Goal: Task Accomplishment & Management: Manage account settings

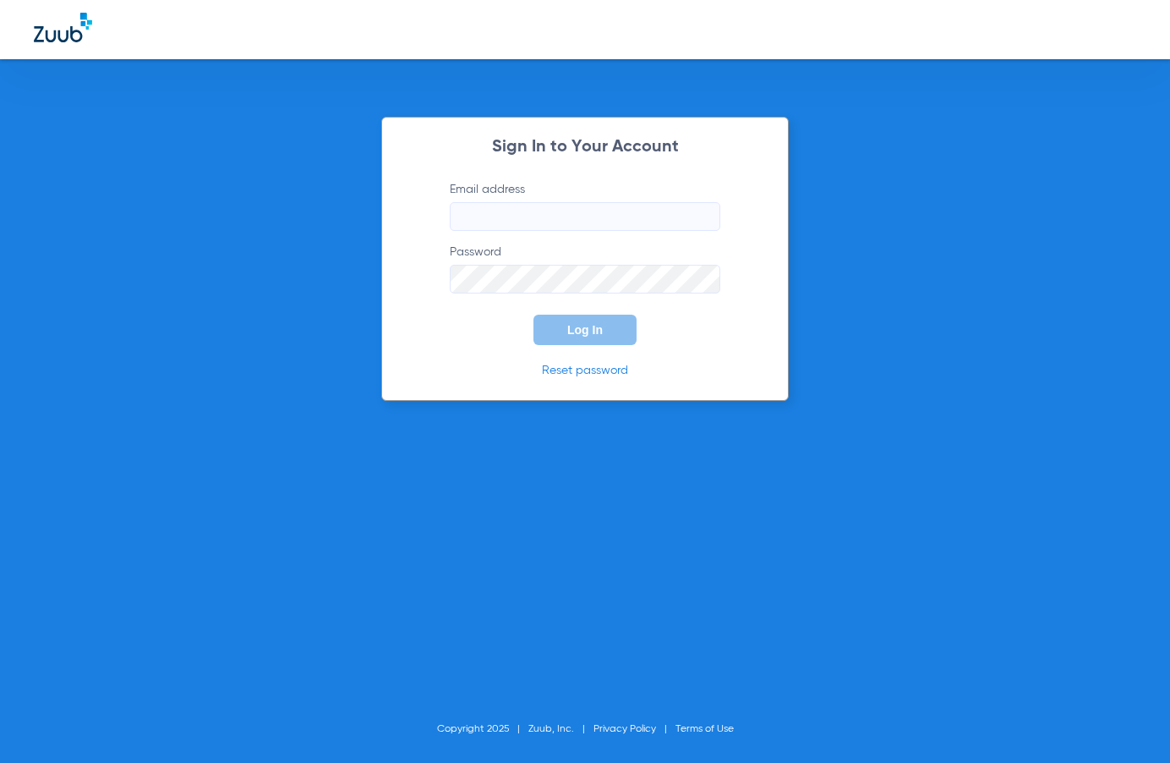
type input "[PERSON_NAME][EMAIL_ADDRESS][DOMAIN_NAME]"
click at [566, 329] on button "Log In" at bounding box center [585, 330] width 103 height 30
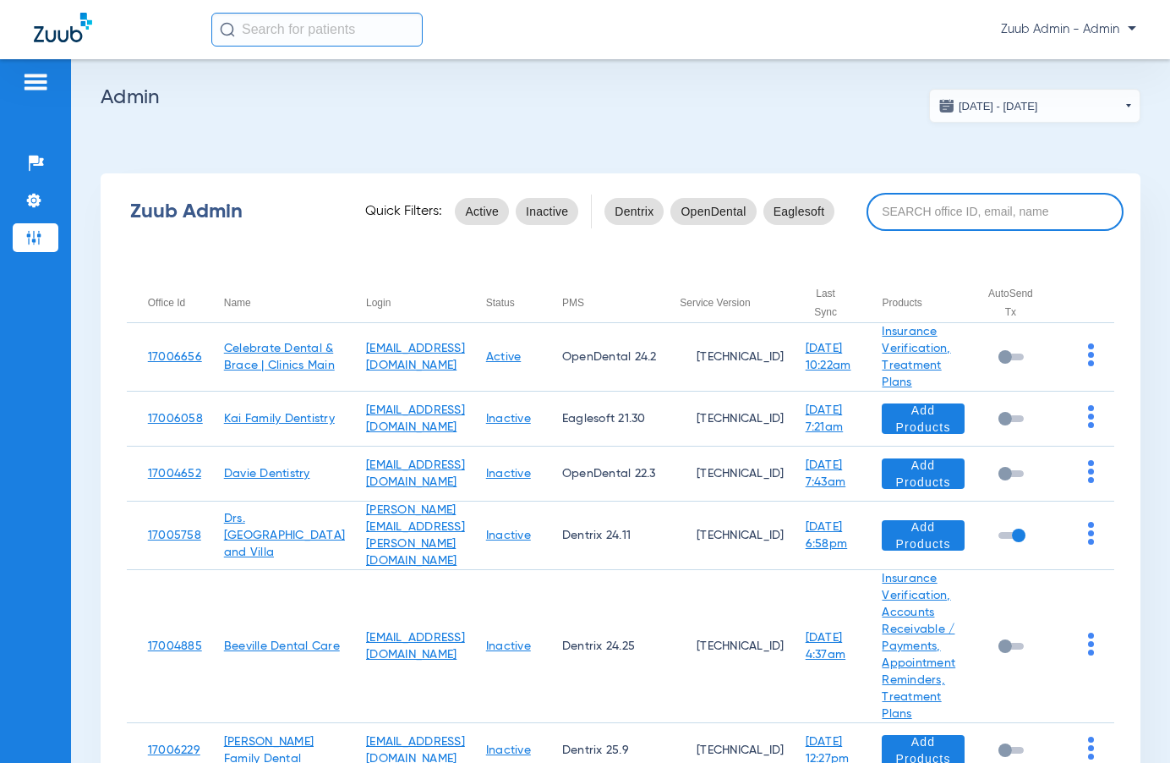
click at [923, 211] on input at bounding box center [995, 212] width 257 height 38
paste input "1. We are not pulling from the correct payer (mapping incorrect) 2. We caused a…"
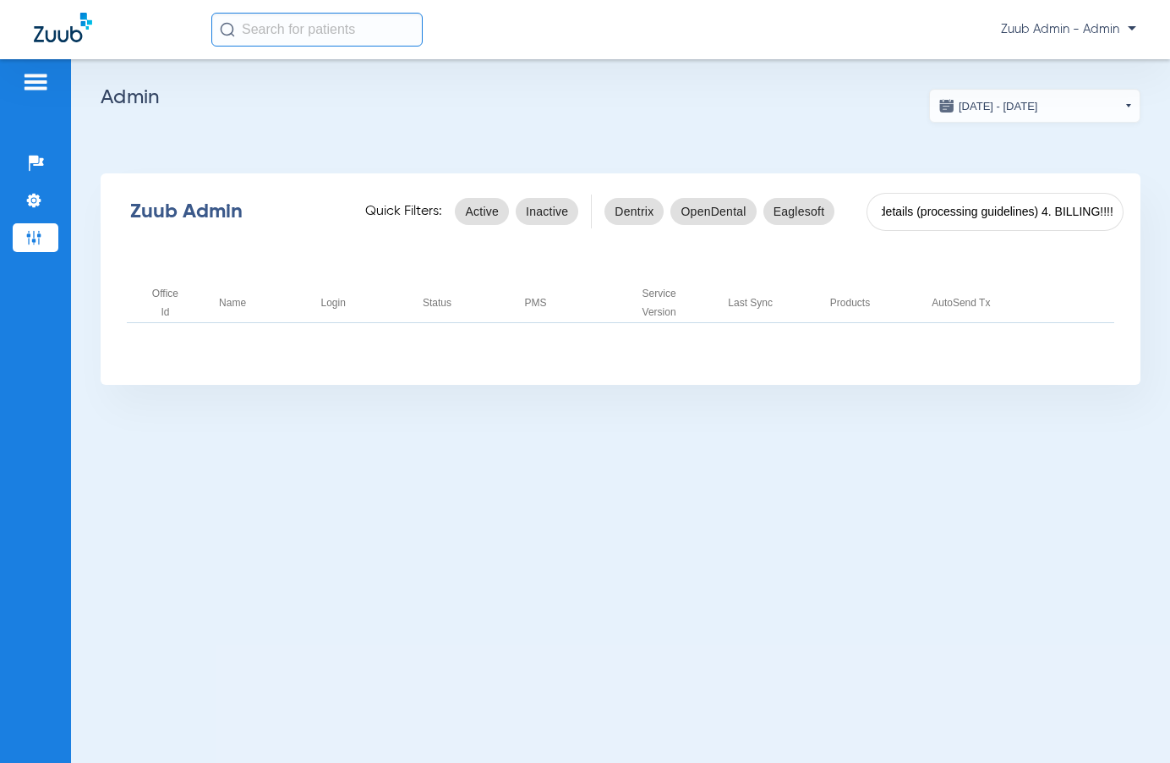
type input "1. We are not pulling from the correct payer (mapping incorrect) 2. We caused a…"
drag, startPoint x: 877, startPoint y: 207, endPoint x: 1120, endPoint y: 216, distance: 243.7
click at [1120, 216] on input "1. We are not pulling from the correct payer (mapping incorrect) 2. We caused a…" at bounding box center [995, 212] width 257 height 38
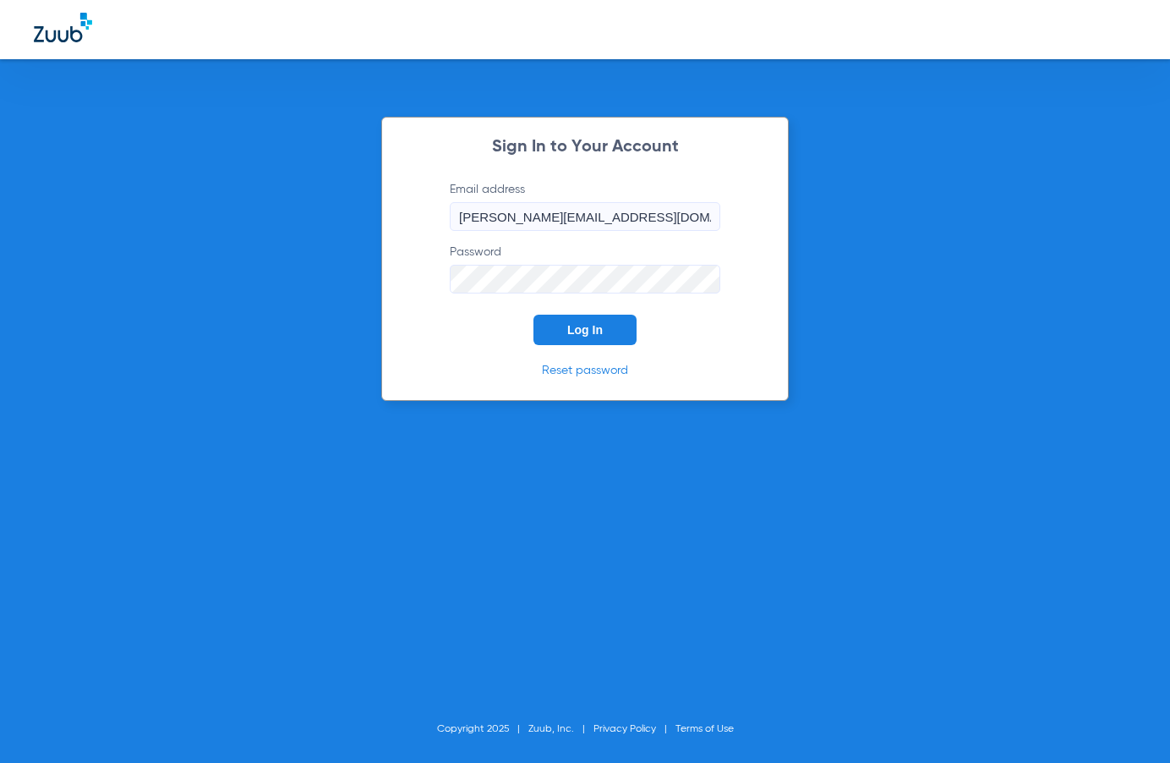
drag, startPoint x: 588, startPoint y: 348, endPoint x: 592, endPoint y: 339, distance: 9.5
click at [590, 345] on div "Sign In to Your Account Email address marie+beta@zuub.com Password Log In Reset…" at bounding box center [585, 259] width 408 height 284
click at [593, 334] on span "Log In" at bounding box center [585, 330] width 36 height 14
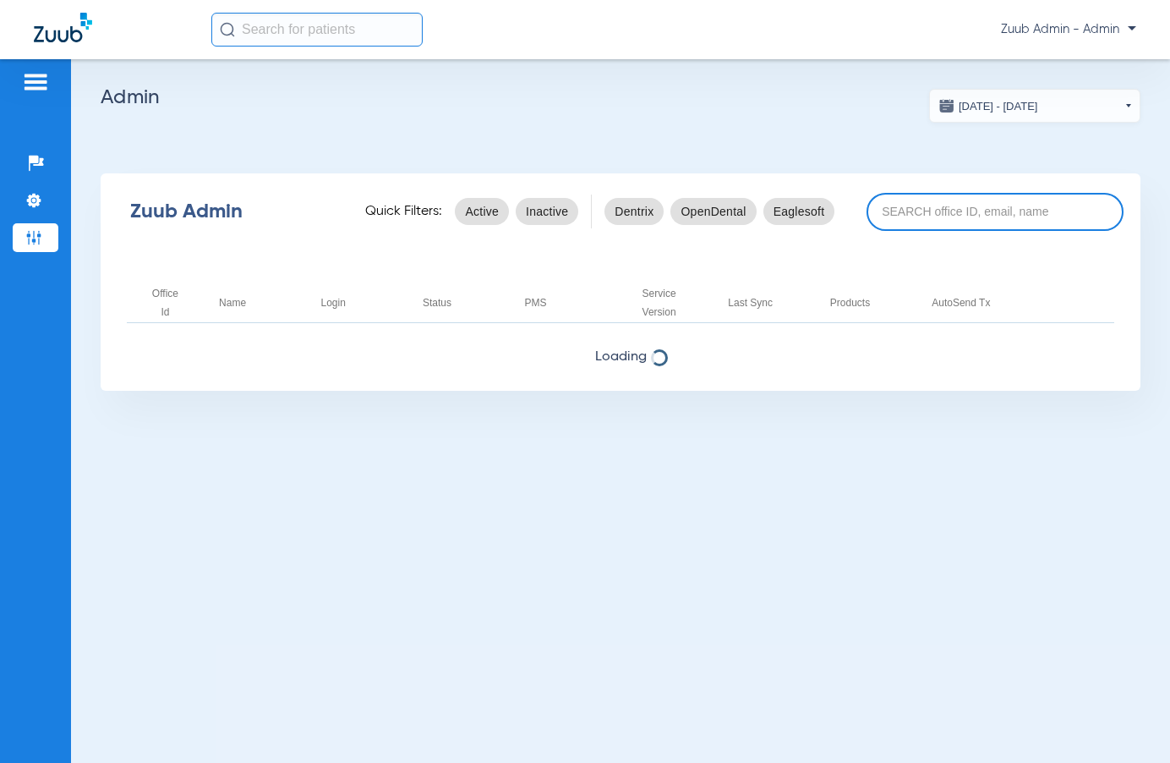
click at [885, 209] on input at bounding box center [995, 212] width 257 height 38
paste input "17006725"
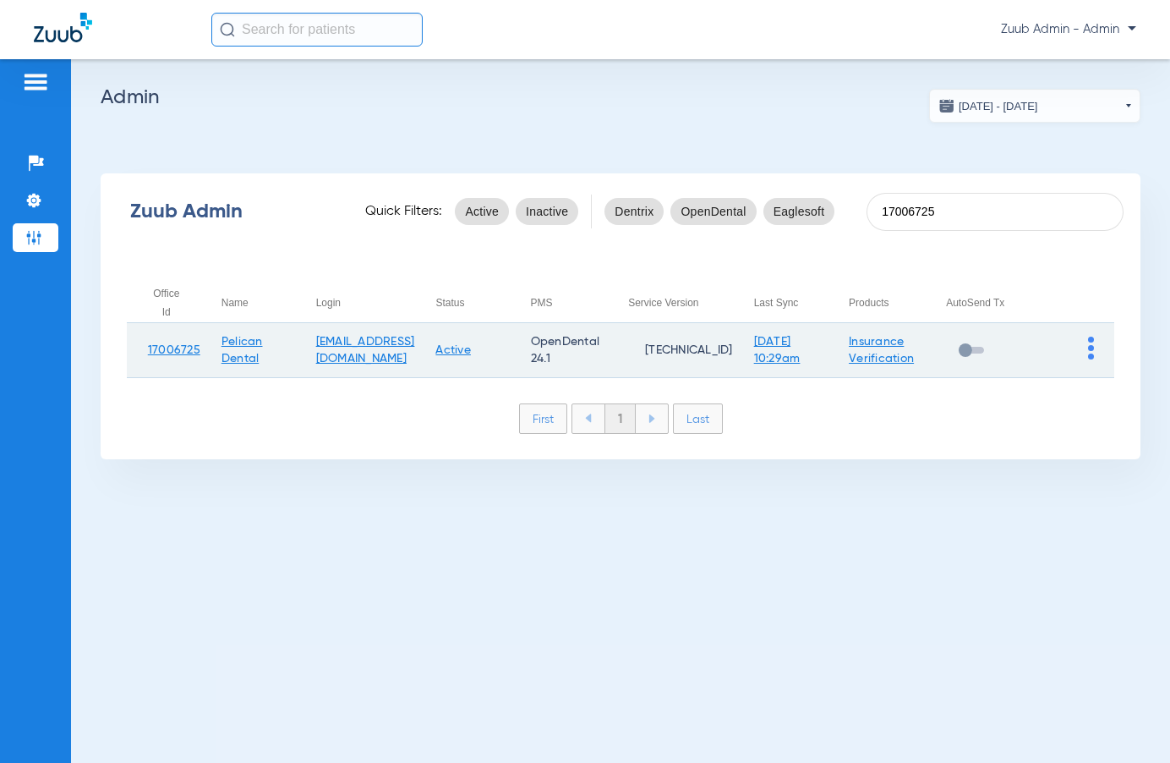
type input "17006725"
click at [1091, 345] on img at bounding box center [1091, 348] width 6 height 23
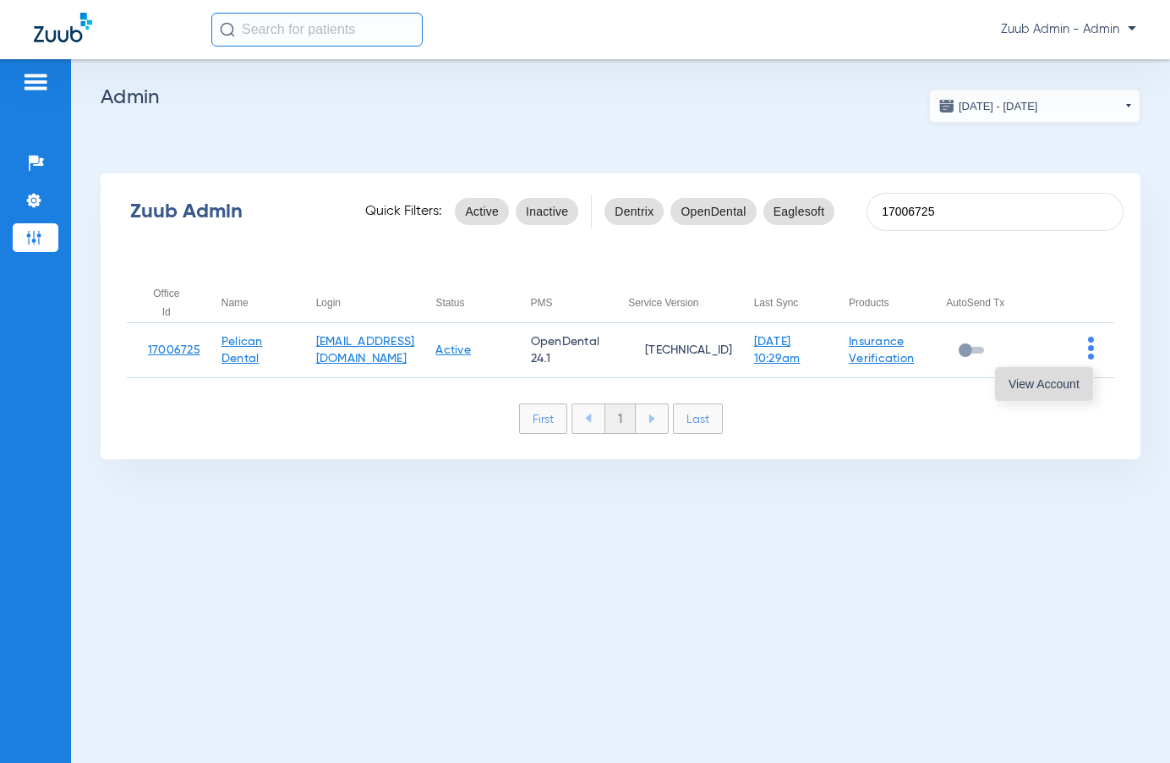
click at [1047, 378] on span "View Account" at bounding box center [1044, 384] width 71 height 12
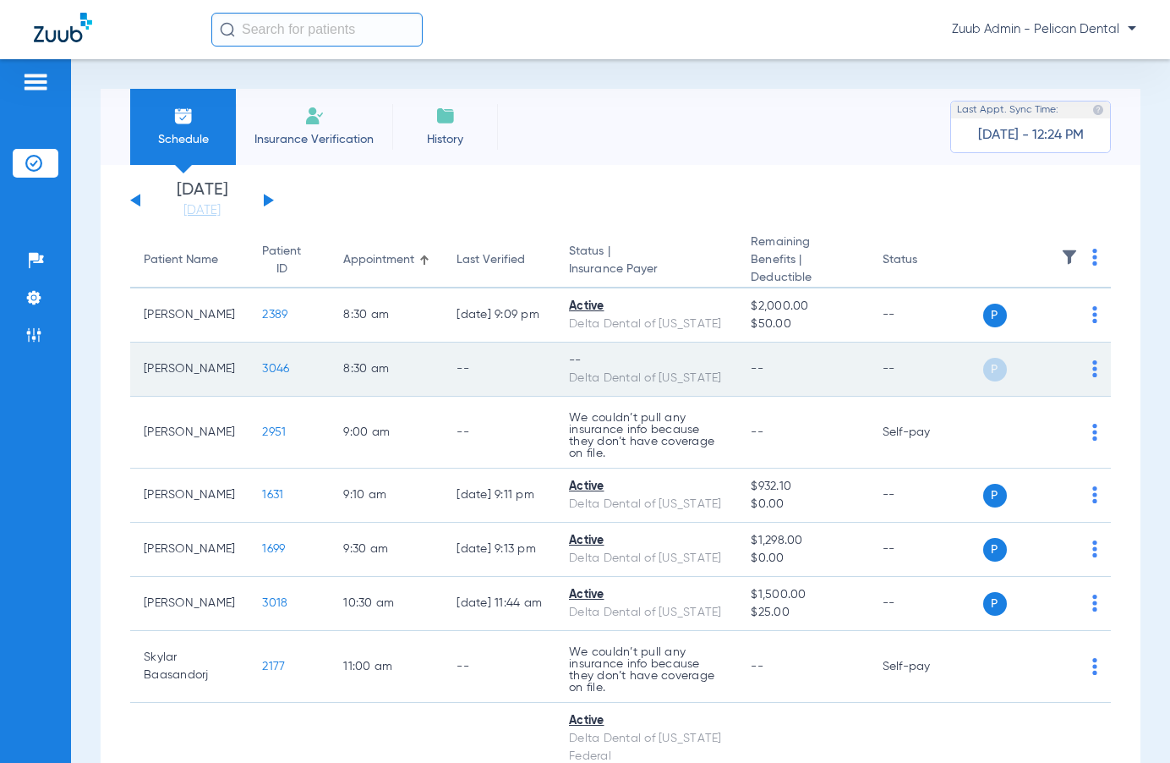
click at [1093, 370] on img at bounding box center [1094, 368] width 5 height 17
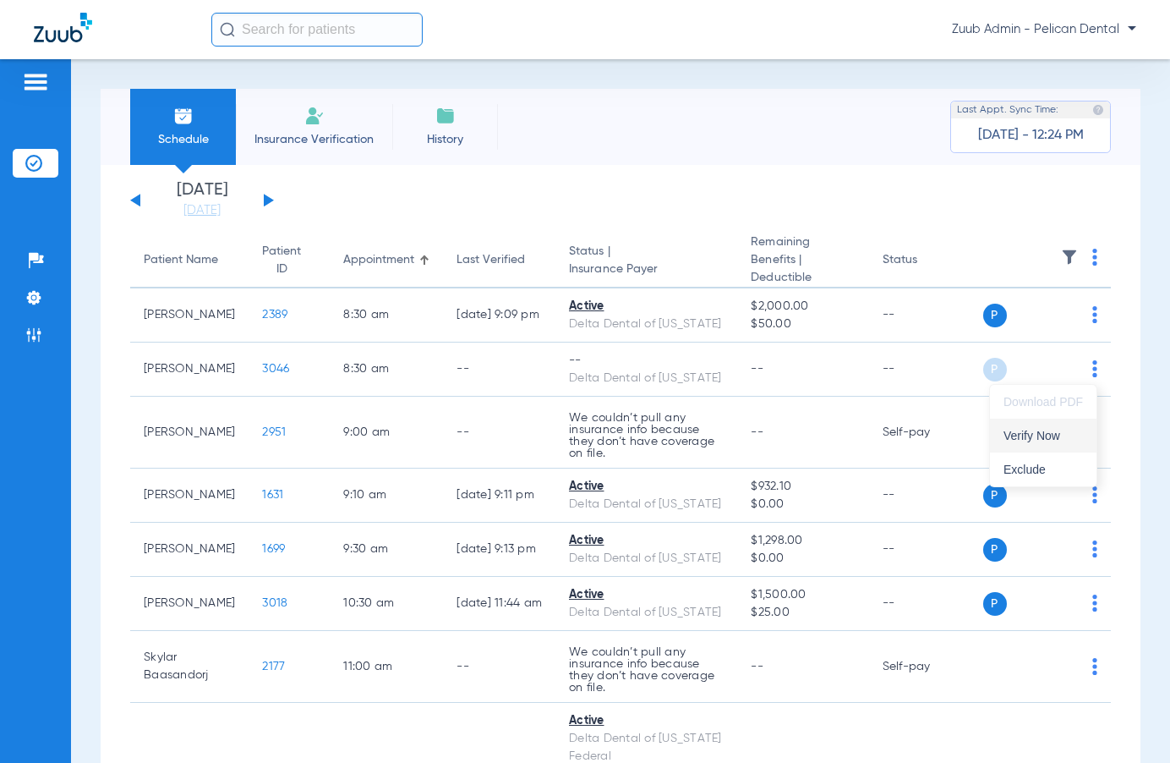
click at [1048, 433] on span "Verify Now" at bounding box center [1043, 436] width 79 height 12
click at [30, 290] on img at bounding box center [33, 297] width 17 height 17
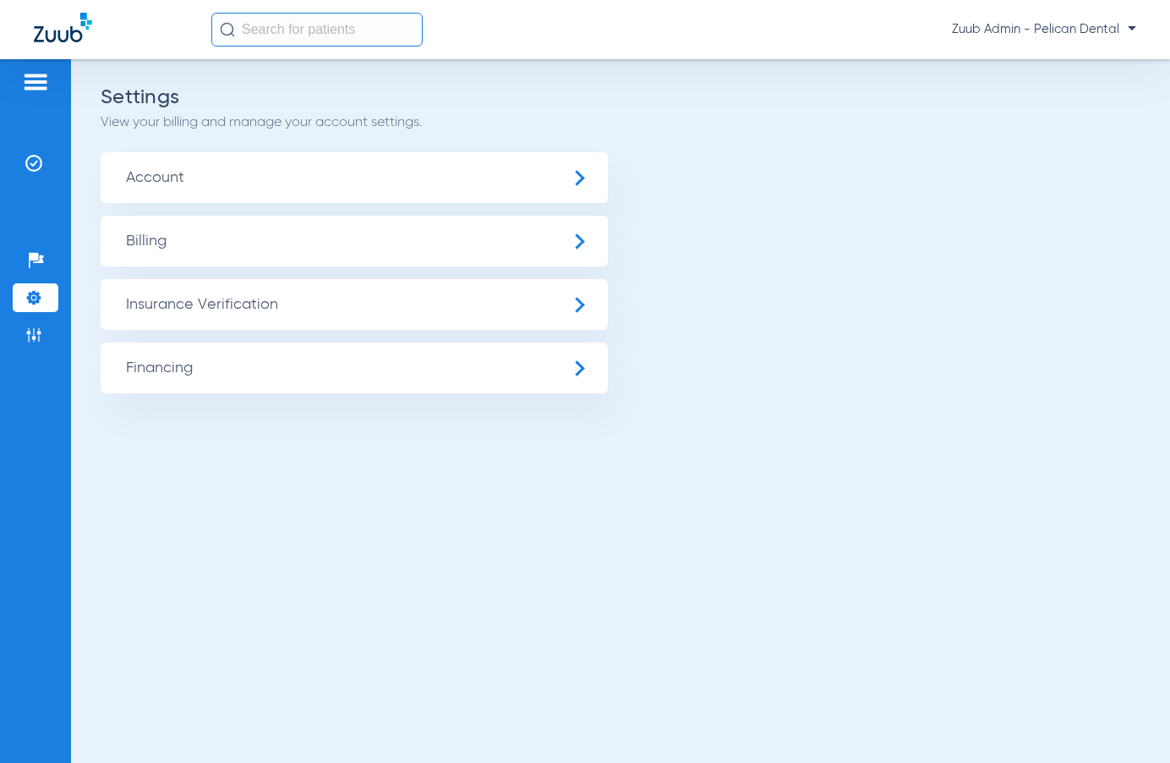
click at [262, 307] on span "Insurance Verification" at bounding box center [354, 304] width 507 height 51
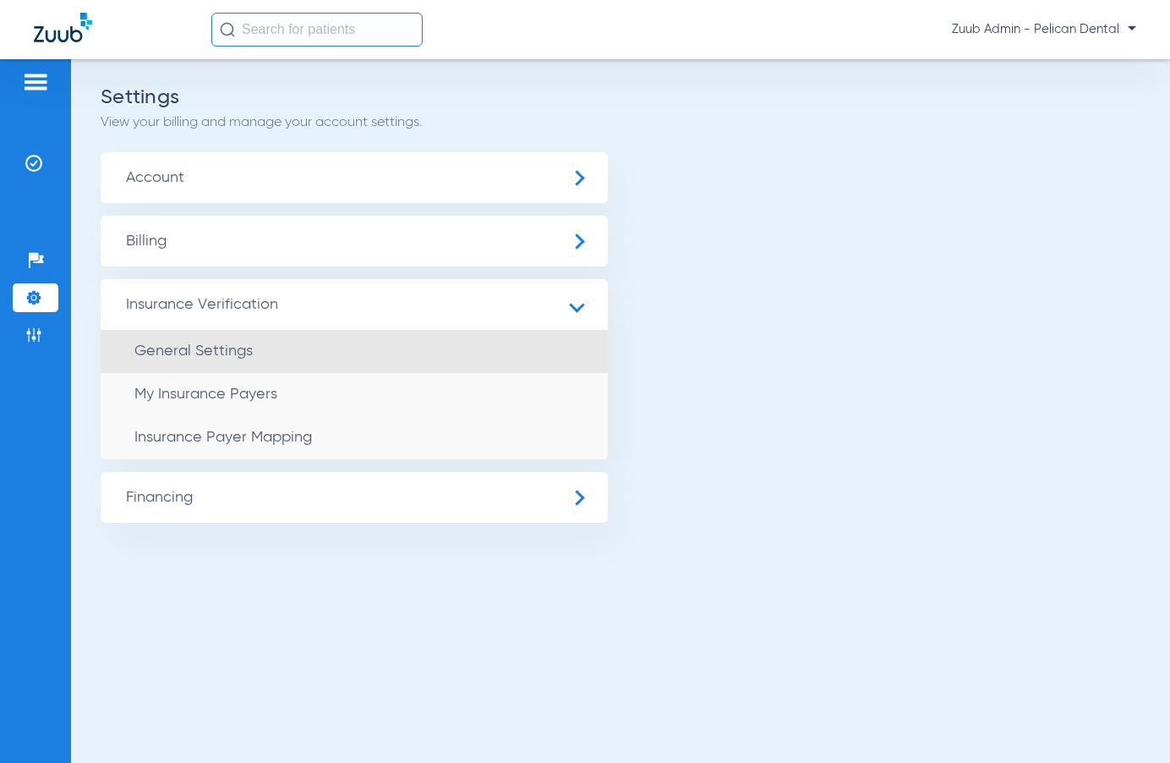
click at [250, 343] on span "General Settings" at bounding box center [193, 350] width 118 height 15
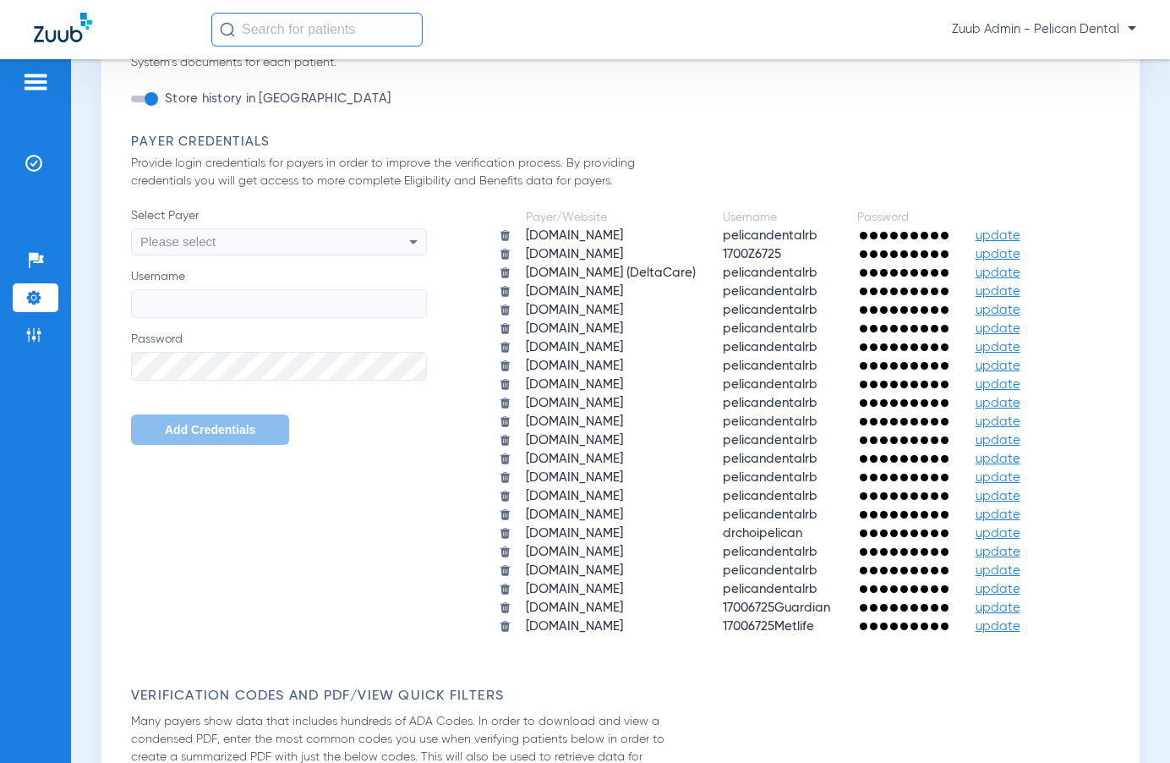
scroll to position [969, 0]
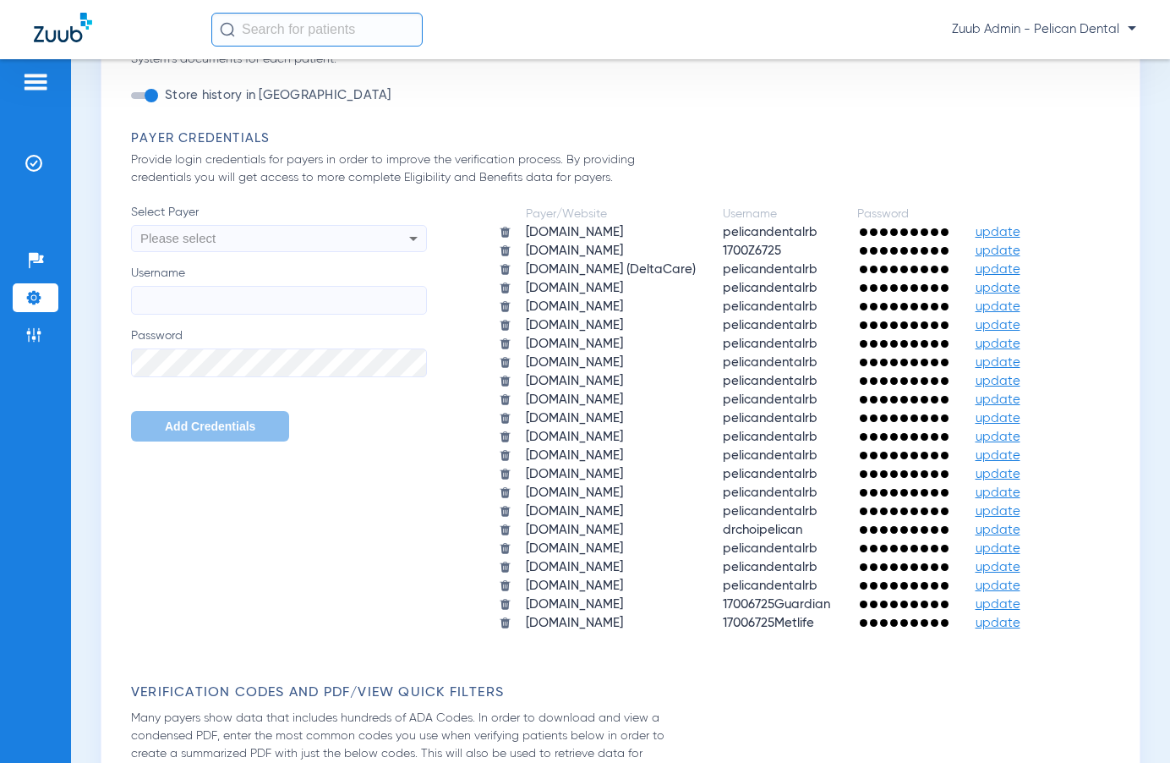
click at [416, 233] on icon at bounding box center [413, 238] width 20 height 20
type input "lib"
click at [240, 309] on span "providerportal.libertydentalplan.com" at bounding box center [192, 303] width 95 height 14
click at [249, 306] on input "Username" at bounding box center [279, 300] width 296 height 29
paste input "pelicandentalrb"
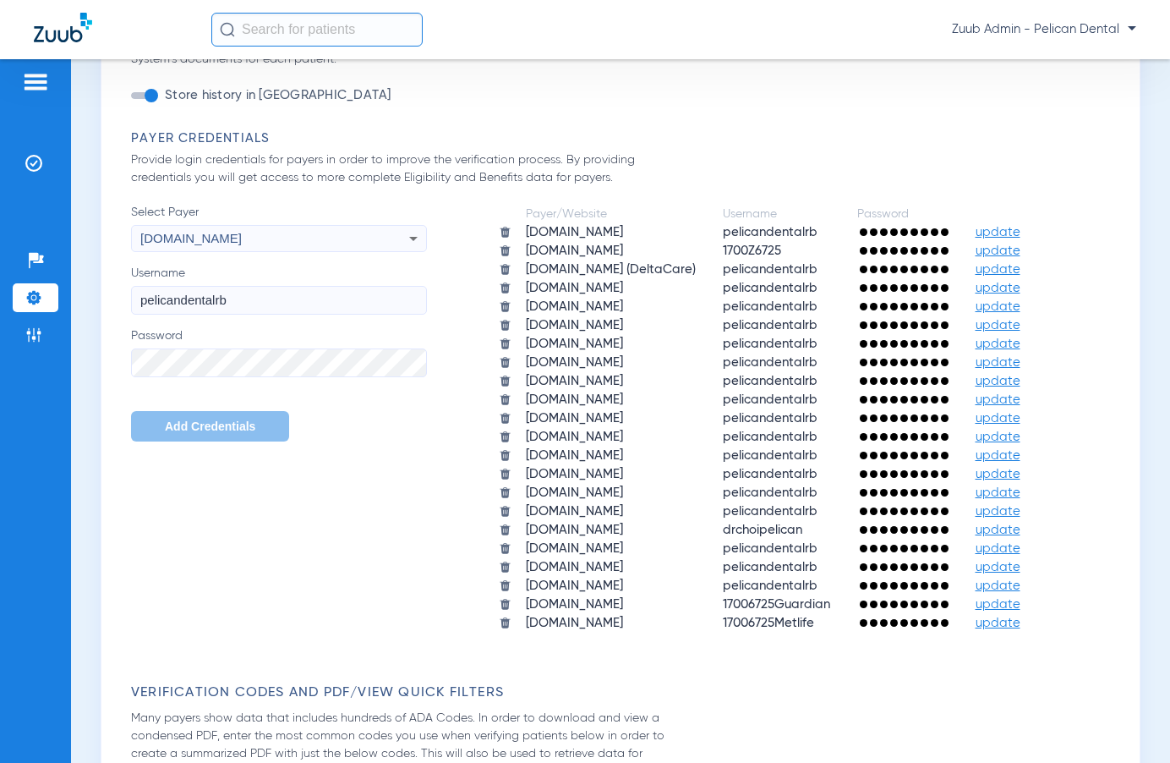
type input "pelicandentalrb"
click at [211, 429] on span "Add Credentials" at bounding box center [210, 426] width 90 height 14
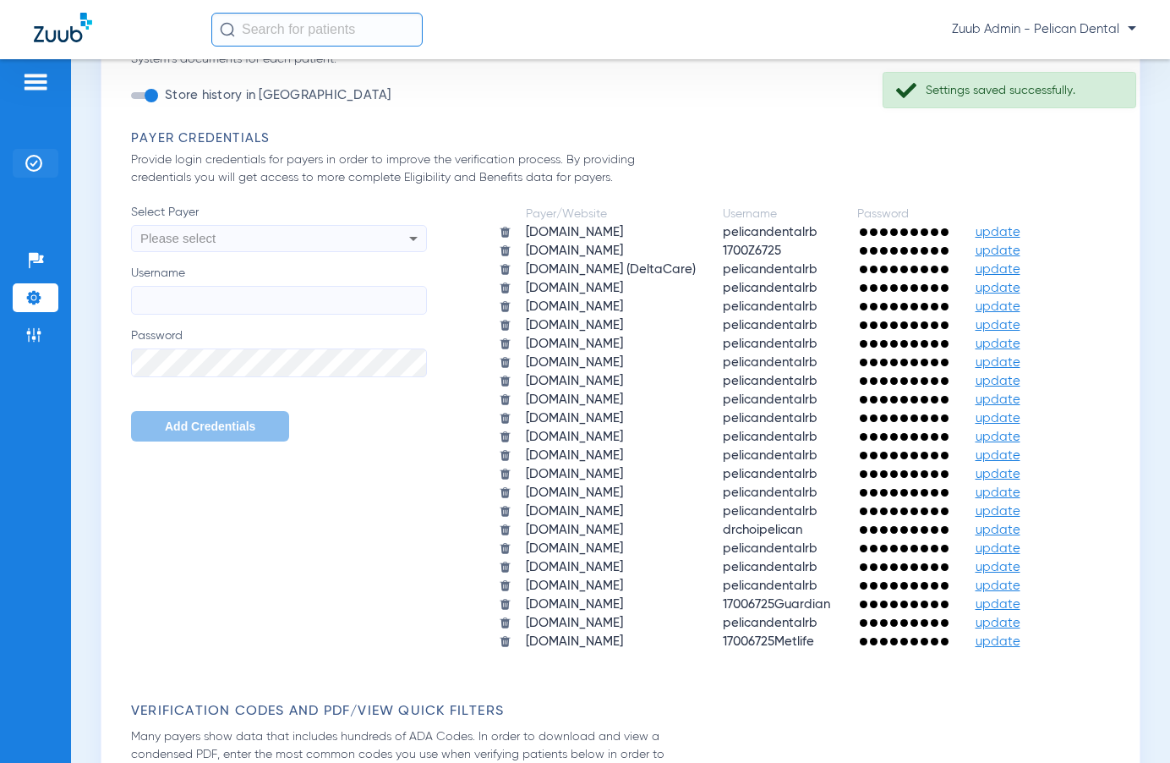
click at [36, 167] on img at bounding box center [33, 163] width 17 height 17
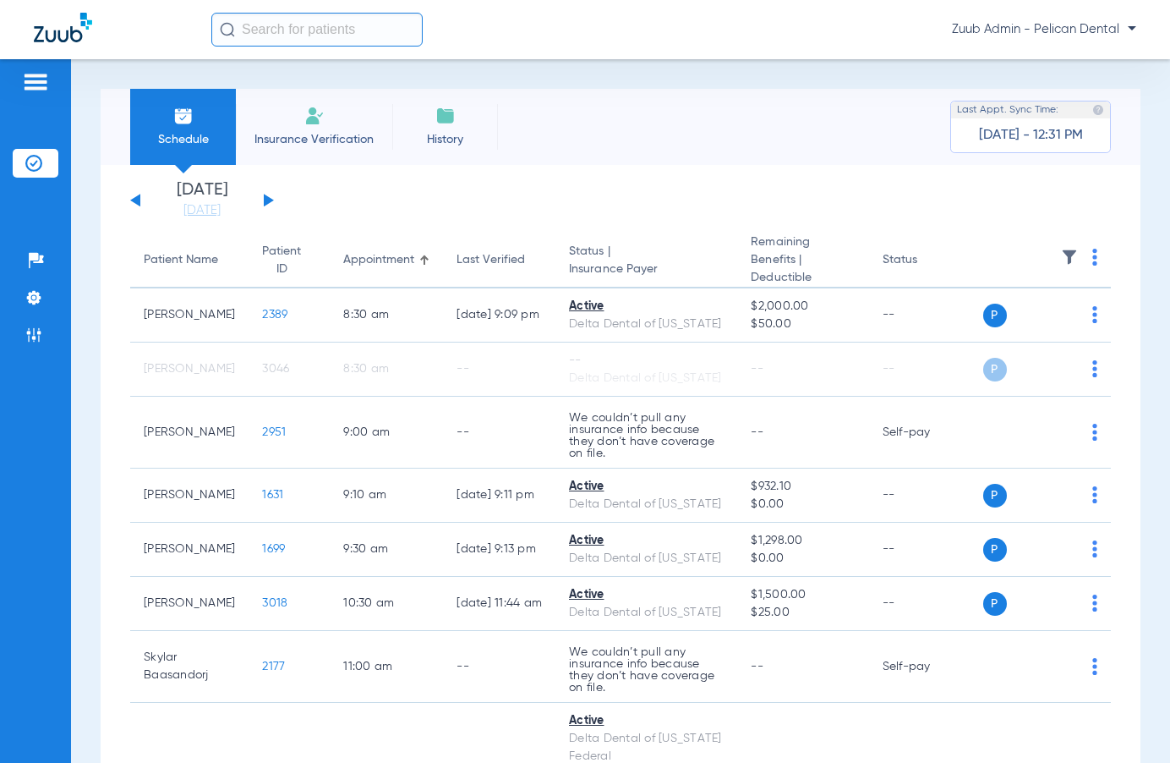
click at [268, 197] on button at bounding box center [269, 200] width 10 height 13
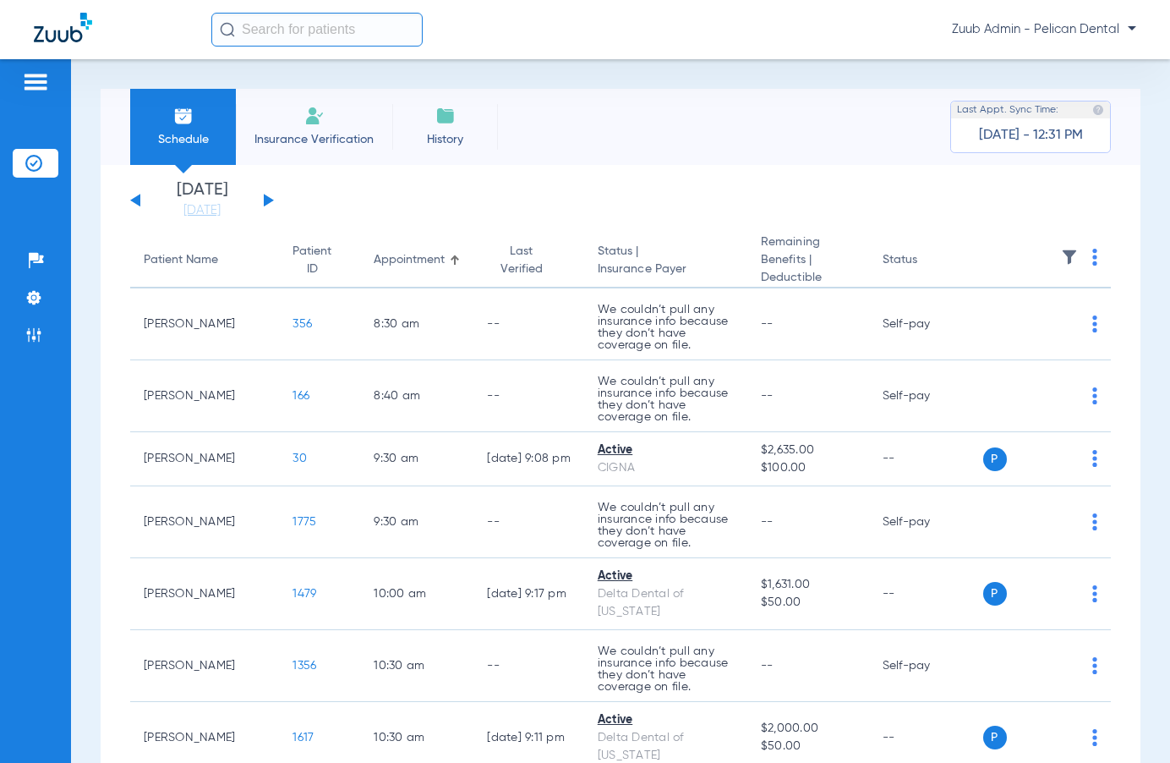
click at [268, 197] on button at bounding box center [269, 200] width 10 height 13
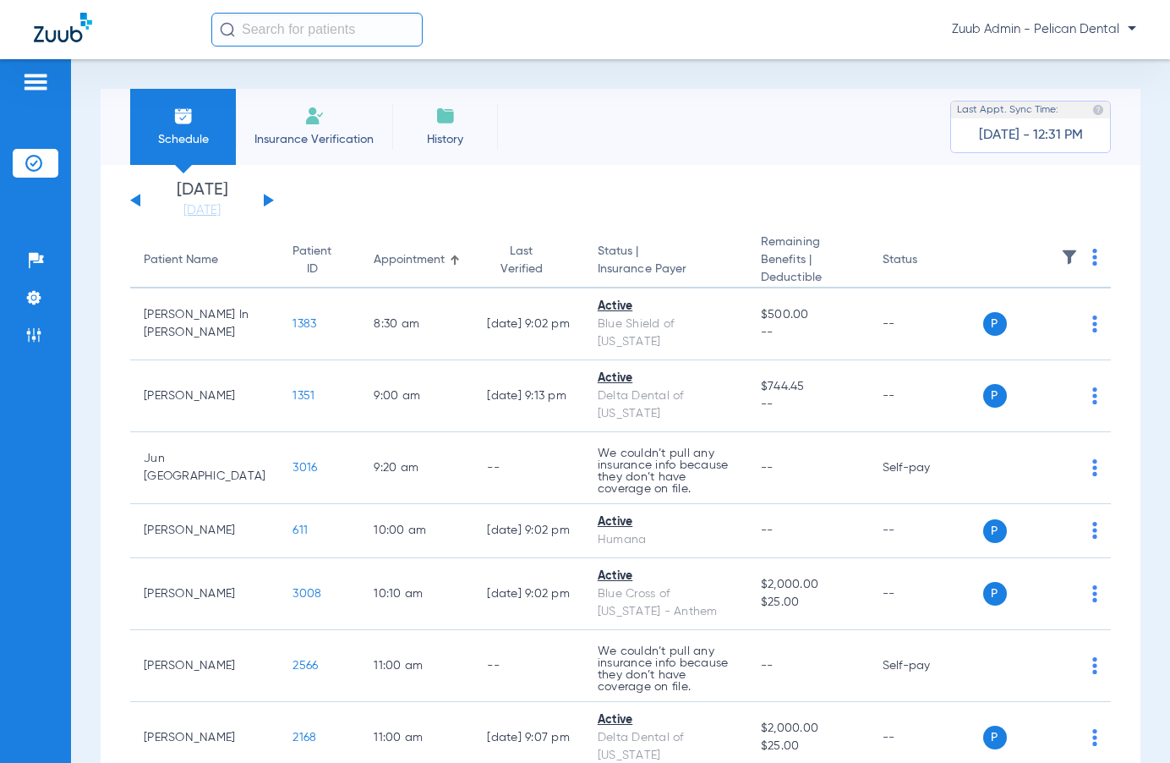
click at [263, 197] on div "Saturday 06-14-2025 Sunday 06-15-2025 Monday 06-16-2025 Tuesday 06-17-2025 Wedn…" at bounding box center [202, 200] width 144 height 37
click at [266, 197] on button at bounding box center [269, 200] width 10 height 13
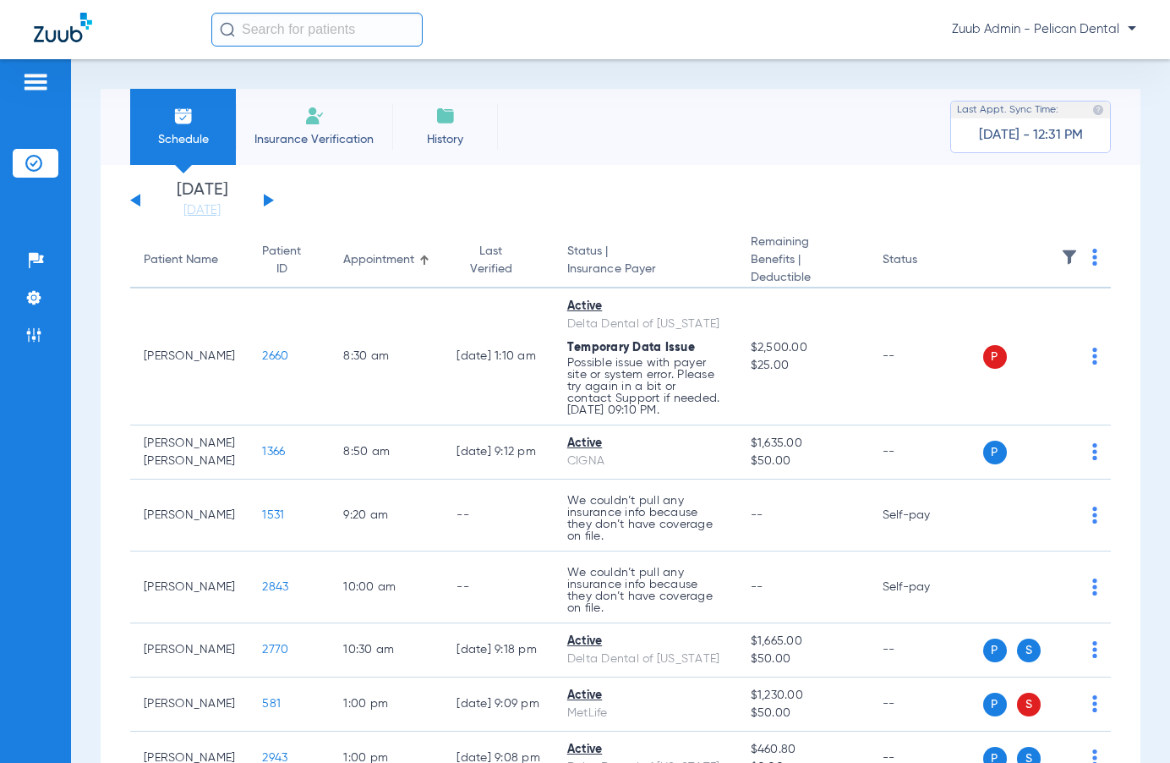
click at [269, 198] on button at bounding box center [269, 200] width 10 height 13
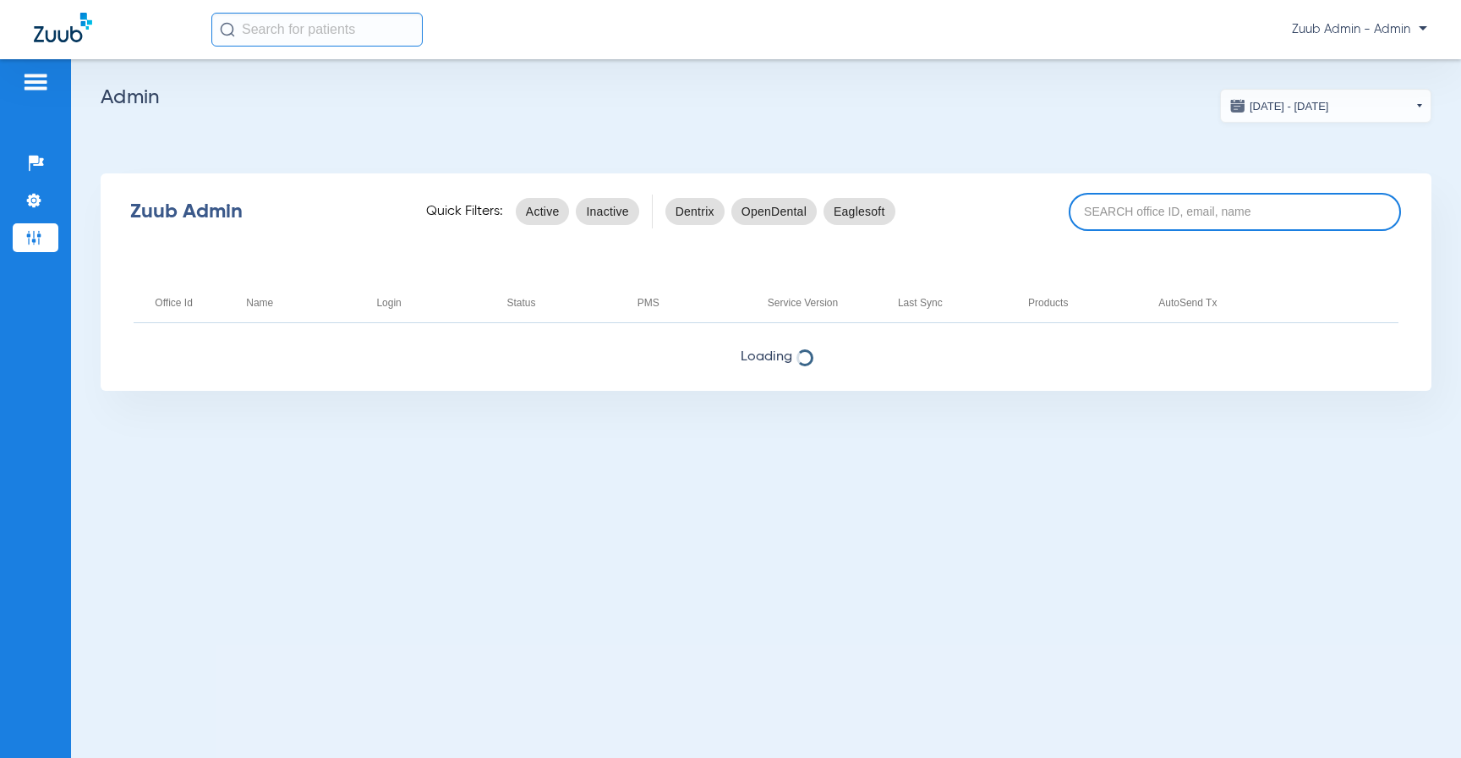
click at [1093, 219] on input at bounding box center [1235, 212] width 333 height 38
paste input "17006788"
type input "17006788"
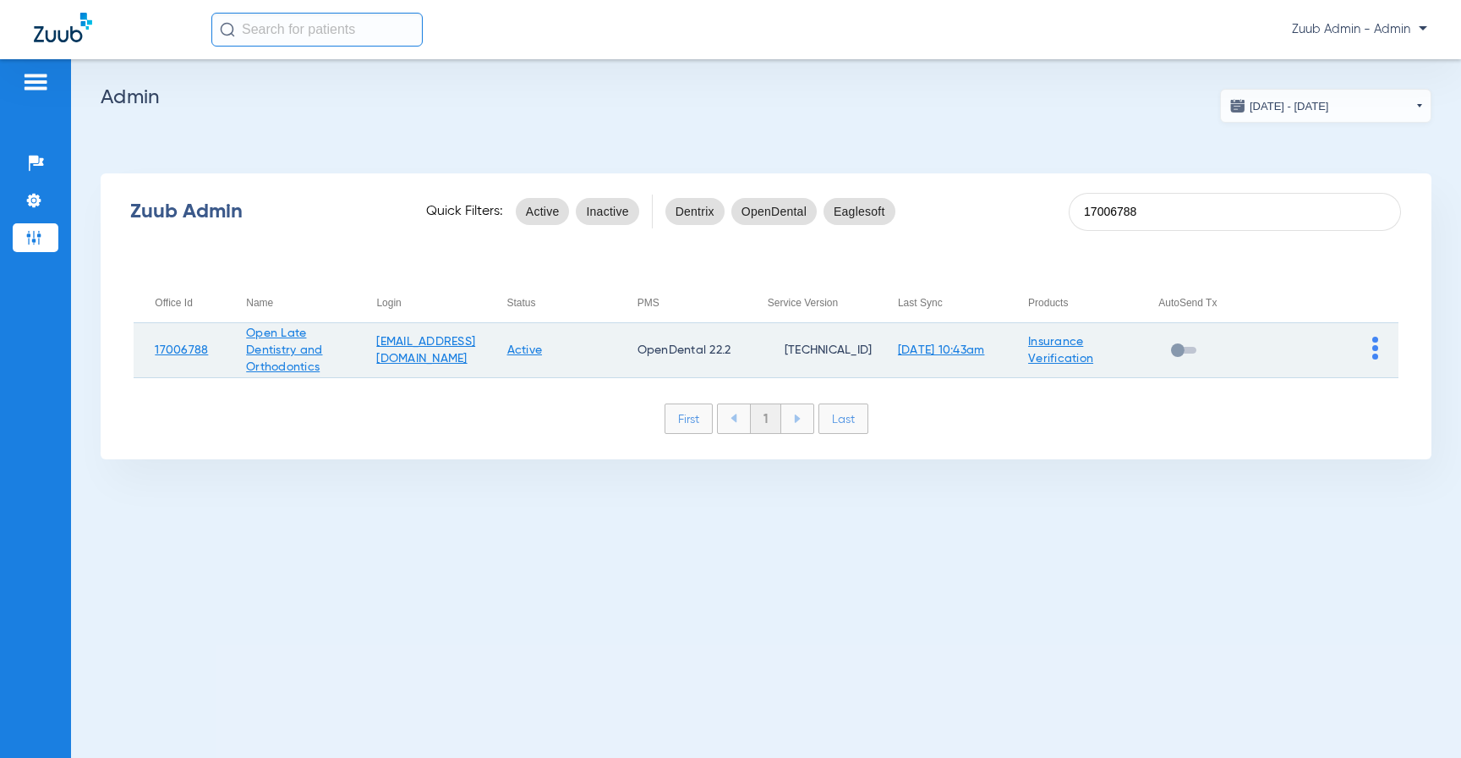
click at [1375, 347] on img at bounding box center [1375, 348] width 6 height 23
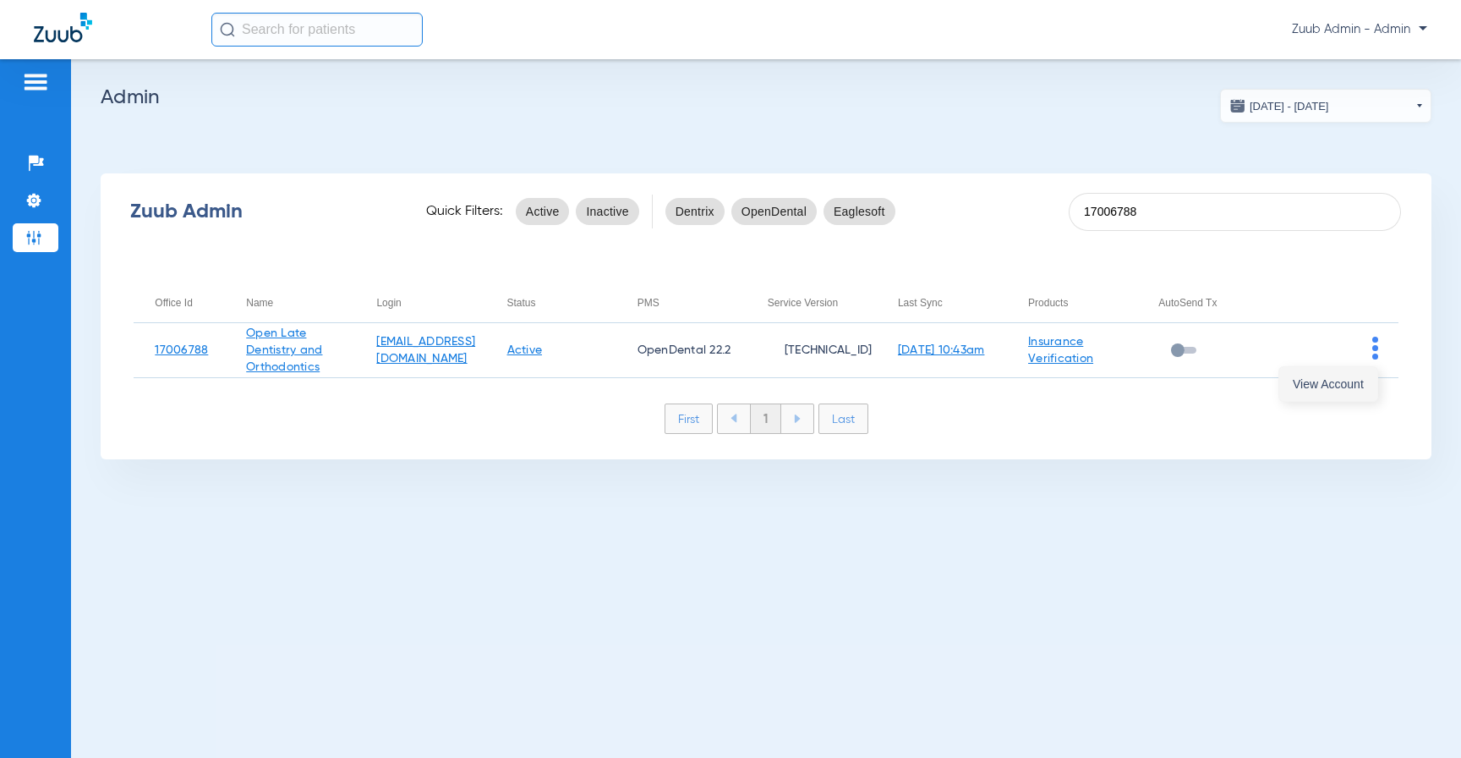
click at [1320, 384] on span "View Account" at bounding box center [1328, 384] width 71 height 12
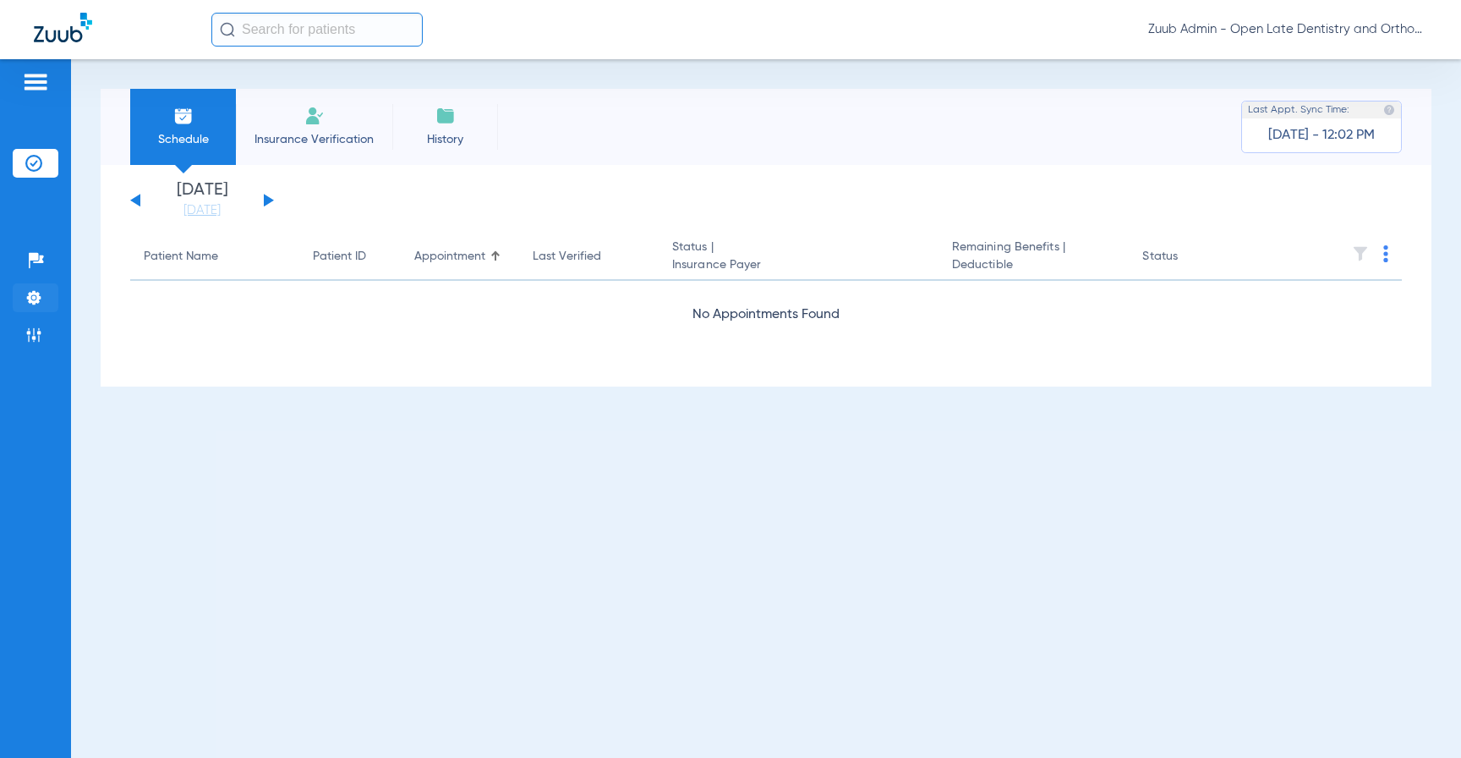
click at [32, 298] on img at bounding box center [33, 297] width 17 height 17
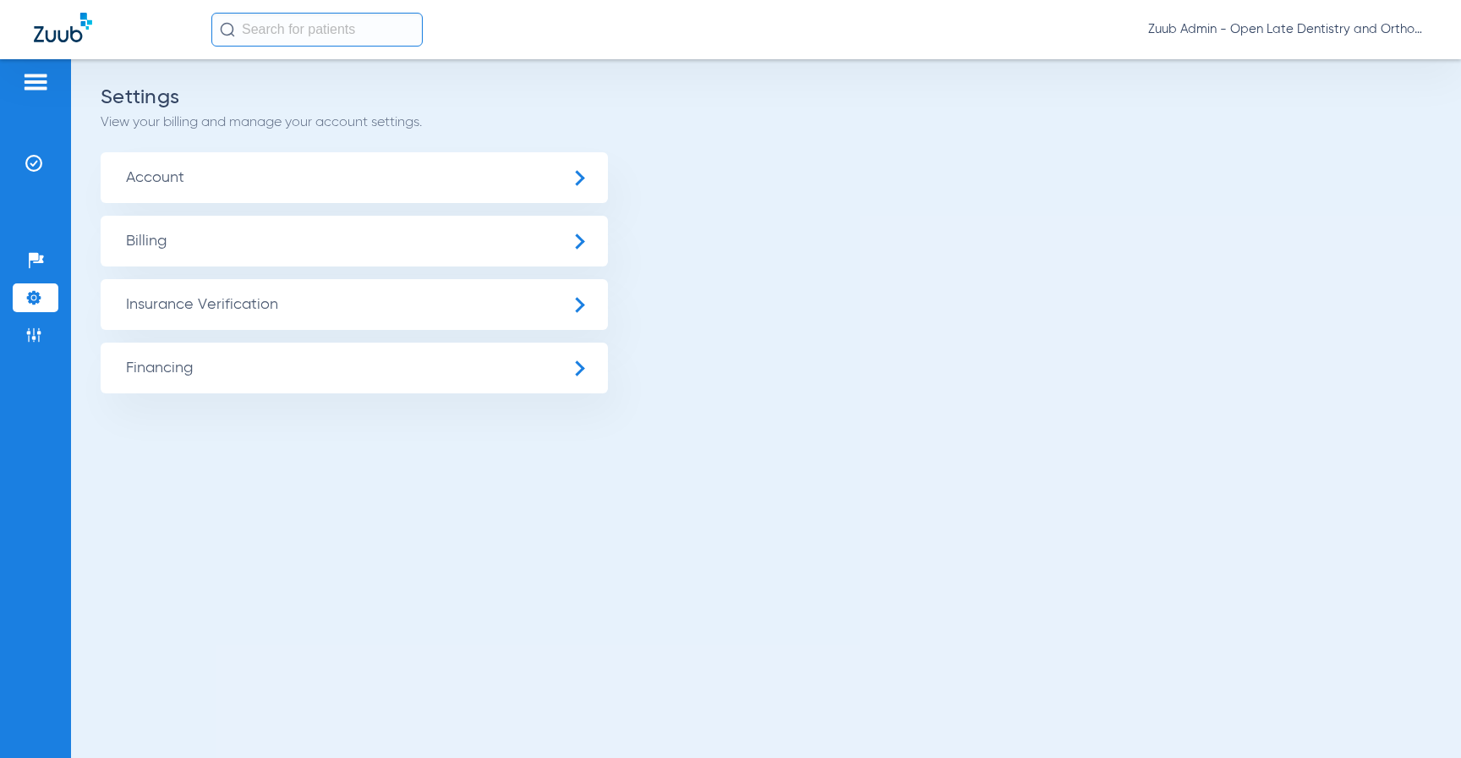
click at [25, 302] on img at bounding box center [33, 297] width 17 height 17
click at [30, 155] on img at bounding box center [33, 163] width 17 height 17
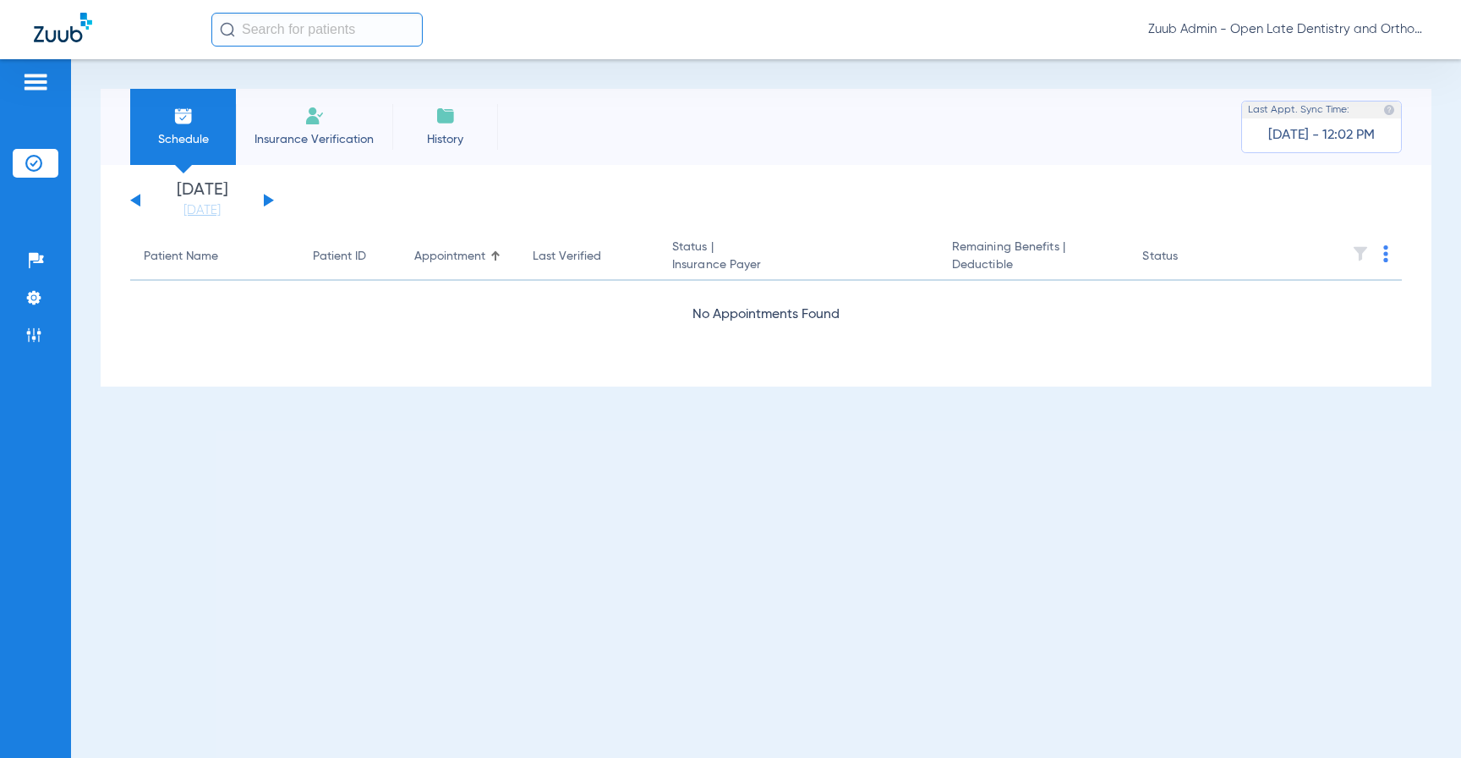
click at [267, 200] on button at bounding box center [269, 200] width 10 height 13
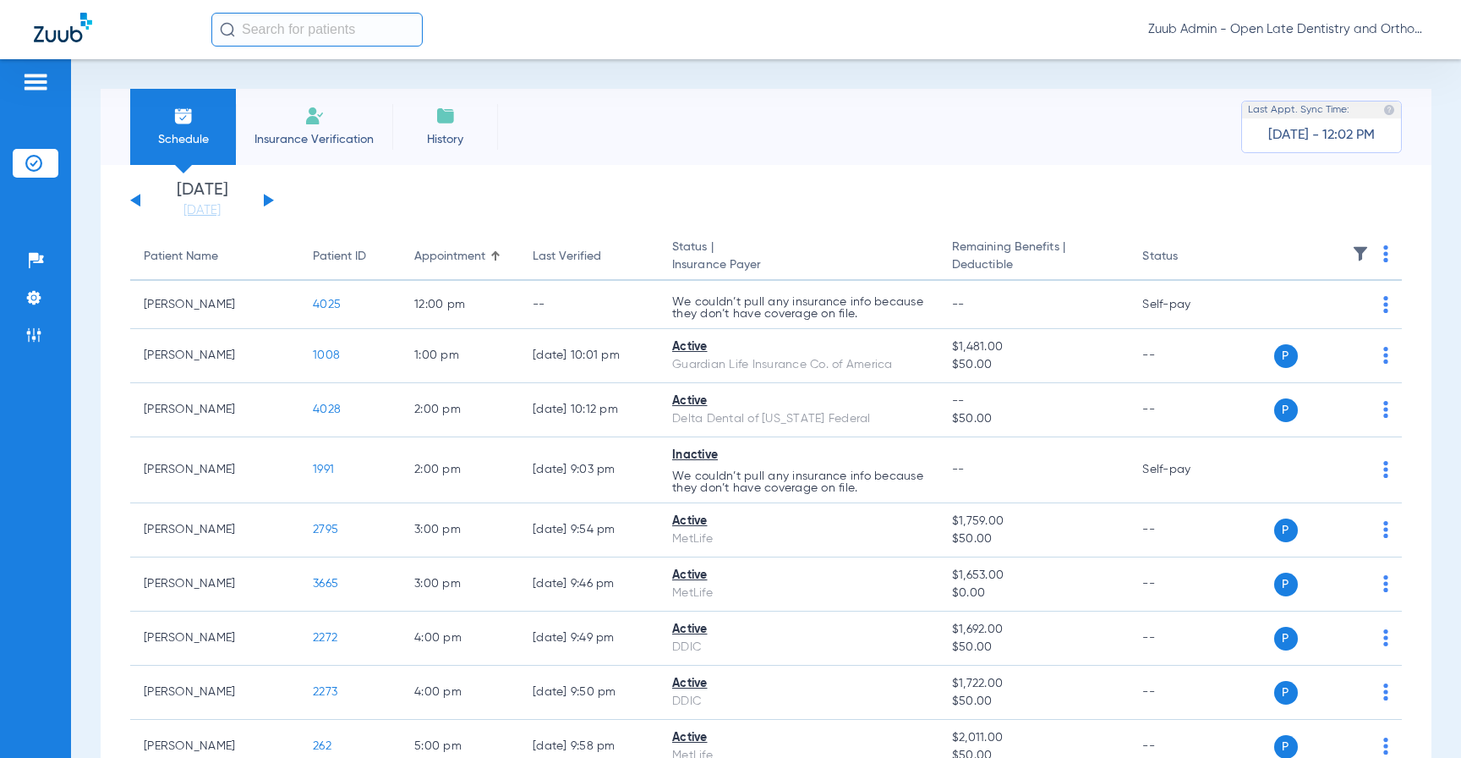
click at [268, 199] on button at bounding box center [269, 200] width 10 height 13
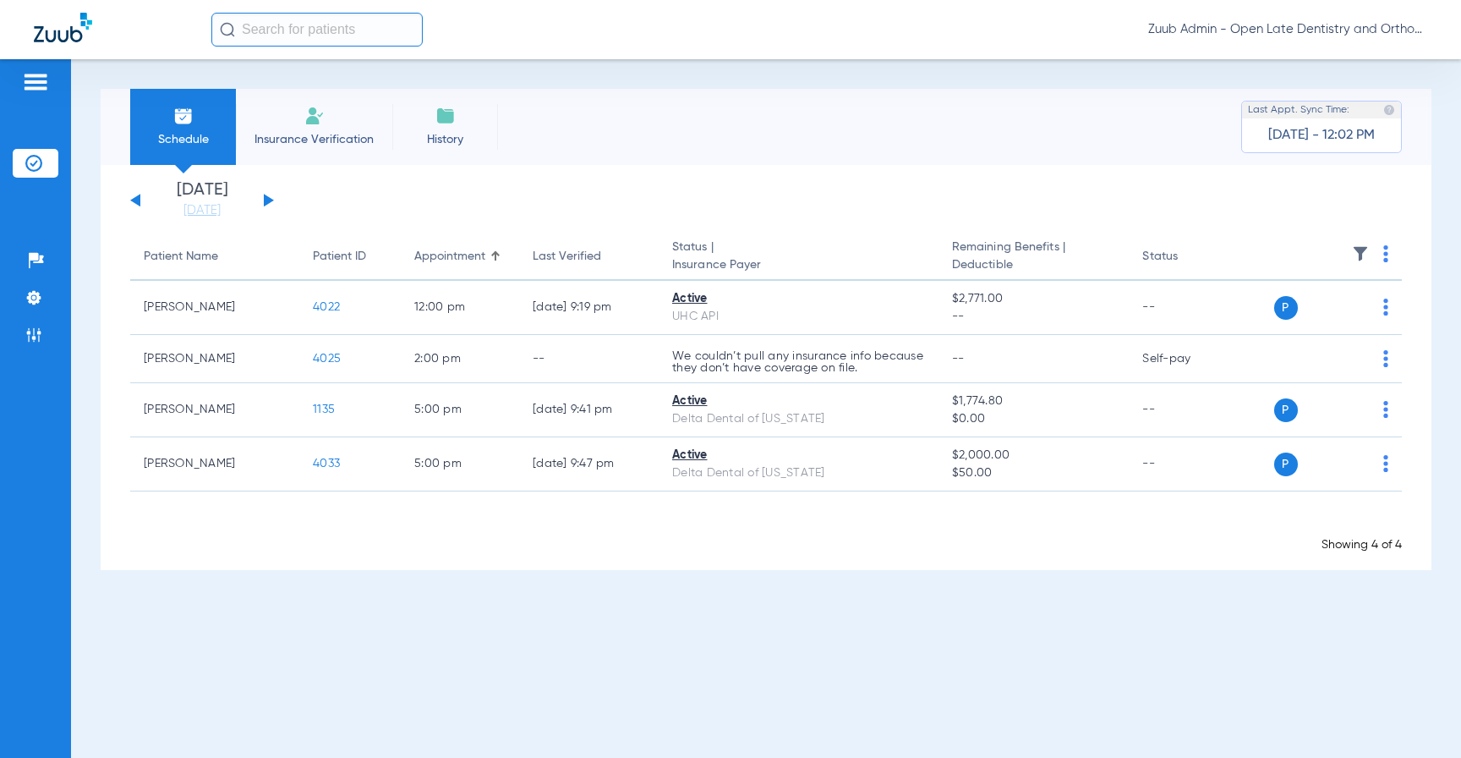
click at [266, 200] on button at bounding box center [269, 200] width 10 height 13
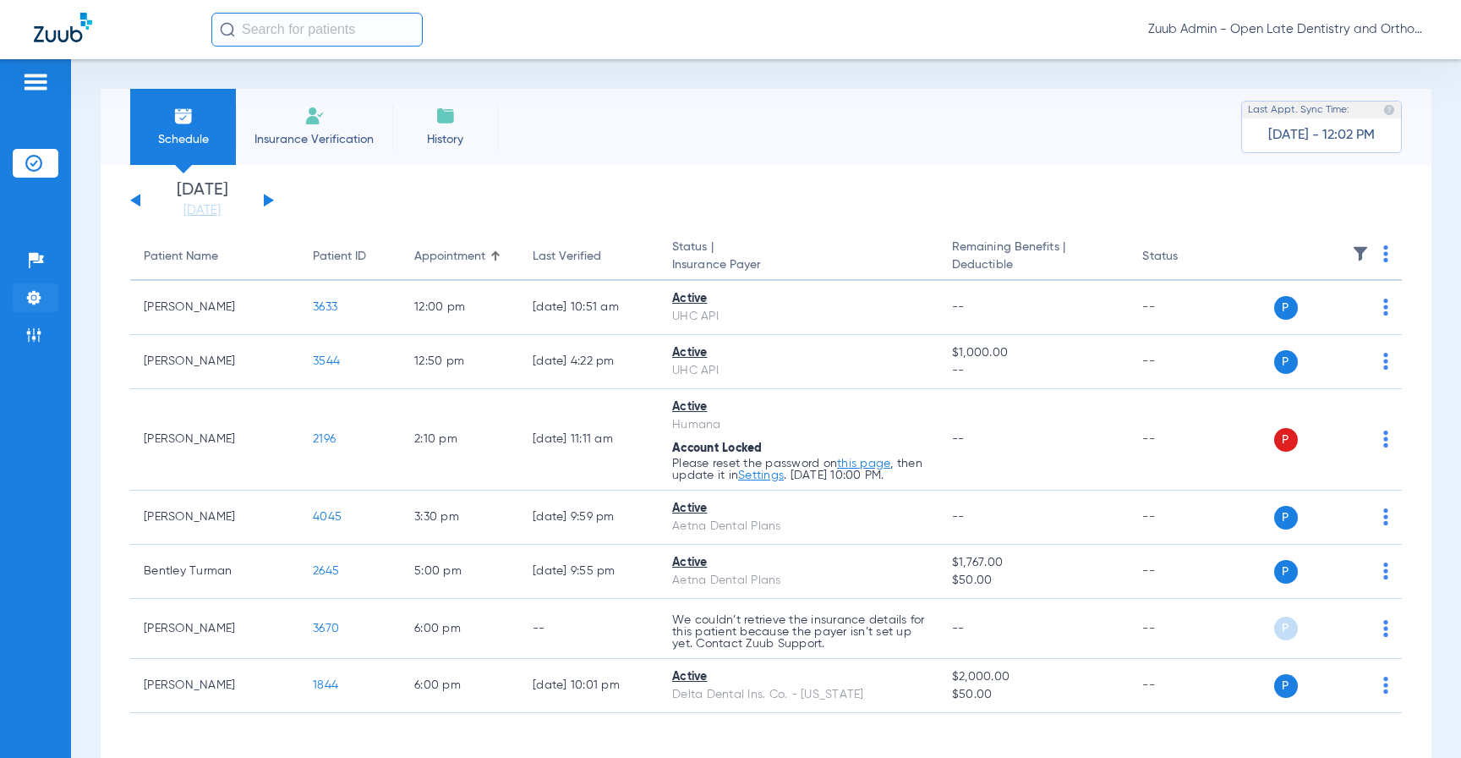
click at [30, 289] on img at bounding box center [33, 297] width 17 height 17
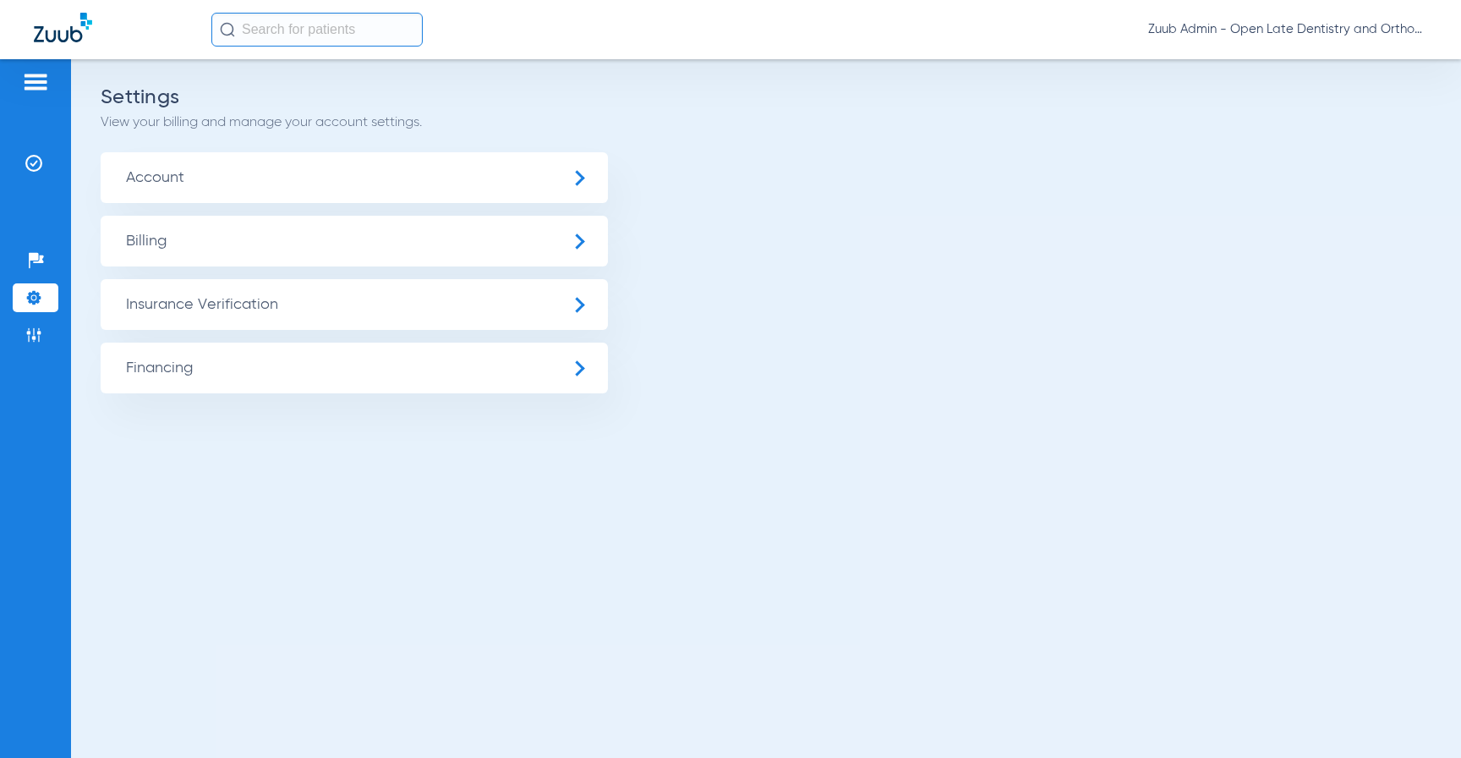
click at [217, 311] on span "Insurance Verification" at bounding box center [354, 304] width 507 height 51
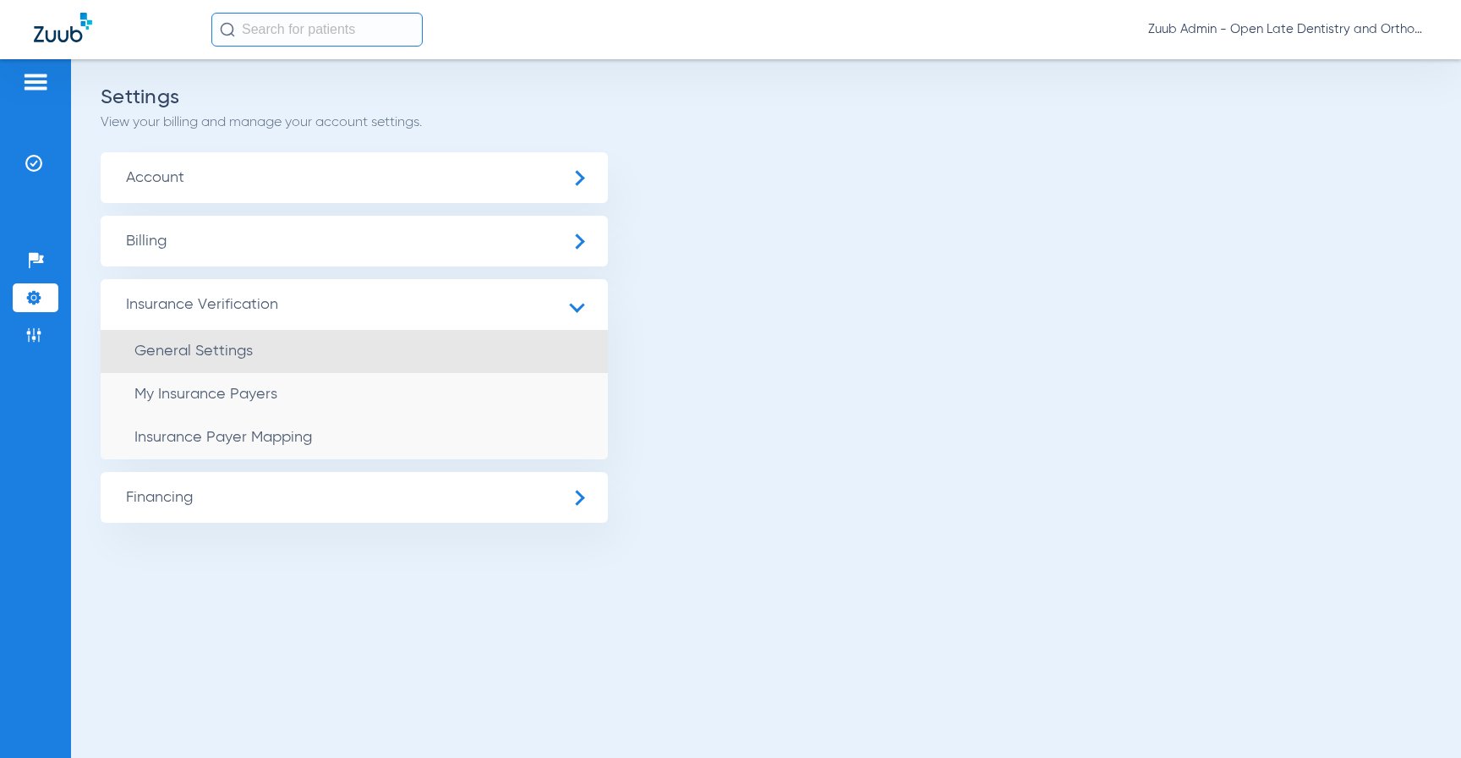
click at [221, 359] on li "General Settings" at bounding box center [354, 351] width 507 height 43
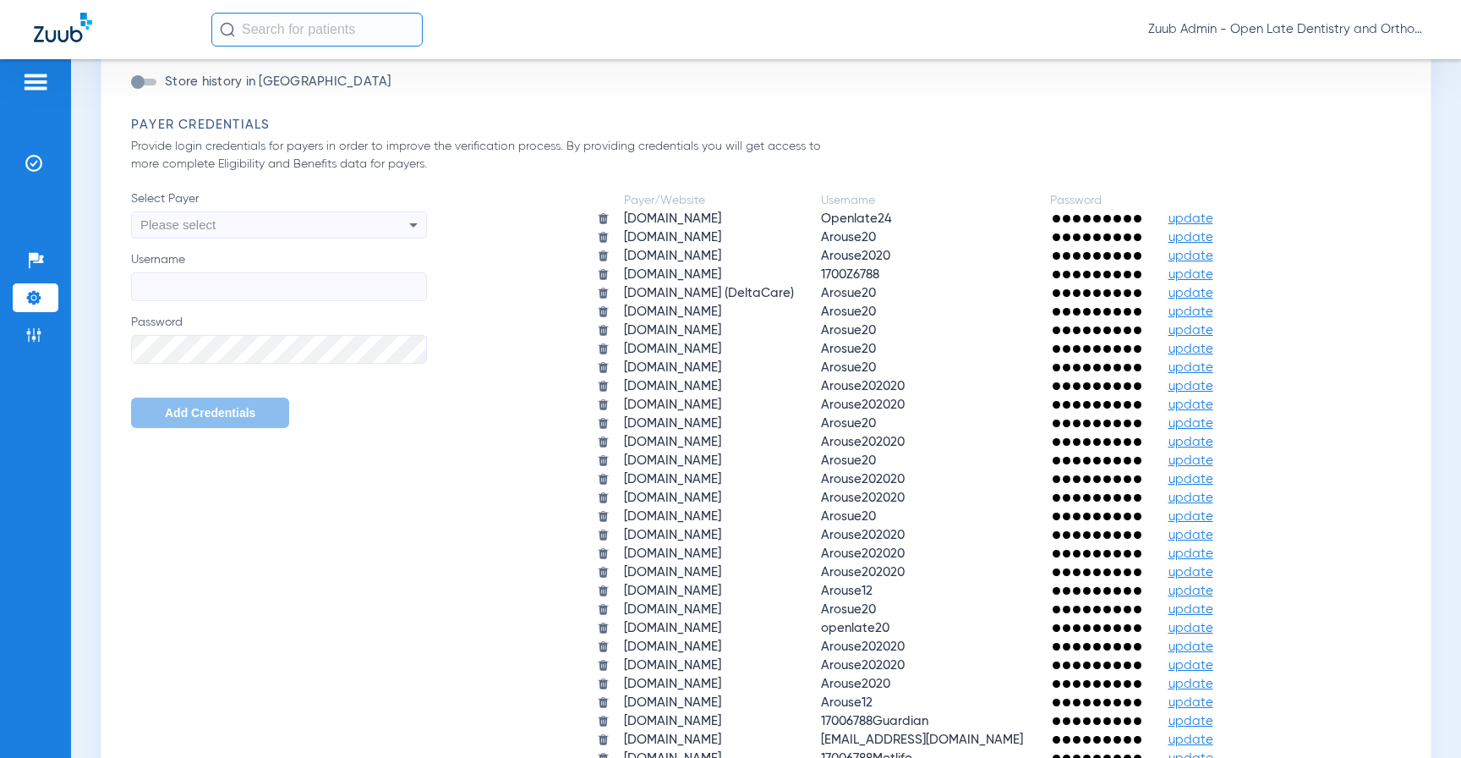
scroll to position [955, 0]
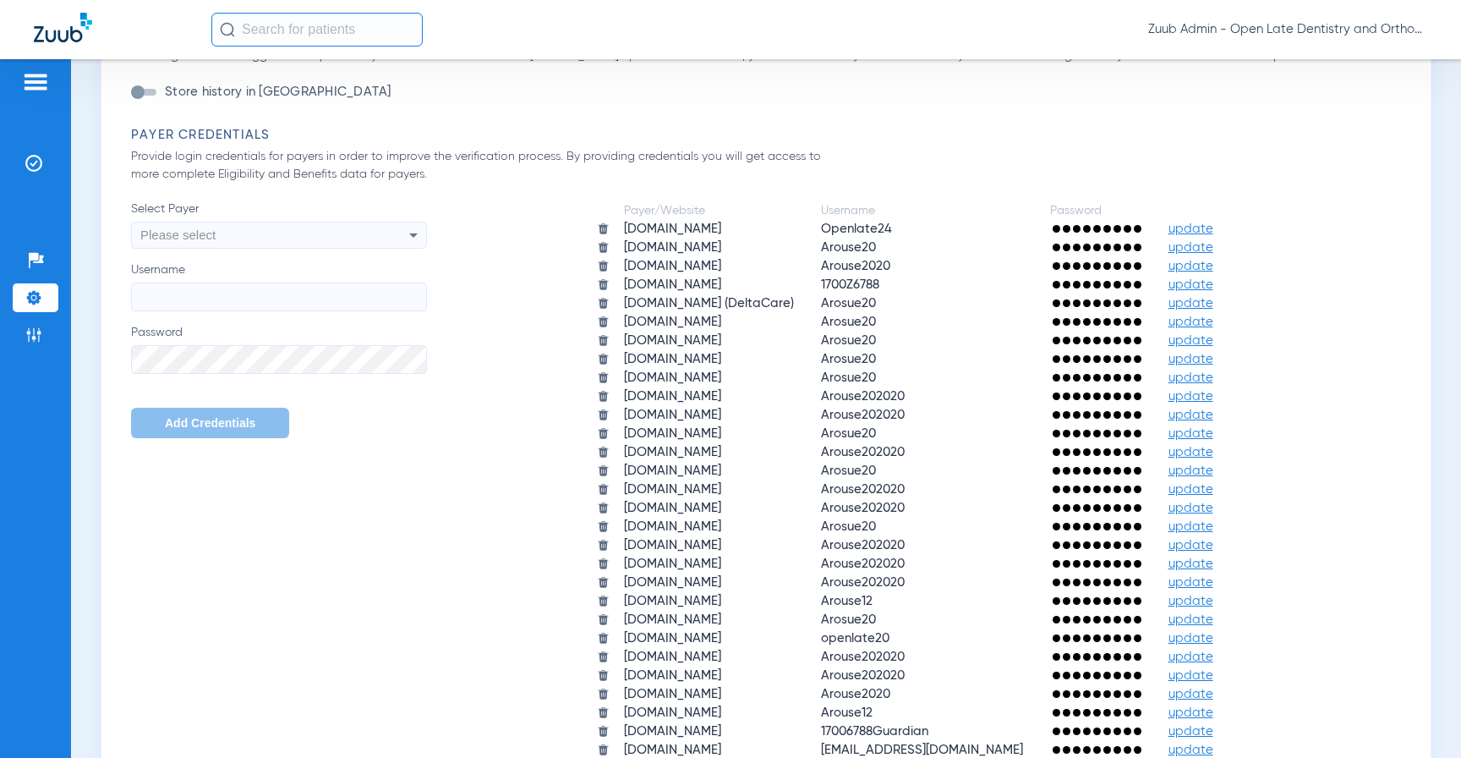
click at [1213, 435] on span "update" at bounding box center [1191, 433] width 45 height 13
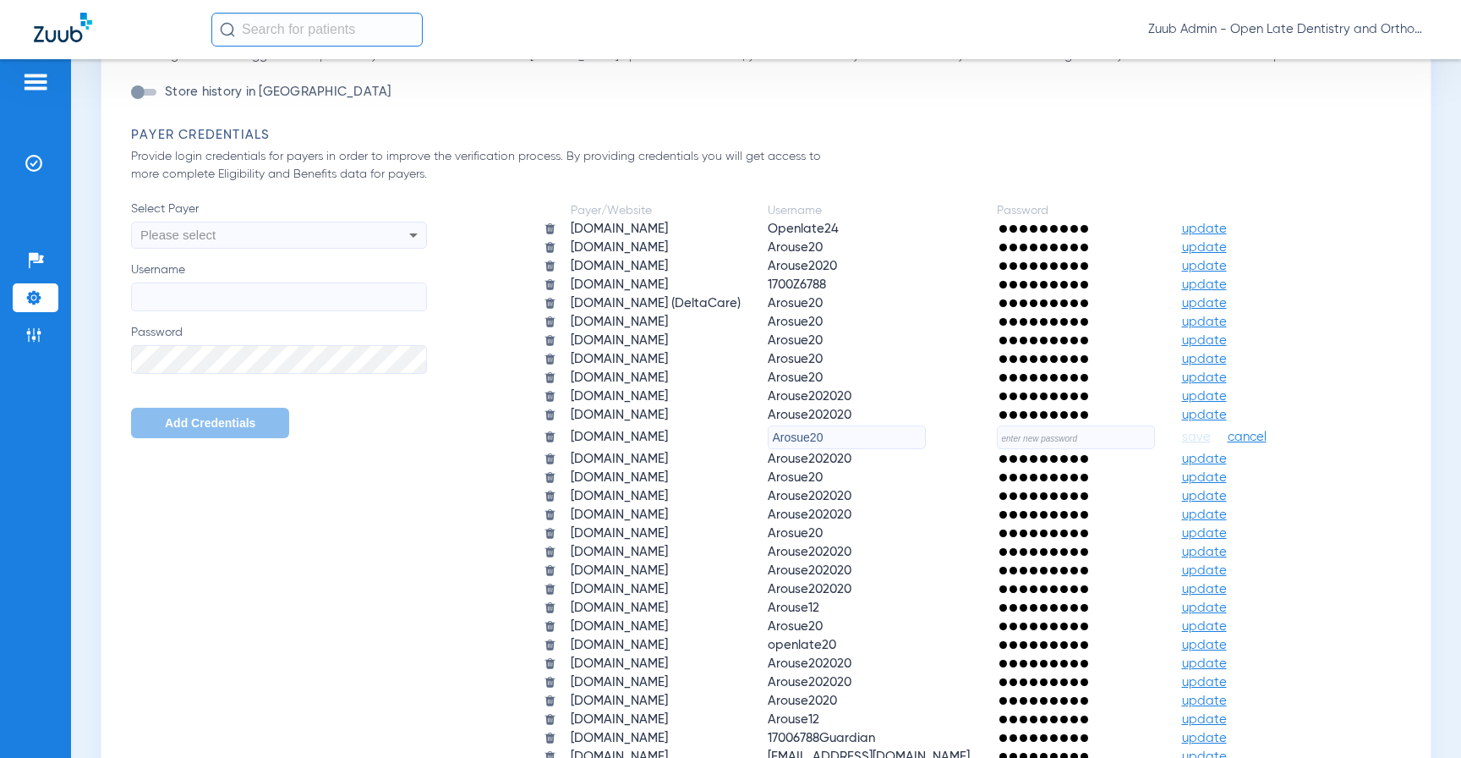
click at [1128, 432] on input "text" at bounding box center [1076, 437] width 158 height 24
paste input "MngbhnWhjn4$9"
type input "MngbhnWhjn4$9"
click at [1211, 438] on span "save" at bounding box center [1196, 437] width 29 height 15
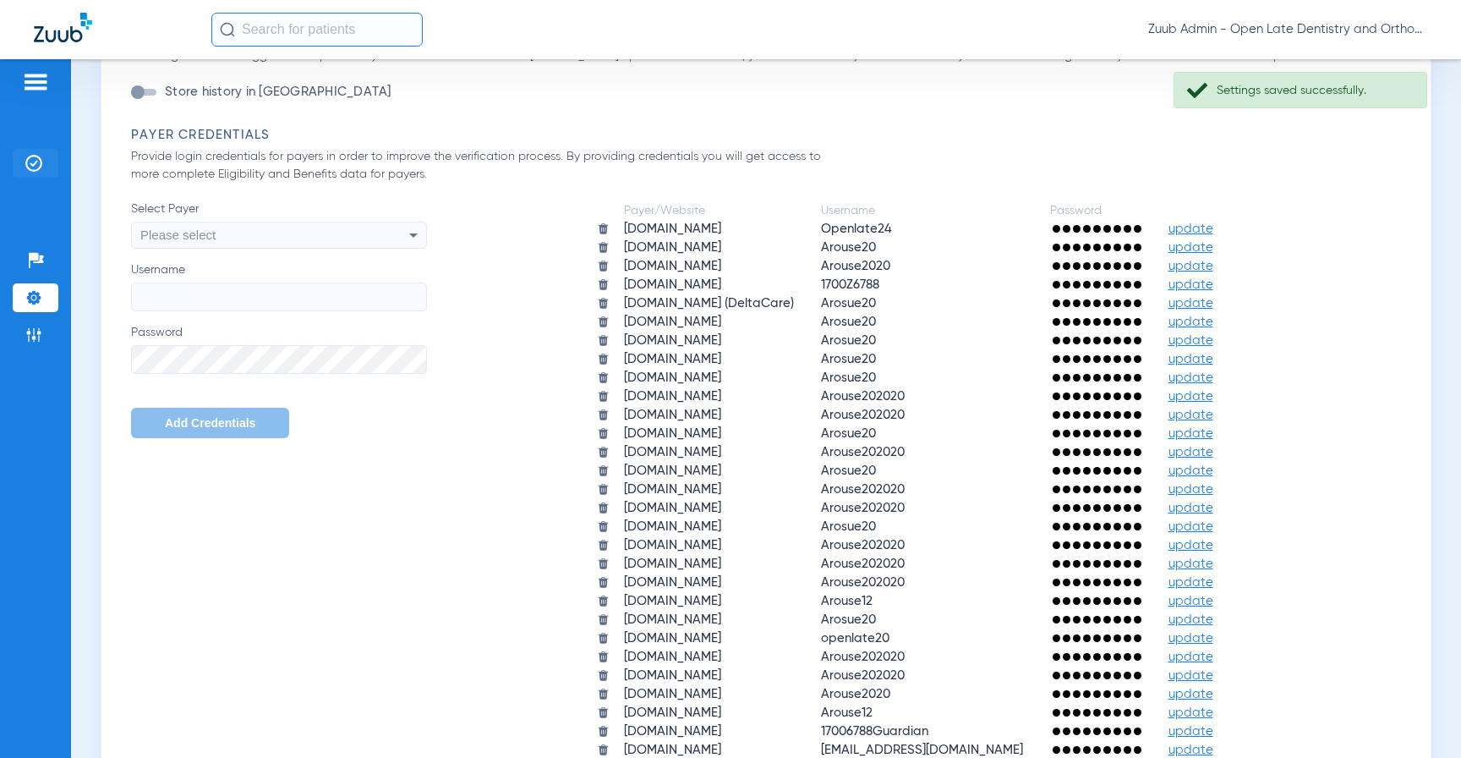
click at [36, 160] on img at bounding box center [33, 163] width 17 height 17
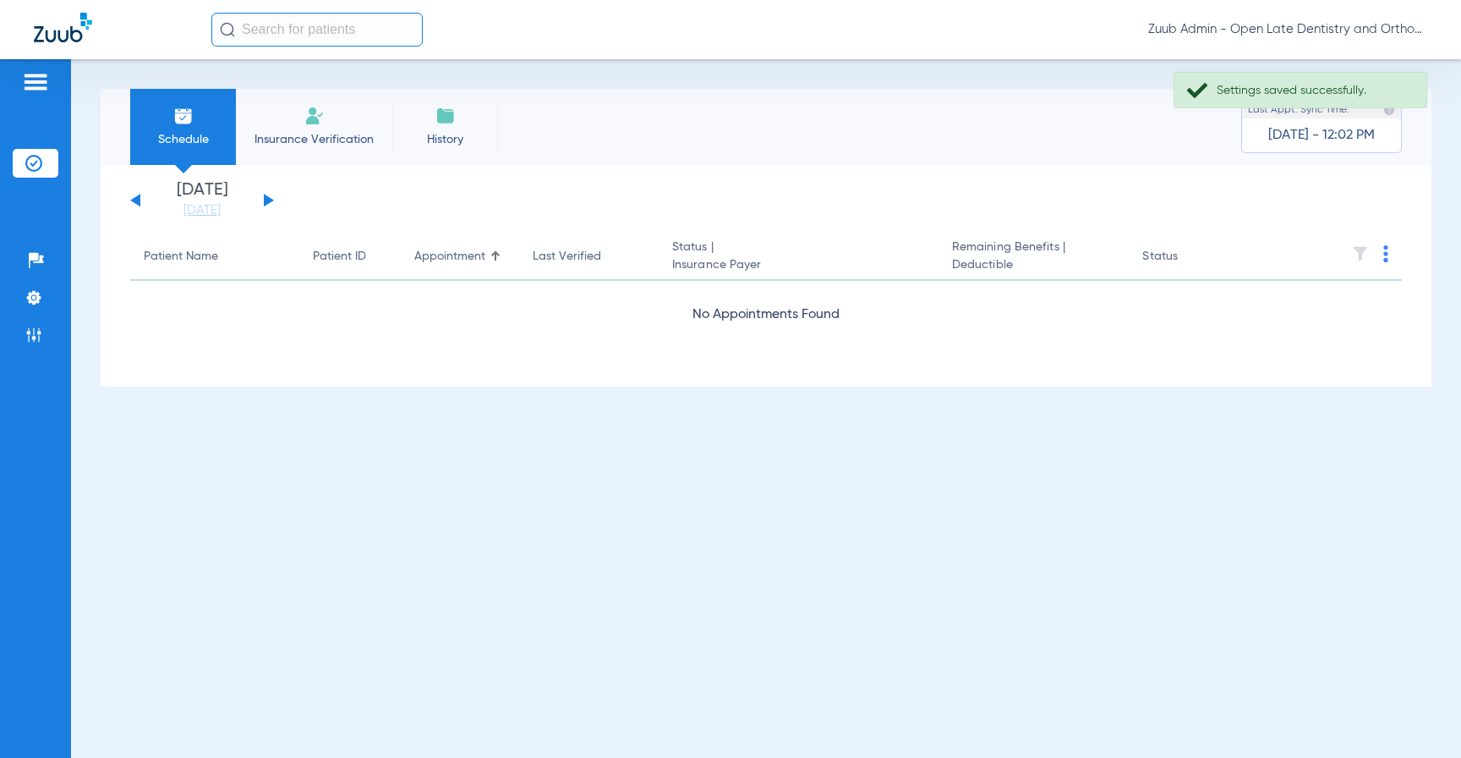
click at [270, 199] on button at bounding box center [269, 200] width 10 height 13
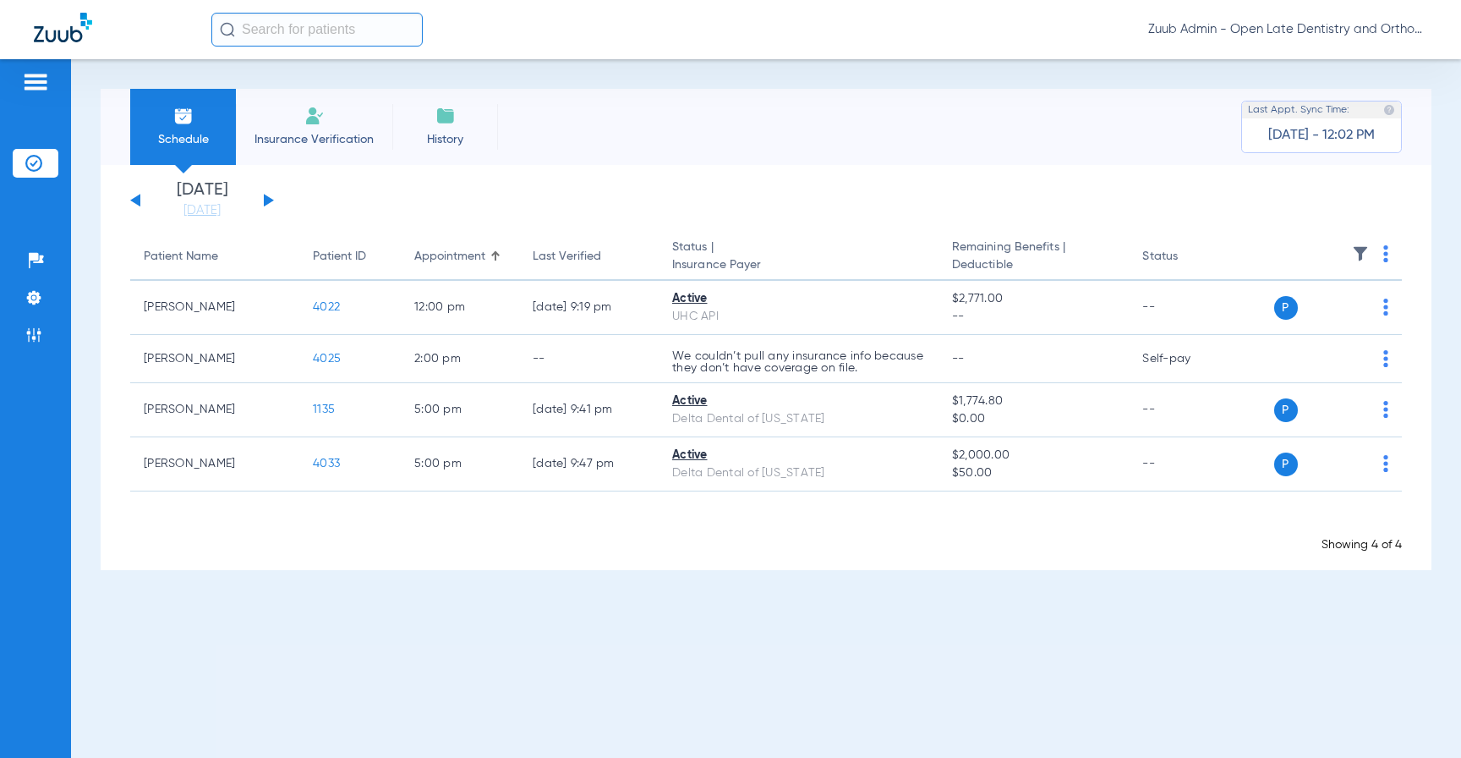
click at [270, 199] on button at bounding box center [269, 200] width 10 height 13
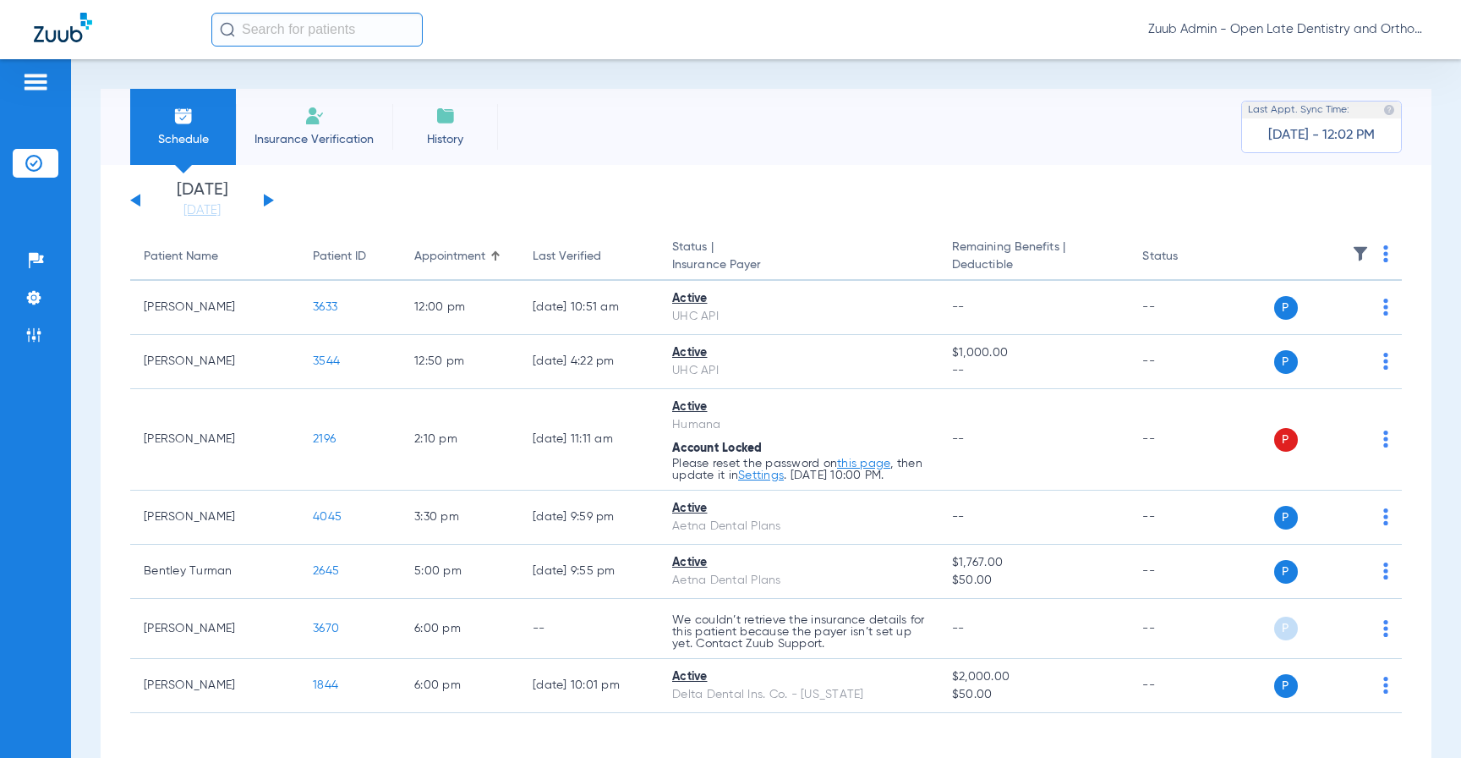
click at [265, 198] on button at bounding box center [269, 200] width 10 height 13
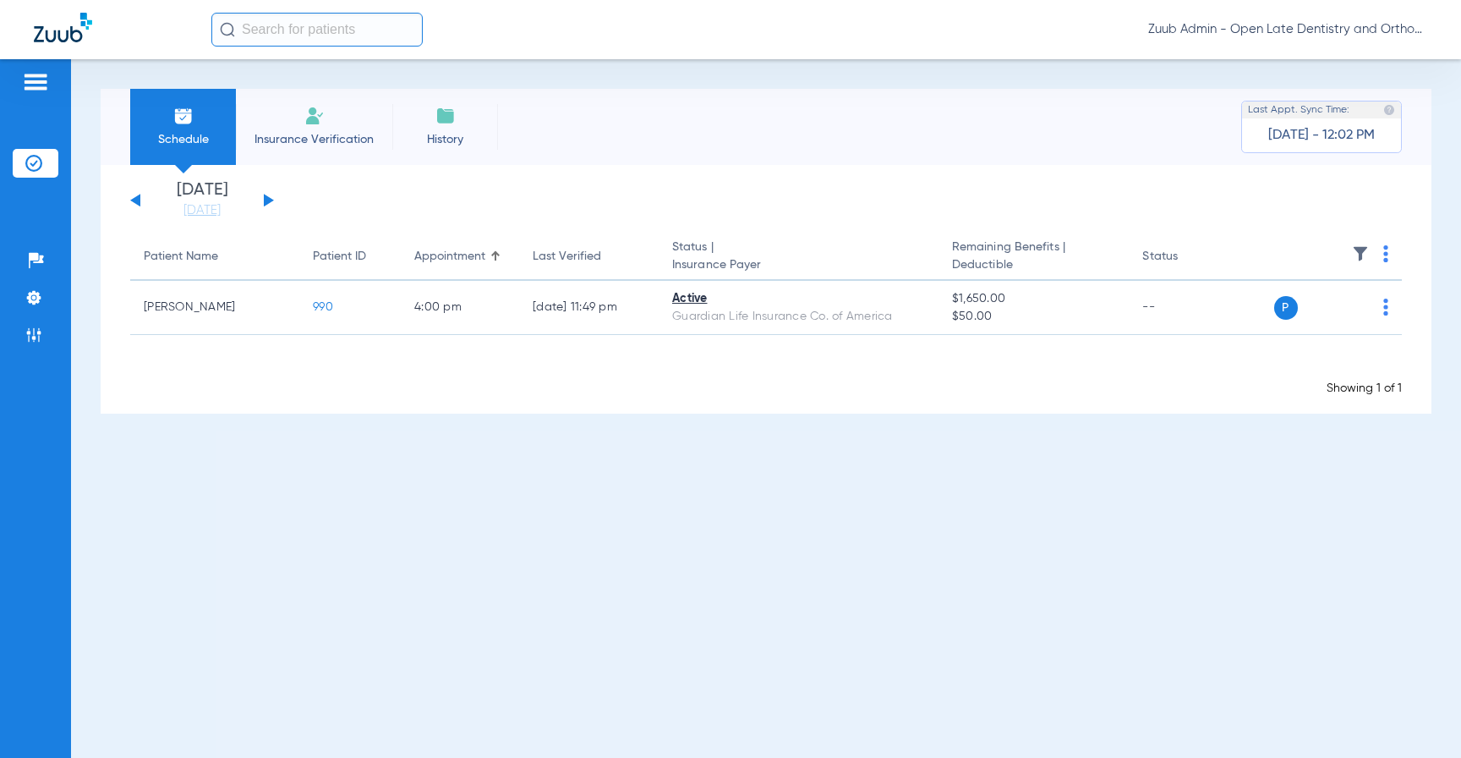
click at [265, 198] on button at bounding box center [269, 200] width 10 height 13
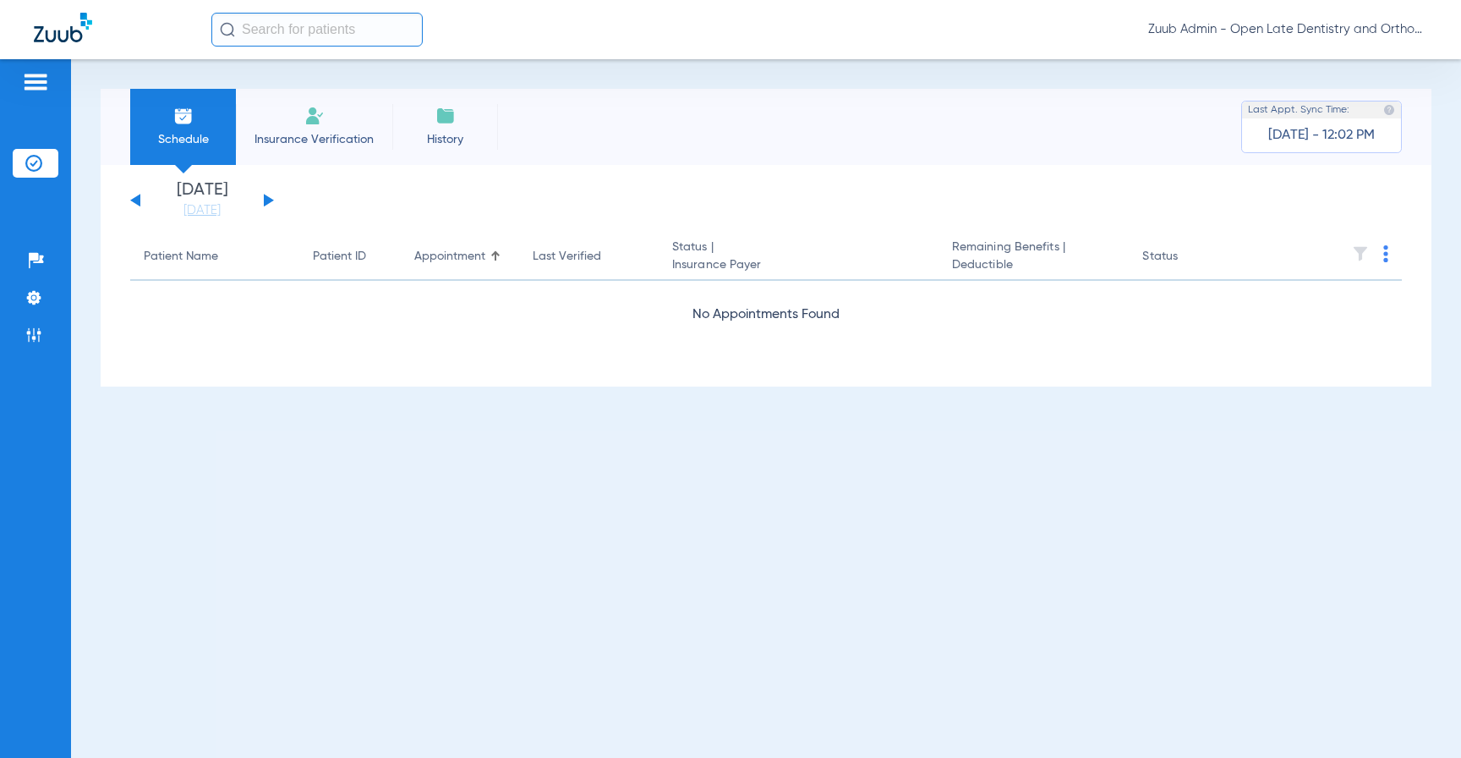
click at [265, 198] on button at bounding box center [269, 200] width 10 height 13
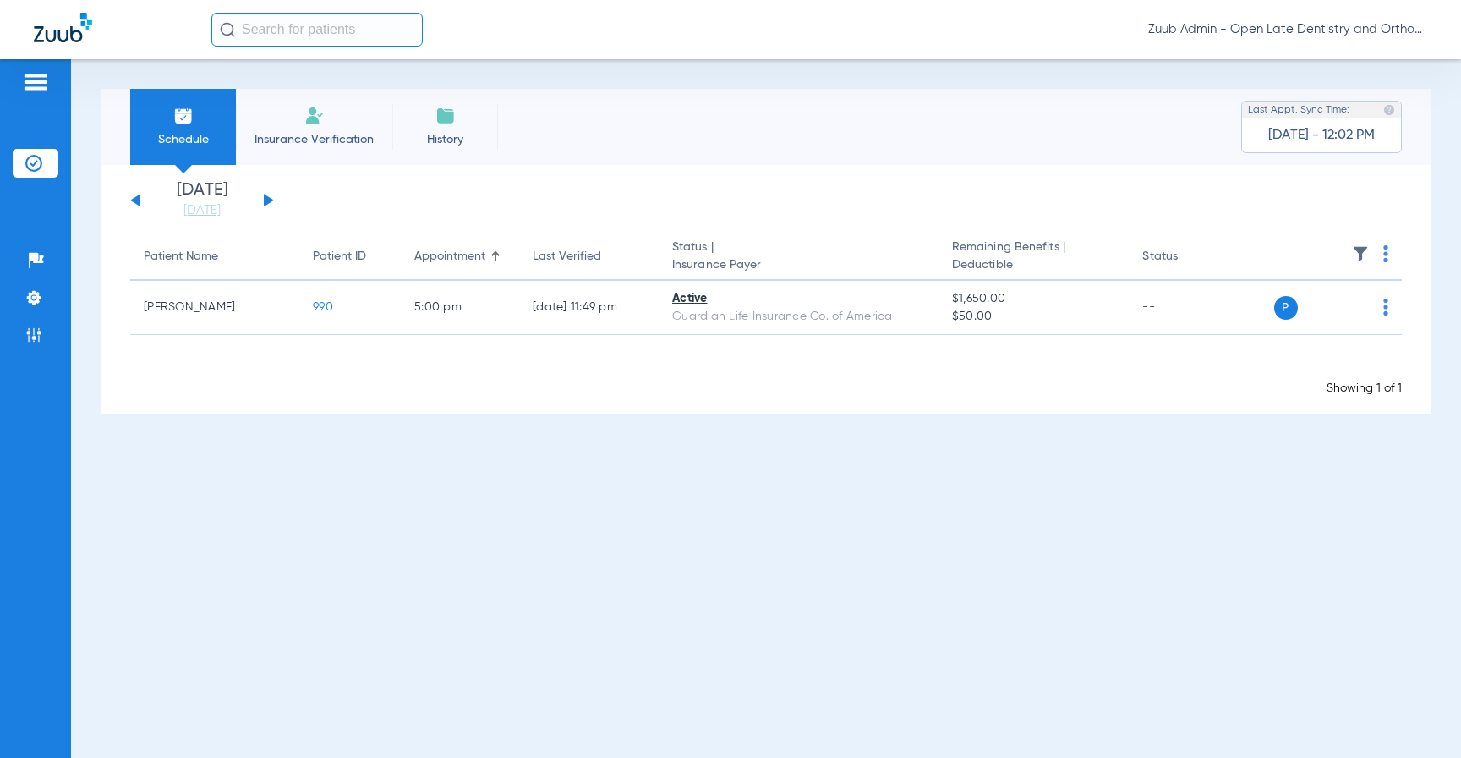
click at [265, 198] on button at bounding box center [269, 200] width 10 height 13
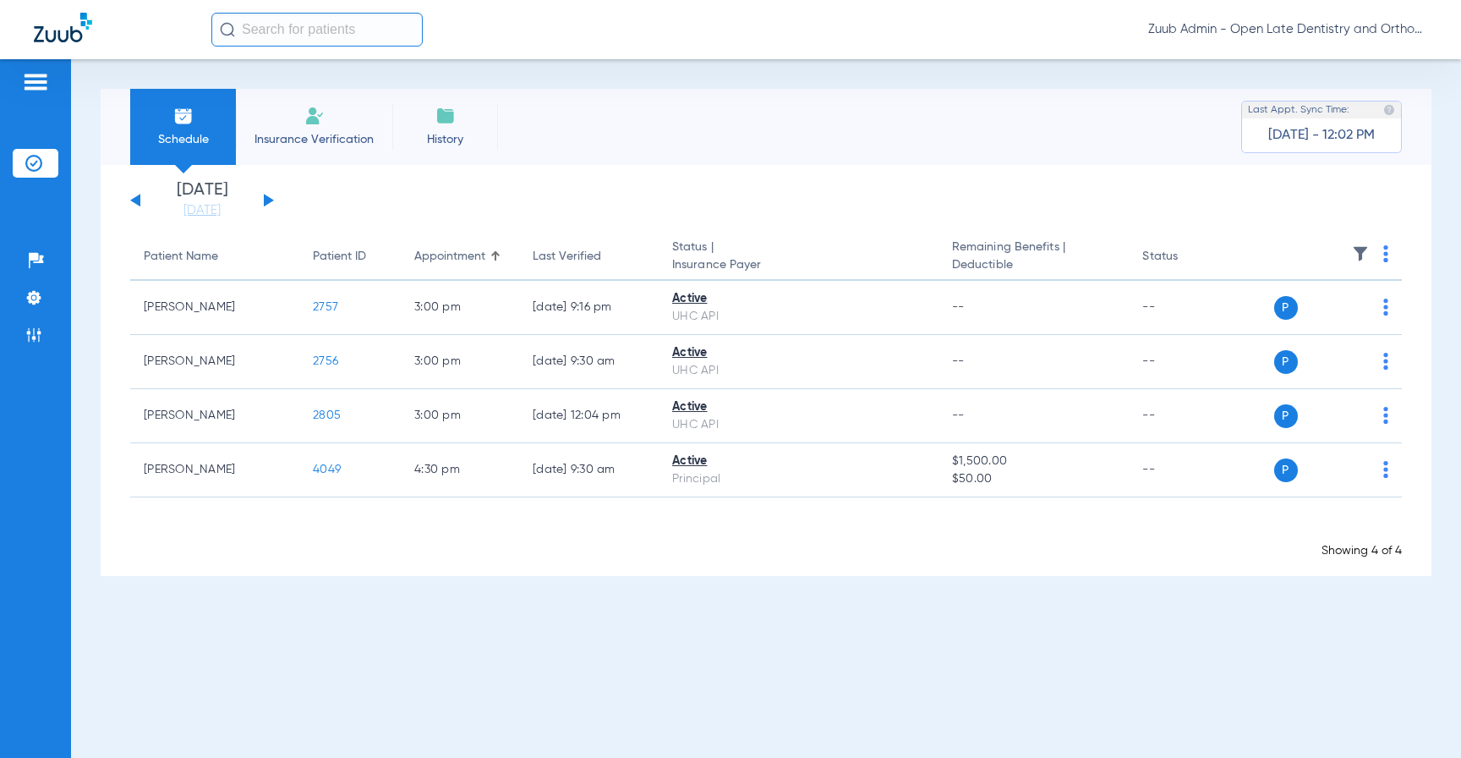
click at [265, 198] on button at bounding box center [269, 200] width 10 height 13
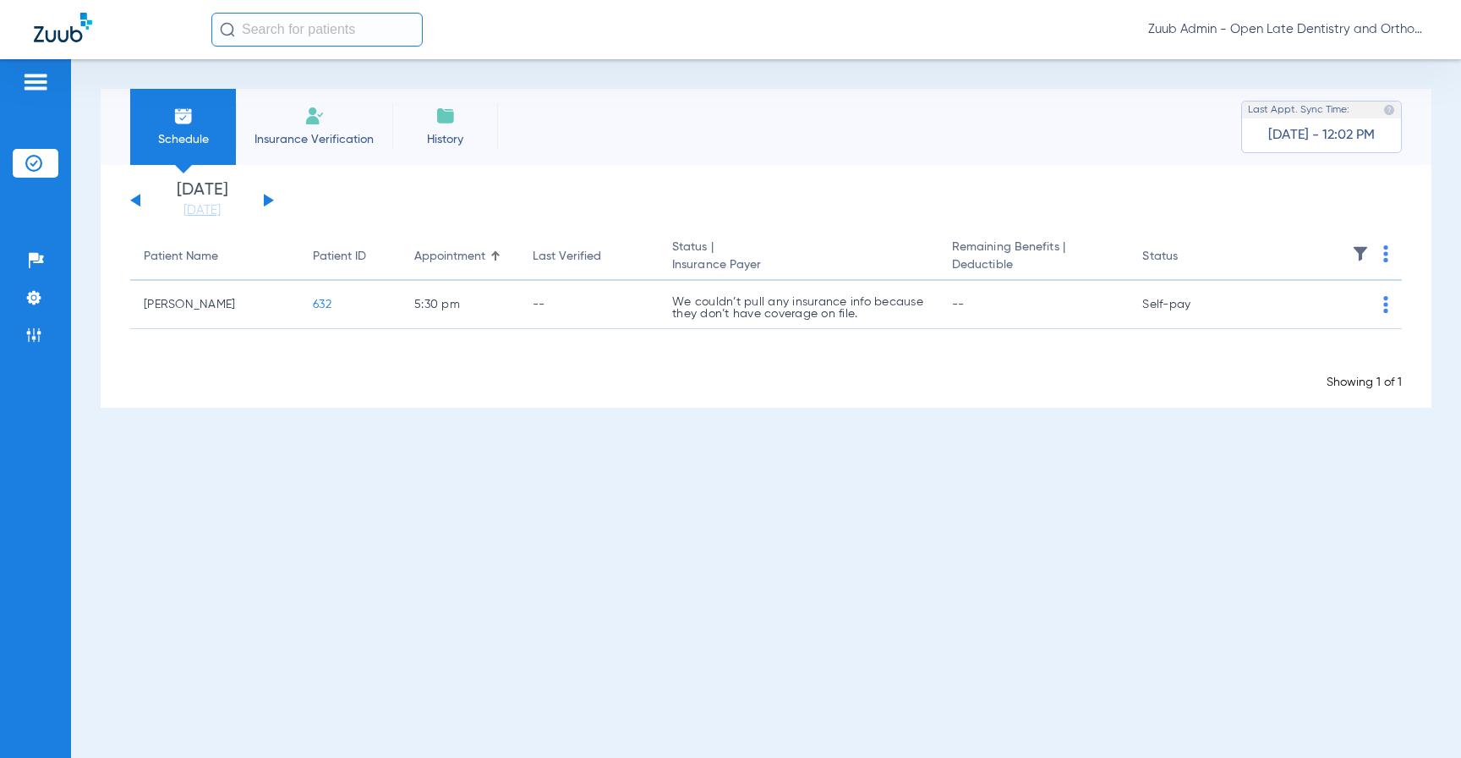
click at [265, 198] on button at bounding box center [269, 200] width 10 height 13
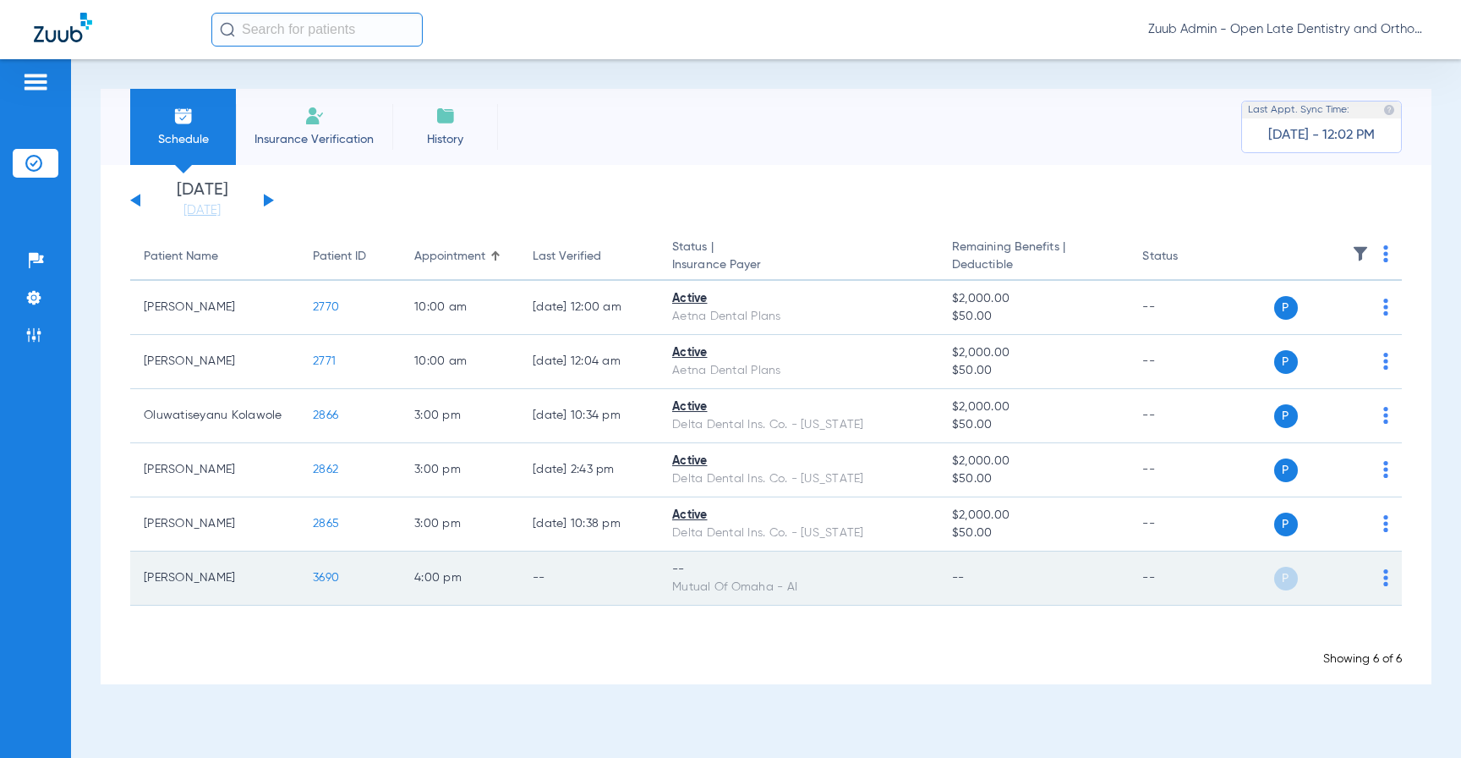
click at [1386, 577] on img at bounding box center [1385, 577] width 5 height 17
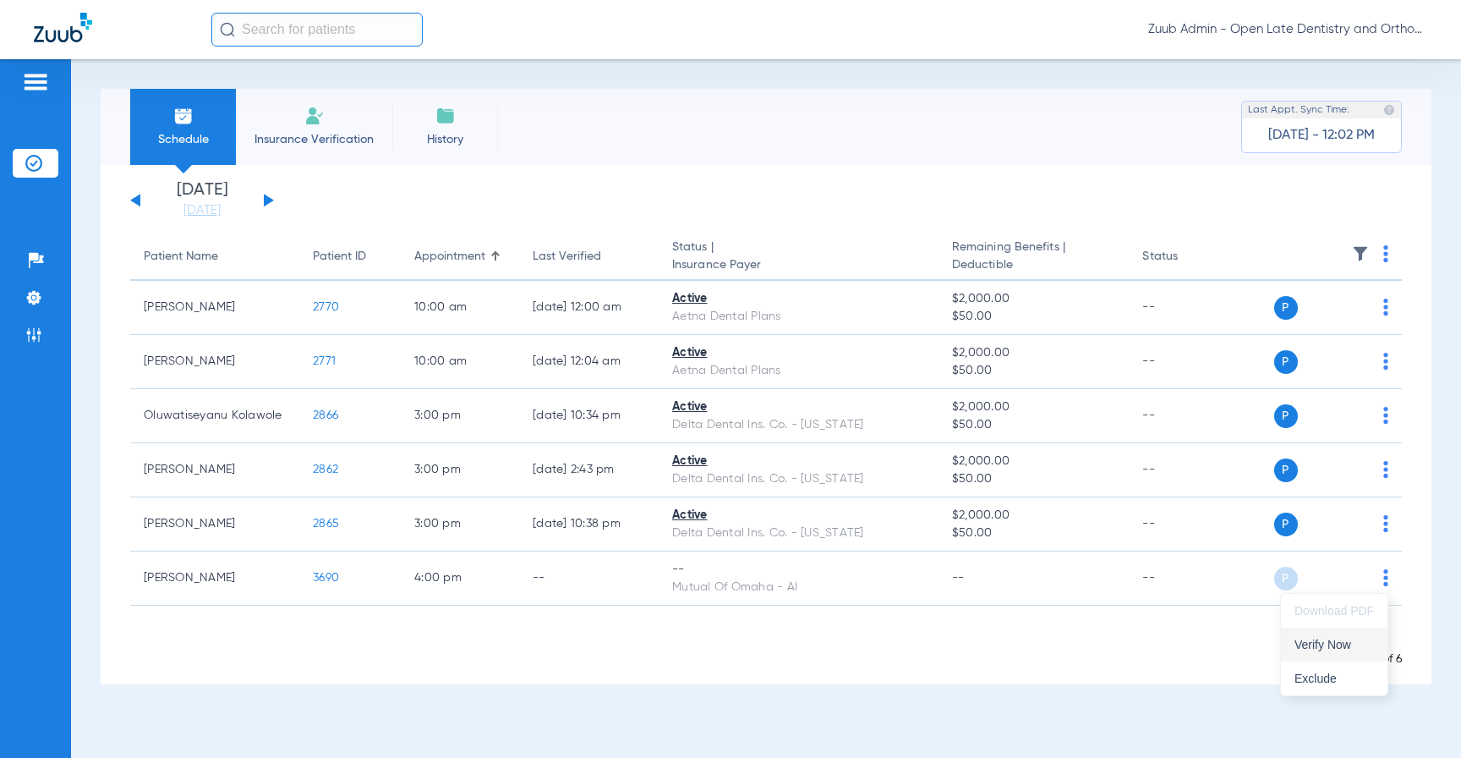
click at [1312, 640] on span "Verify Now" at bounding box center [1334, 644] width 79 height 12
click at [271, 201] on button at bounding box center [269, 200] width 10 height 13
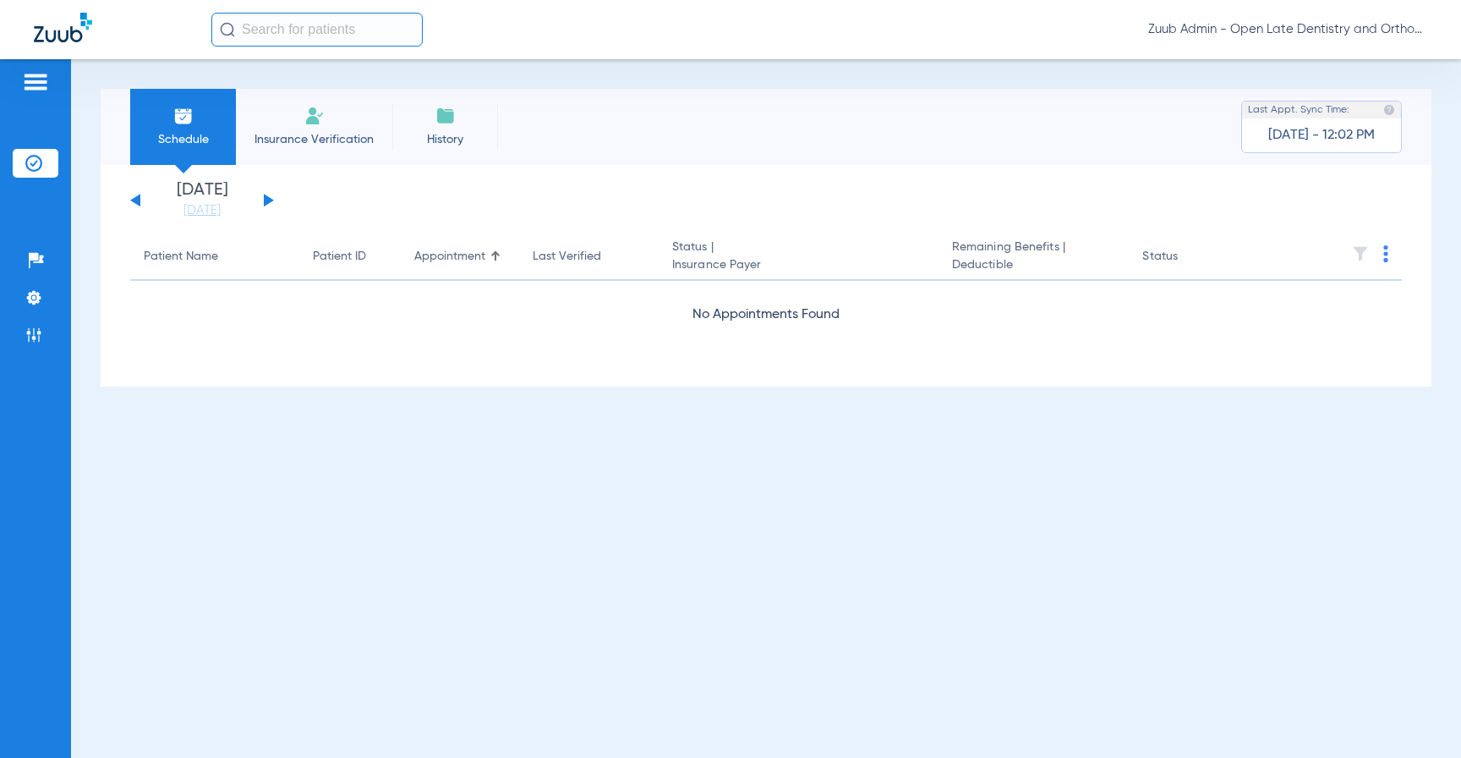
click at [271, 201] on button at bounding box center [269, 200] width 10 height 13
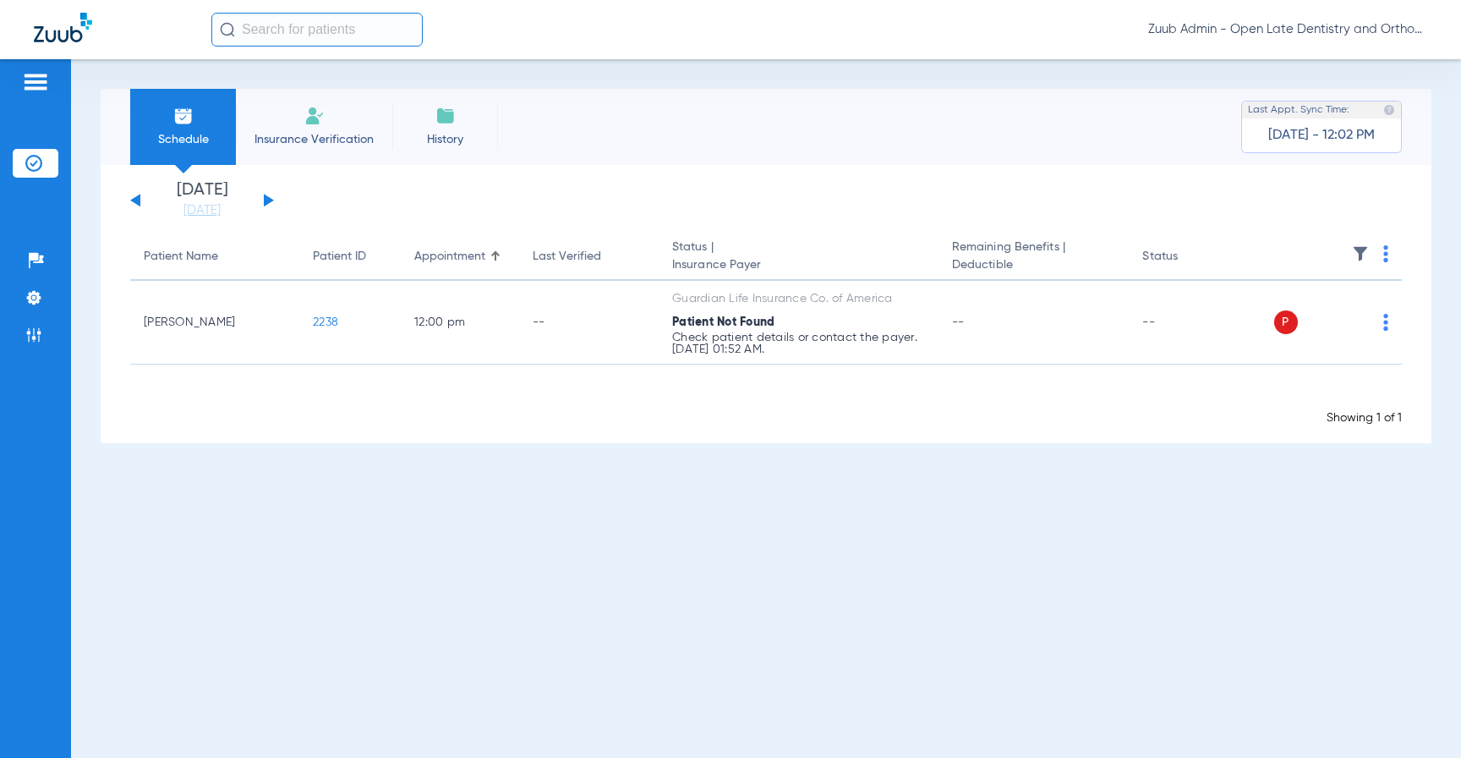
click at [271, 201] on button at bounding box center [269, 200] width 10 height 13
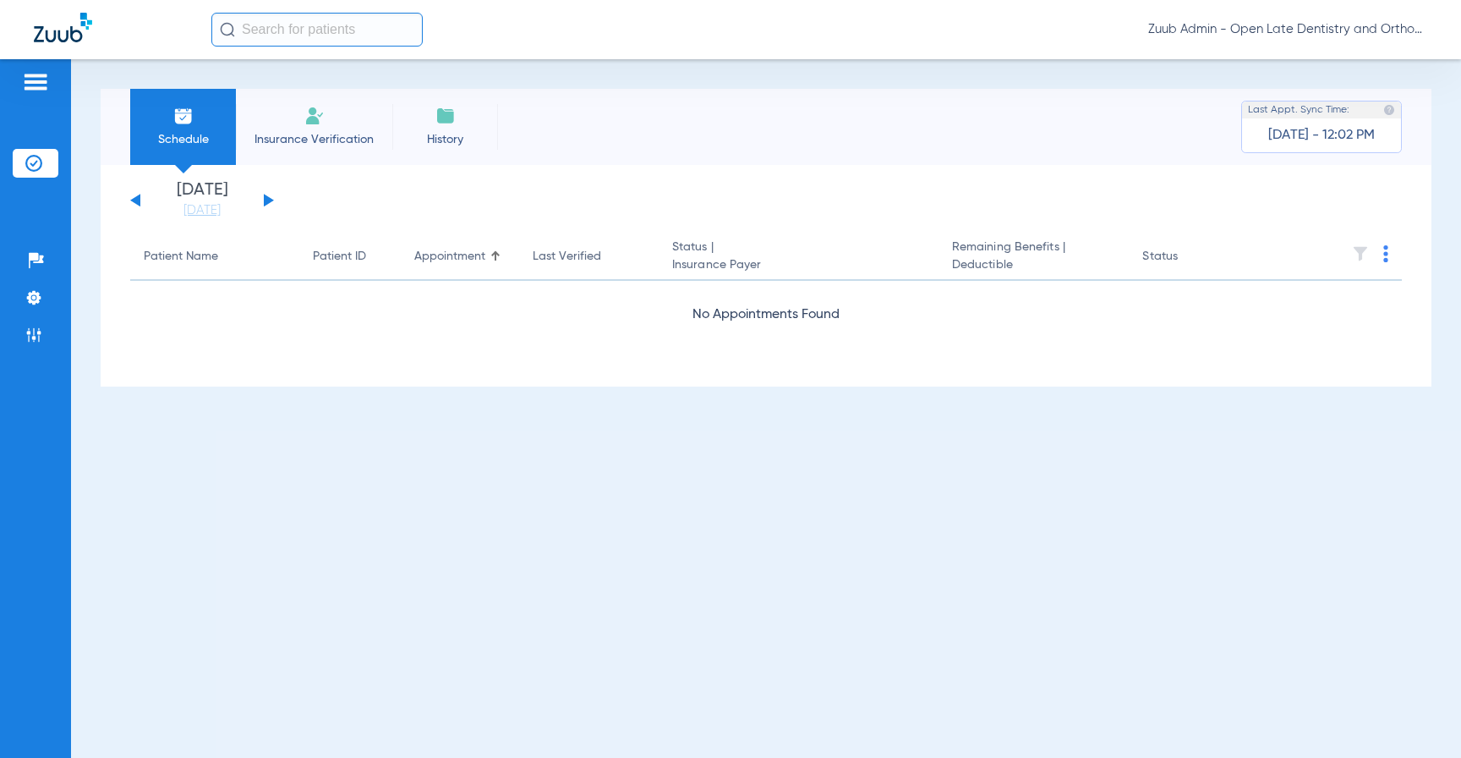
click at [271, 201] on button at bounding box center [269, 200] width 10 height 13
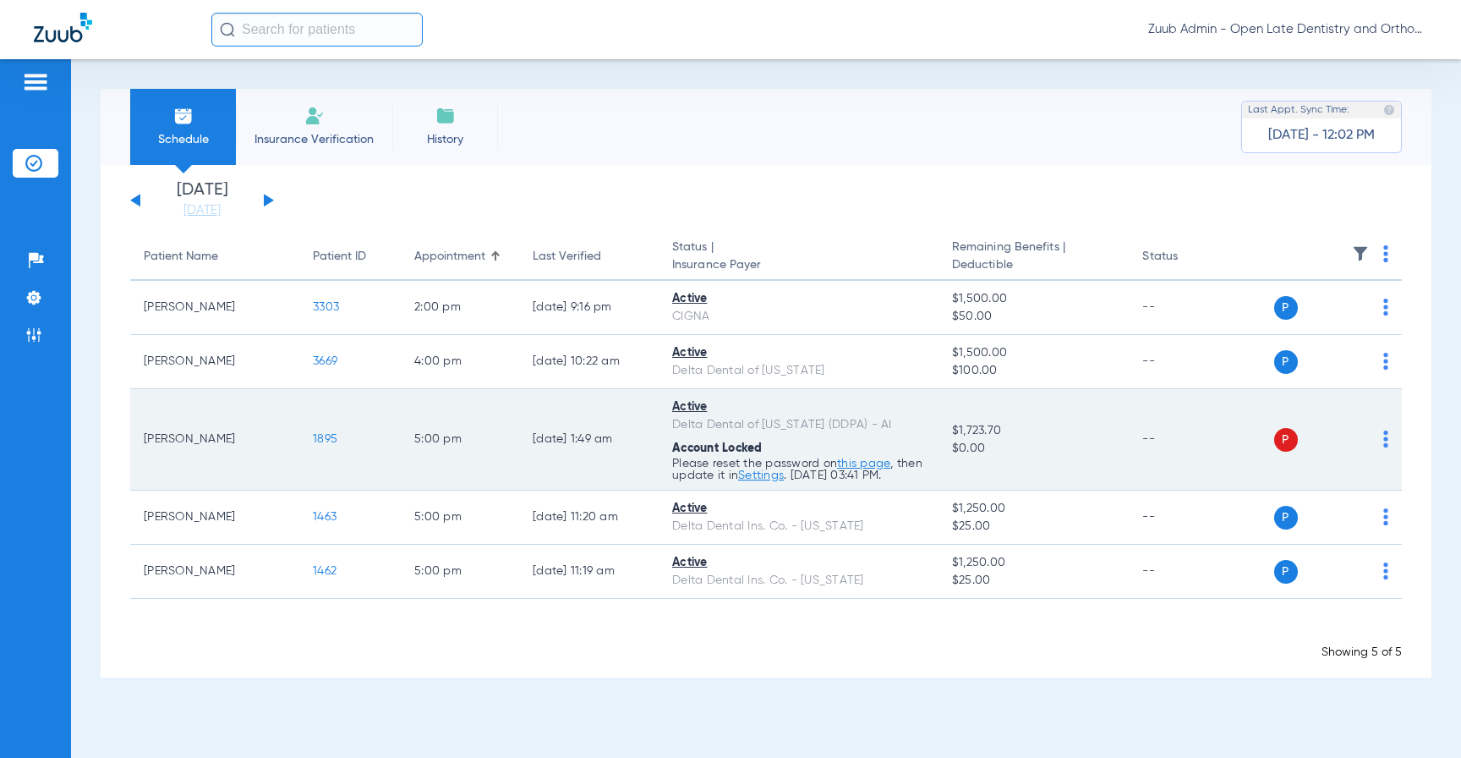
click at [862, 464] on link "this page" at bounding box center [863, 463] width 53 height 12
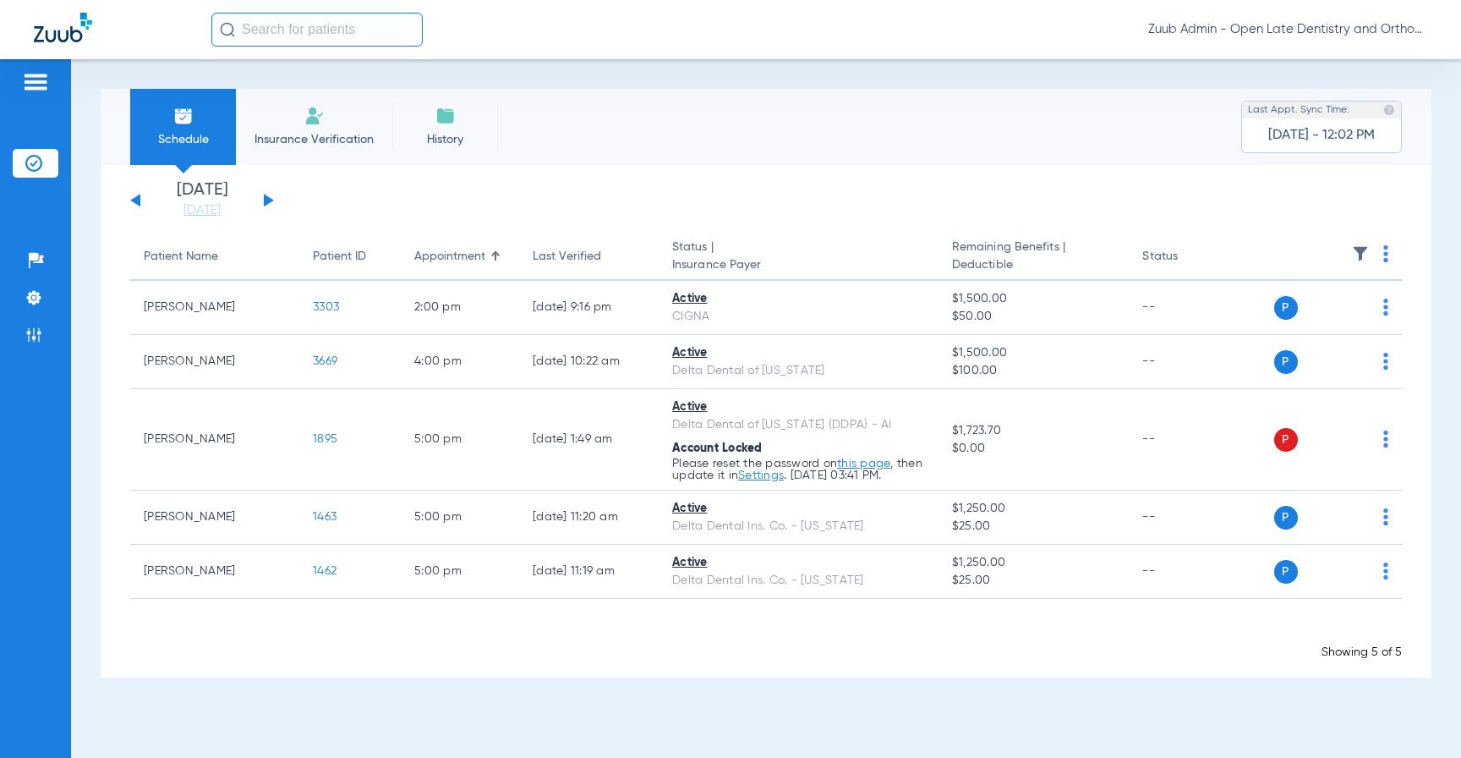
click at [269, 199] on button at bounding box center [269, 200] width 10 height 13
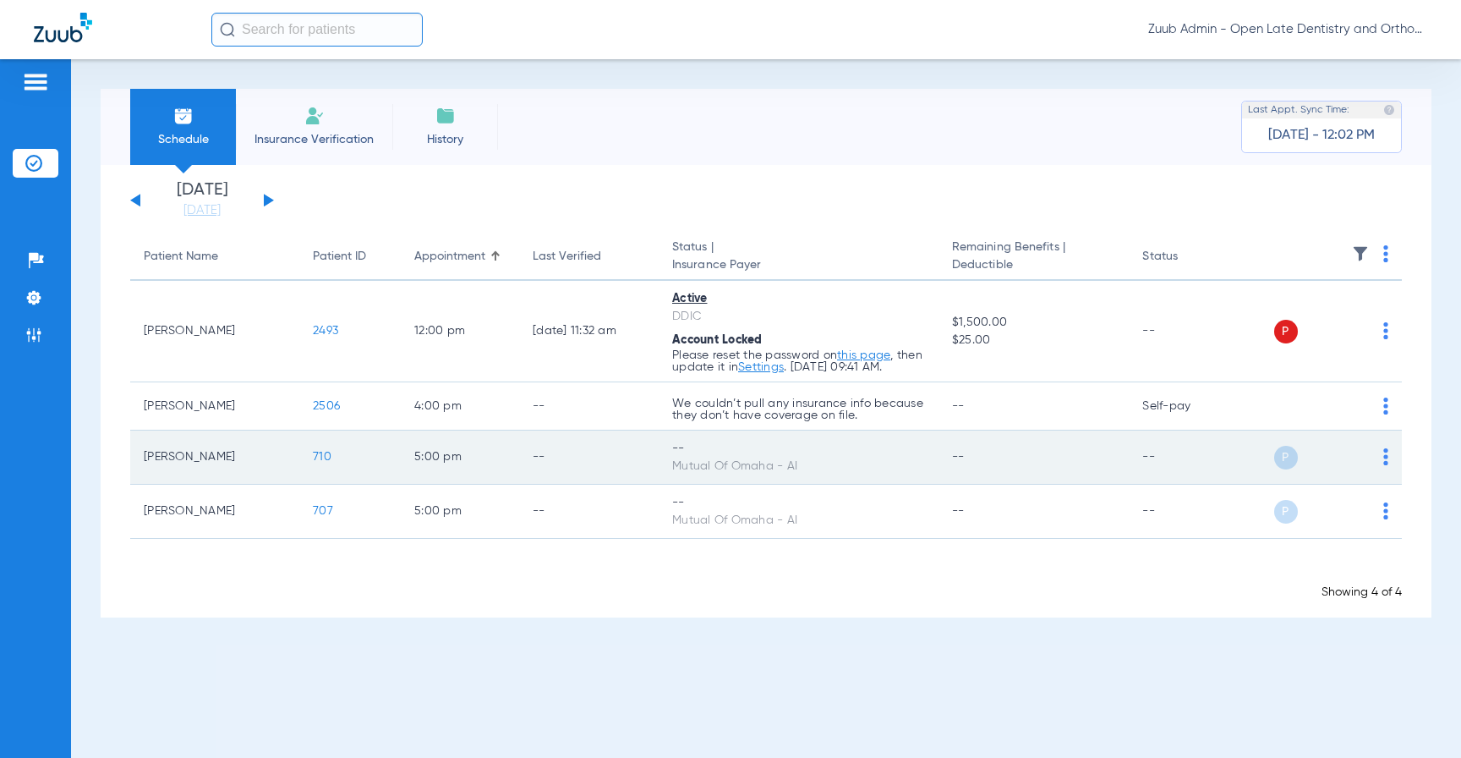
click at [1385, 465] on img at bounding box center [1385, 456] width 5 height 17
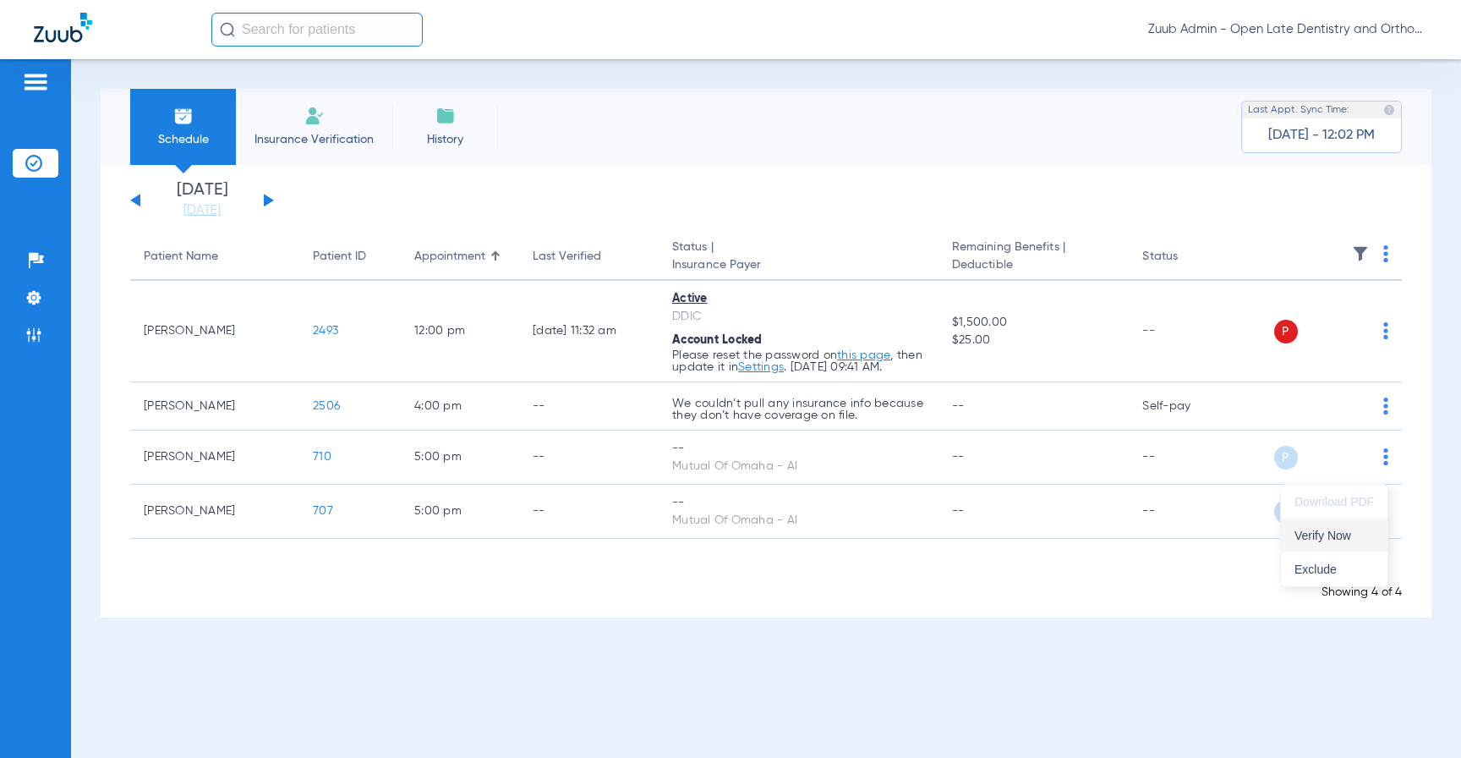
click at [1361, 528] on button "Verify Now" at bounding box center [1334, 535] width 107 height 34
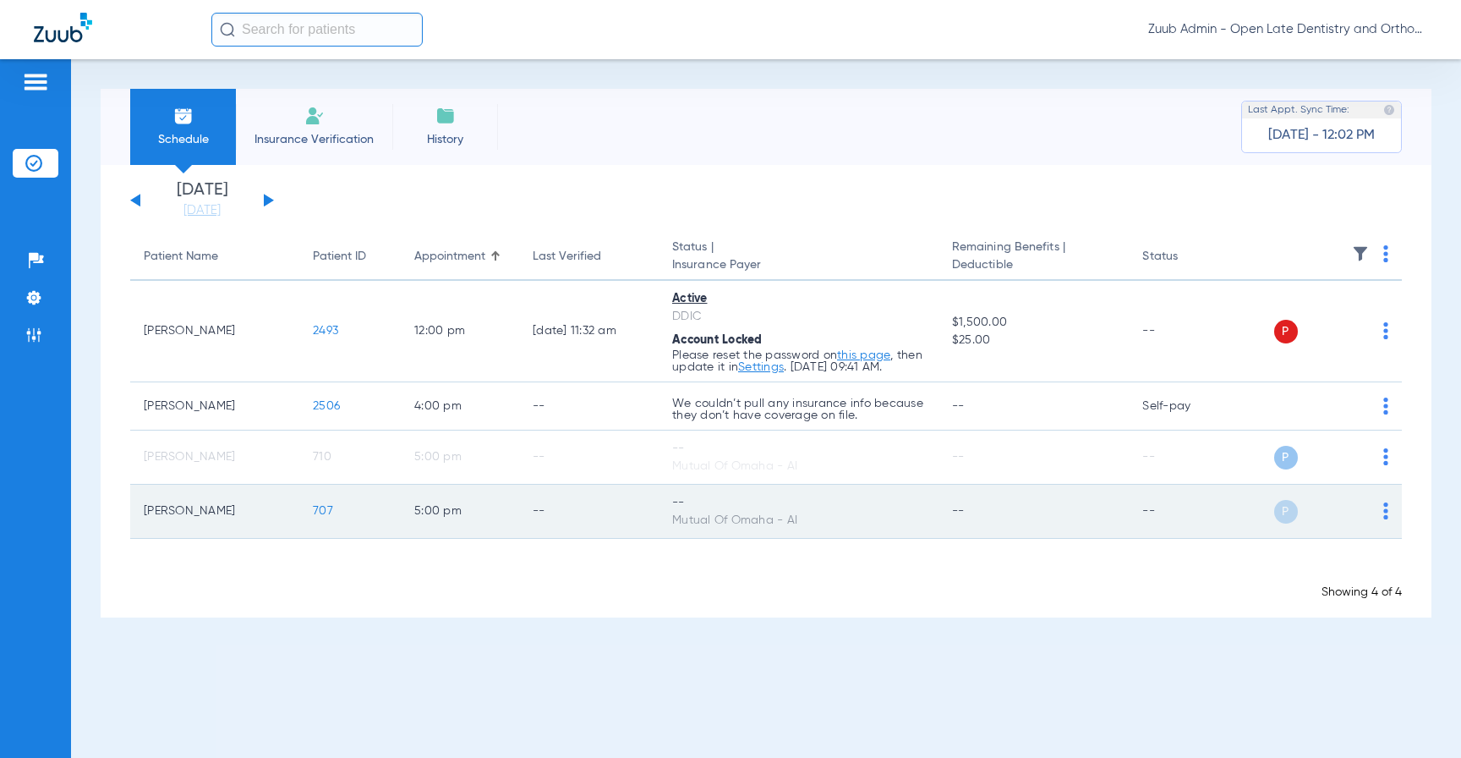
click at [1385, 519] on img at bounding box center [1385, 510] width 5 height 17
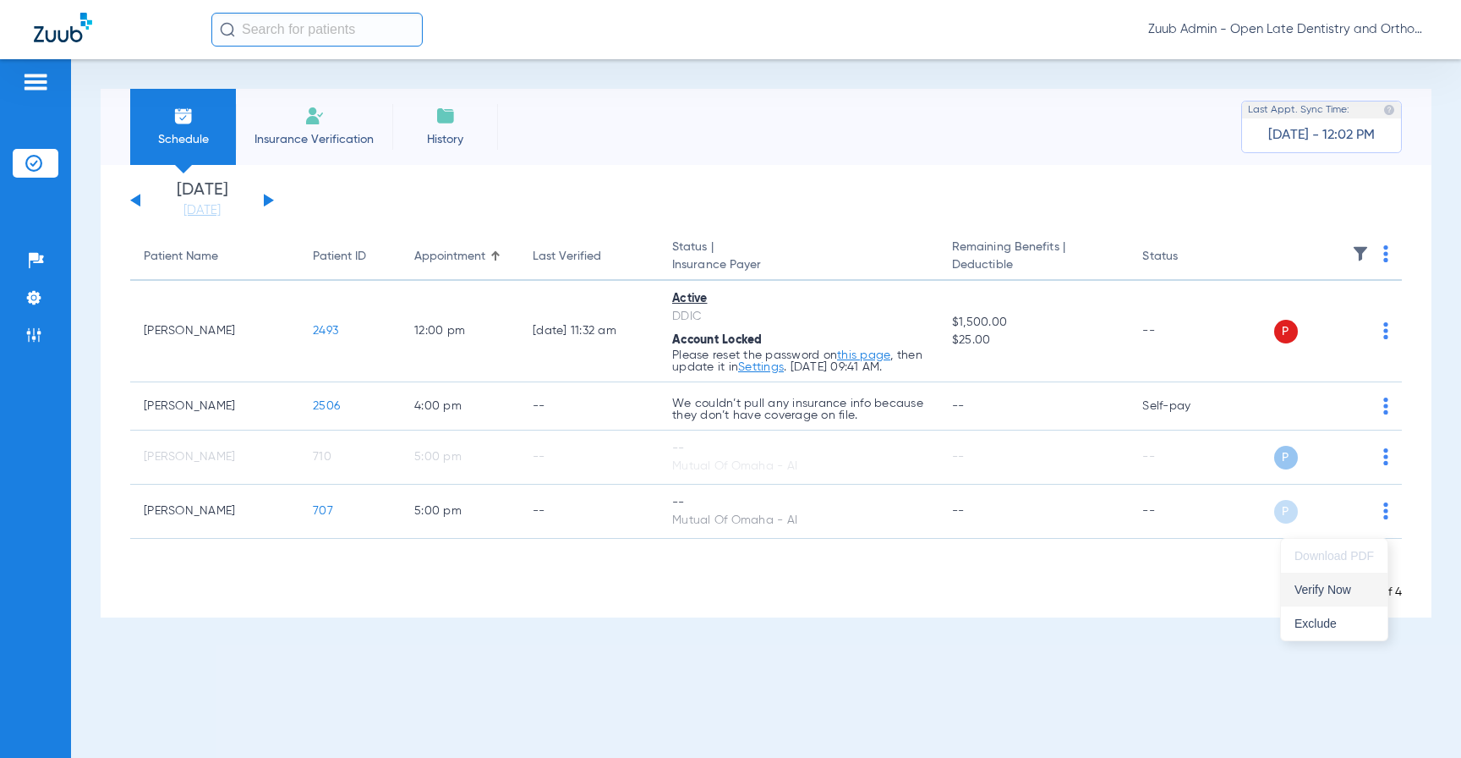
click at [1358, 583] on span "Verify Now" at bounding box center [1334, 589] width 79 height 12
click at [33, 298] on img at bounding box center [33, 297] width 17 height 17
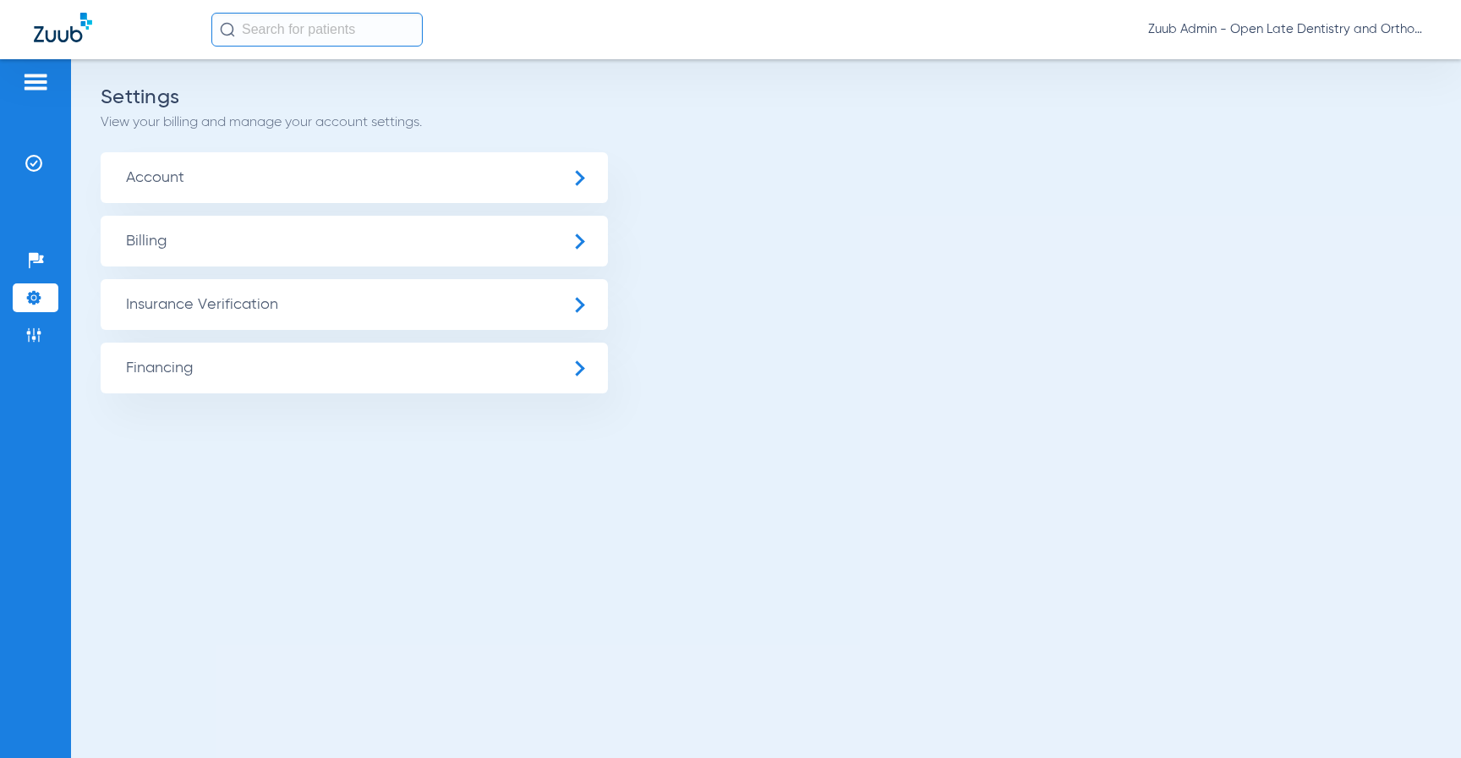
click at [151, 310] on span "Insurance Verification" at bounding box center [354, 304] width 507 height 51
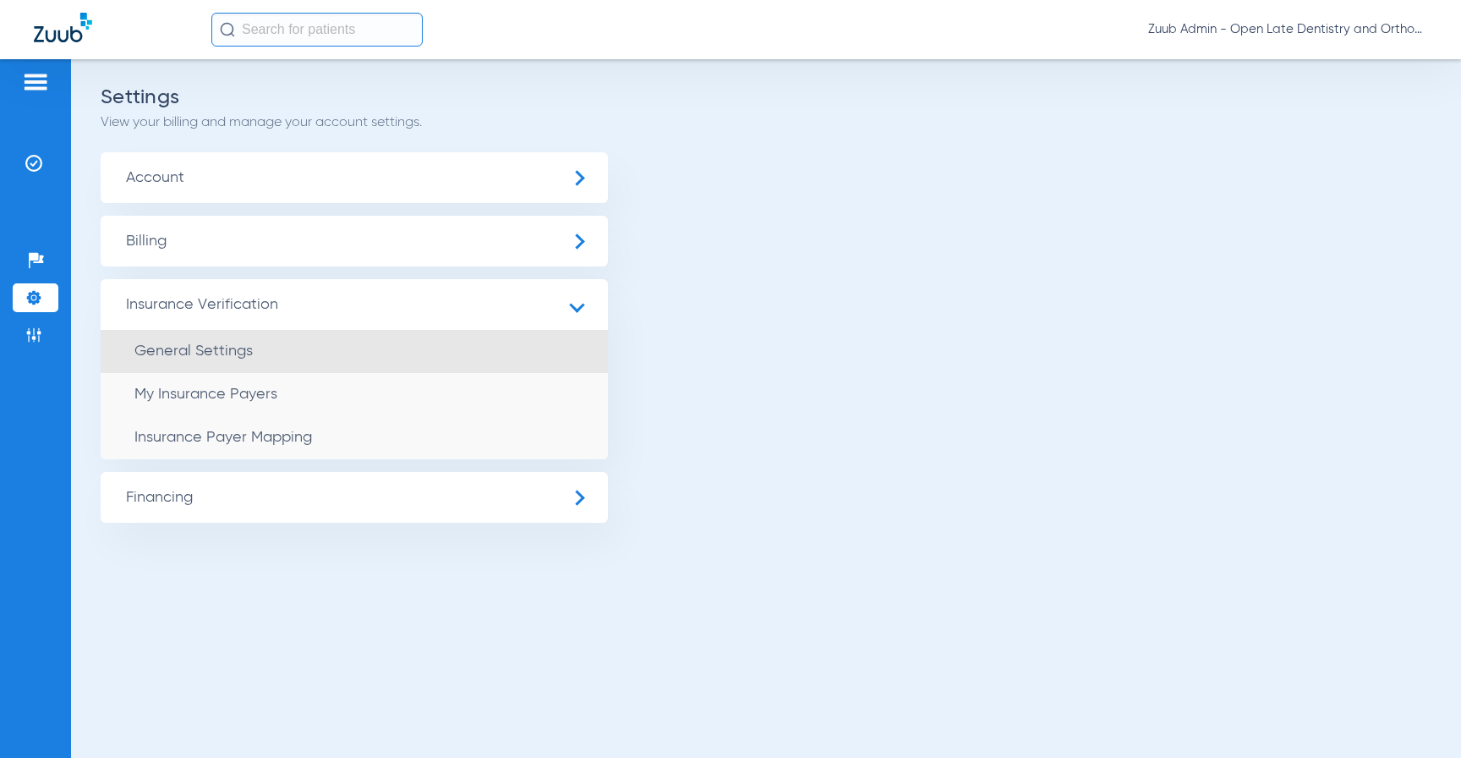
click at [164, 344] on span "General Settings" at bounding box center [193, 350] width 118 height 15
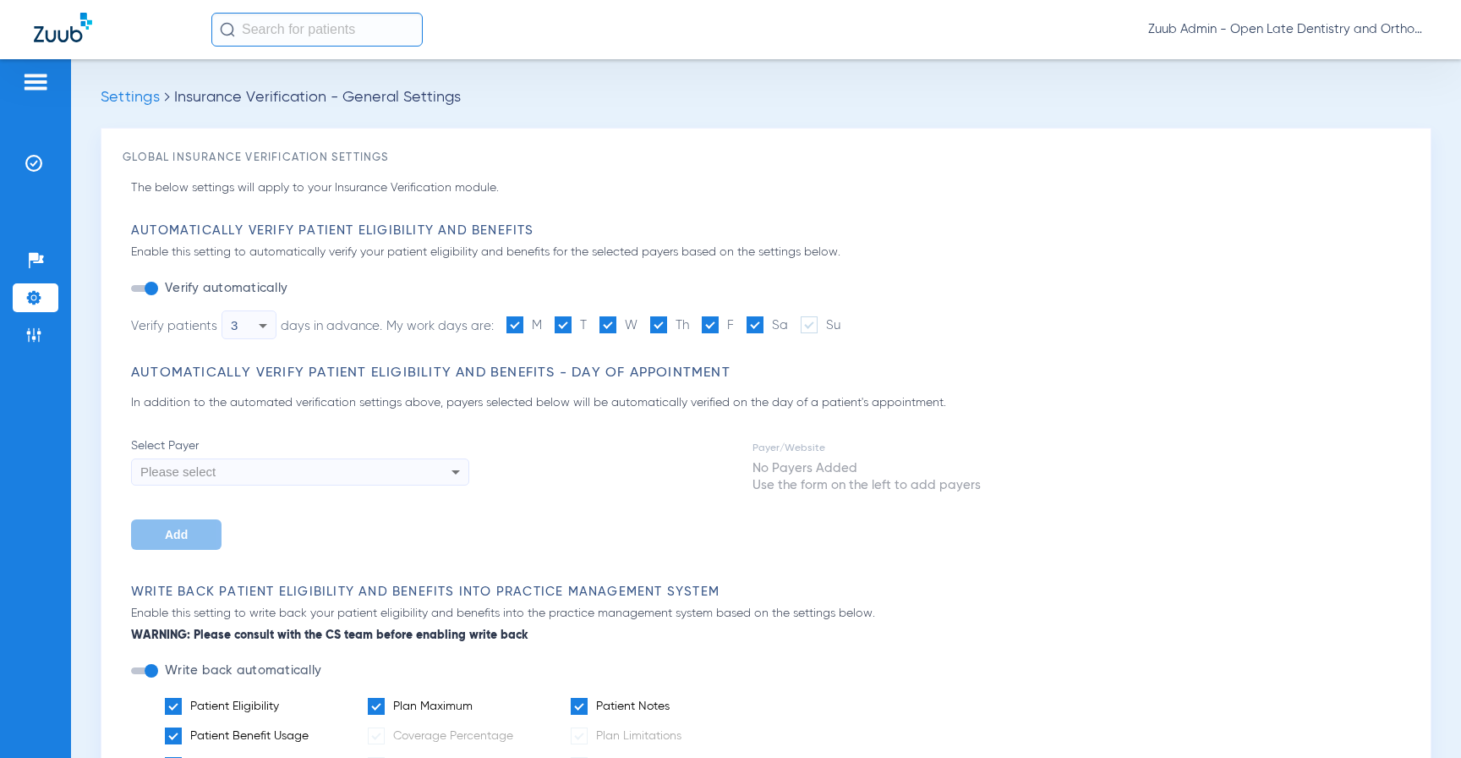
click at [38, 301] on img at bounding box center [33, 297] width 17 height 17
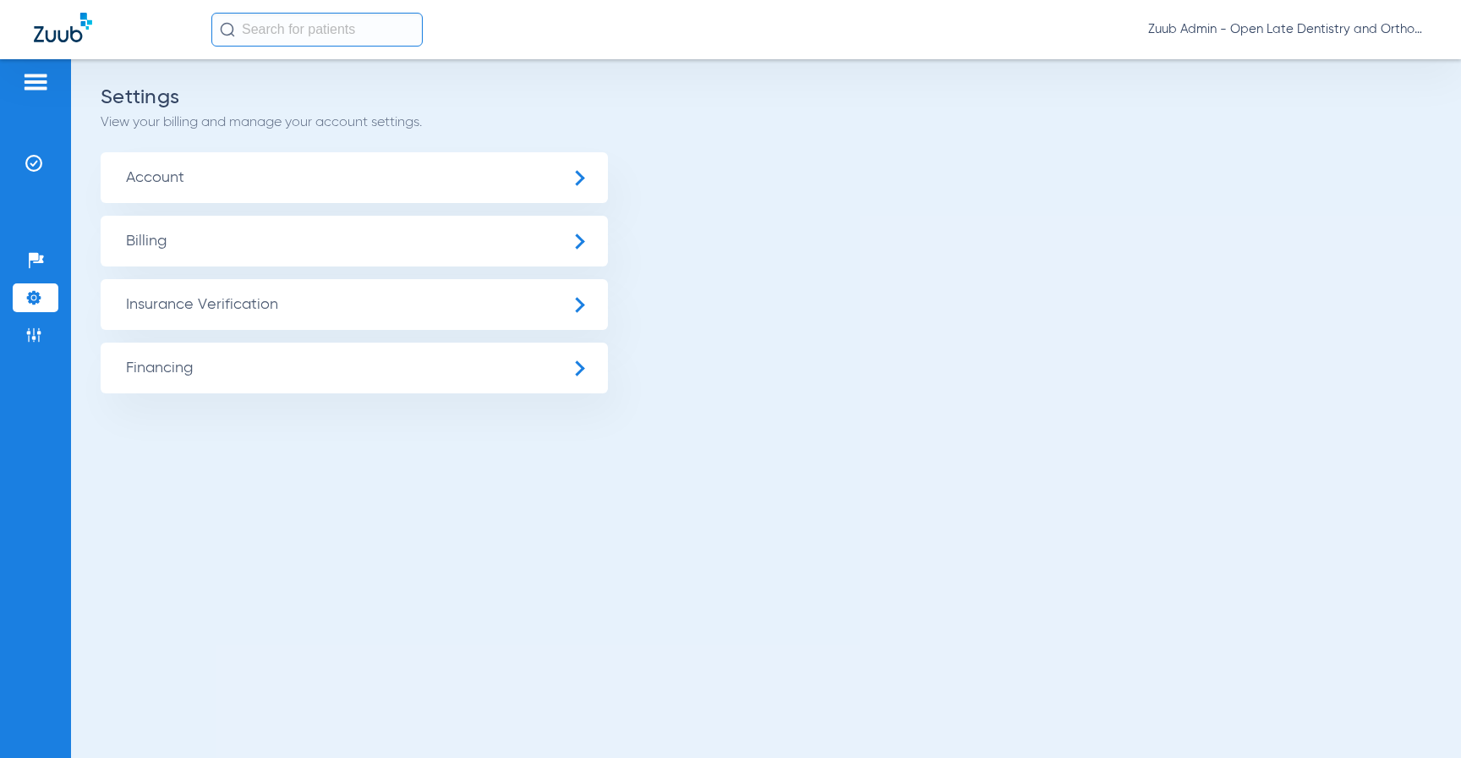
click at [165, 312] on span "Insurance Verification" at bounding box center [354, 304] width 507 height 51
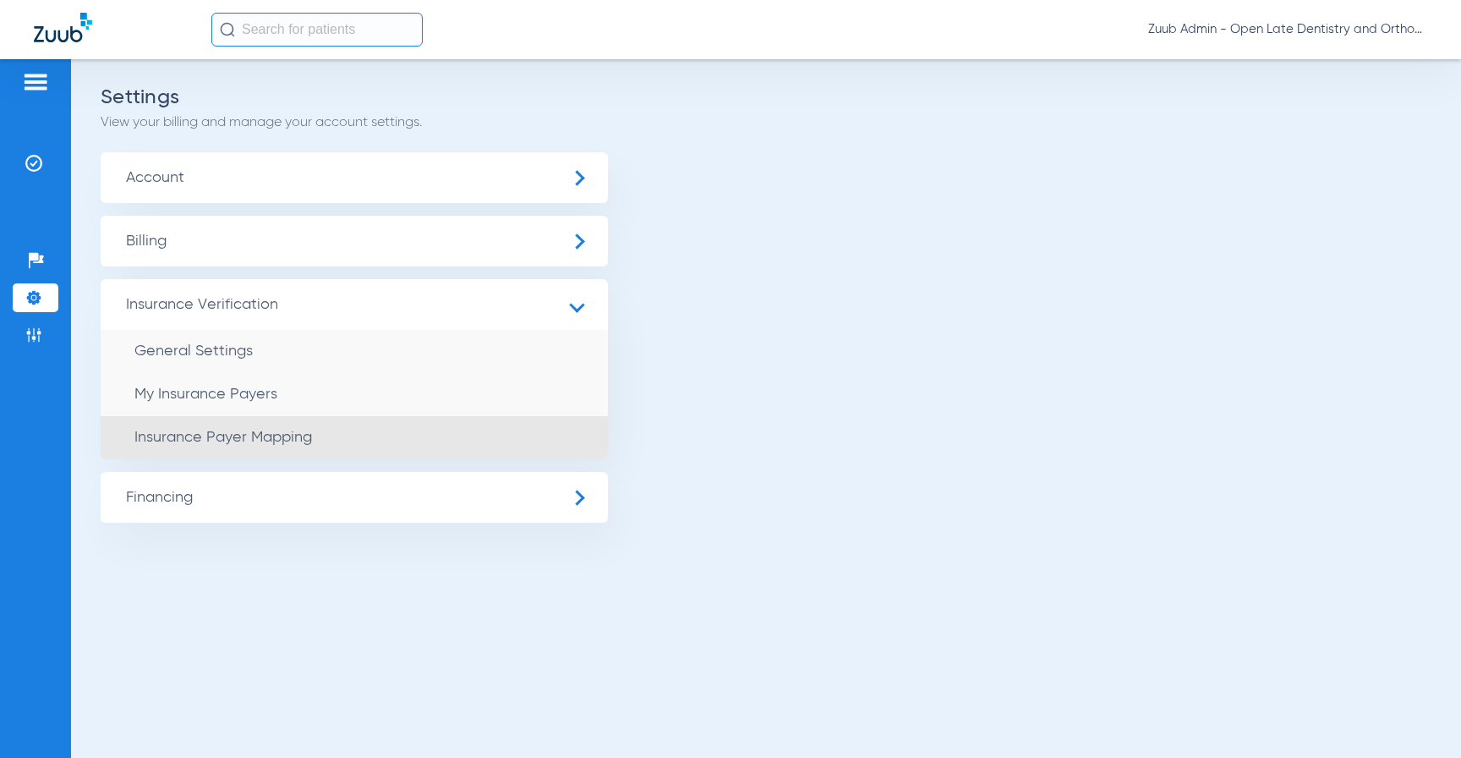
click at [251, 432] on span "Insurance Payer Mapping" at bounding box center [223, 437] width 178 height 15
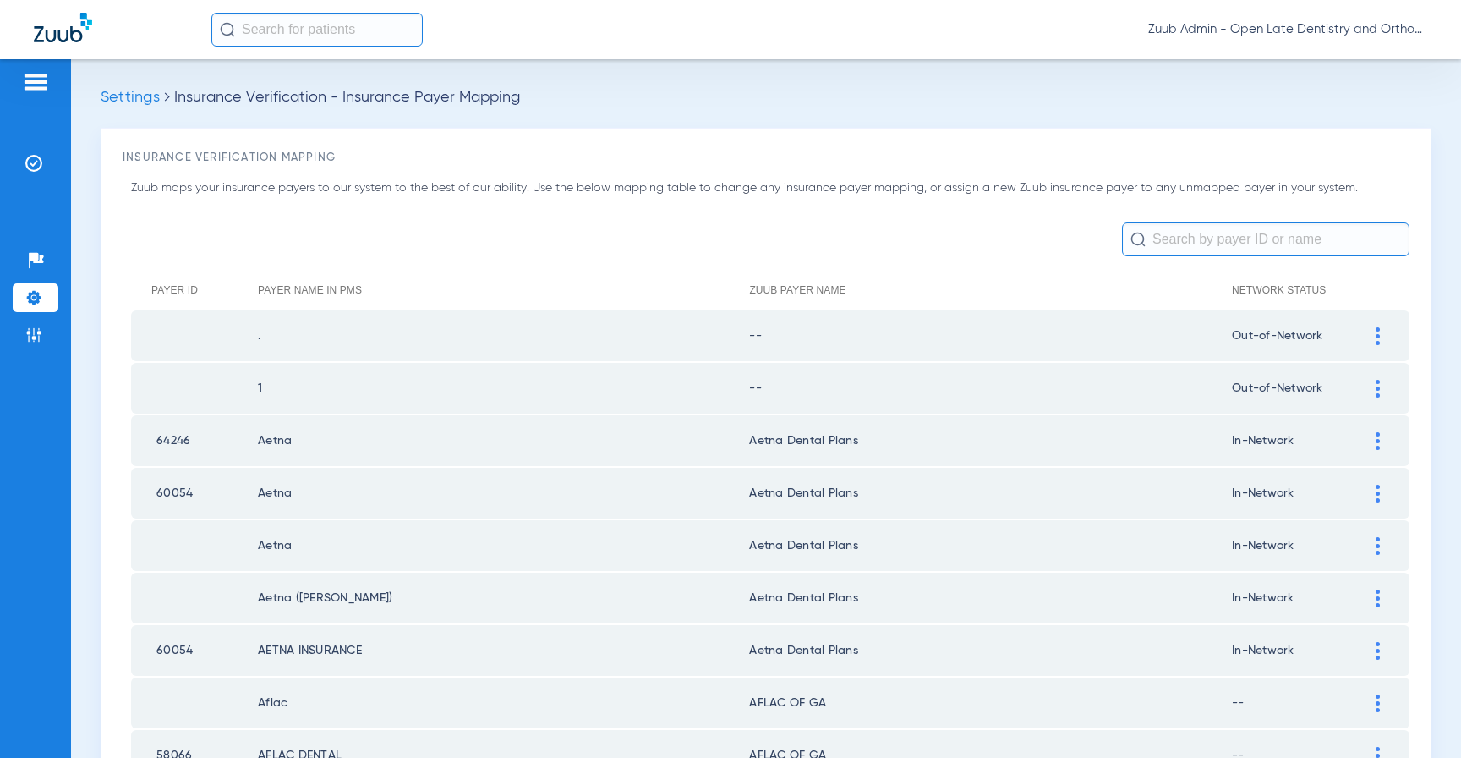
click at [1242, 245] on input "text" at bounding box center [1265, 239] width 287 height 34
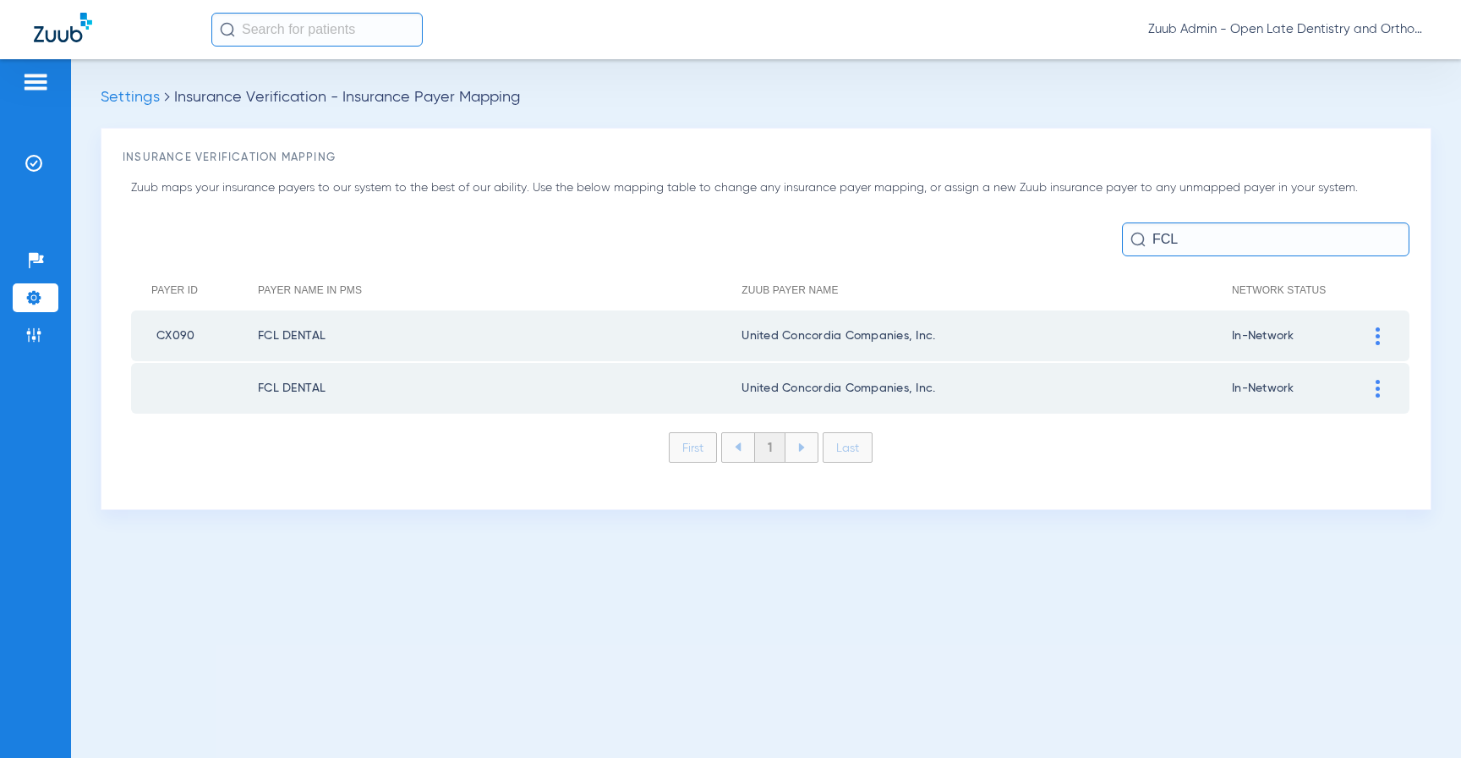
type input "FCL"
click at [34, 295] on img at bounding box center [33, 297] width 17 height 17
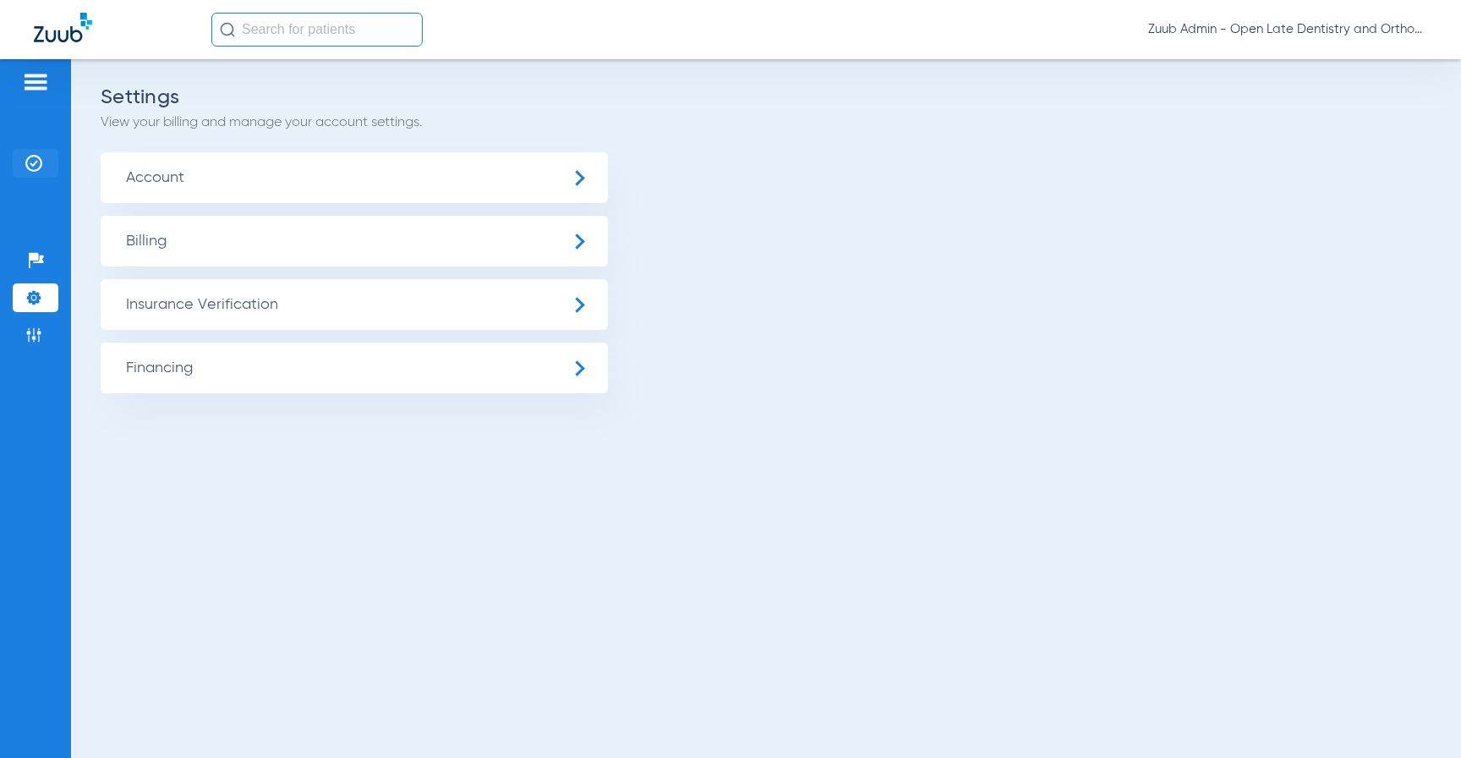
click at [40, 166] on img at bounding box center [33, 163] width 17 height 17
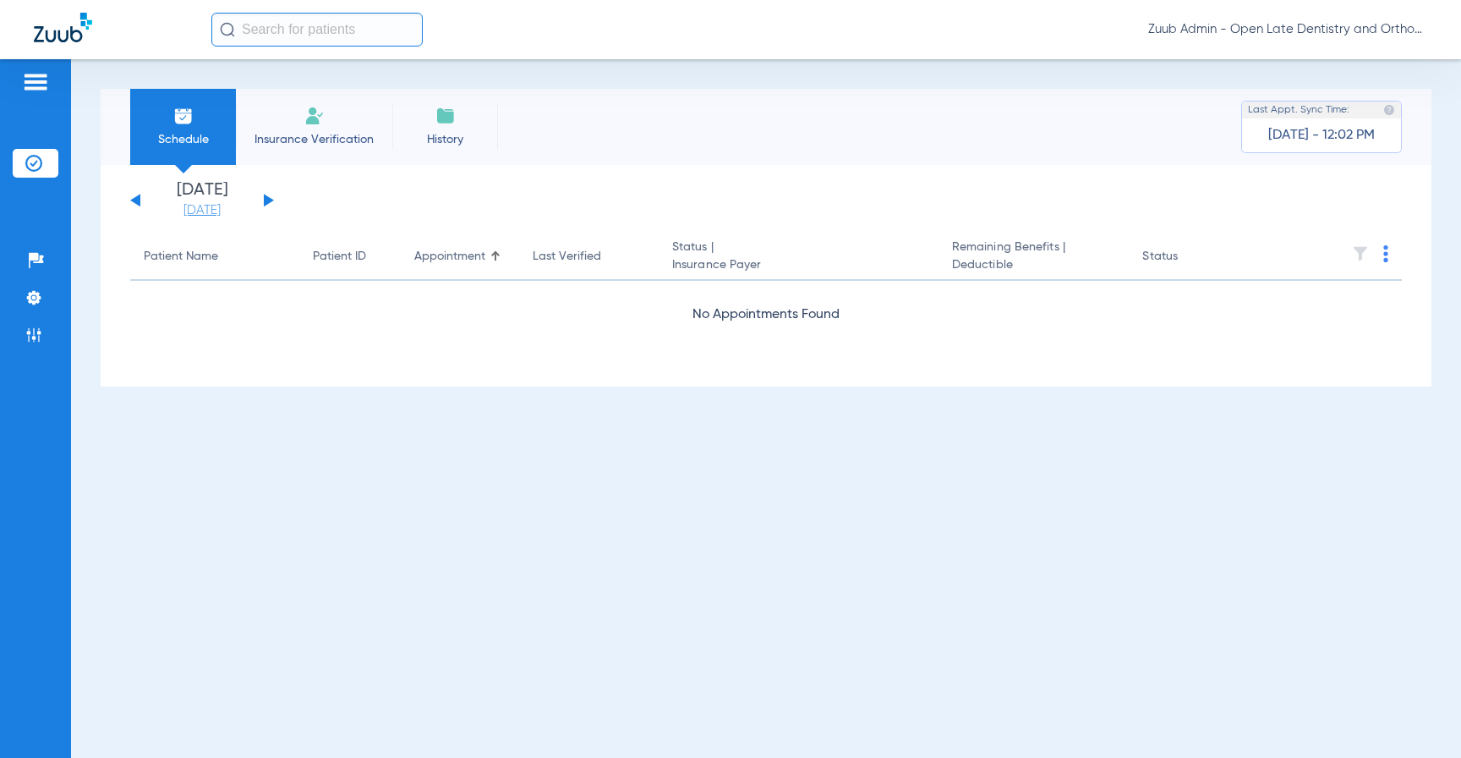
click at [206, 212] on link "08-18-2025" at bounding box center [201, 210] width 101 height 17
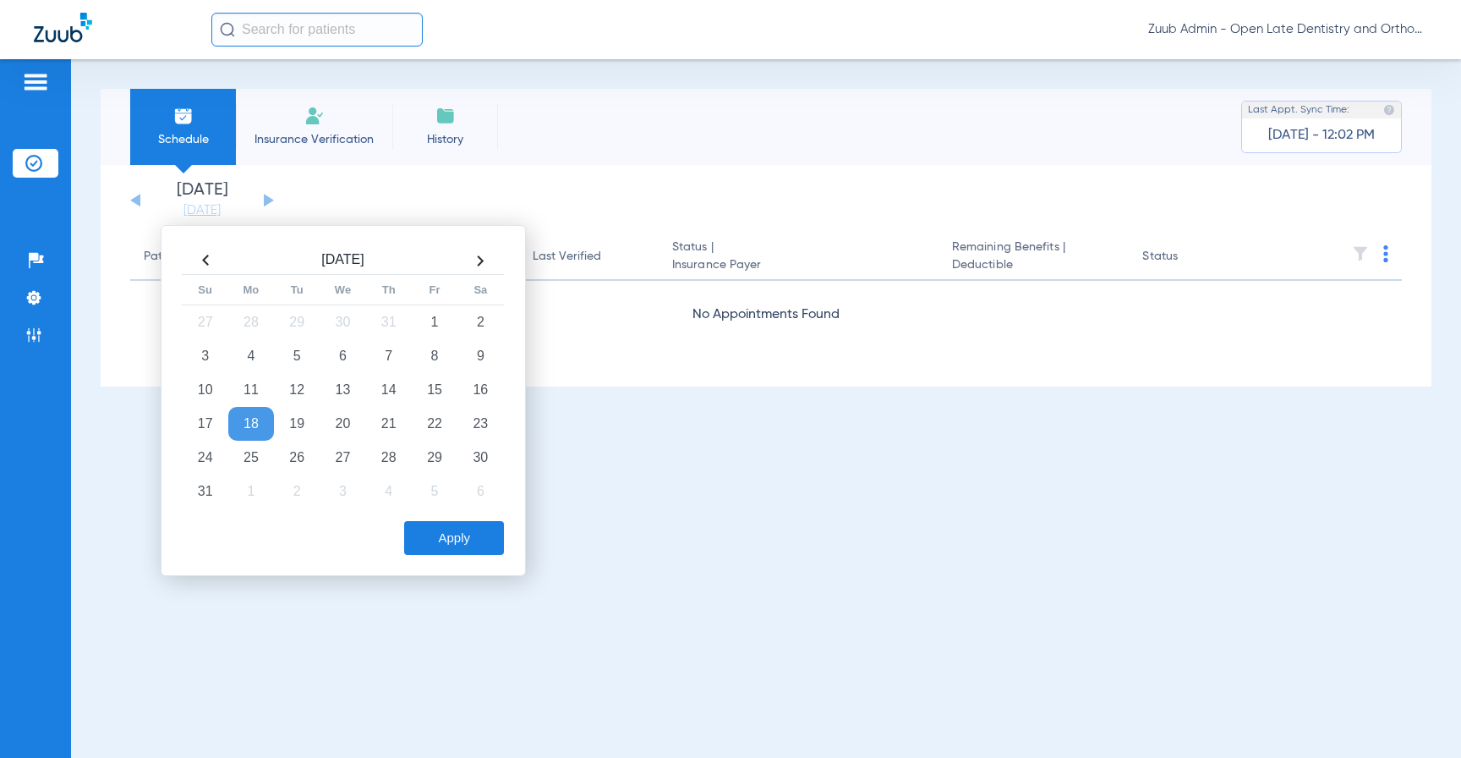
click at [203, 260] on th at bounding box center [206, 260] width 46 height 27
drag, startPoint x: 486, startPoint y: 261, endPoint x: 475, endPoint y: 263, distance: 11.1
click at [479, 262] on th at bounding box center [480, 261] width 46 height 27
click at [476, 263] on th at bounding box center [480, 260] width 46 height 27
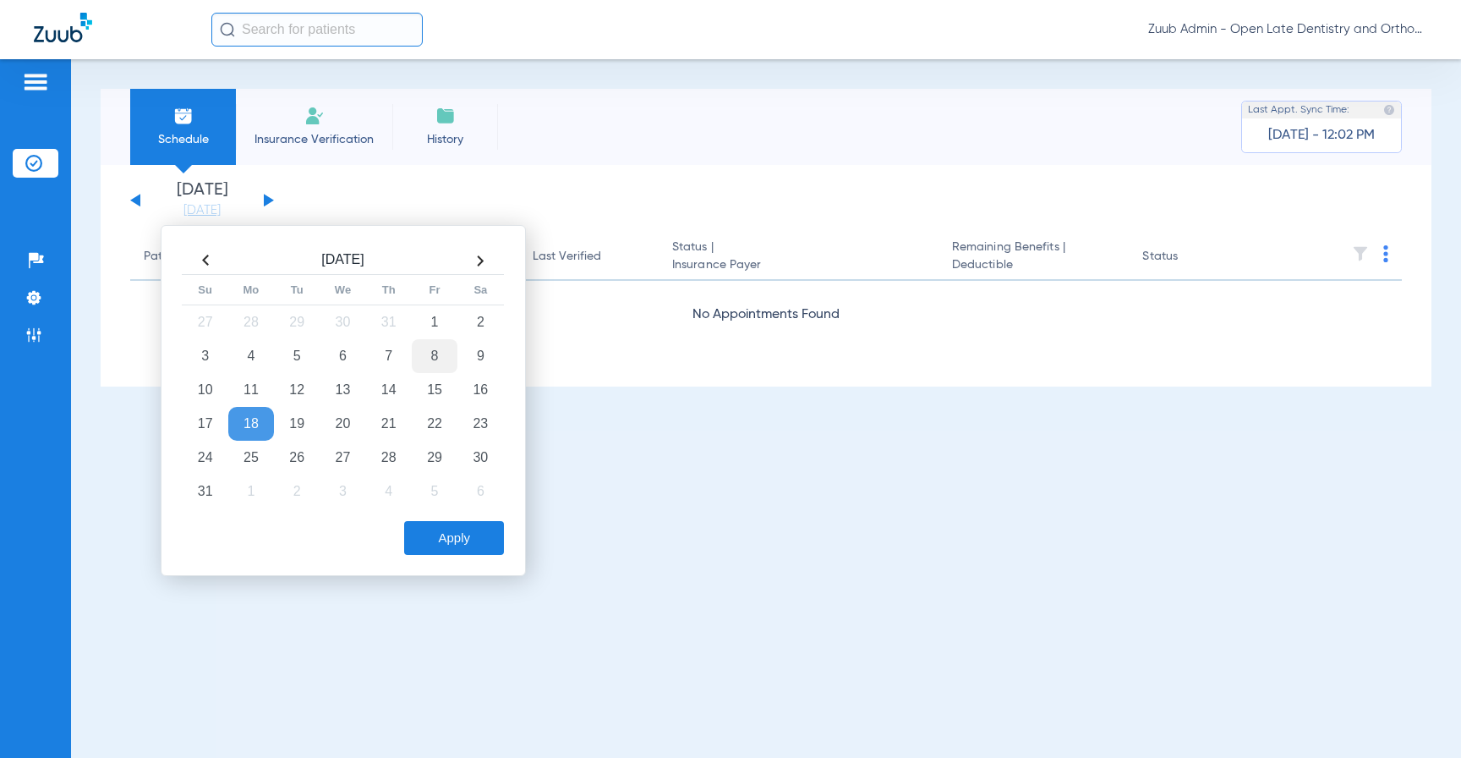
drag, startPoint x: 449, startPoint y: 359, endPoint x: 438, endPoint y: 360, distance: 11.1
click at [446, 359] on td "8" at bounding box center [435, 356] width 46 height 34
click at [438, 359] on td "8" at bounding box center [435, 356] width 46 height 34
click at [449, 545] on button "Apply" at bounding box center [454, 538] width 100 height 34
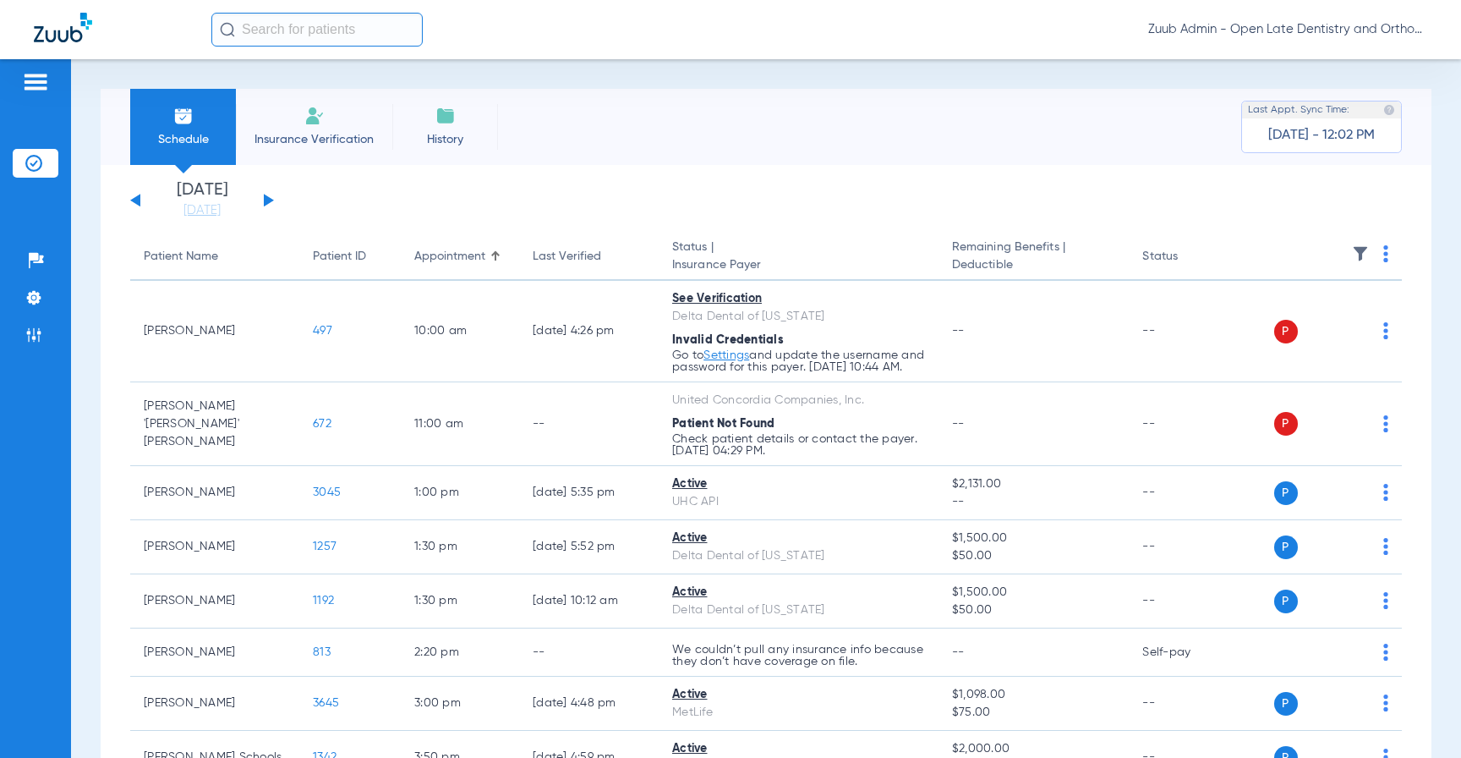
scroll to position [8, 0]
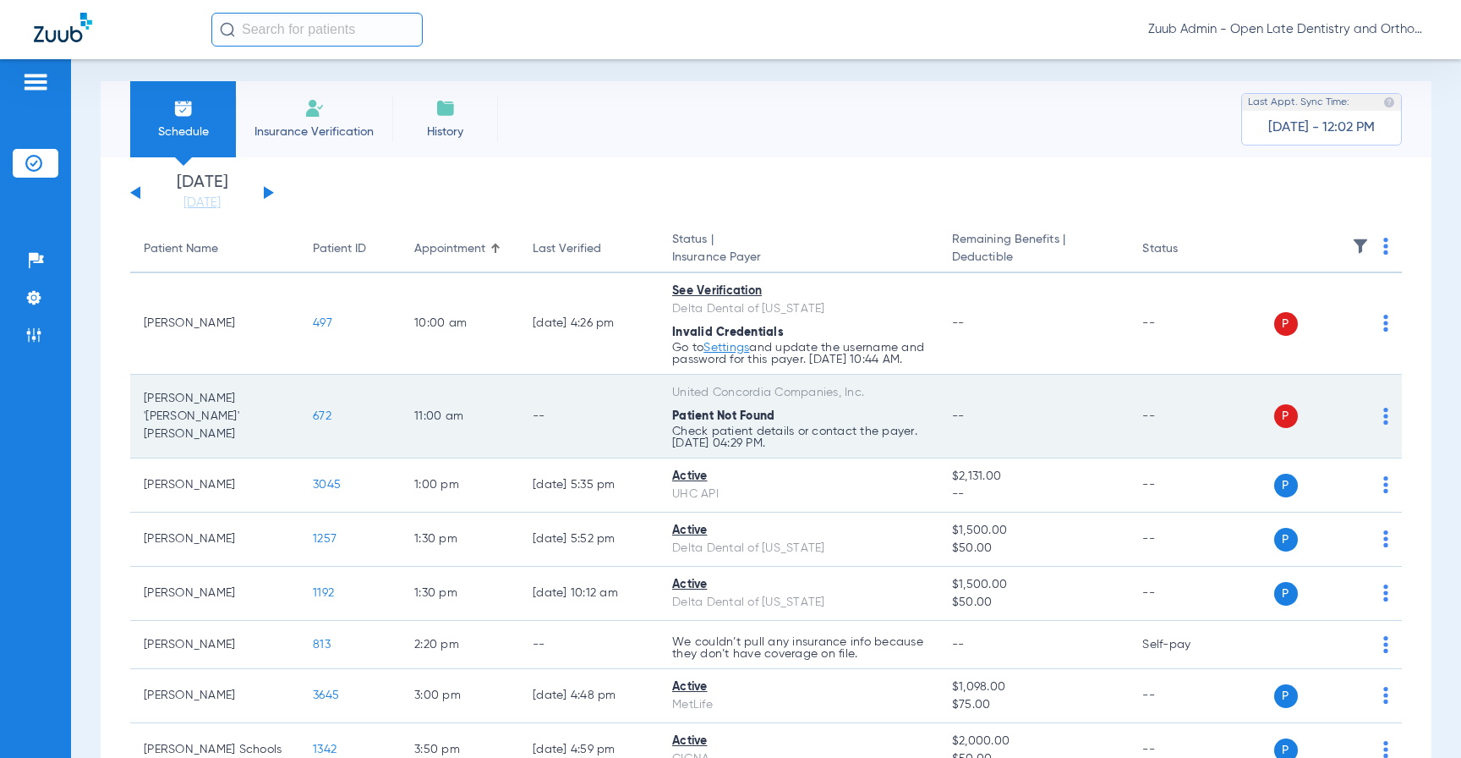
click at [1383, 424] on img at bounding box center [1385, 416] width 5 height 17
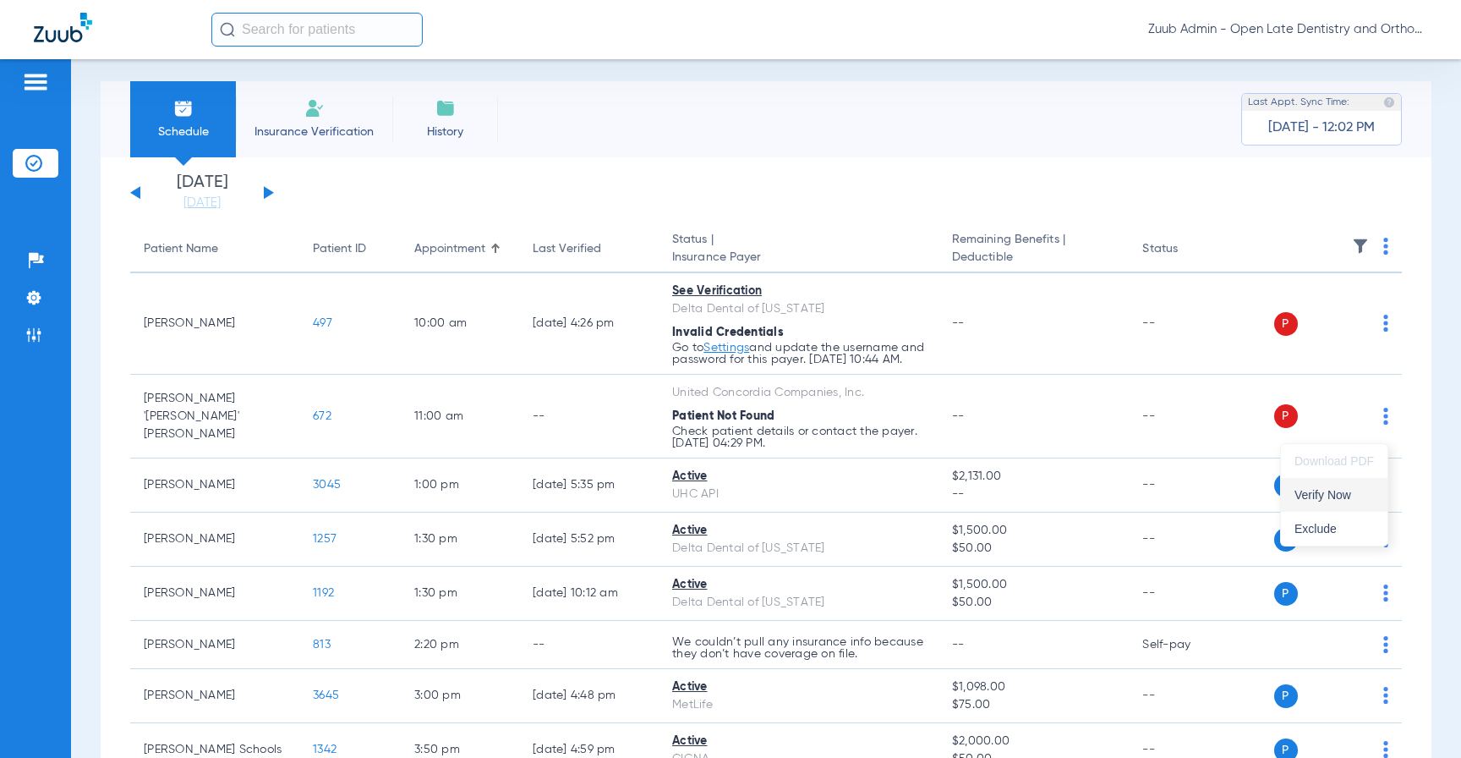
click at [1309, 492] on span "Verify Now" at bounding box center [1334, 495] width 79 height 12
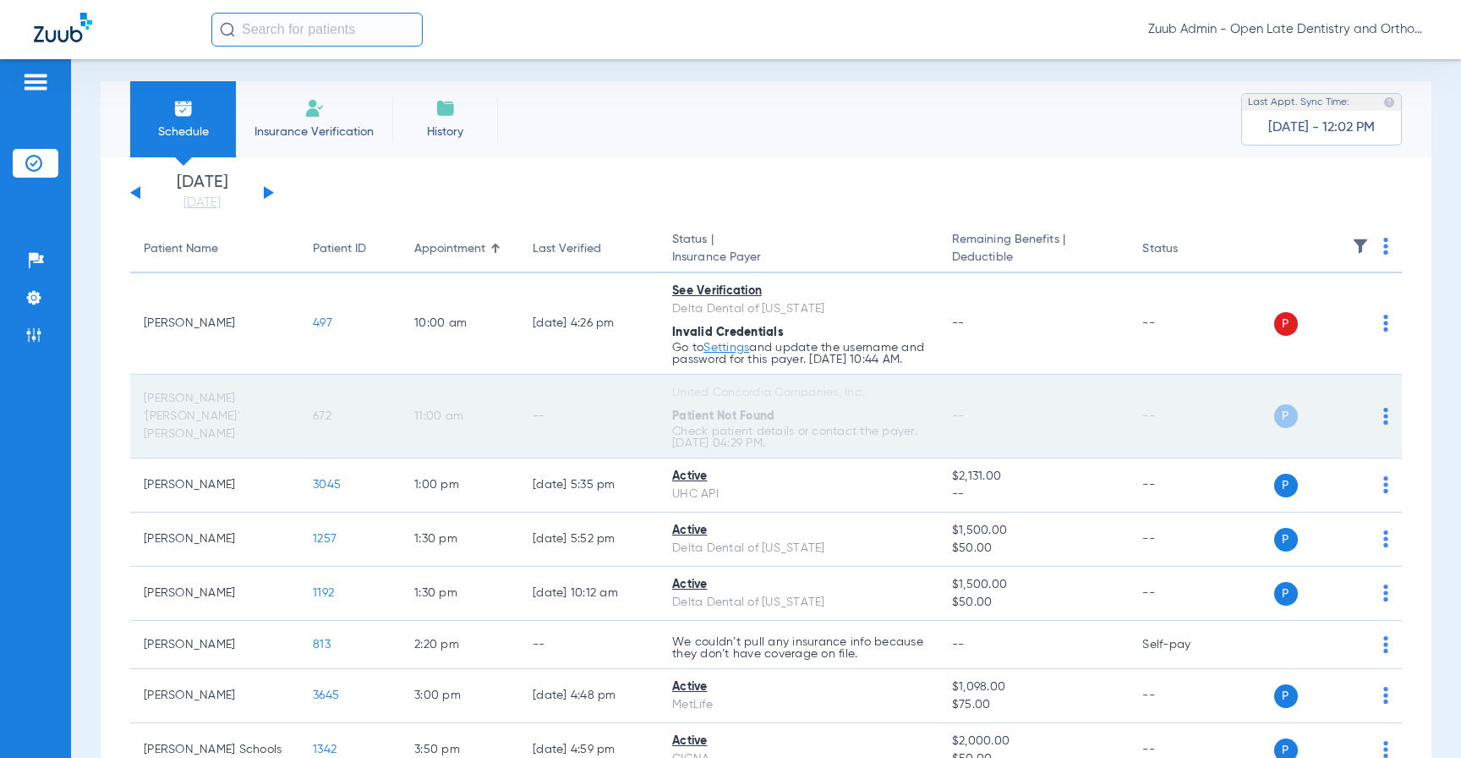
click at [320, 422] on span "672" at bounding box center [322, 416] width 19 height 12
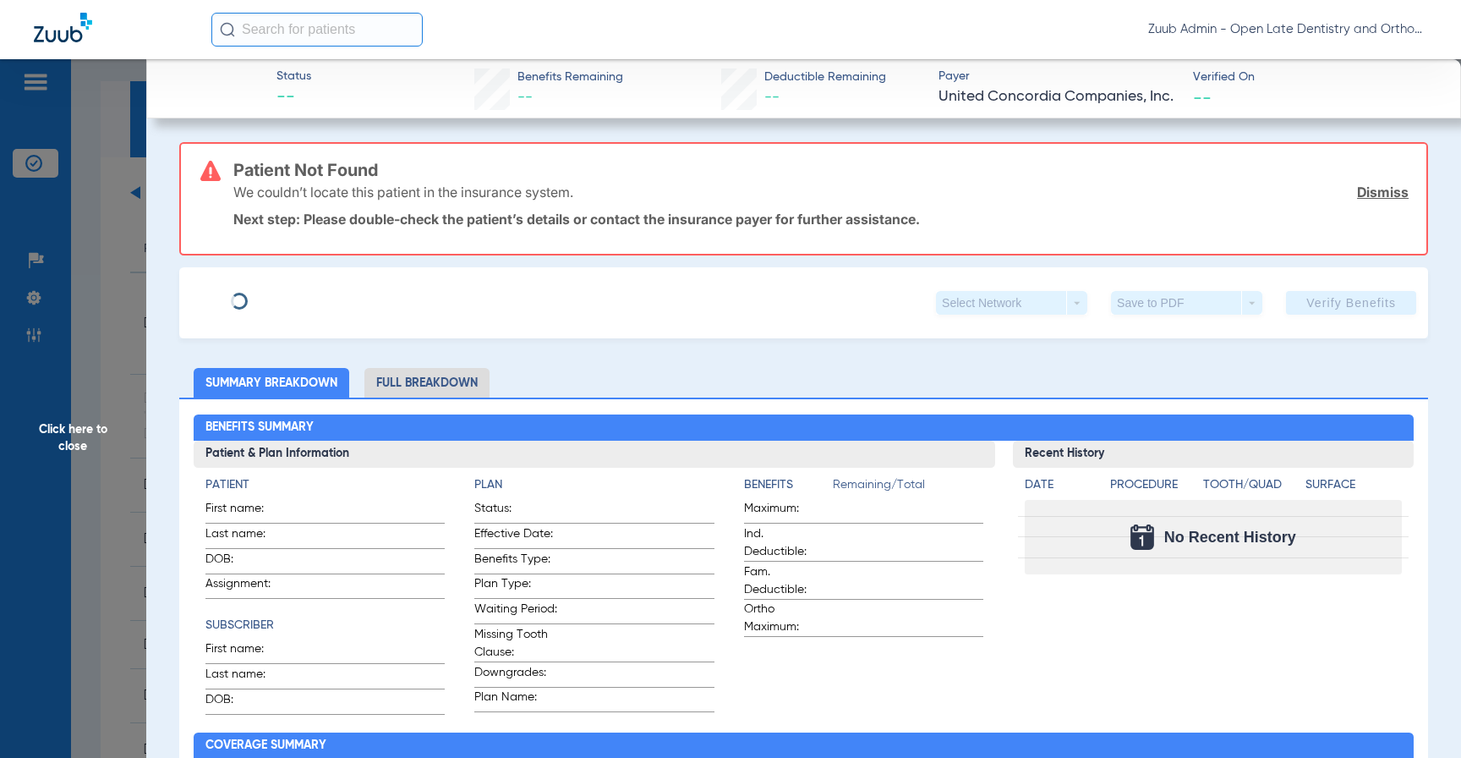
type input "Lauren"
type input "McNutt"
type input "06/16/1983"
type input "M92512233E01"
type input "M1245D"
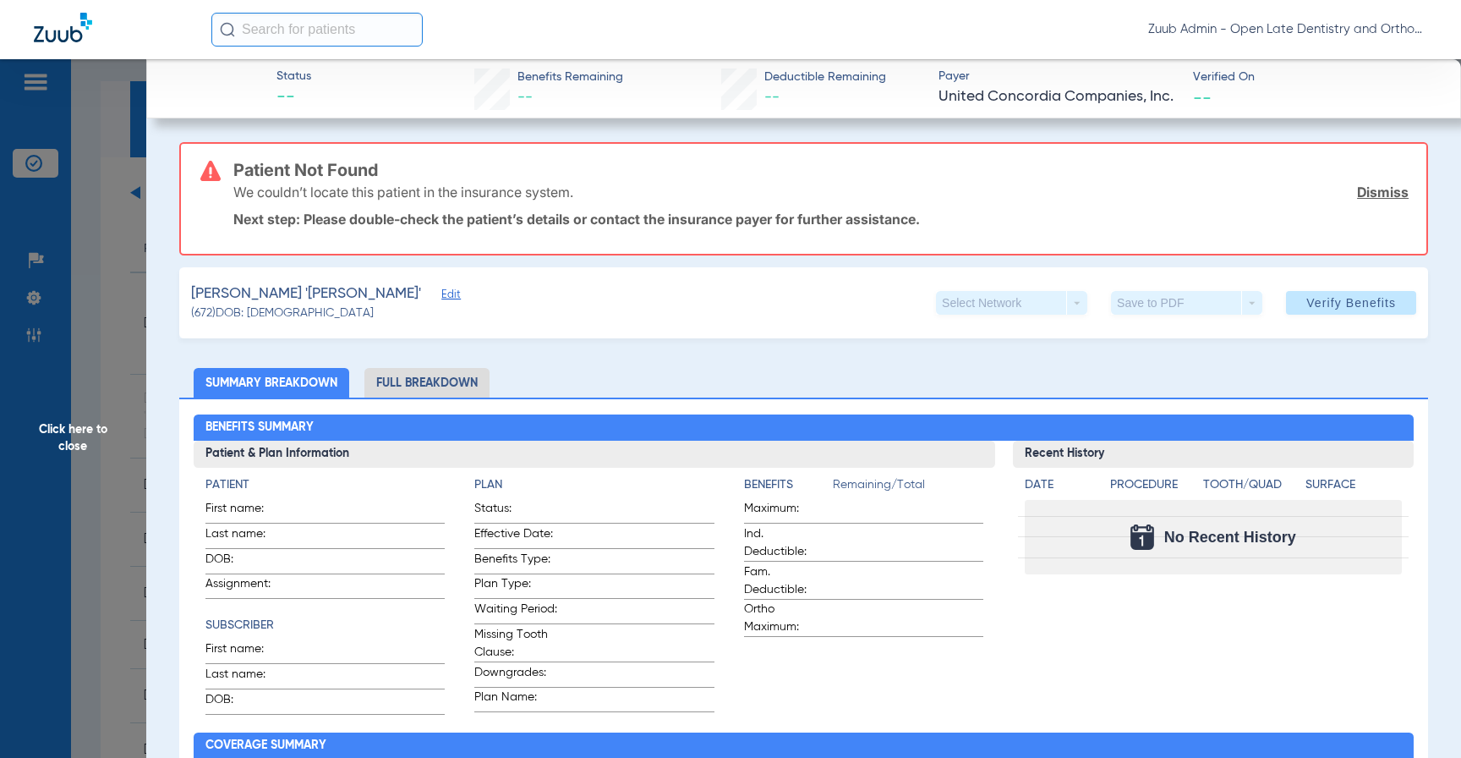
click at [441, 296] on span "Edit" at bounding box center [448, 296] width 15 height 16
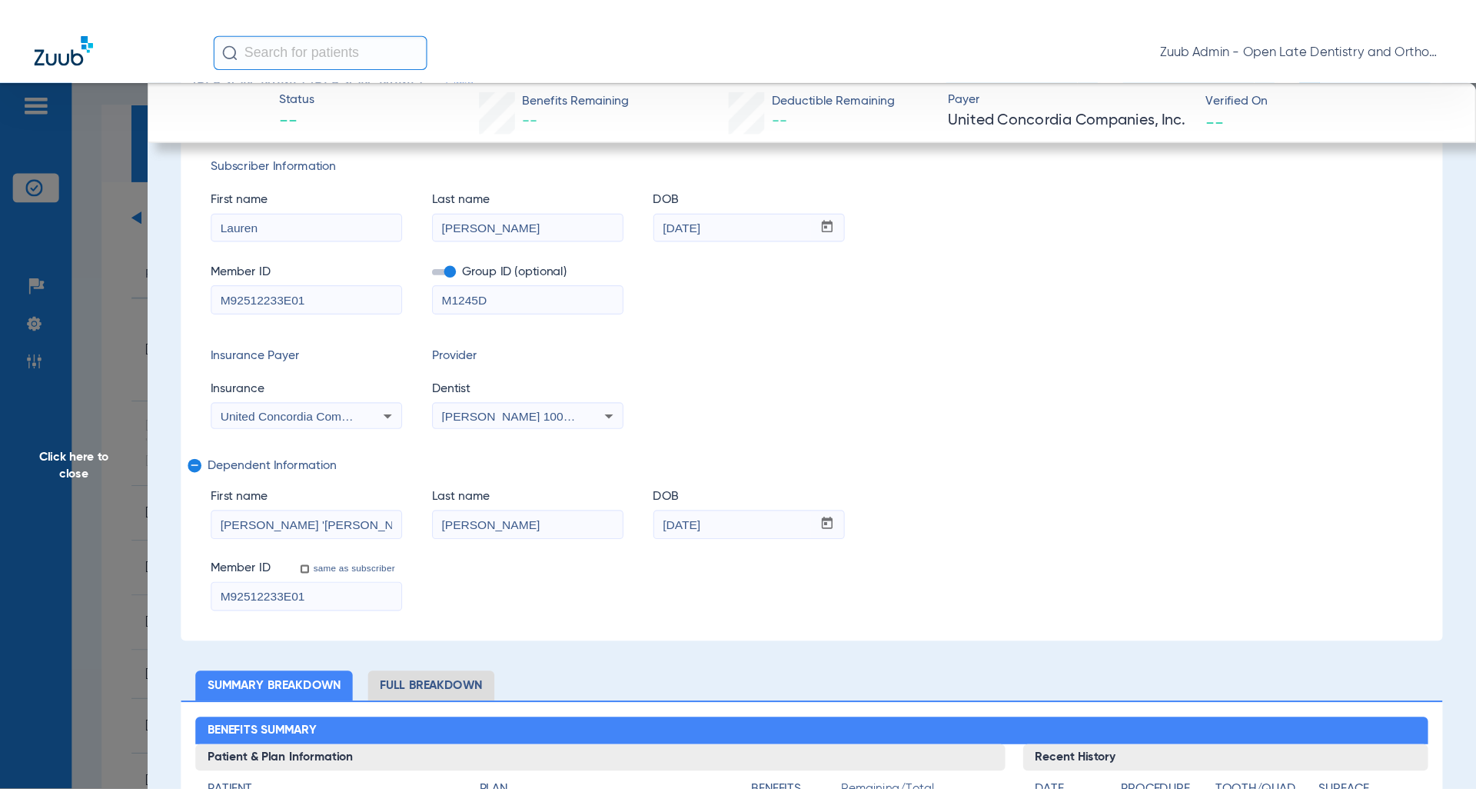
scroll to position [226, 0]
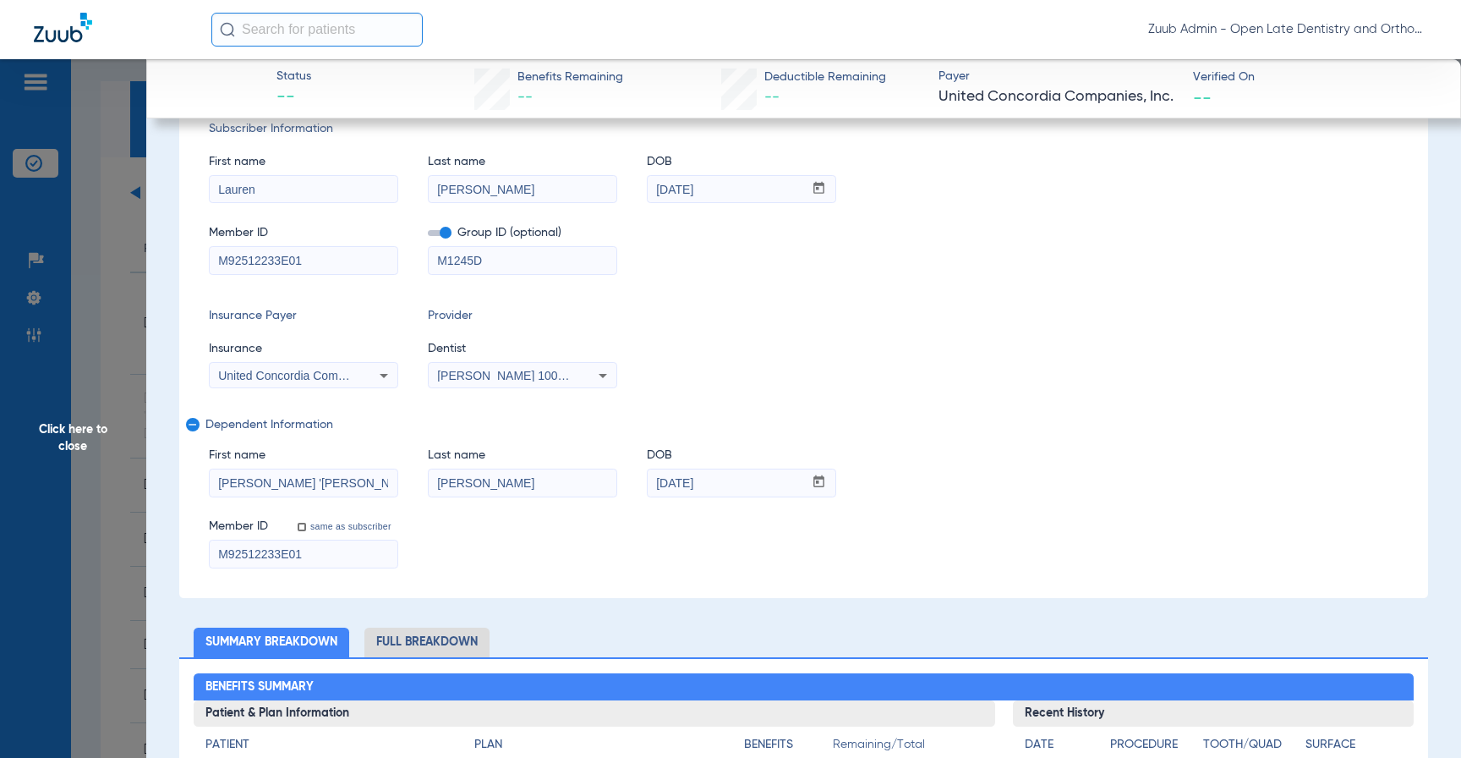
click at [261, 485] on input "Patrick 'Neal'" at bounding box center [304, 482] width 188 height 27
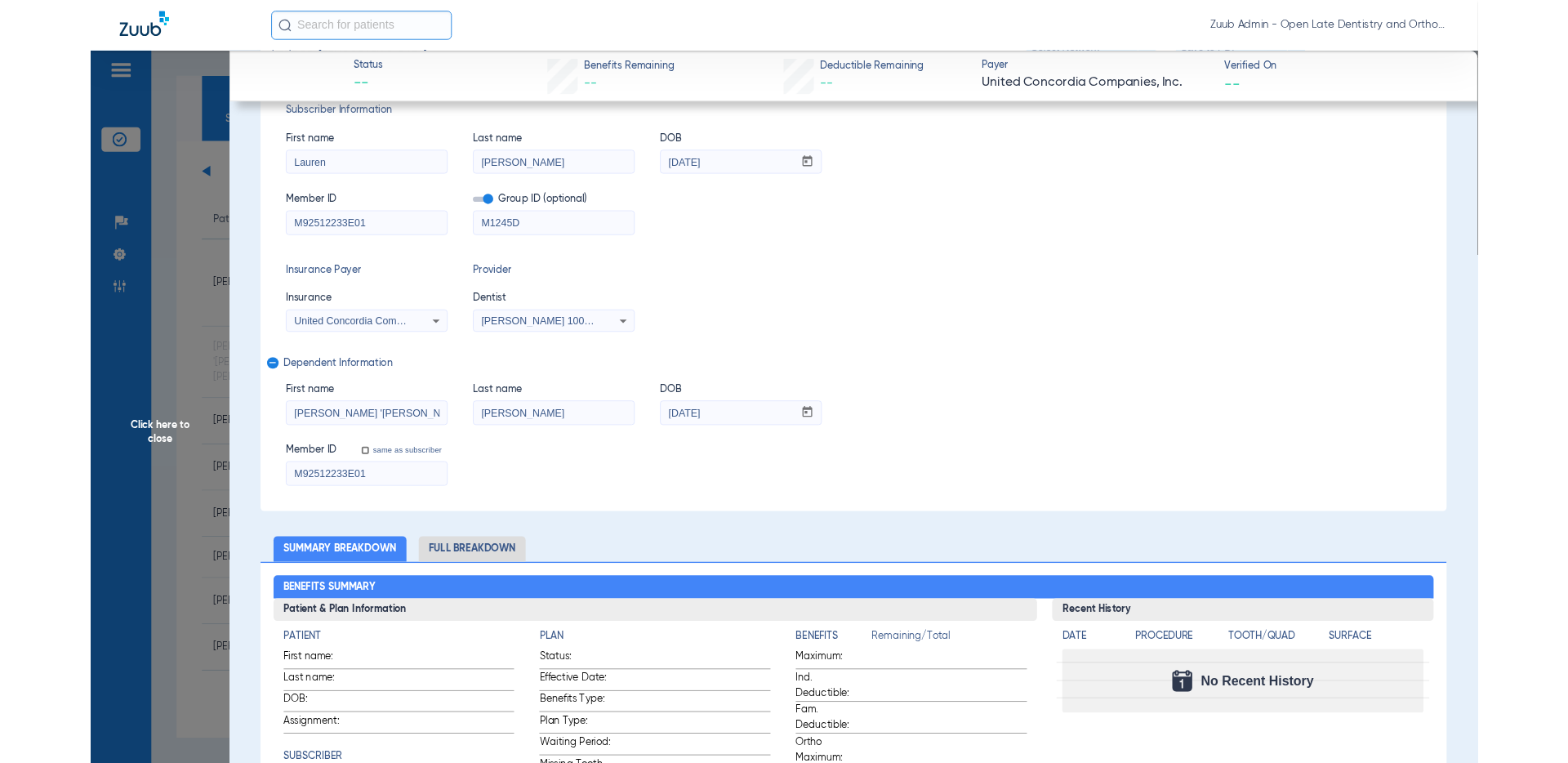
scroll to position [0, 0]
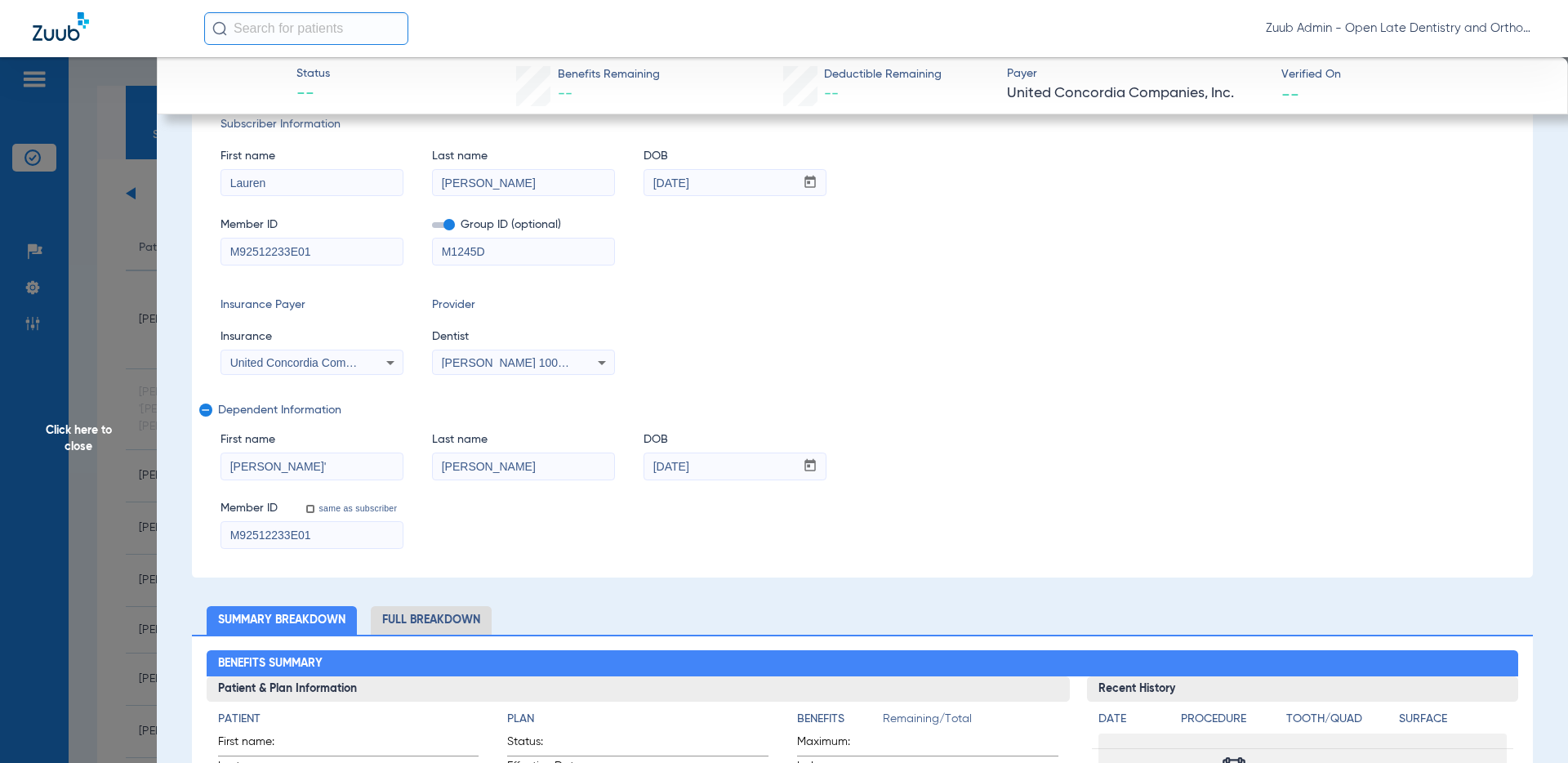
click at [304, 470] on input "Patrick Neal'" at bounding box center [312, 466] width 182 height 26
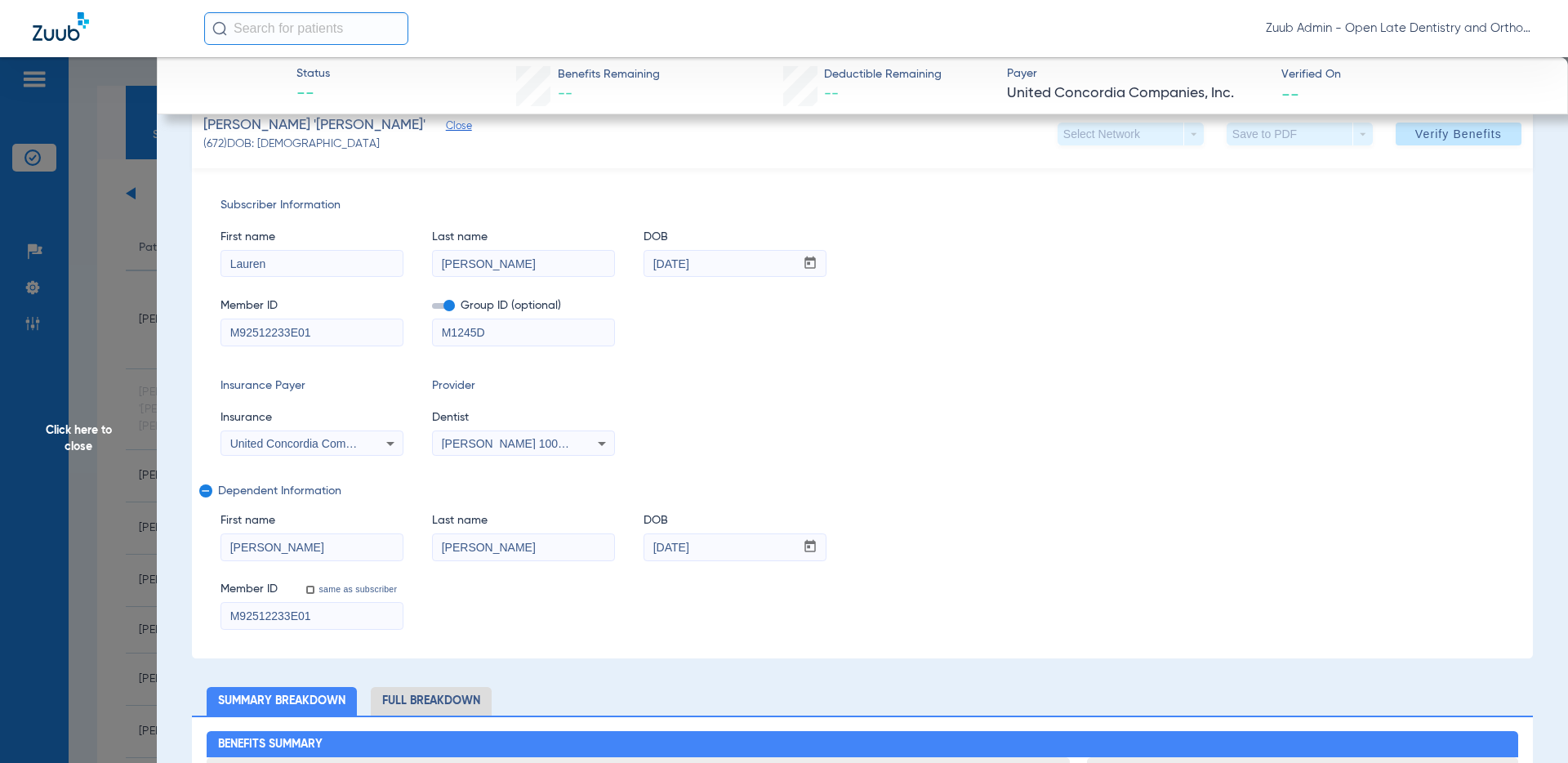
scroll to position [100, 0]
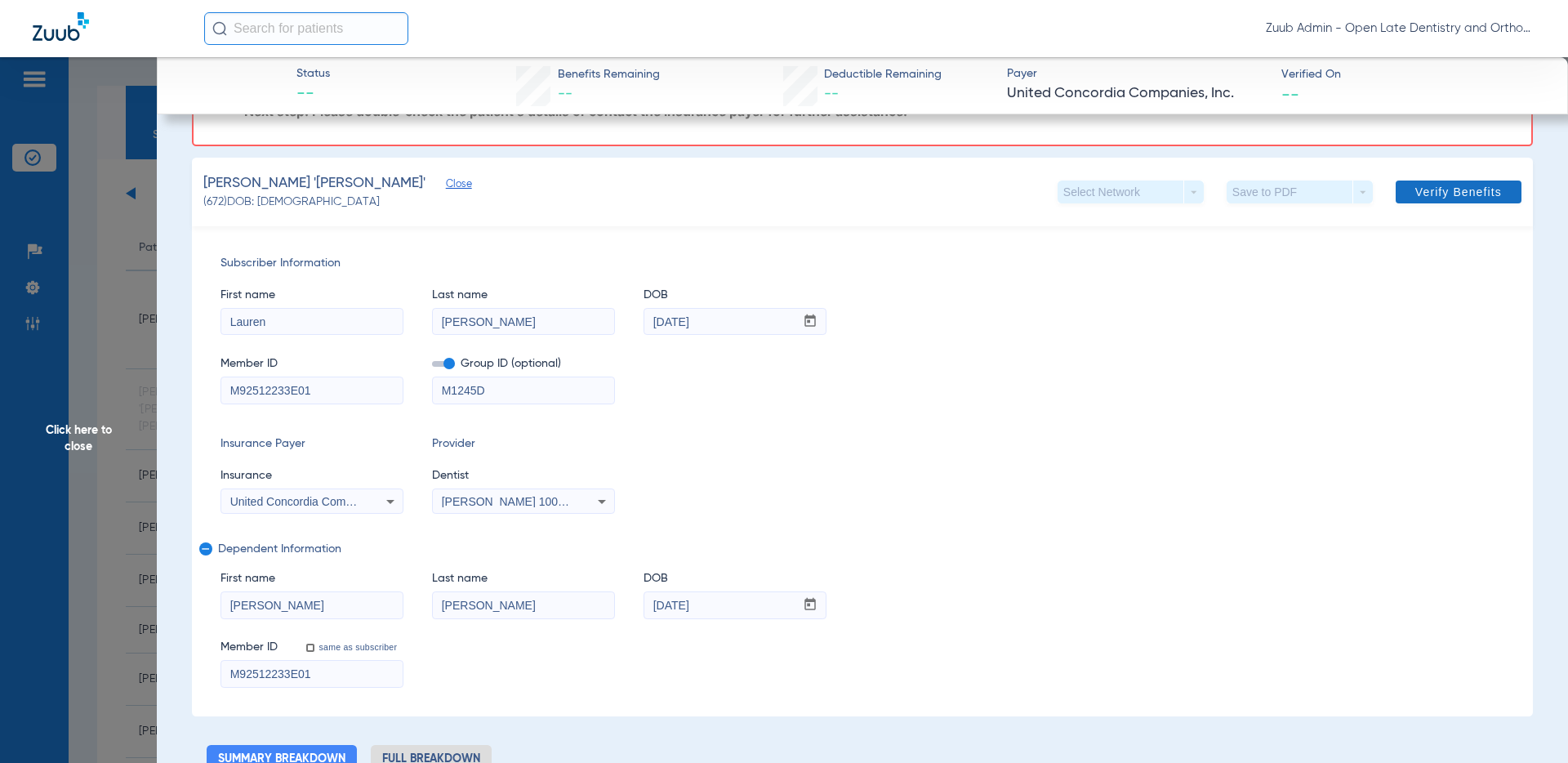
type input "Patrick Neal"
click at [1411, 183] on span at bounding box center [1459, 191] width 126 height 40
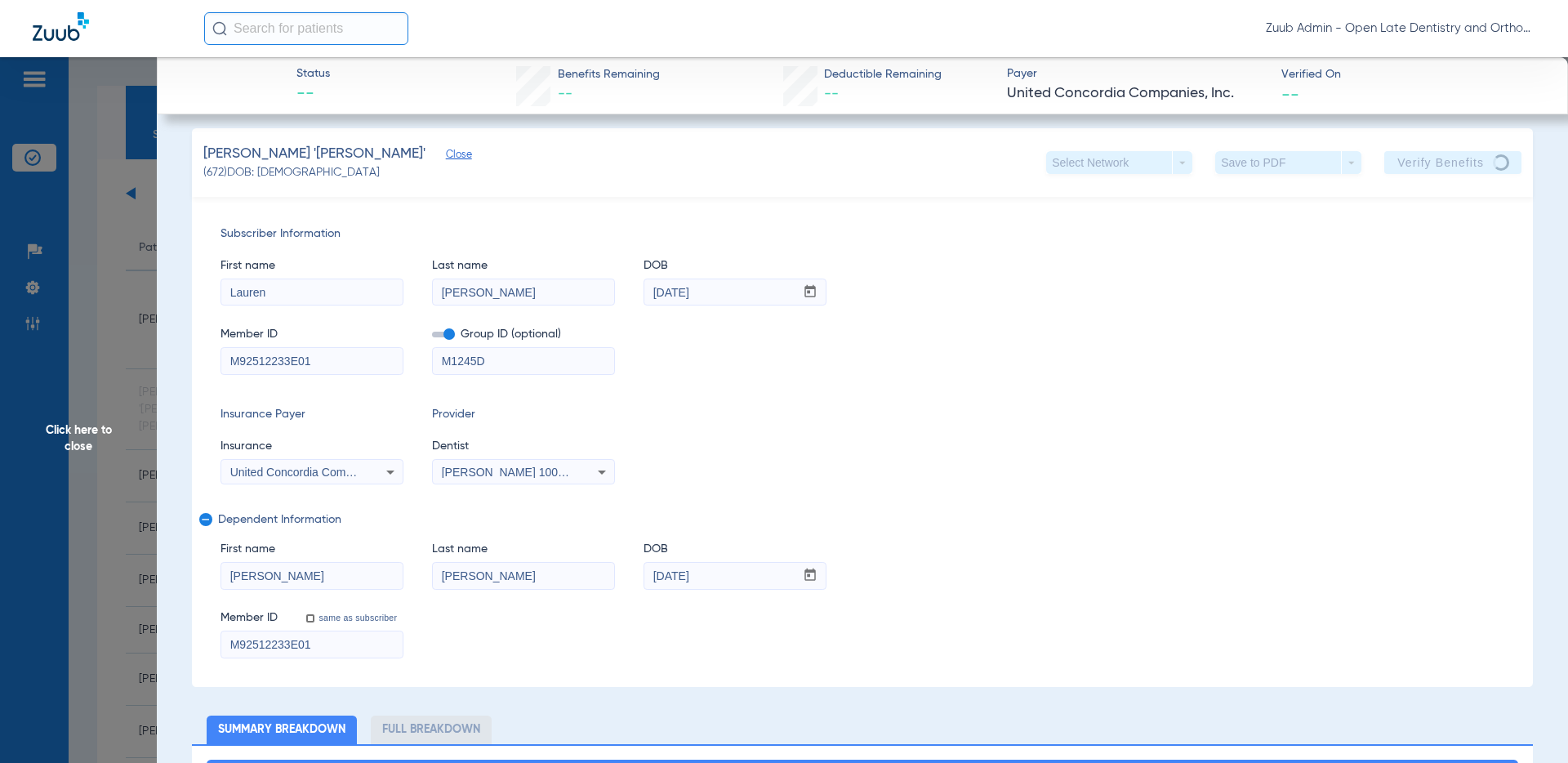
scroll to position [0, 0]
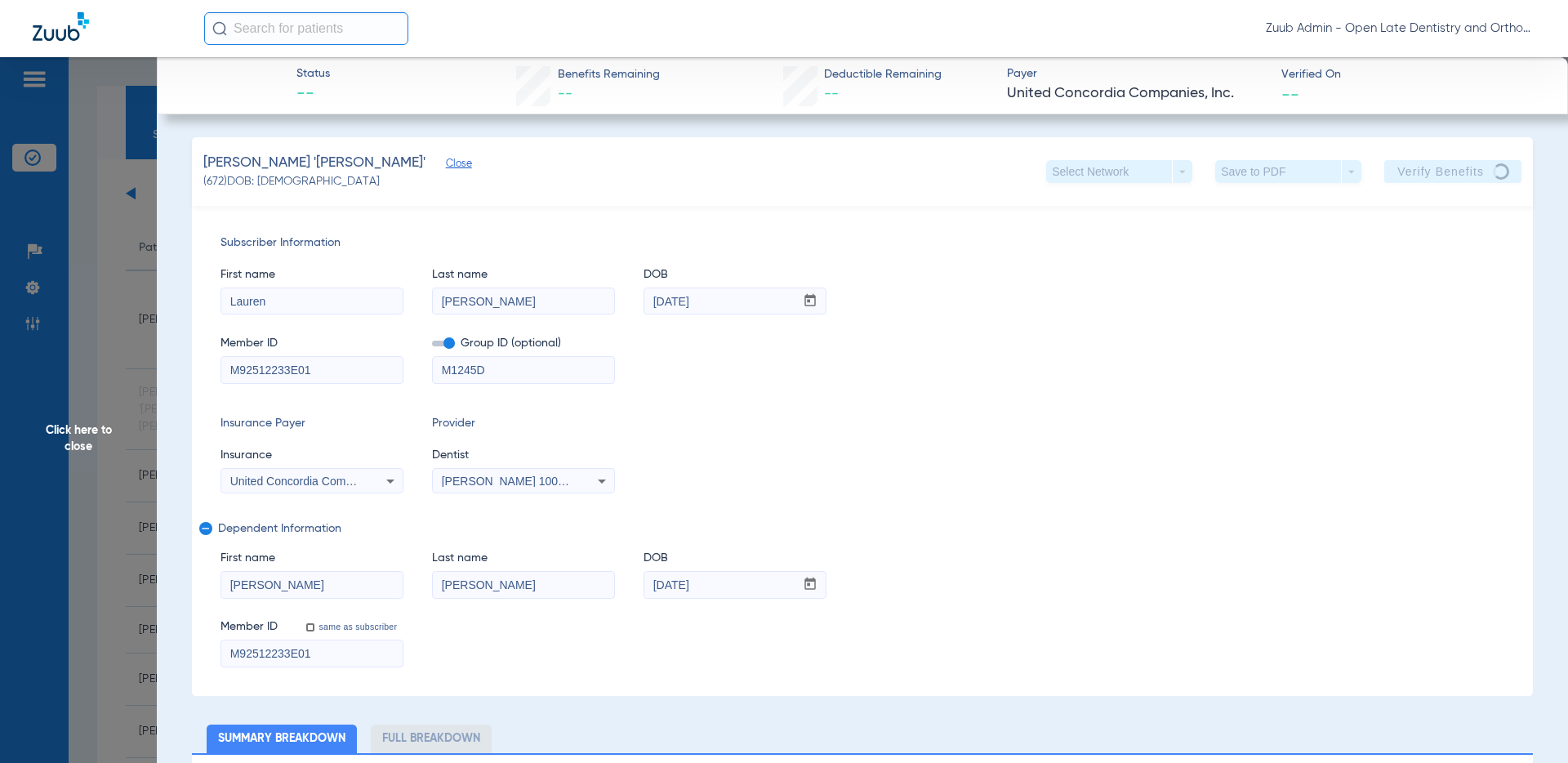
click at [79, 447] on span "Click here to close" at bounding box center [78, 438] width 157 height 763
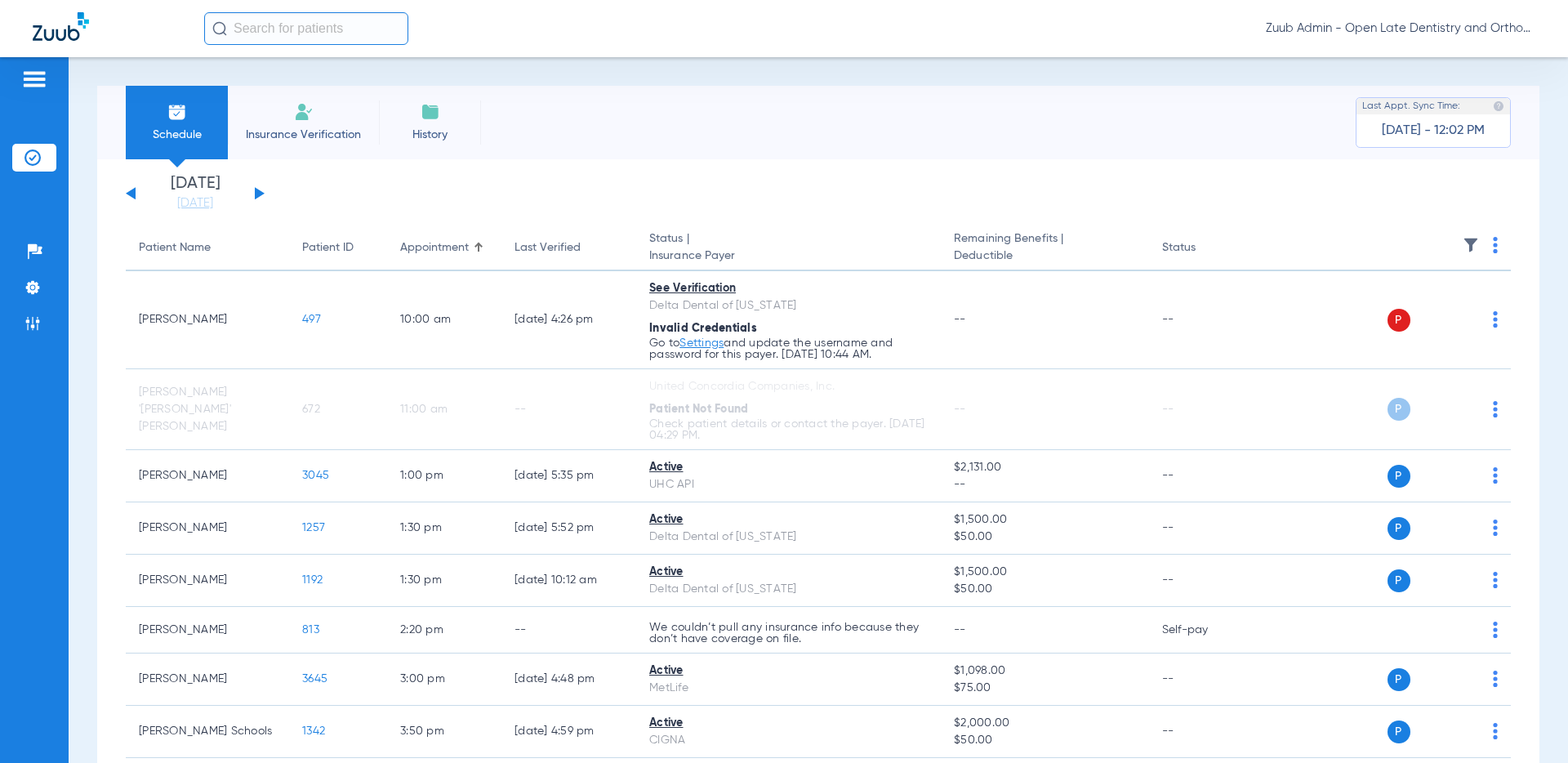
click at [261, 193] on button at bounding box center [260, 193] width 10 height 13
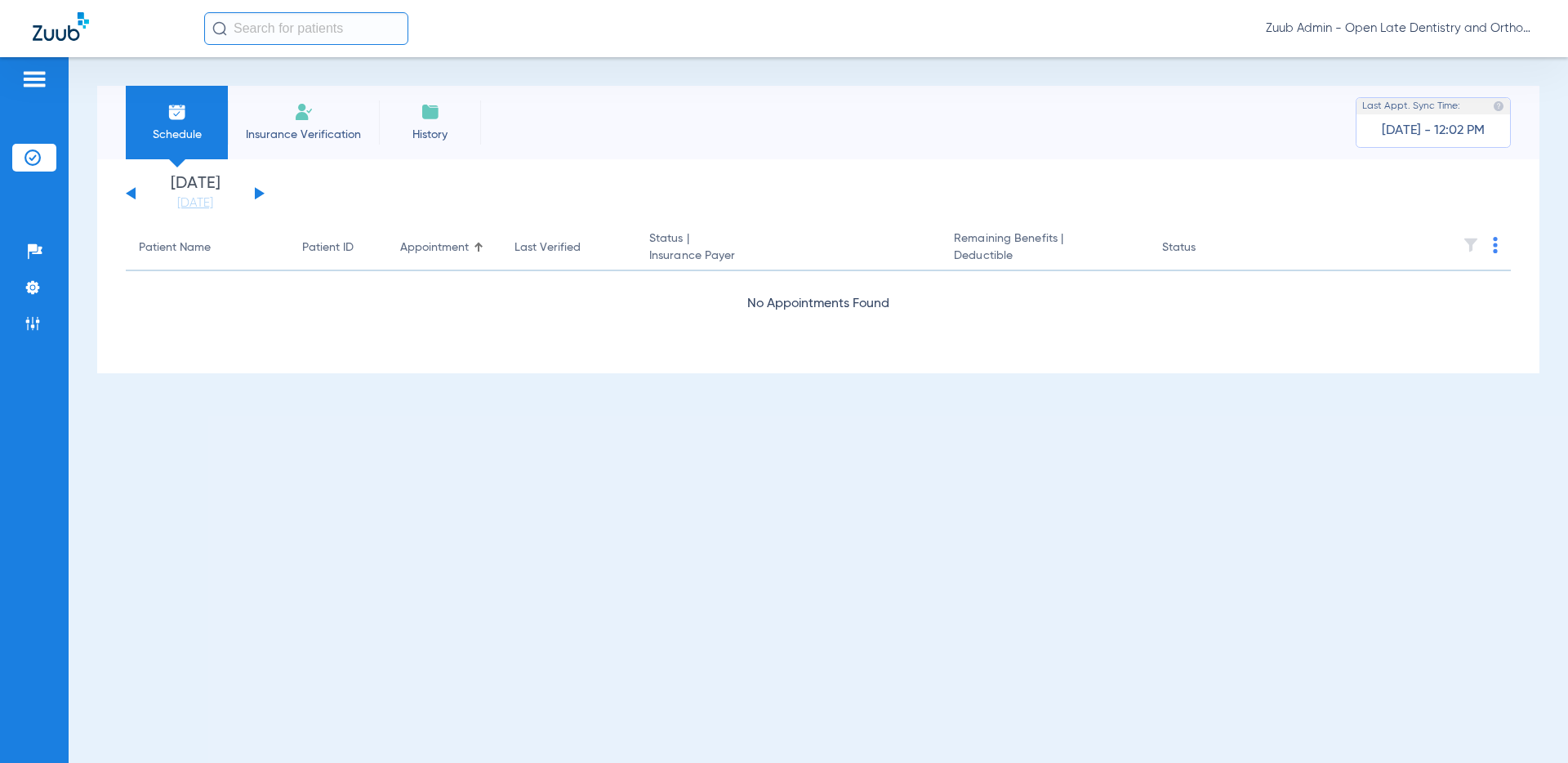
click at [128, 191] on div "Saturday 06-14-2025 Sunday 06-15-2025 Monday 06-16-2025 Tuesday 06-17-2025 Wedn…" at bounding box center [195, 193] width 139 height 36
click at [135, 193] on div "Saturday 06-14-2025 Sunday 06-15-2025 Monday 06-16-2025 Tuesday 06-17-2025 Wedn…" at bounding box center [195, 193] width 139 height 36
click at [130, 192] on button at bounding box center [130, 193] width 10 height 13
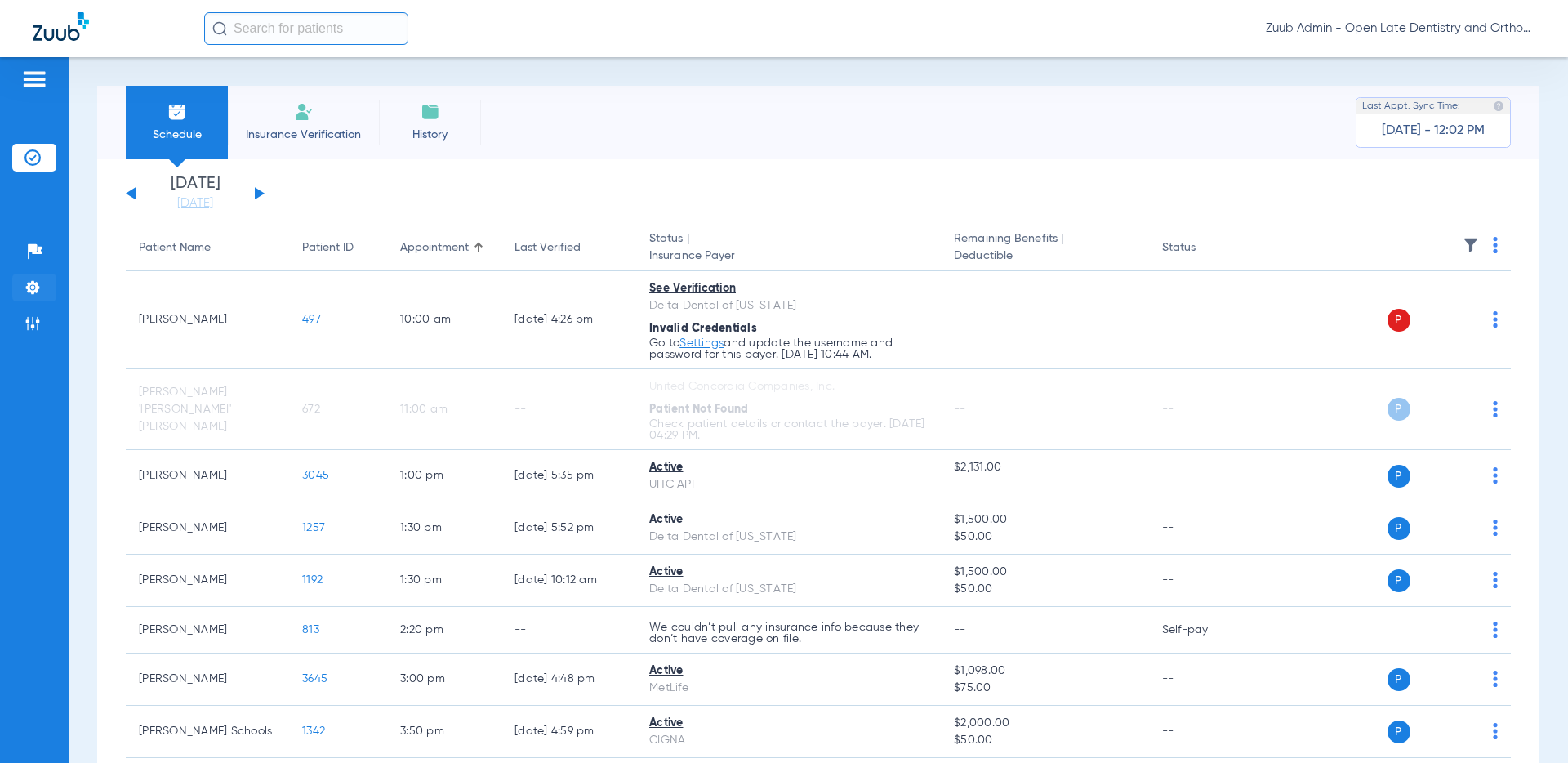
click at [34, 281] on img at bounding box center [32, 287] width 16 height 16
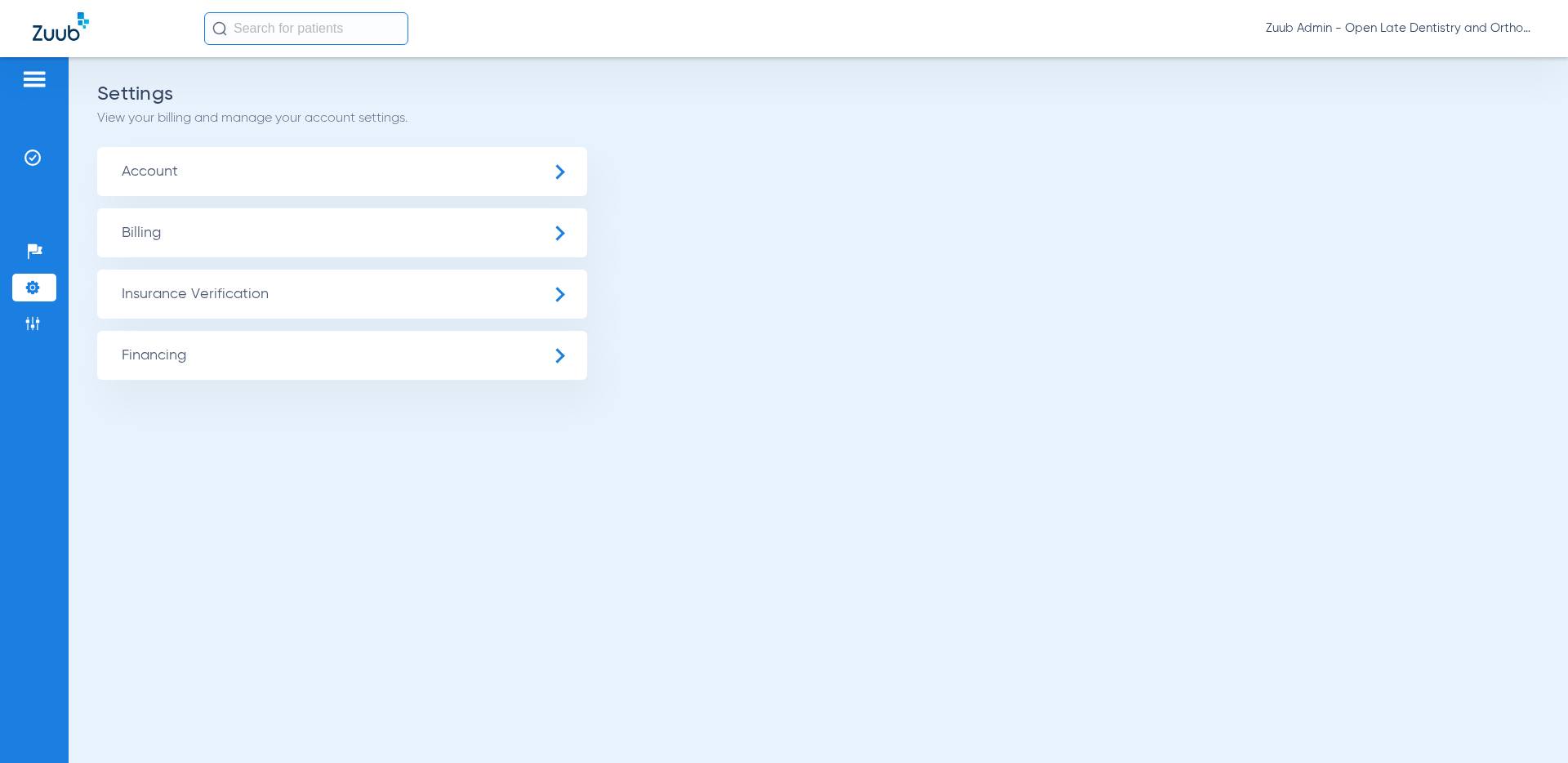
click at [129, 296] on span "Insurance Verification" at bounding box center [342, 294] width 490 height 49
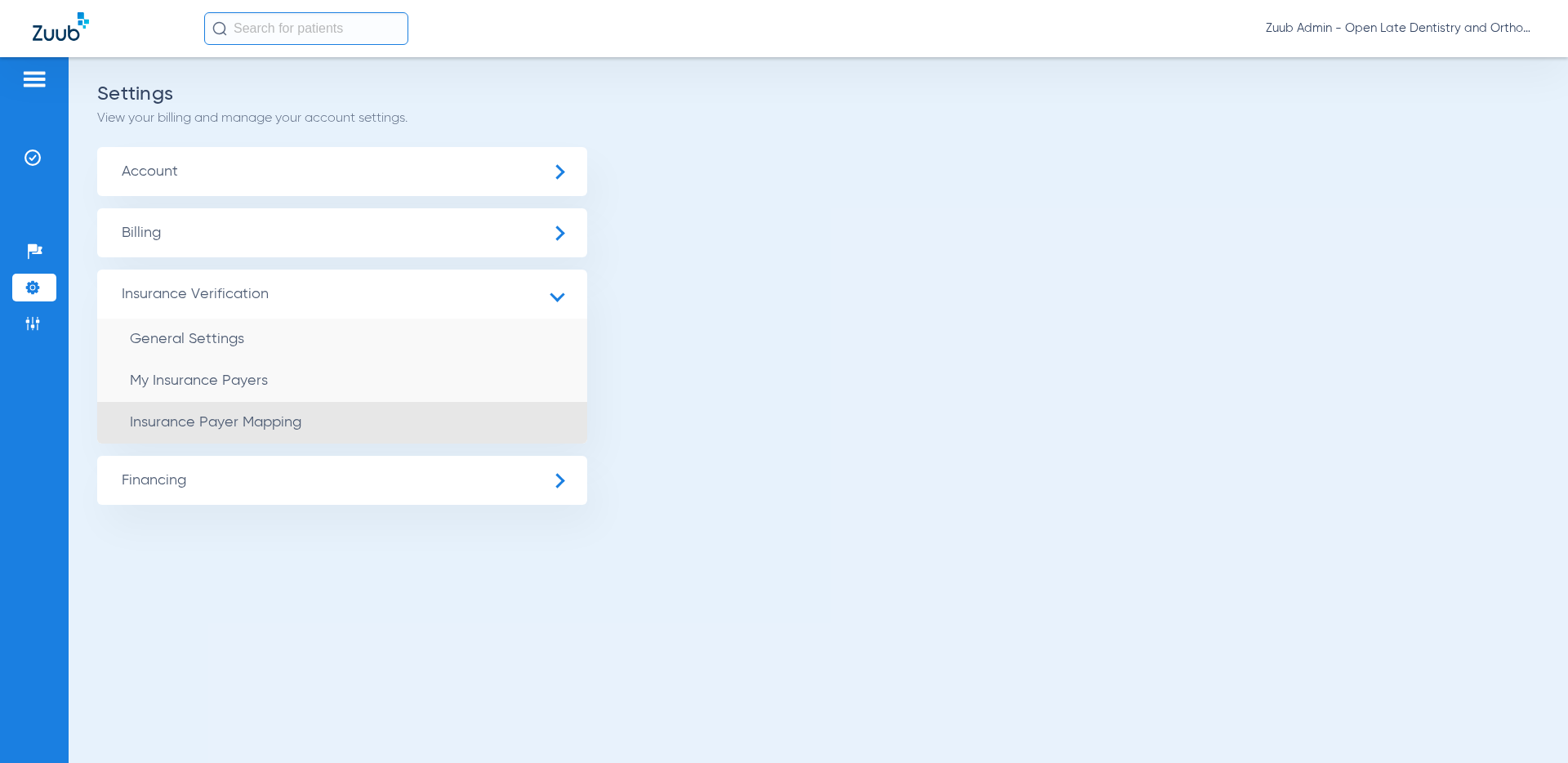
click at [231, 413] on li "Insurance Payer Mapping" at bounding box center [342, 422] width 490 height 42
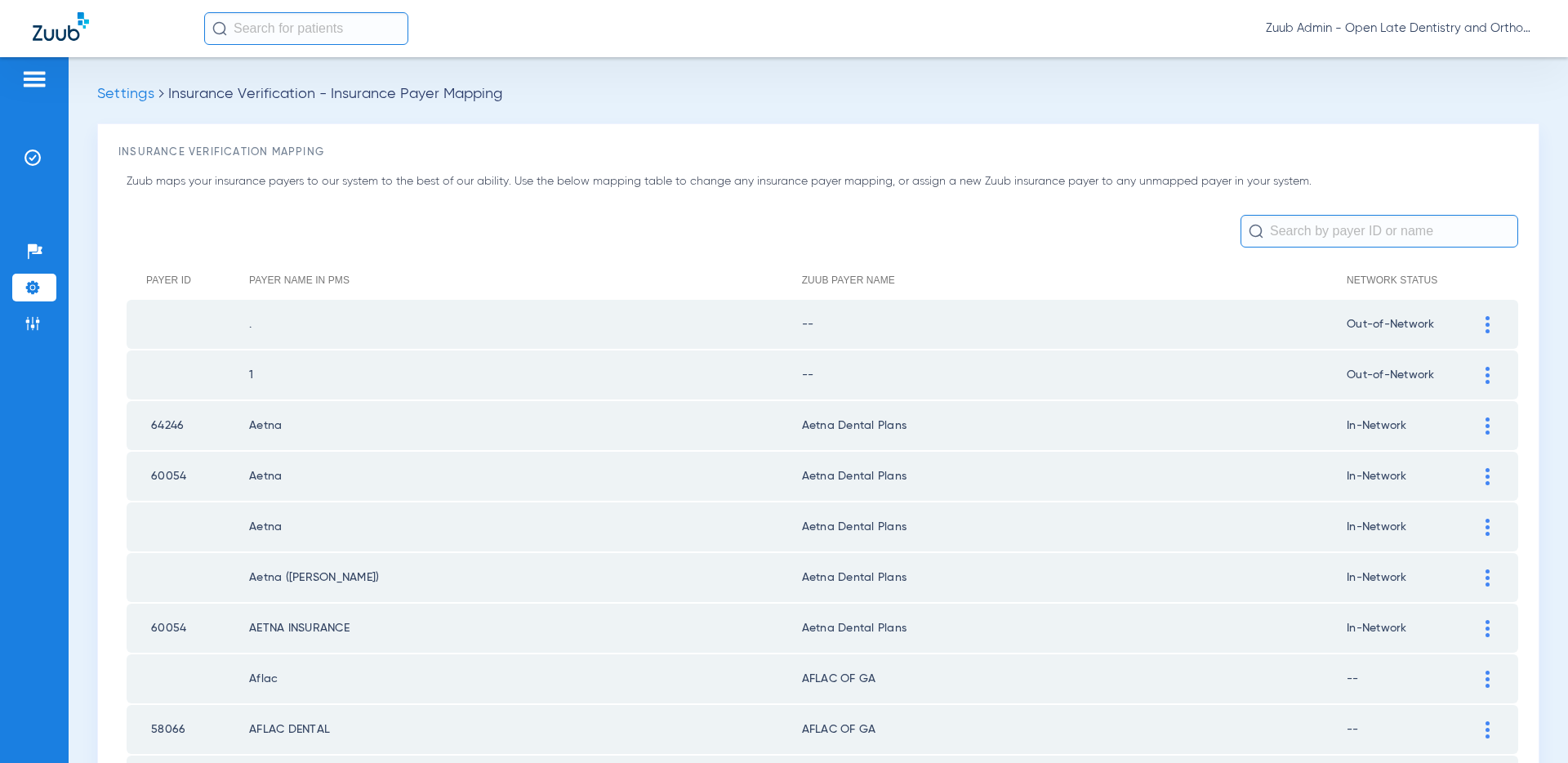
click at [1274, 231] on input "text" at bounding box center [1379, 231] width 277 height 33
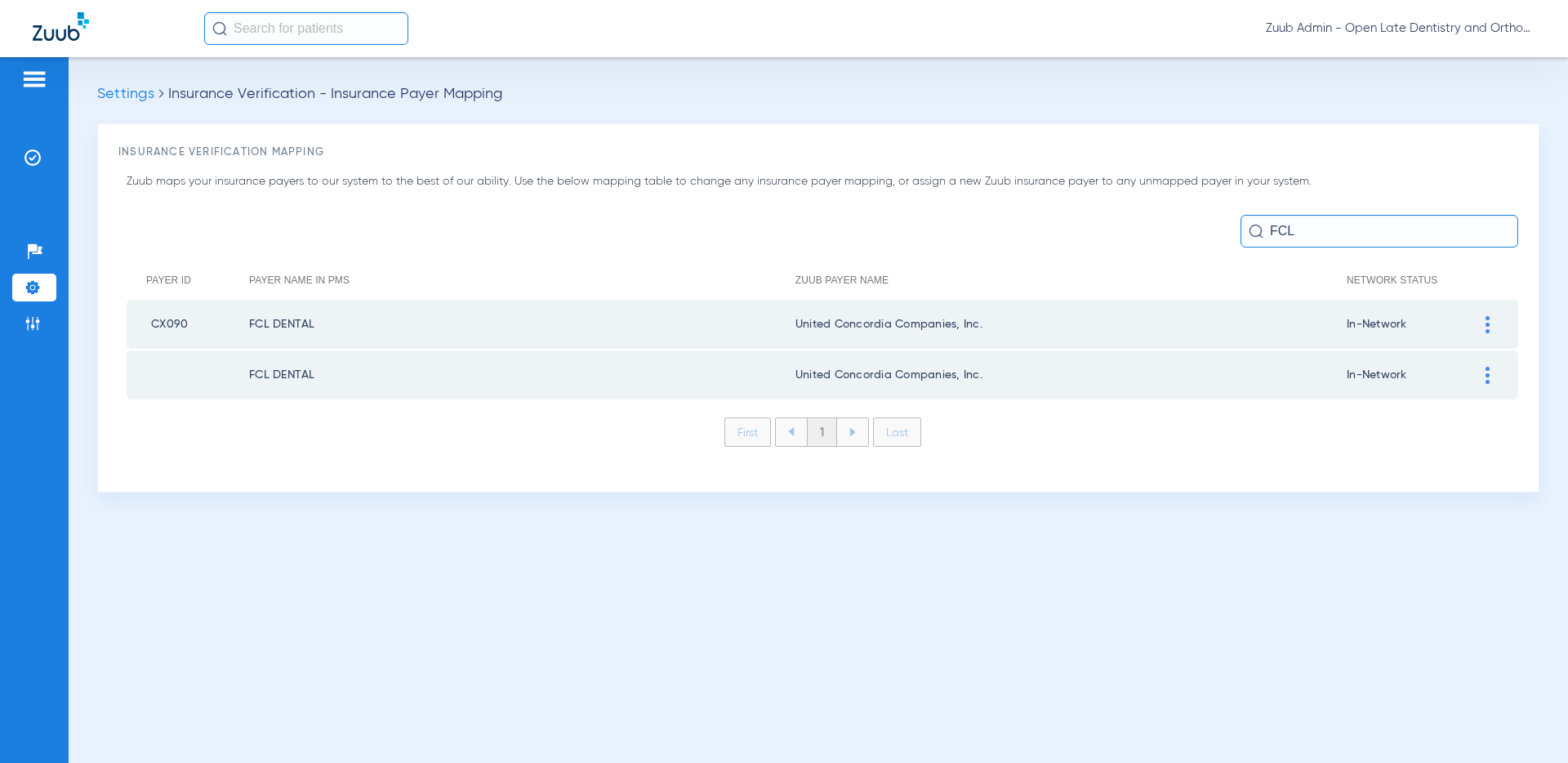
type input "FCL"
click at [1411, 324] on img at bounding box center [1488, 325] width 4 height 17
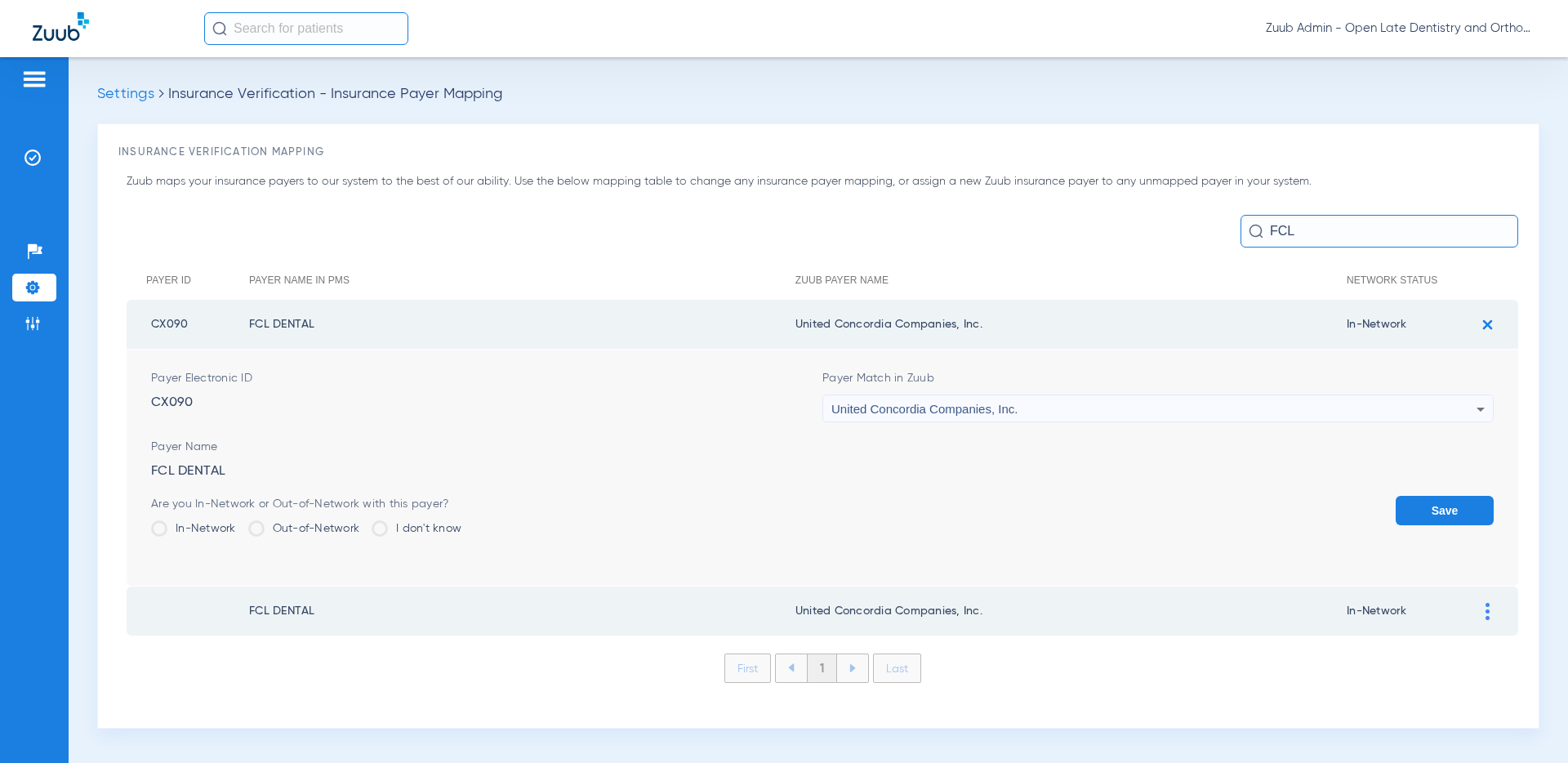
click at [1301, 410] on div "United Concordia Companies, Inc." at bounding box center [1155, 409] width 645 height 28
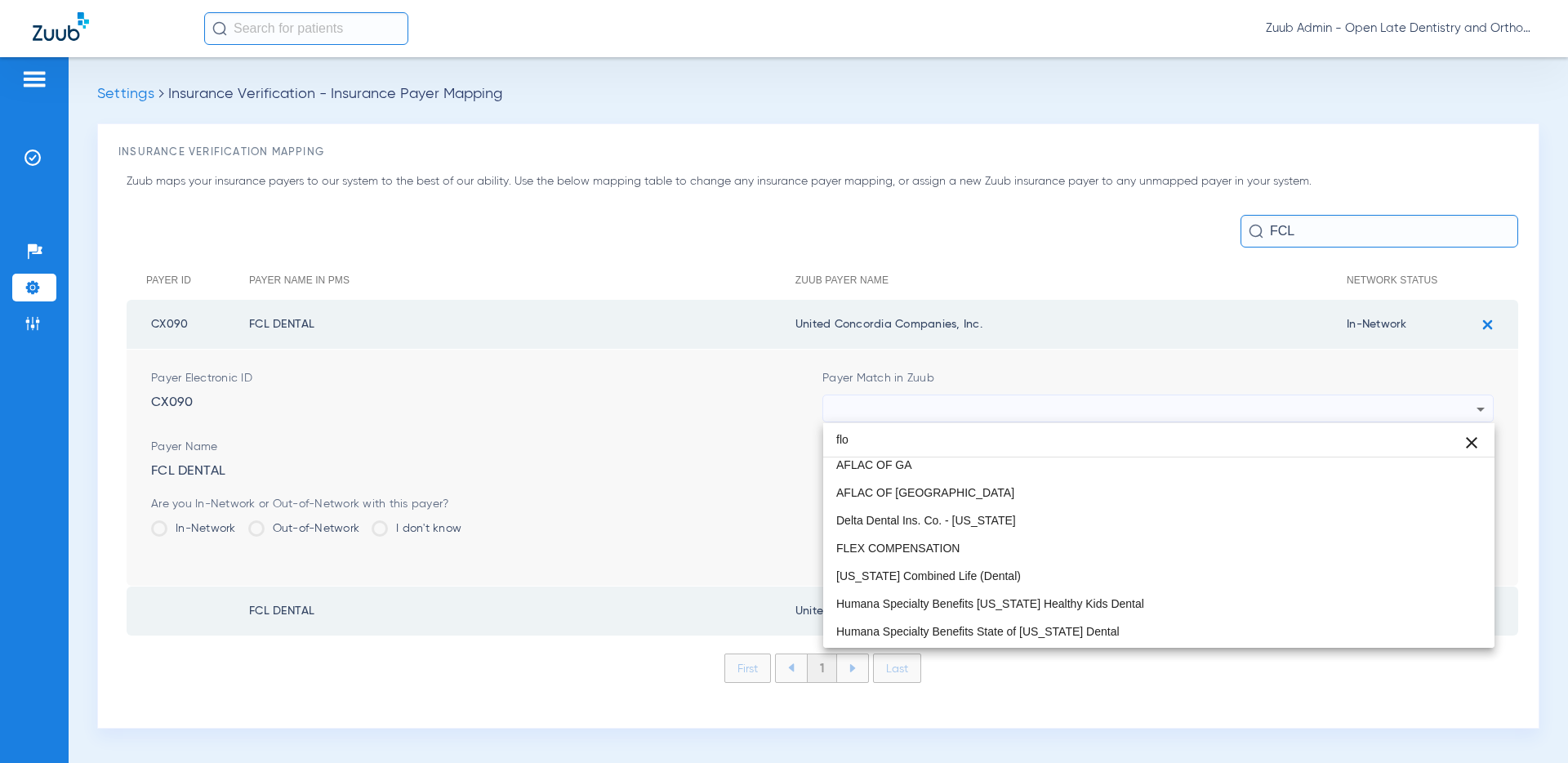
scroll to position [32, 0]
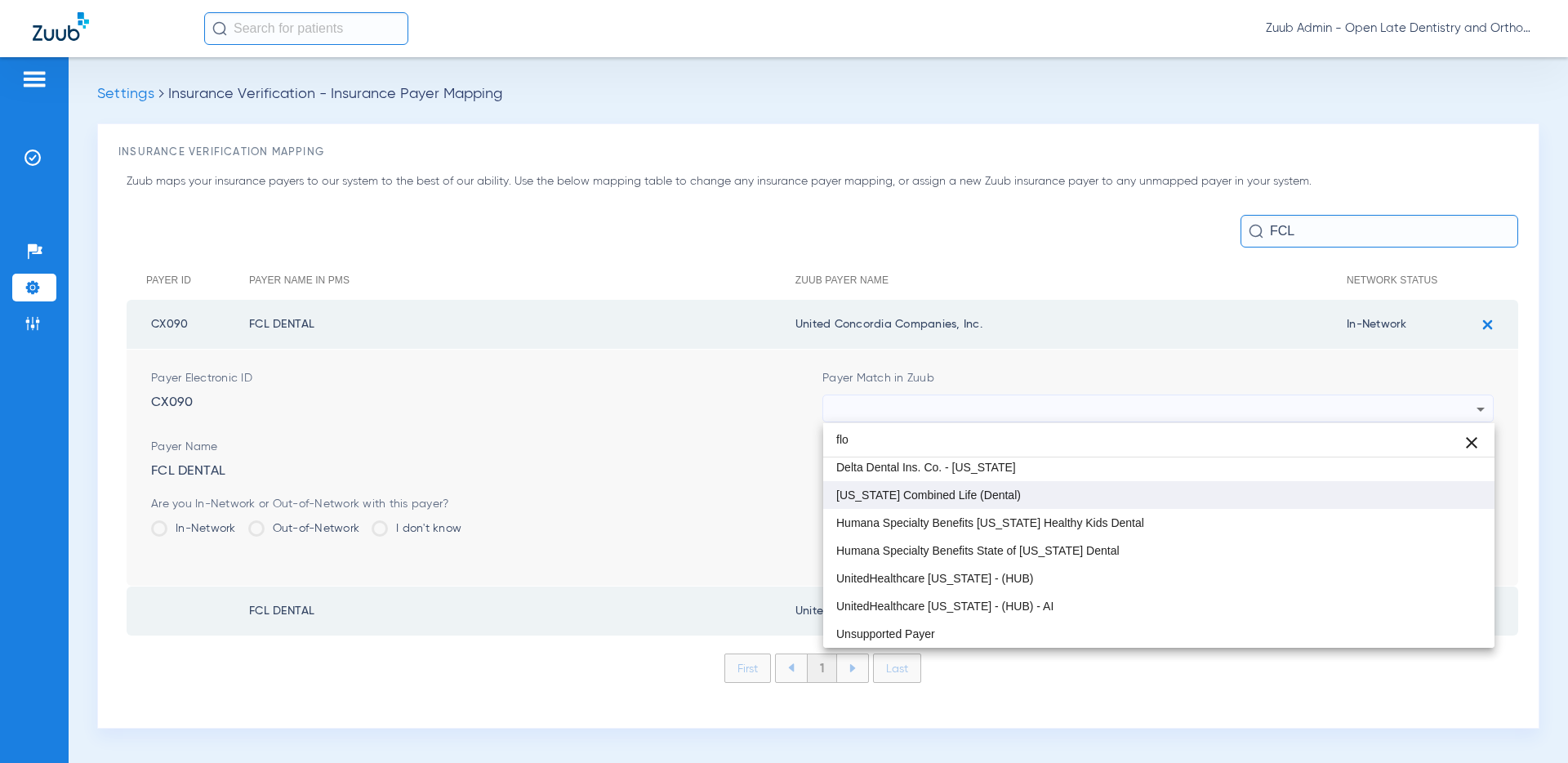
type input "flo"
drag, startPoint x: 1044, startPoint y: 487, endPoint x: 947, endPoint y: 532, distance: 106.9
click at [1044, 488] on mat-option "Florida Combined Life (Dental)" at bounding box center [1158, 495] width 671 height 28
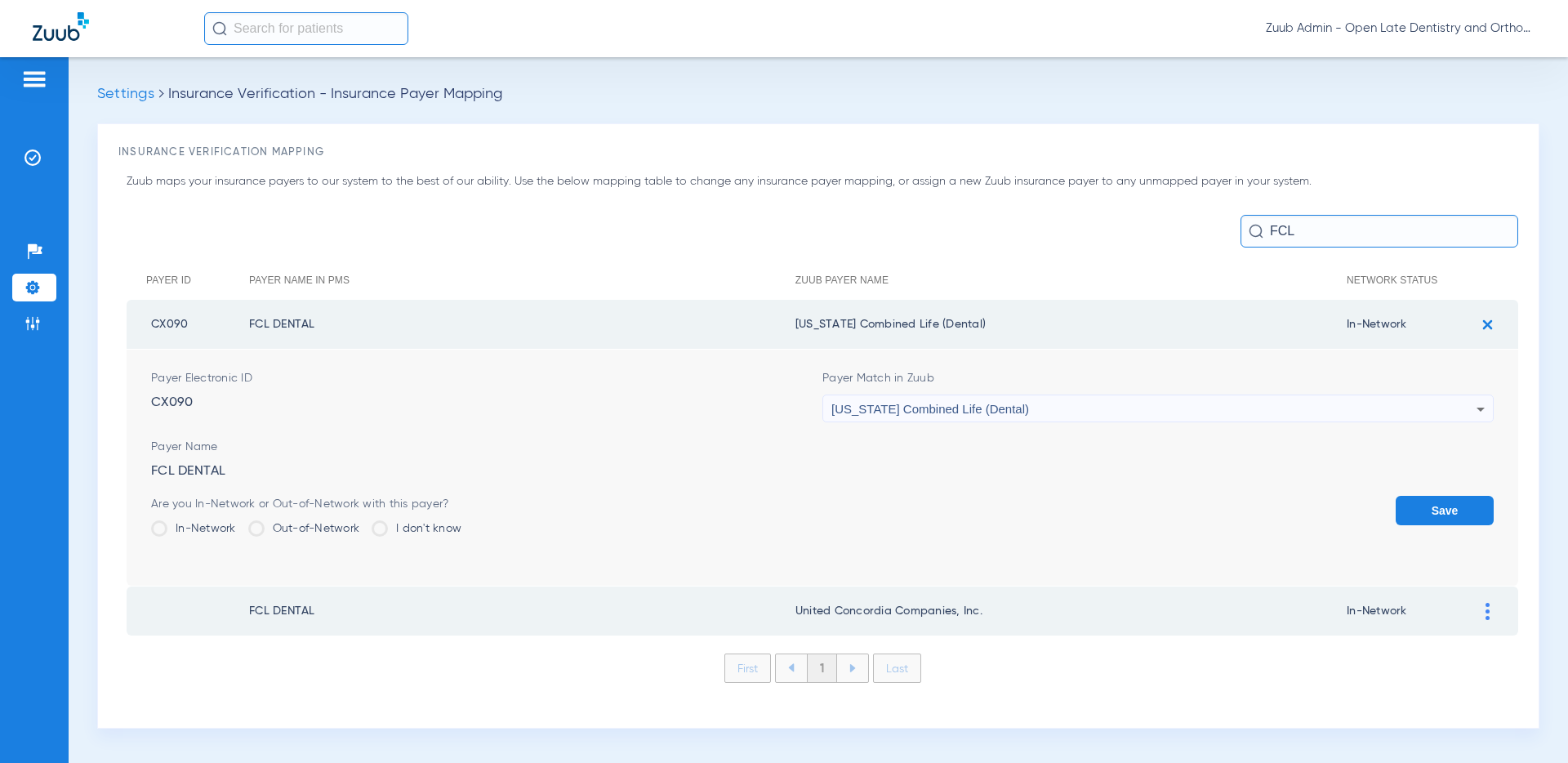
click at [1411, 511] on button "Save" at bounding box center [1444, 510] width 98 height 29
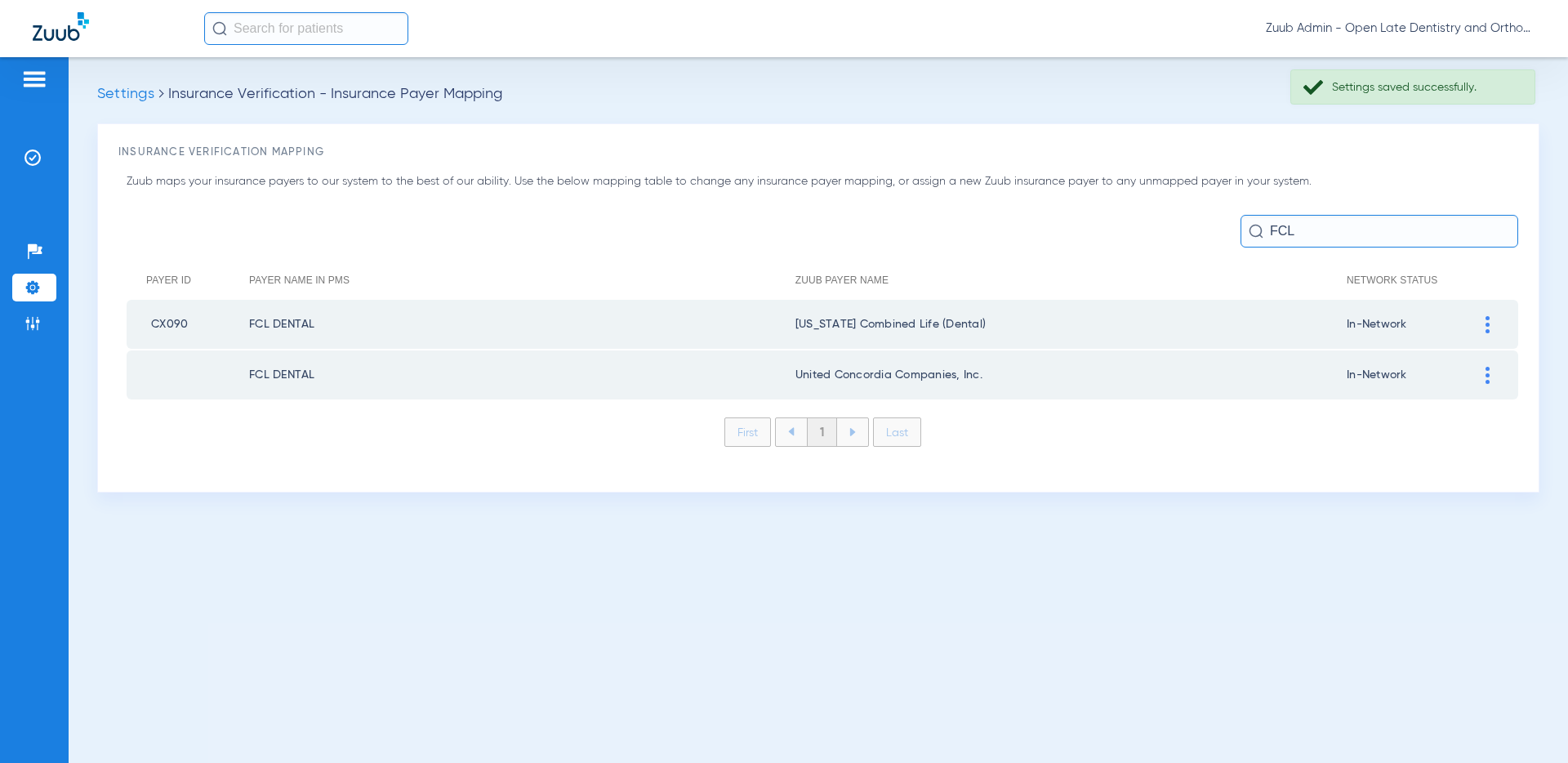
click at [1411, 373] on img at bounding box center [1488, 376] width 4 height 17
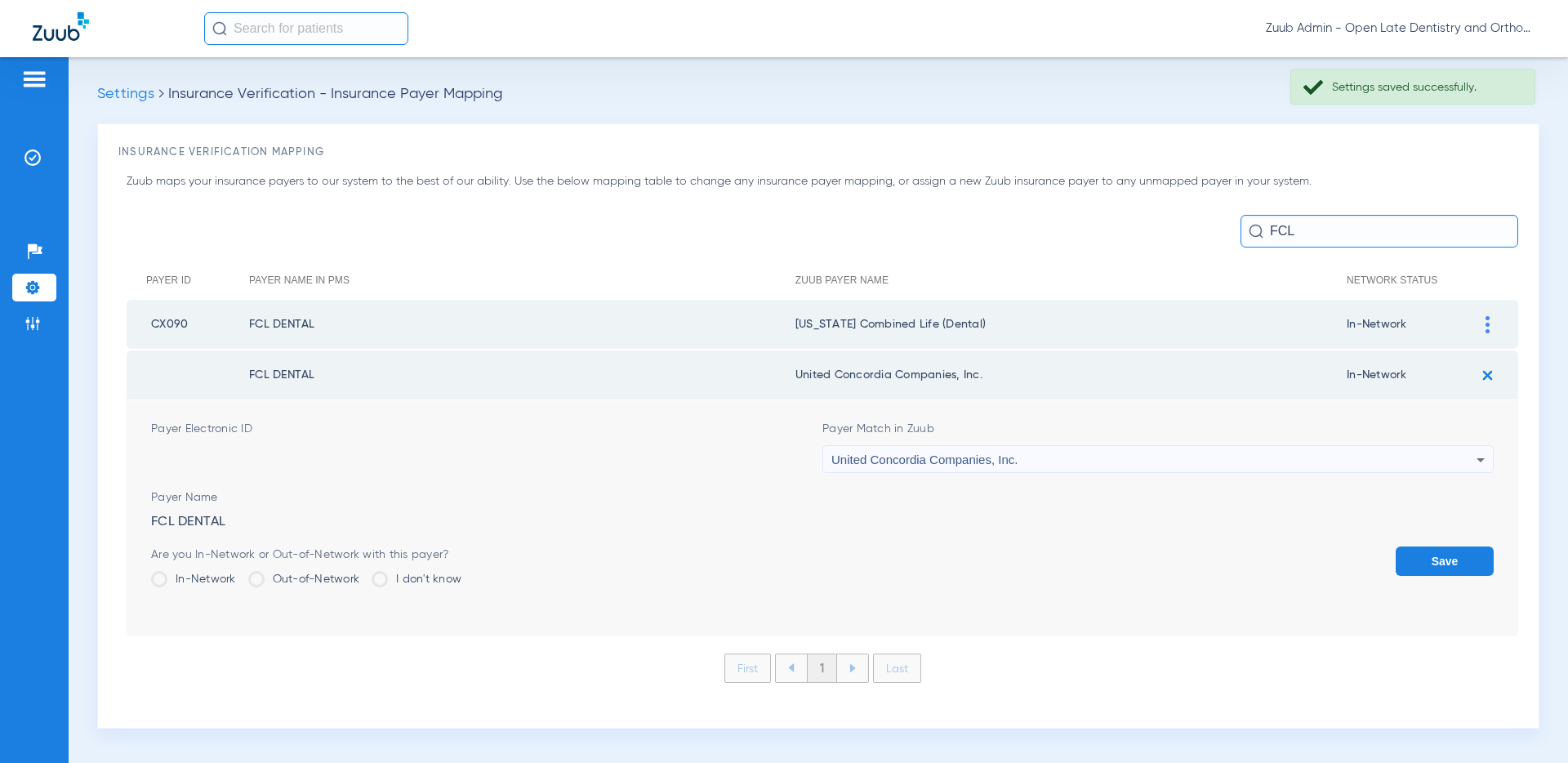
click at [1288, 457] on div "United Concordia Companies, Inc." at bounding box center [1155, 460] width 645 height 28
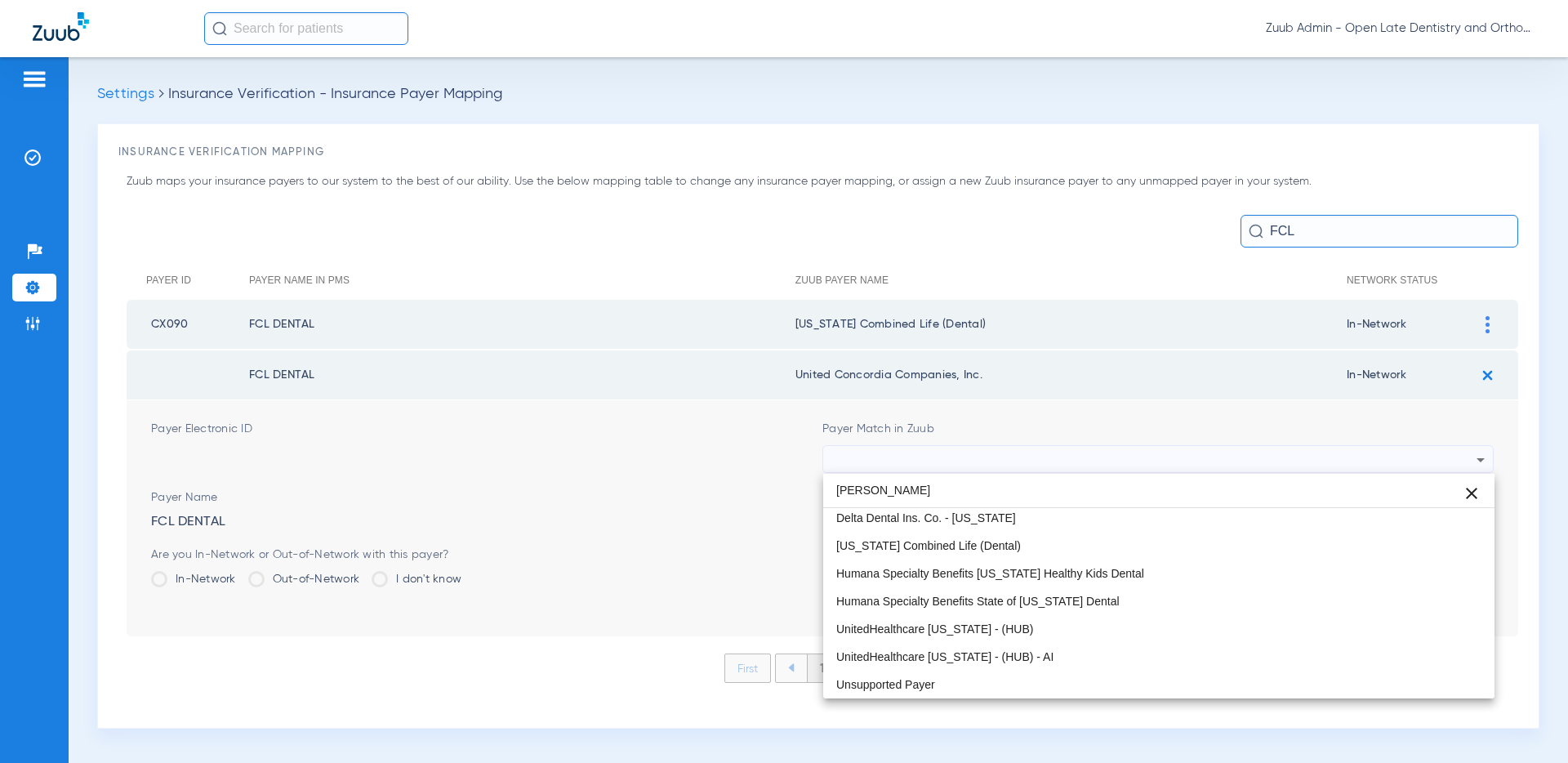
scroll to position [0, 0]
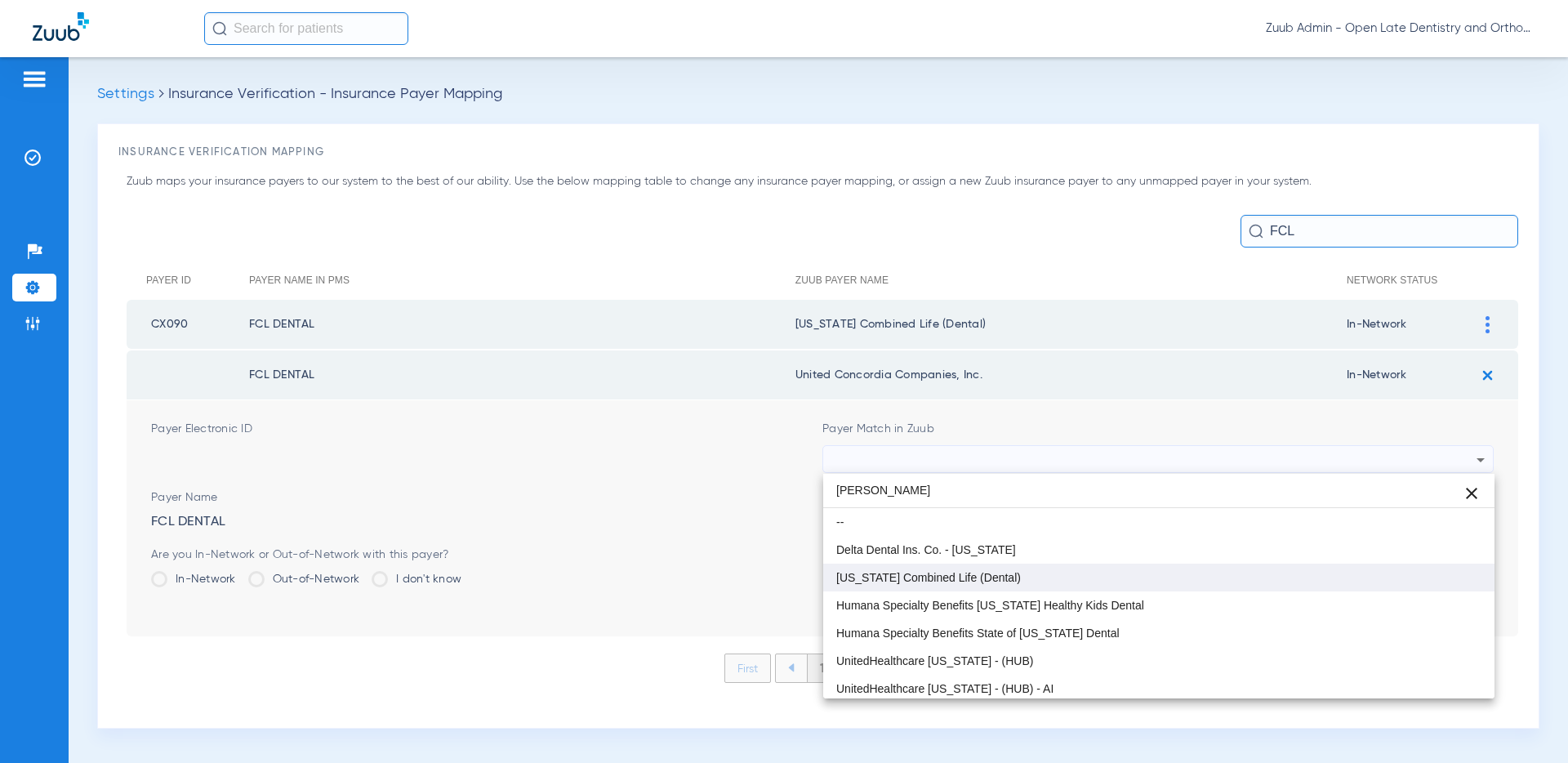
type input "Flor"
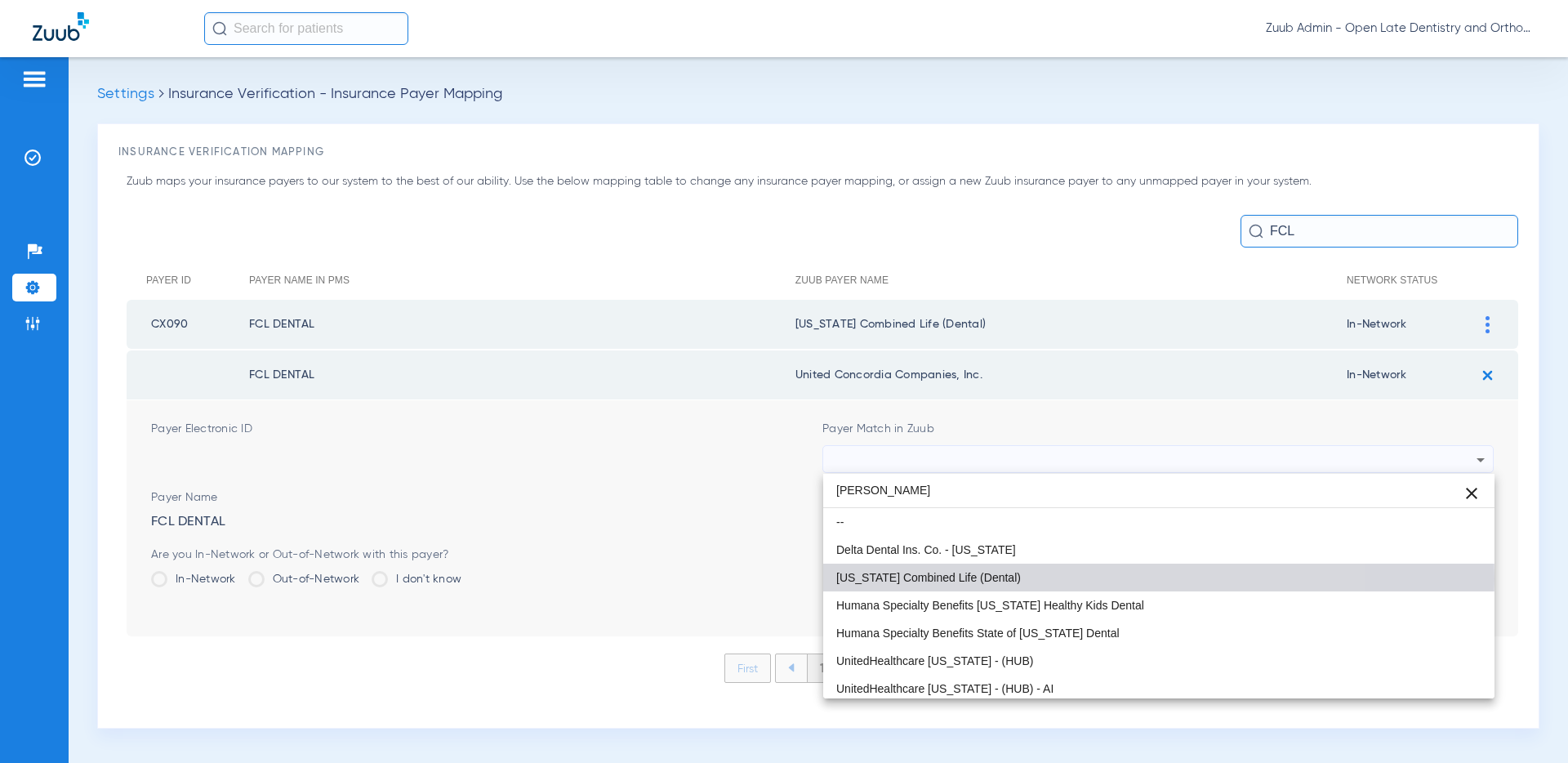
click at [1014, 579] on mat-option "Florida Combined Life (Dental)" at bounding box center [1158, 577] width 671 height 28
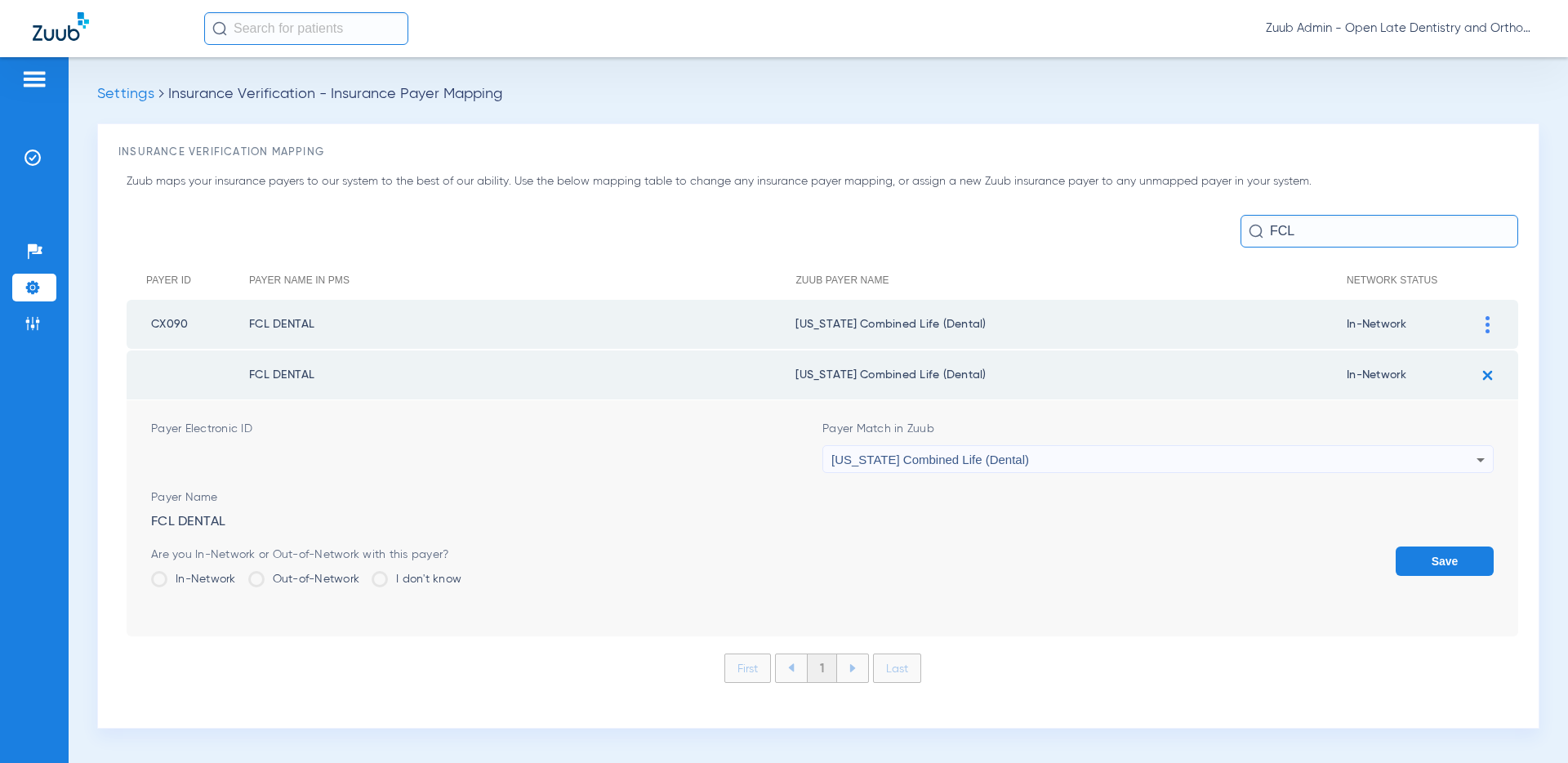
click at [1411, 559] on button "Save" at bounding box center [1444, 561] width 98 height 29
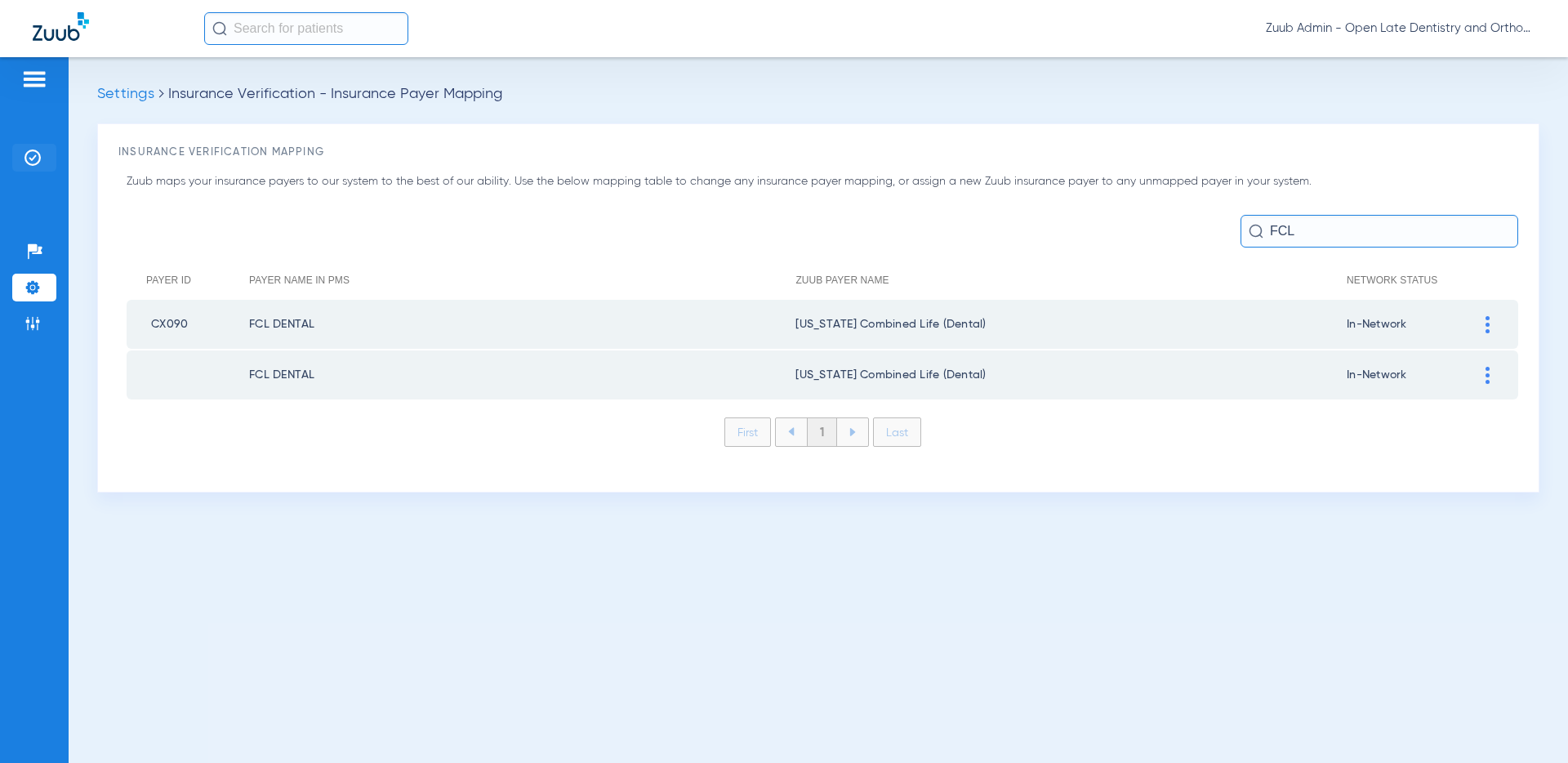
click at [29, 161] on img at bounding box center [32, 157] width 16 height 16
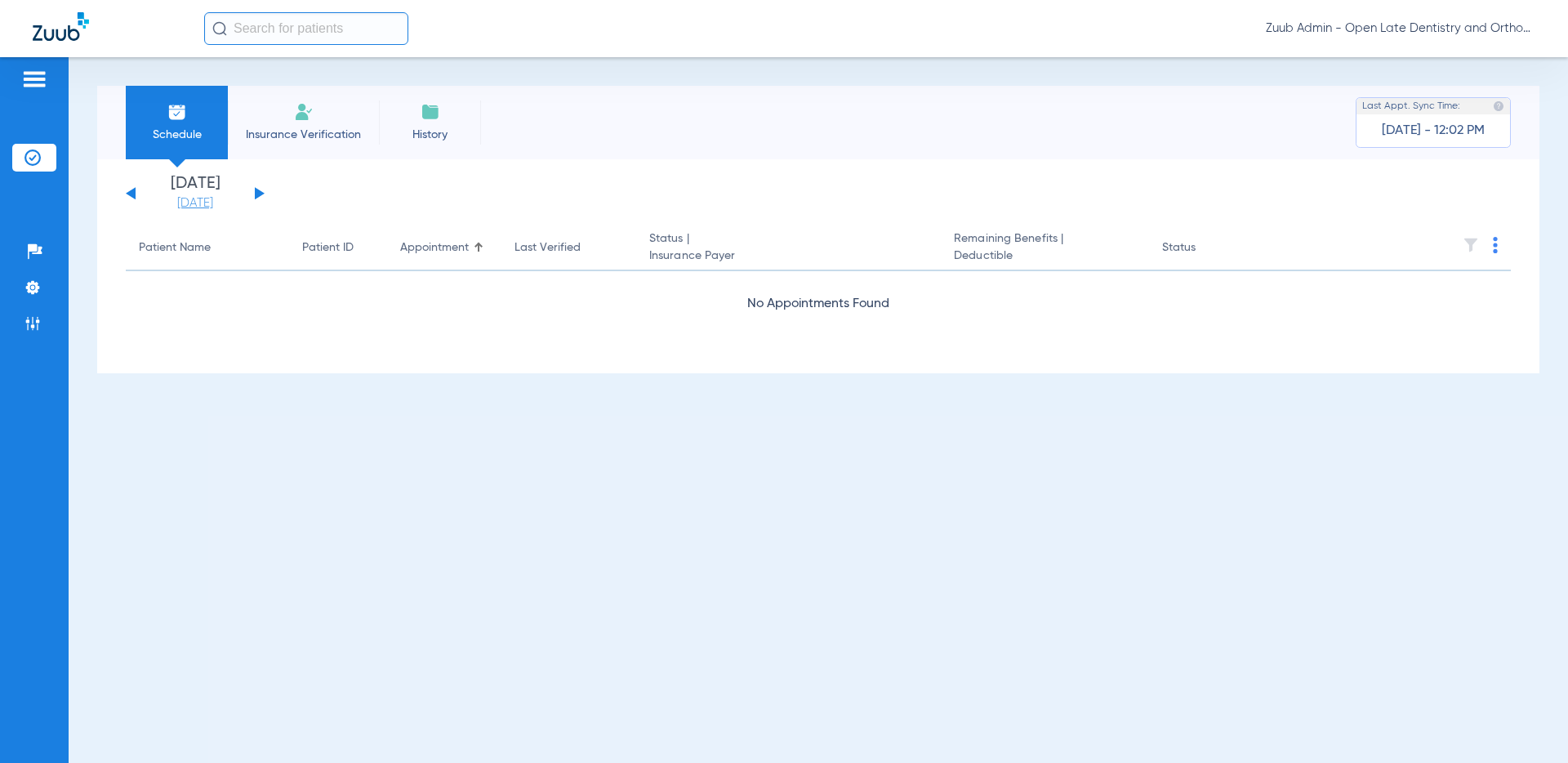
click at [200, 201] on link "08-18-2025" at bounding box center [194, 203] width 98 height 16
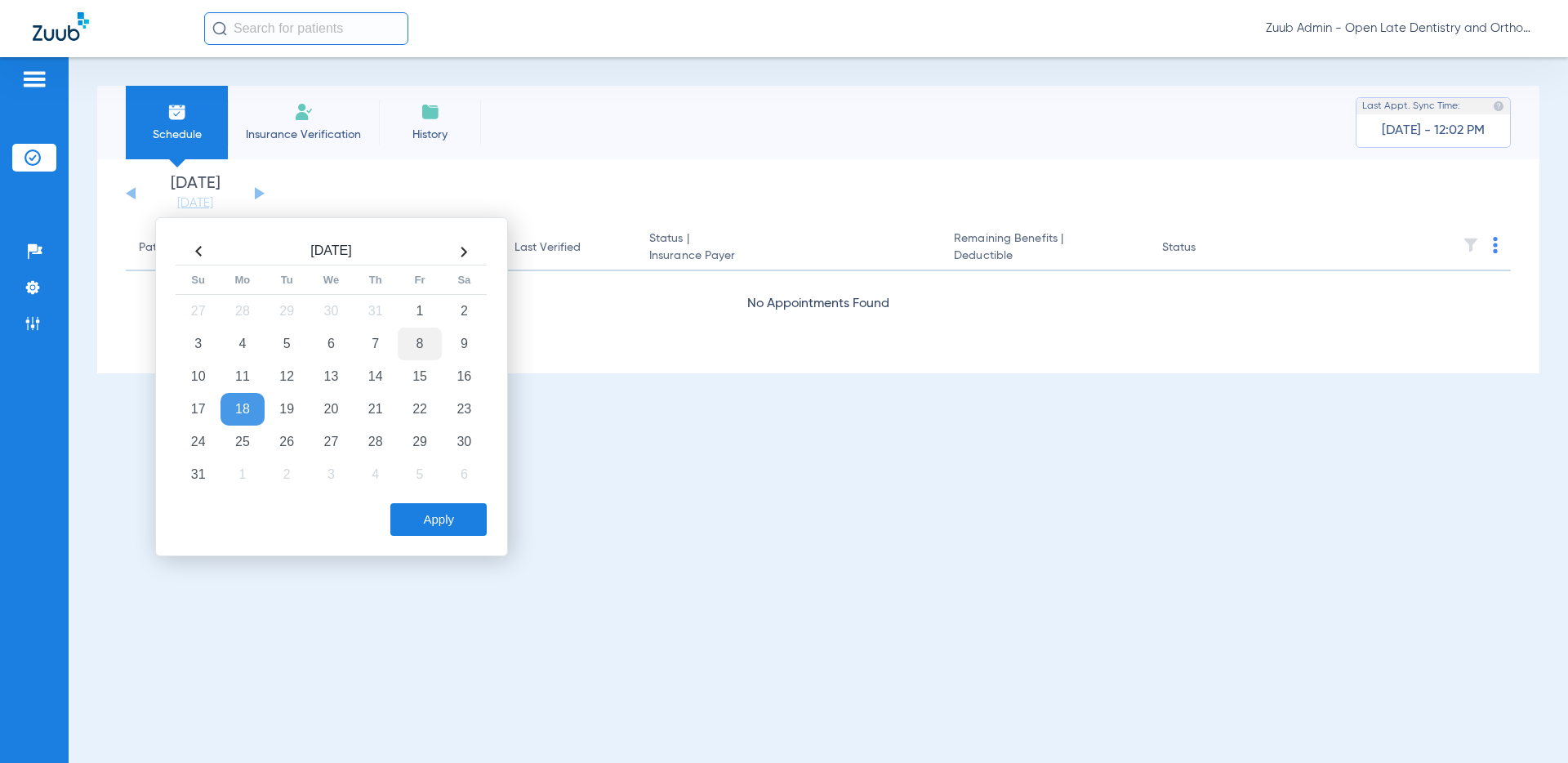
click at [410, 347] on td "8" at bounding box center [420, 344] width 44 height 33
click at [428, 520] on button "Apply" at bounding box center [439, 520] width 97 height 33
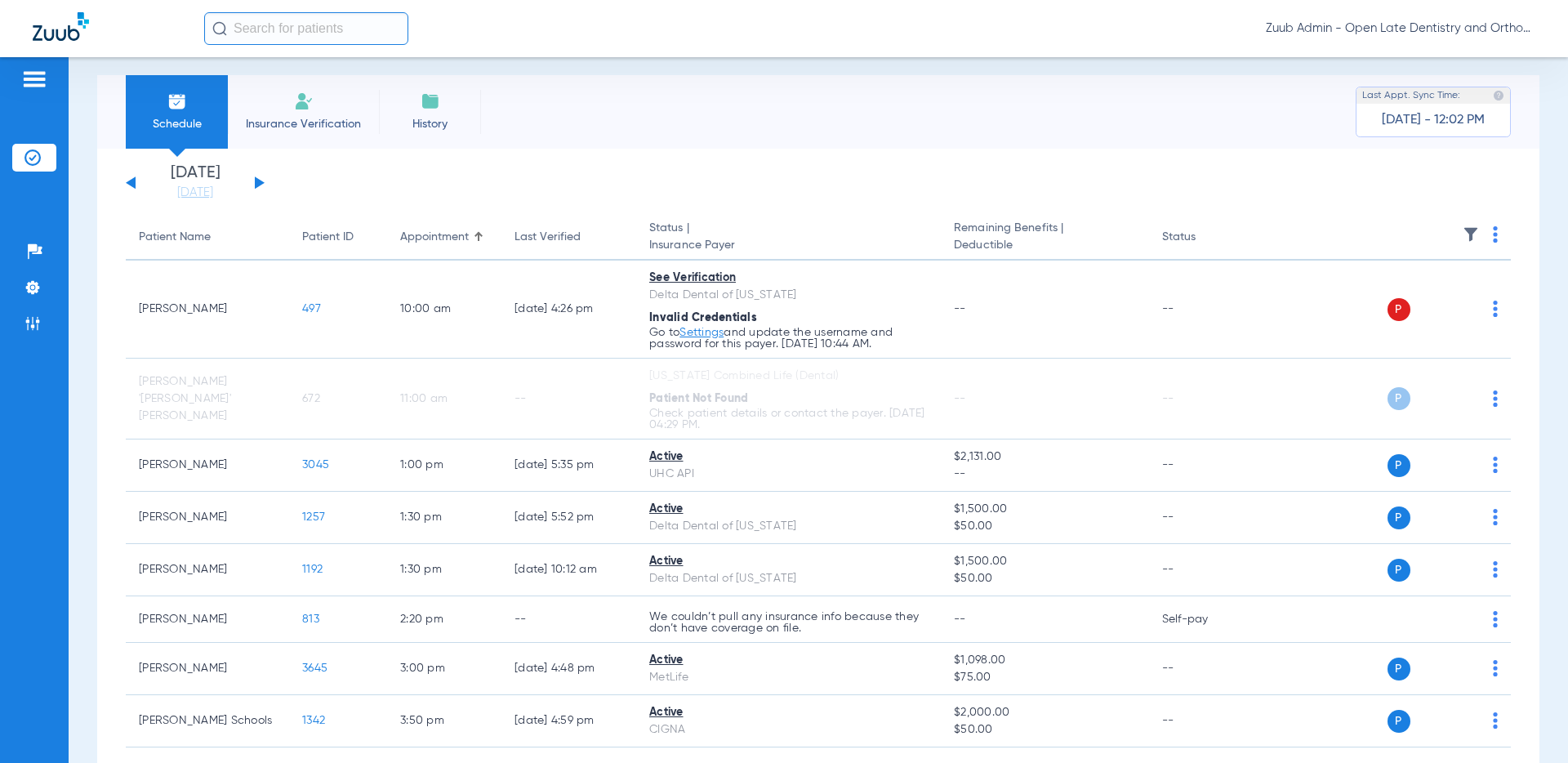
scroll to position [99, 0]
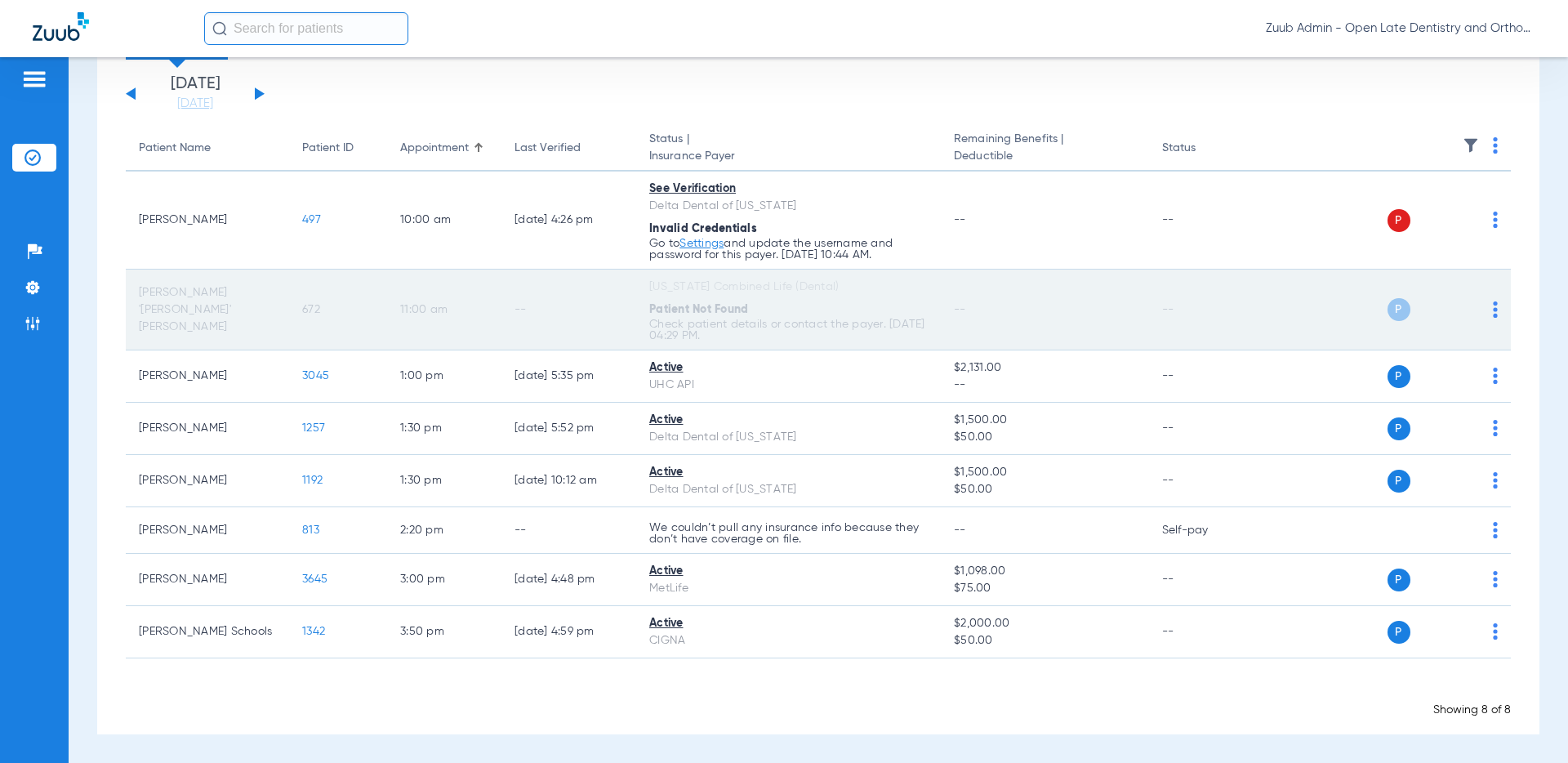
click at [303, 308] on span "672" at bounding box center [311, 310] width 18 height 12
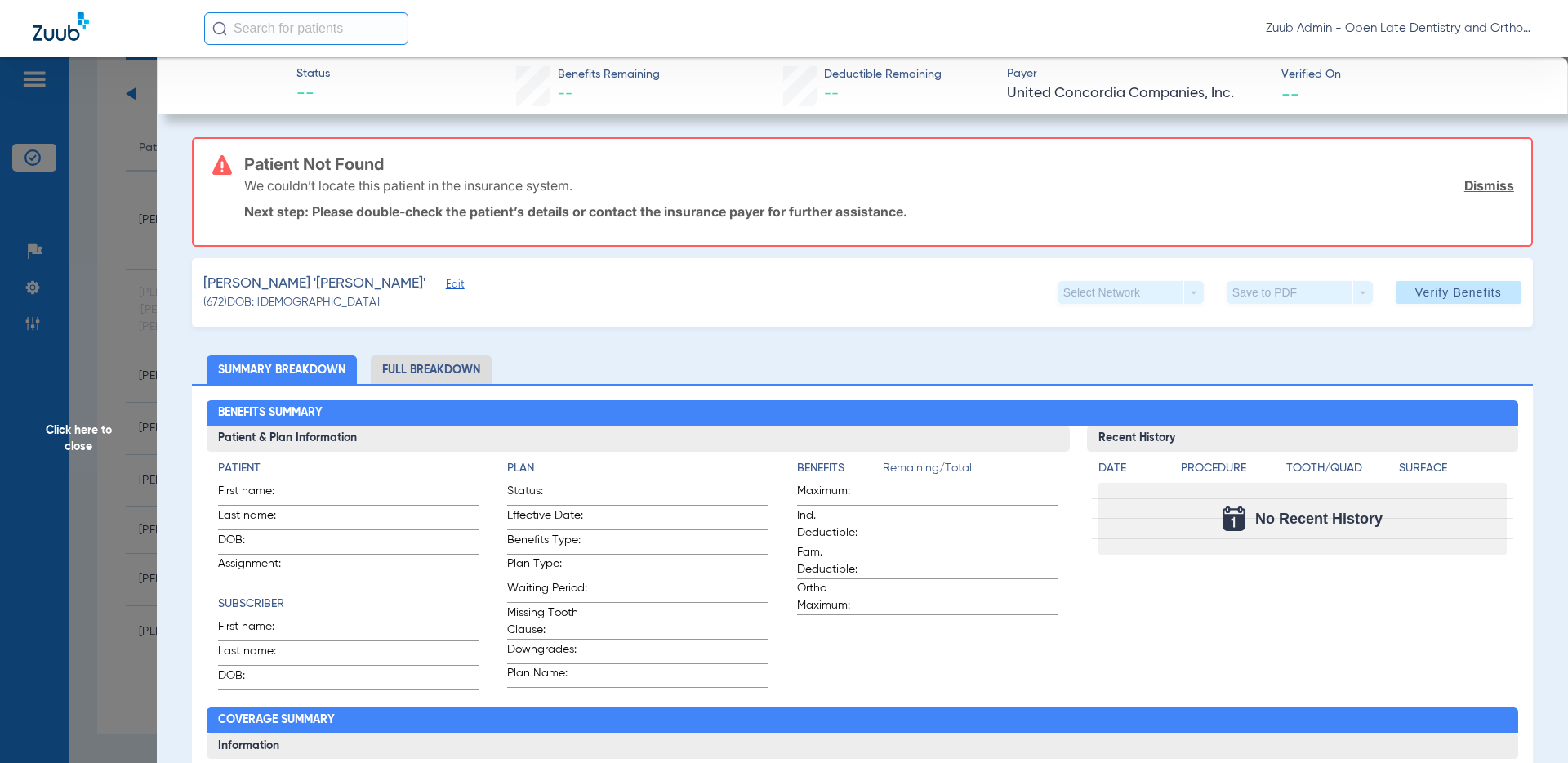
click at [446, 280] on span "Edit" at bounding box center [453, 286] width 14 height 15
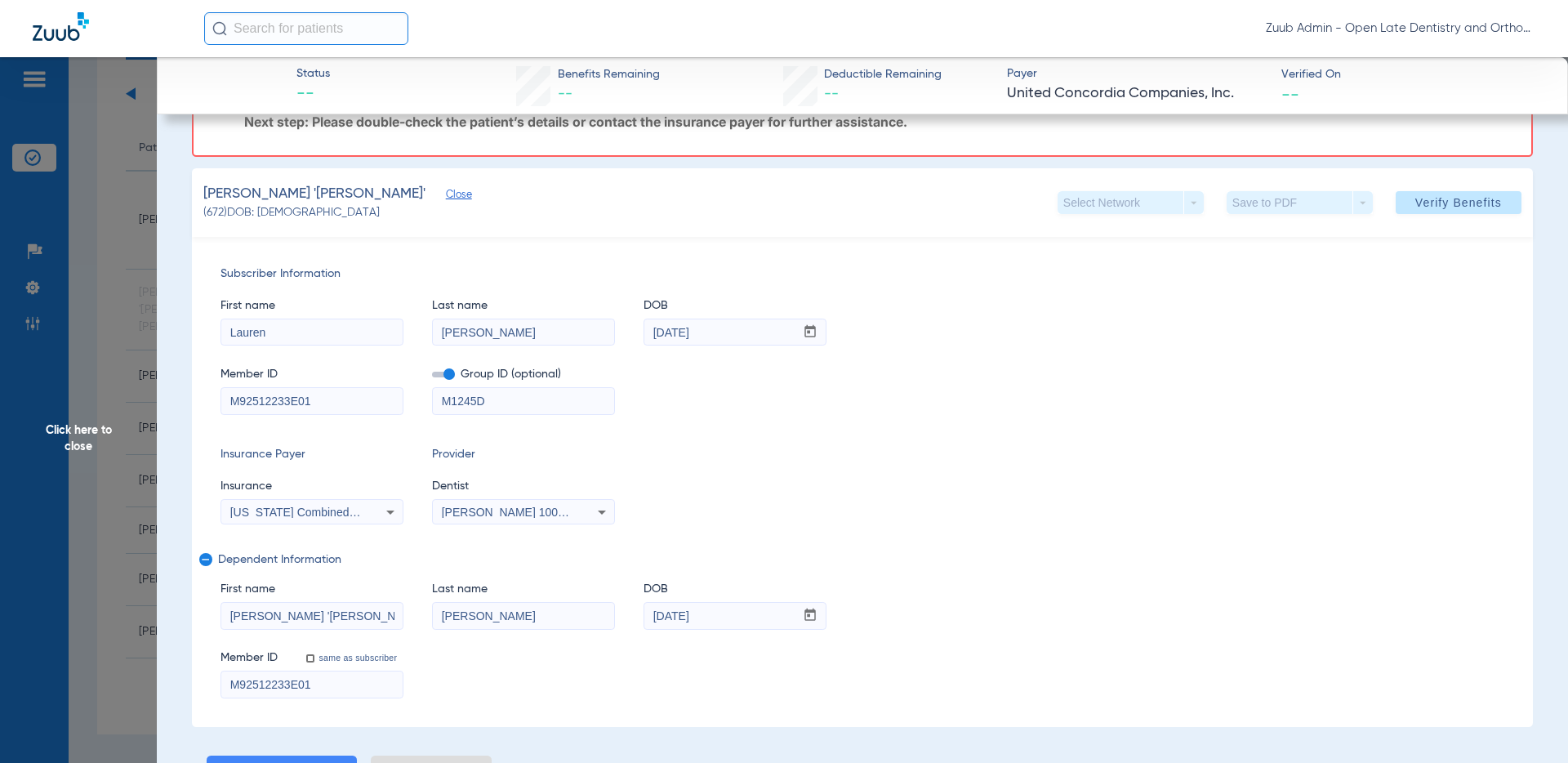
scroll to position [84, 0]
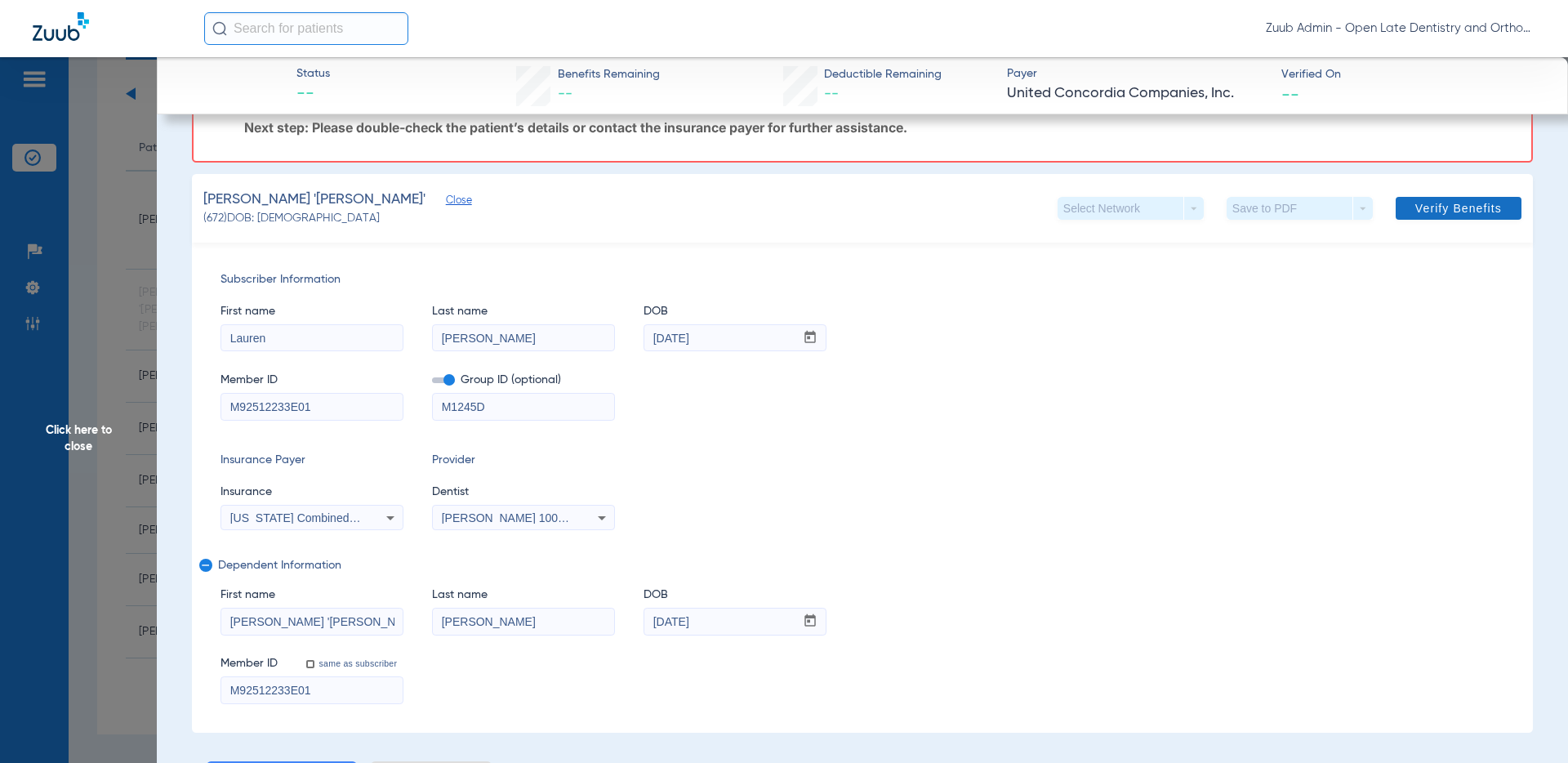
click at [1411, 208] on span "Verify Benefits" at bounding box center [1459, 209] width 87 height 14
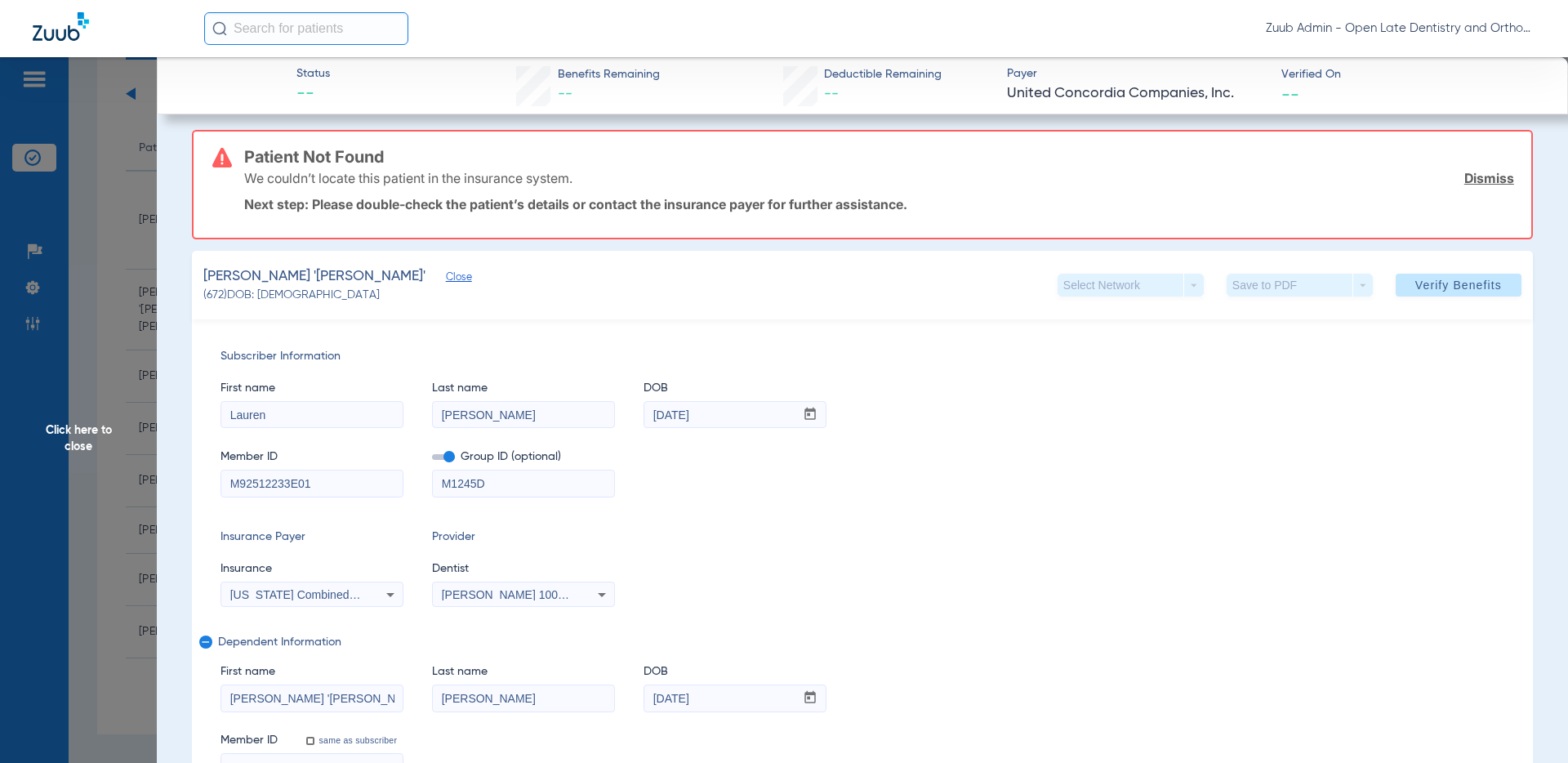
scroll to position [9, 0]
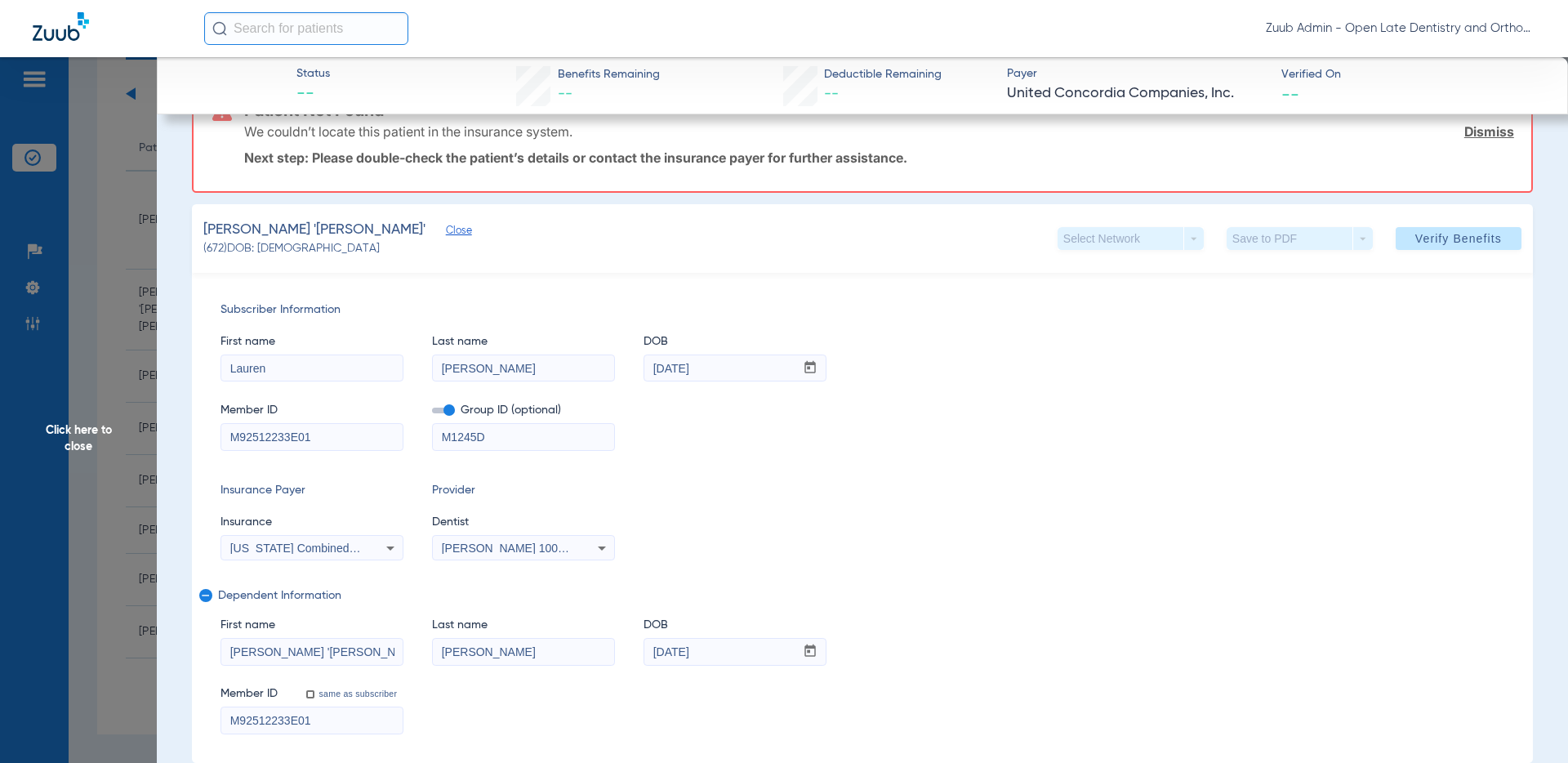
drag, startPoint x: 325, startPoint y: 649, endPoint x: 308, endPoint y: 650, distance: 17.0
click at [295, 652] on input "Patrick 'Neal'" at bounding box center [312, 651] width 182 height 26
click at [317, 650] on input "Patrick 'Neal'" at bounding box center [312, 651] width 182 height 26
drag, startPoint x: 317, startPoint y: 650, endPoint x: 271, endPoint y: 653, distance: 46.1
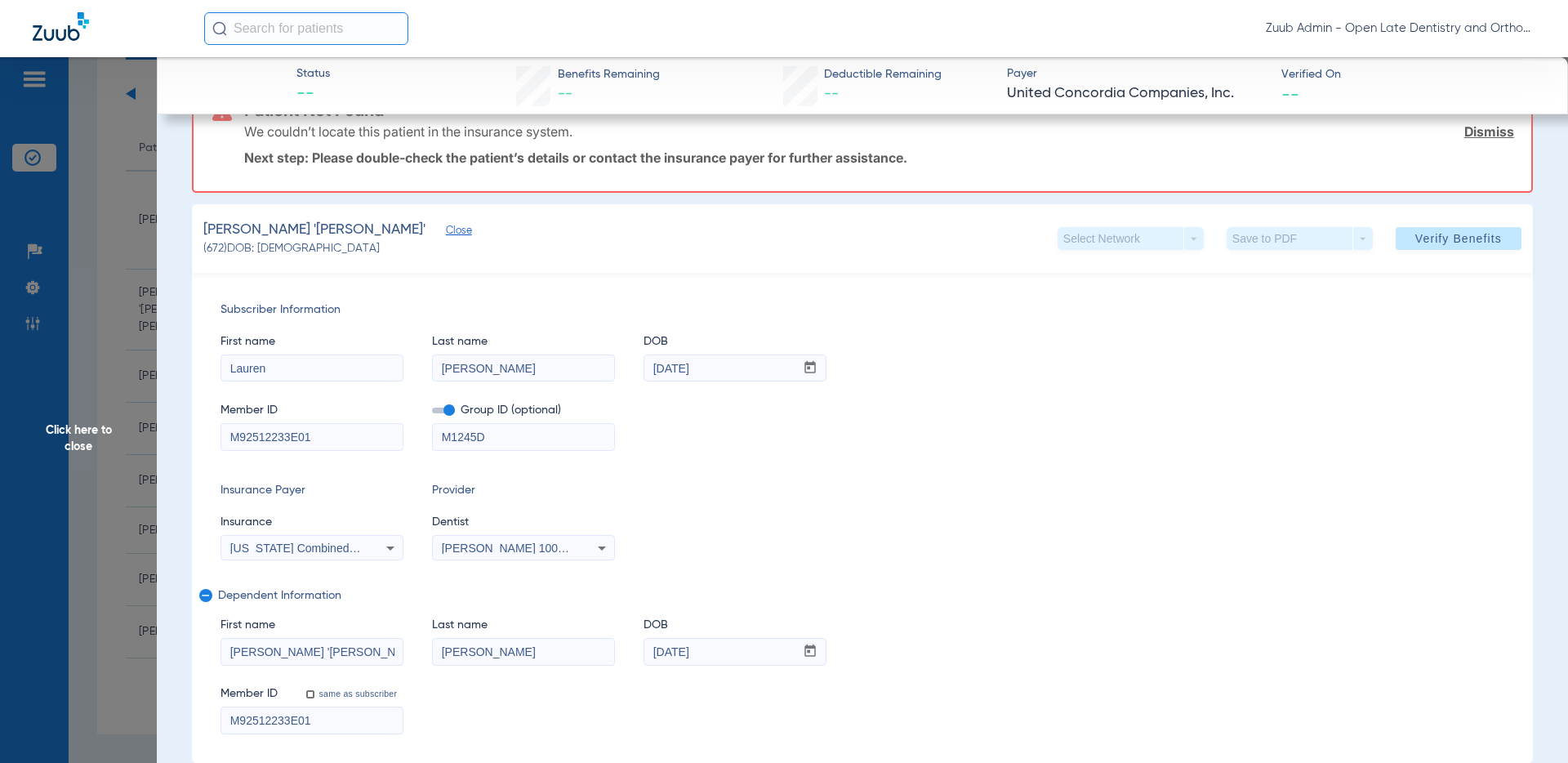
click at [271, 653] on input "Patrick 'Neal'" at bounding box center [312, 651] width 182 height 26
type input "Patrick"
click at [1411, 245] on span "Verify Benefits" at bounding box center [1459, 241] width 87 height 14
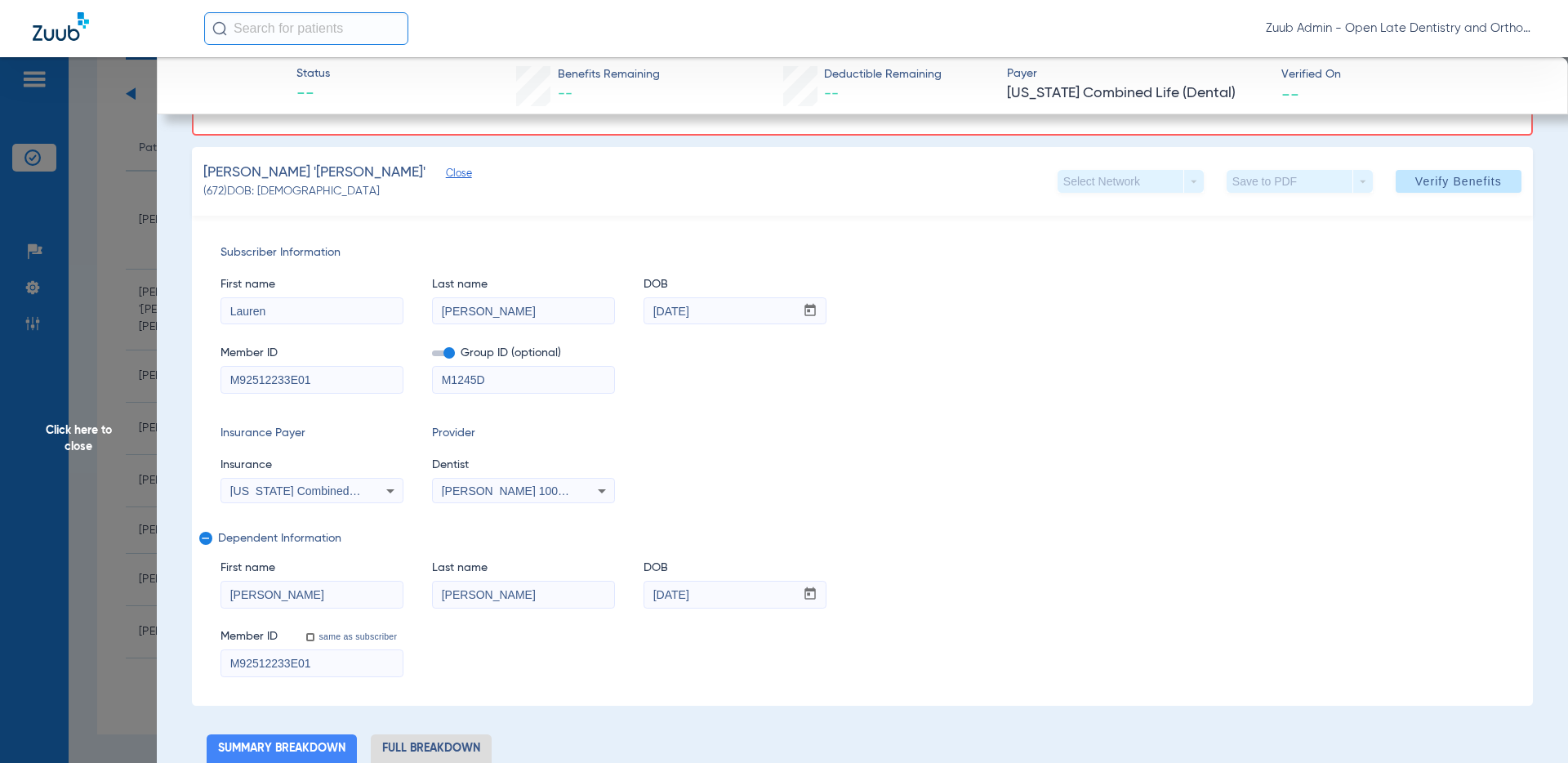
scroll to position [105, 0]
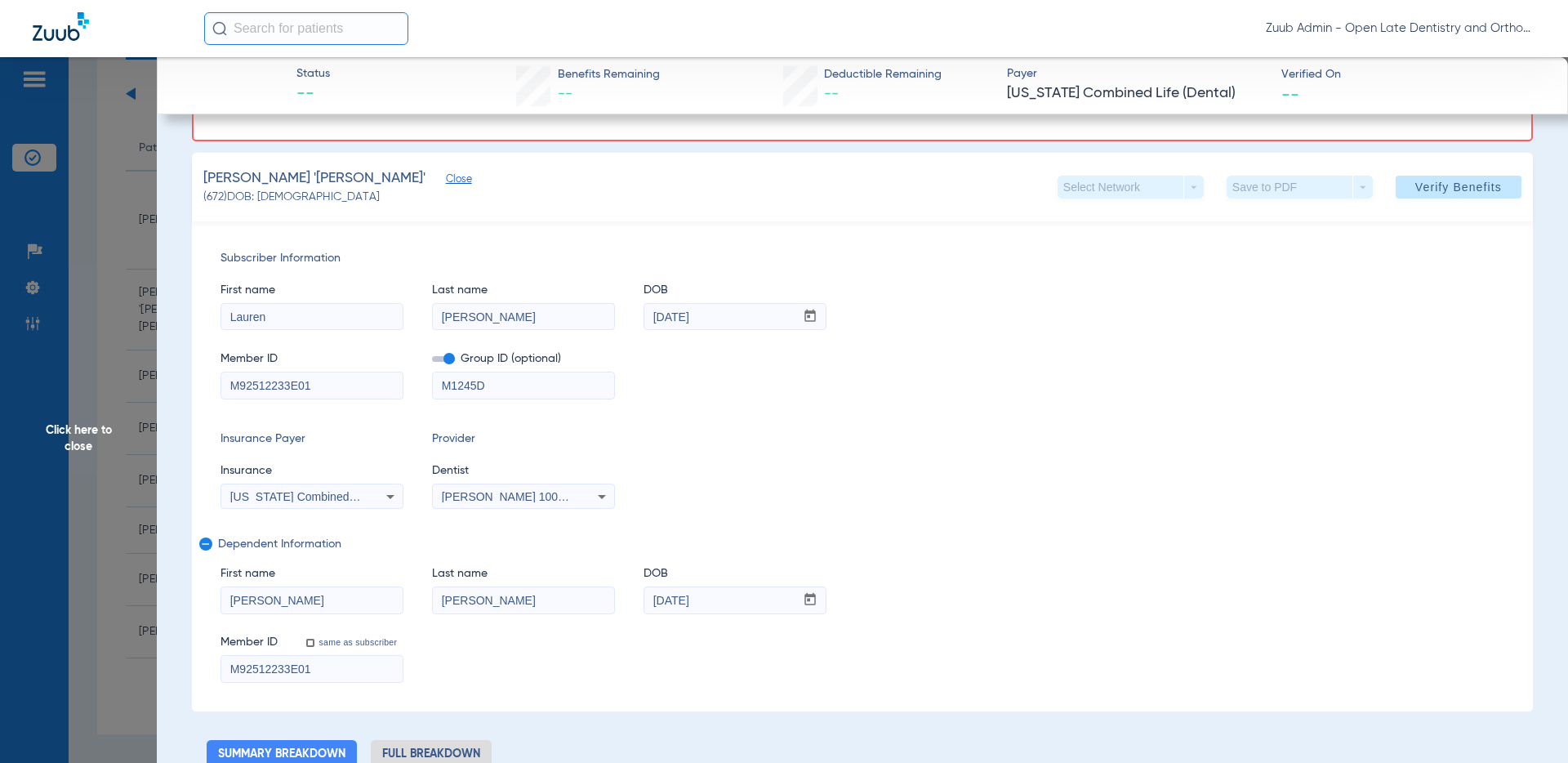
click at [384, 496] on icon at bounding box center [390, 496] width 19 height 19
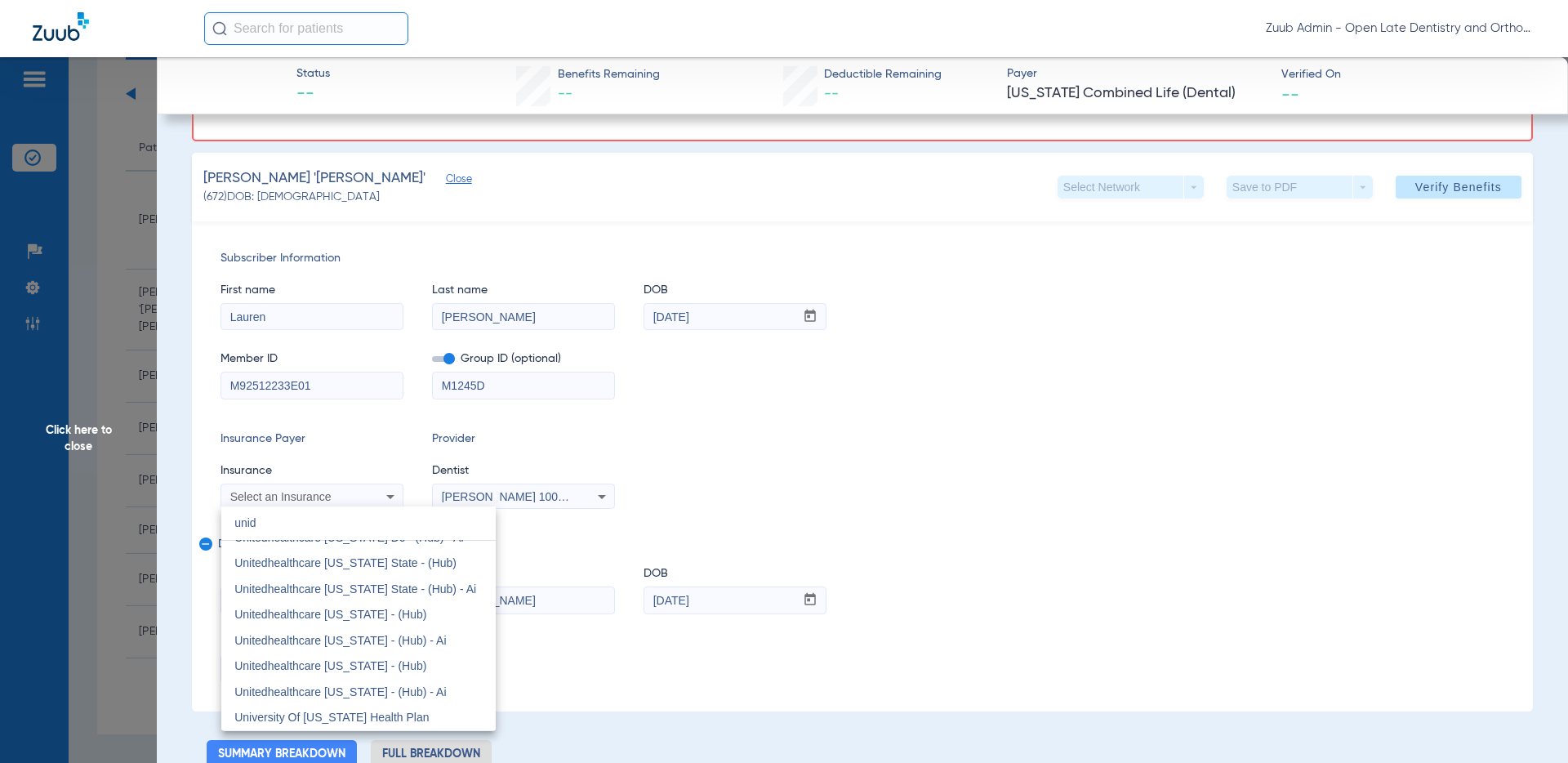
scroll to position [0, 0]
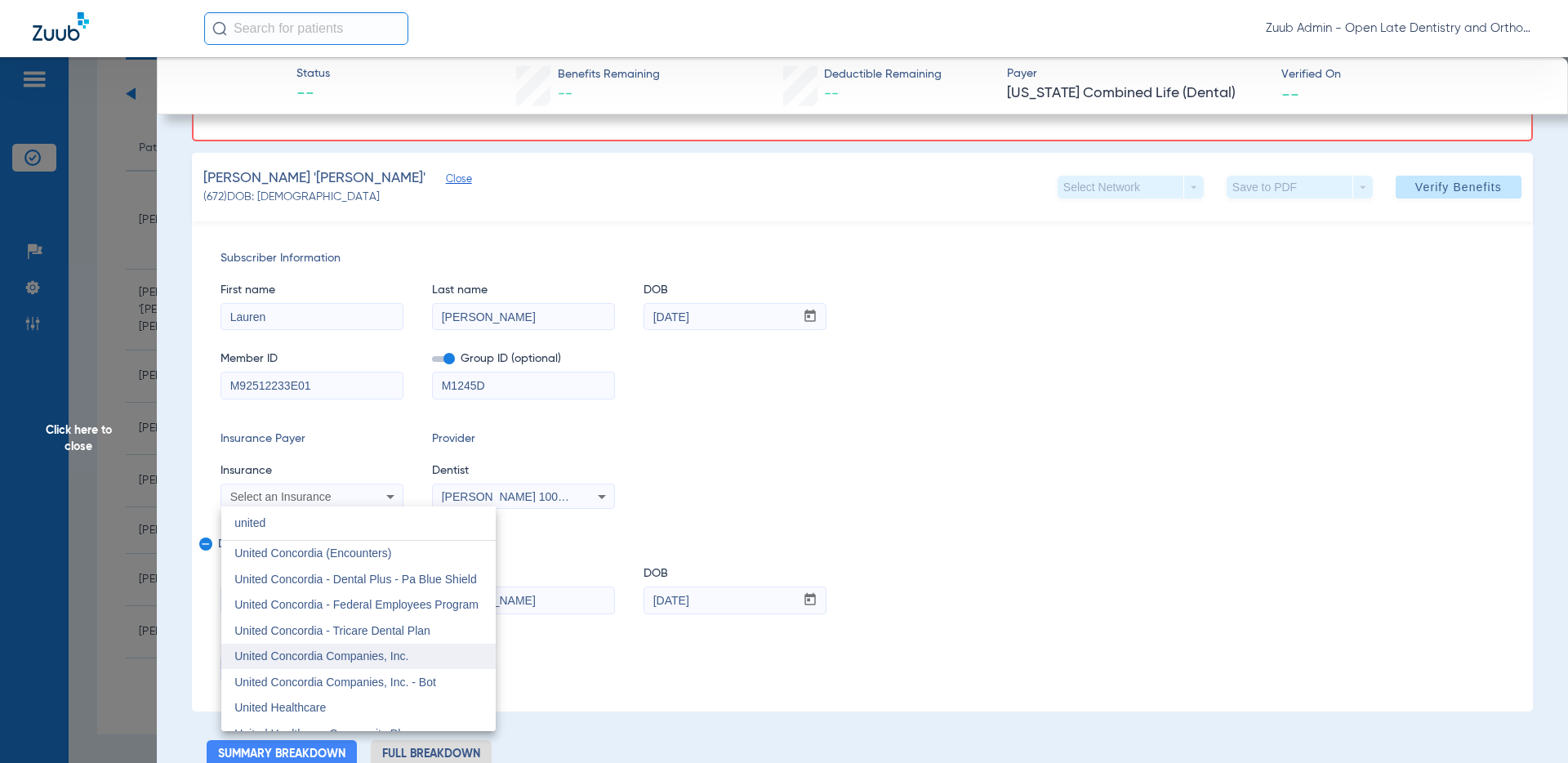
type input "united"
click at [352, 659] on span "United Concordia Companies, Inc." at bounding box center [322, 656] width 174 height 14
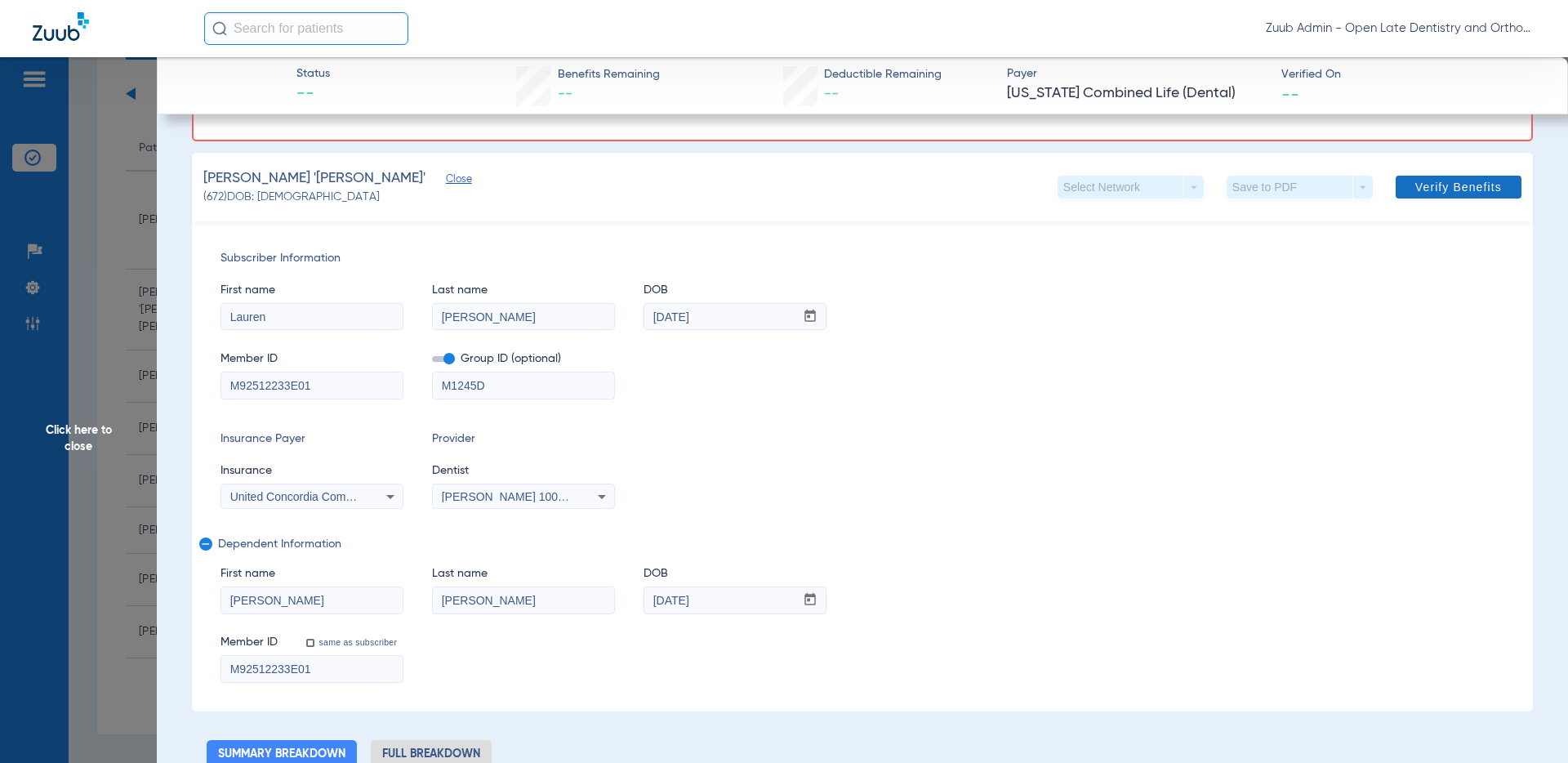
click at [1411, 184] on span "Verify Benefits" at bounding box center [1459, 187] width 87 height 14
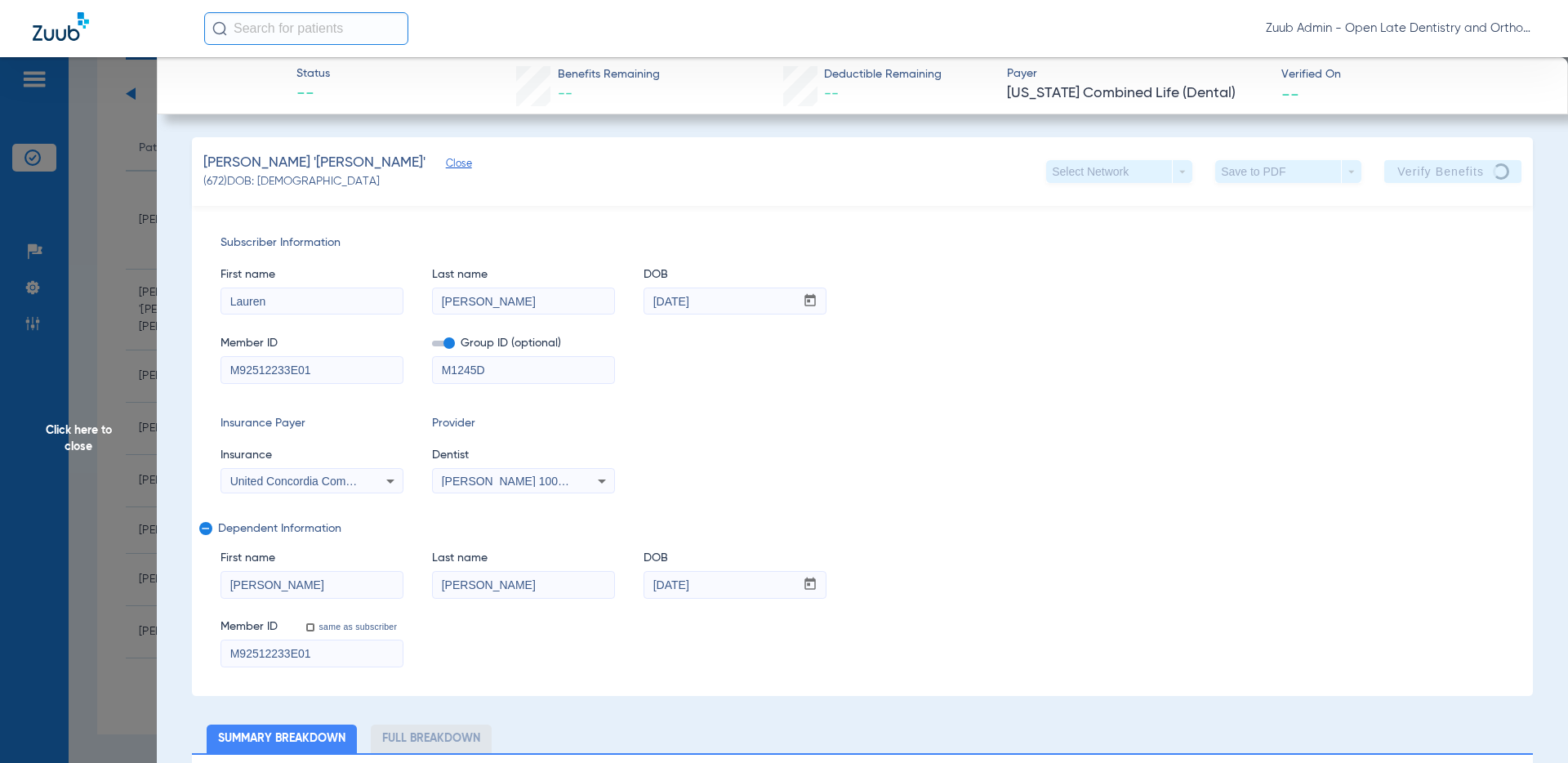
scroll to position [2, 0]
click at [87, 444] on span "Click here to close" at bounding box center [78, 438] width 157 height 763
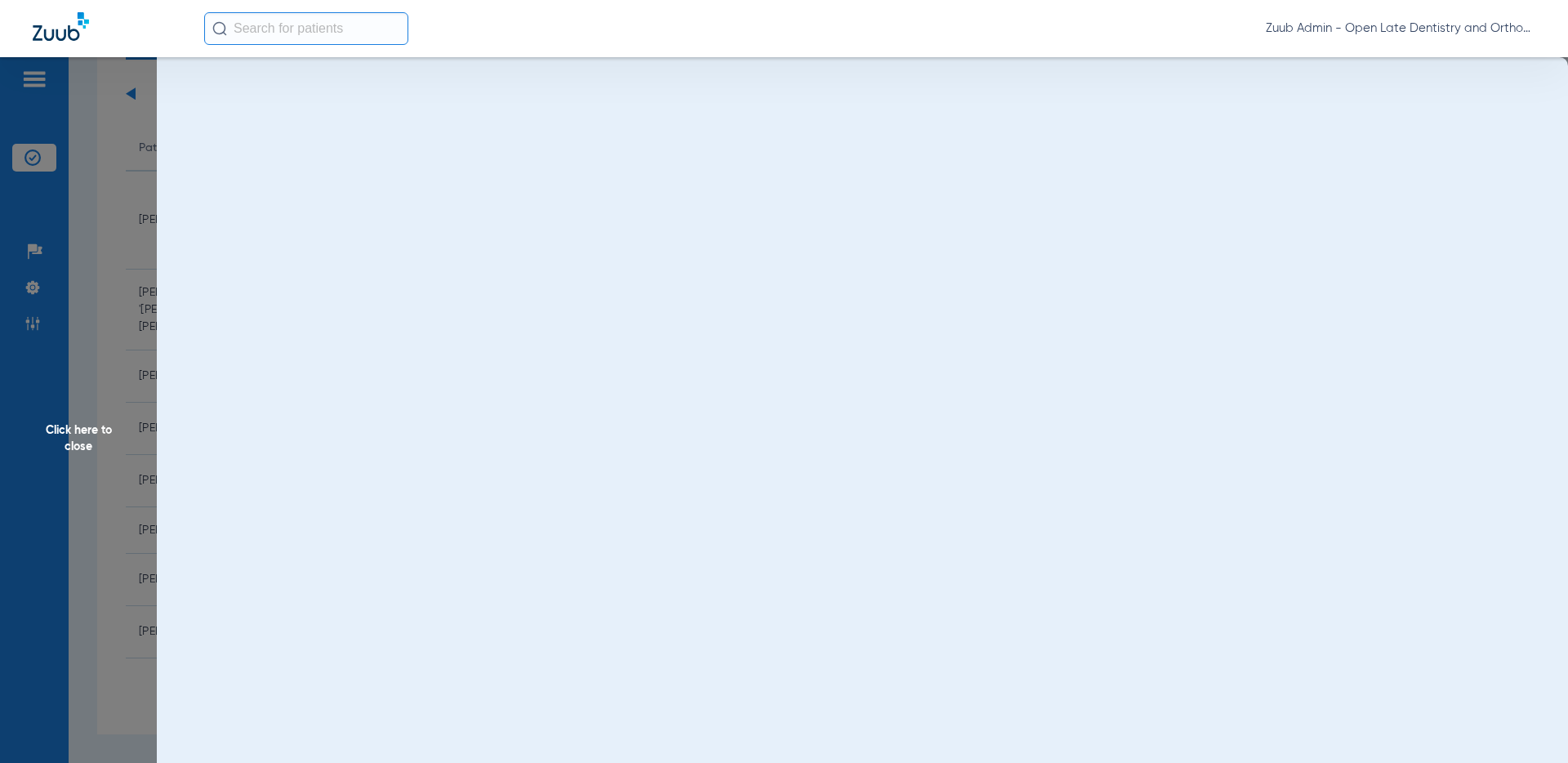
scroll to position [0, 0]
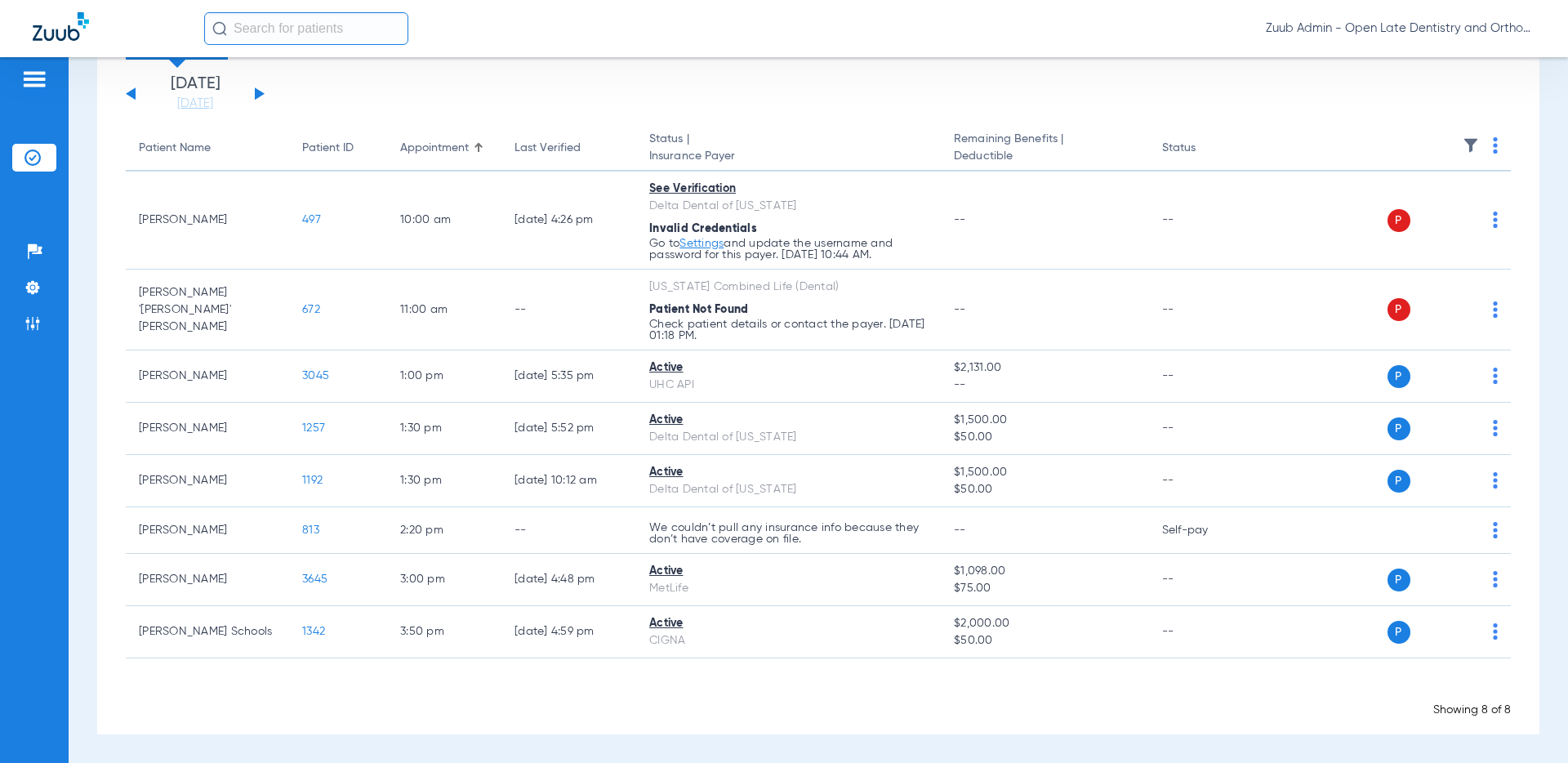
click at [255, 93] on button at bounding box center [260, 93] width 10 height 13
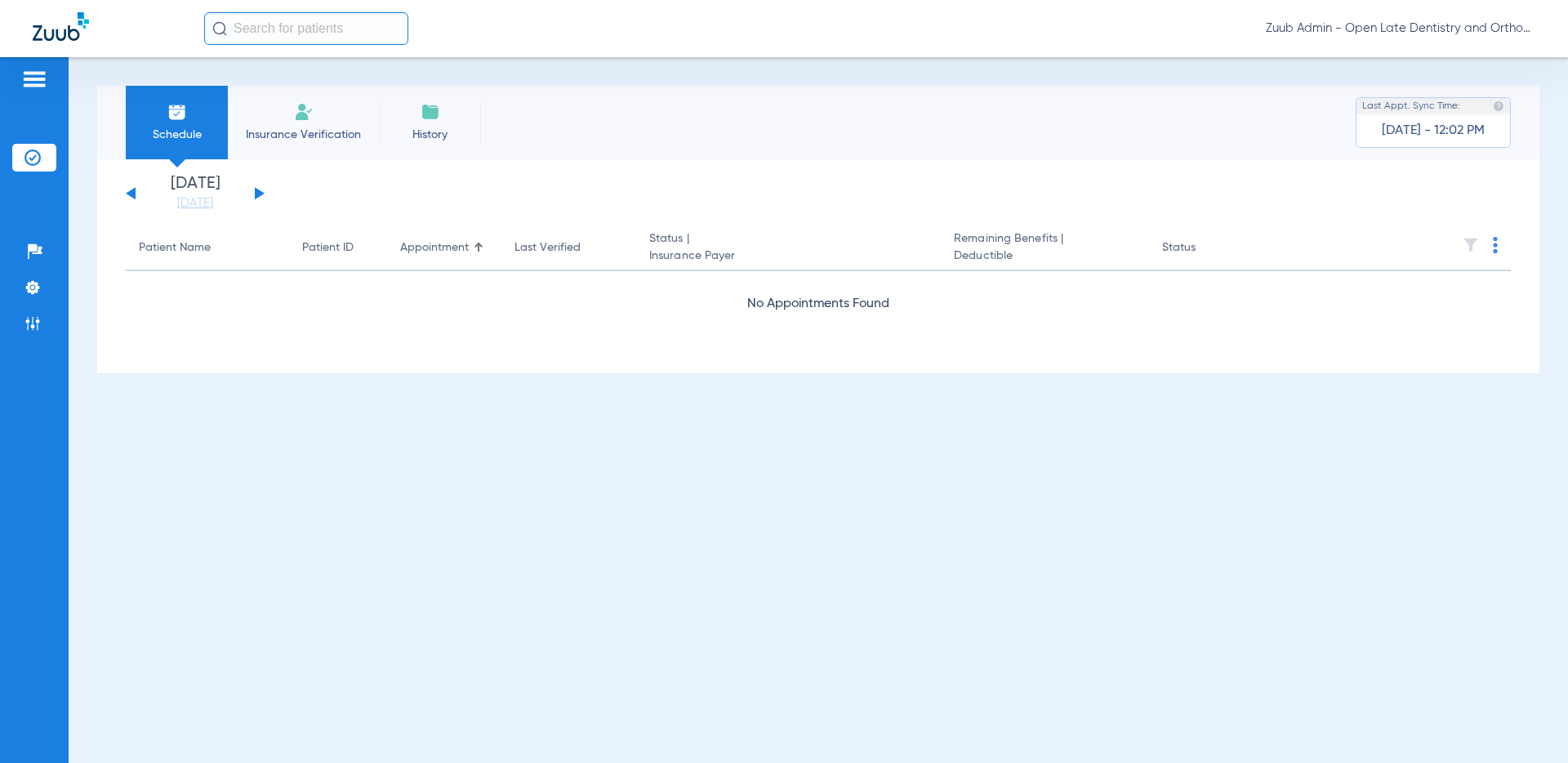
click at [255, 93] on li "Insurance Verification" at bounding box center [303, 123] width 151 height 73
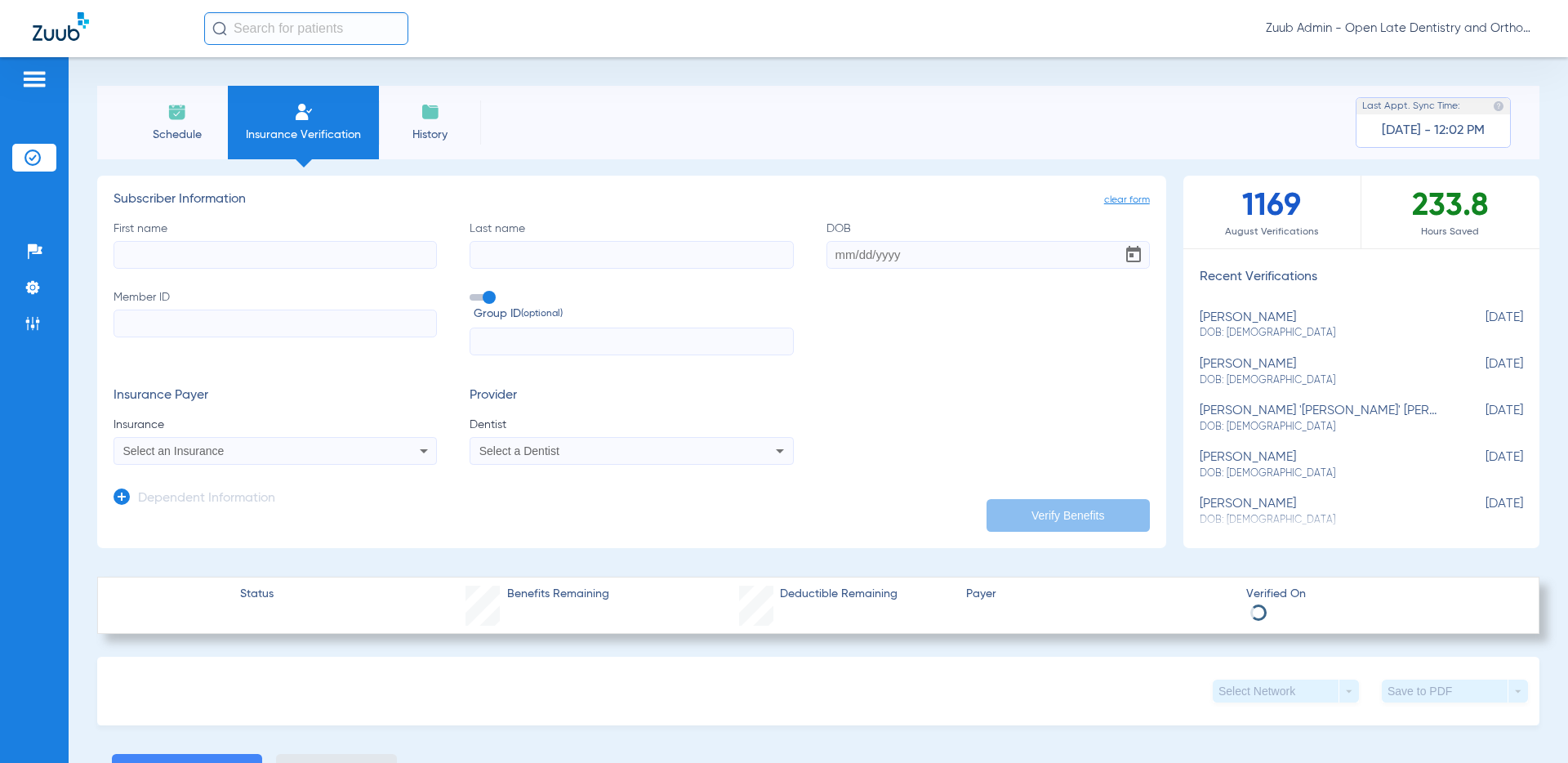
click at [151, 114] on li "Schedule" at bounding box center [177, 123] width 102 height 73
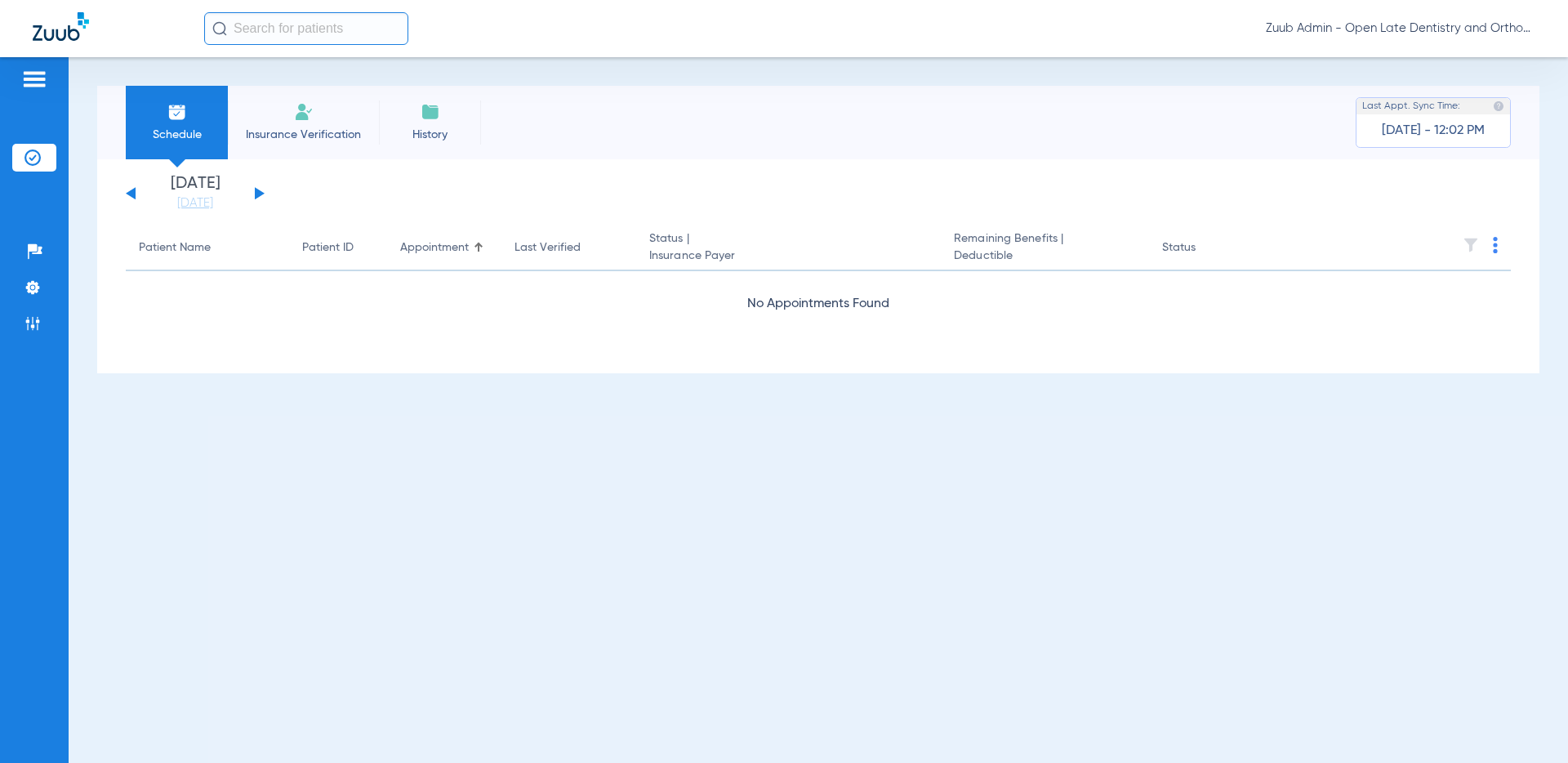
click at [261, 193] on button at bounding box center [260, 193] width 10 height 13
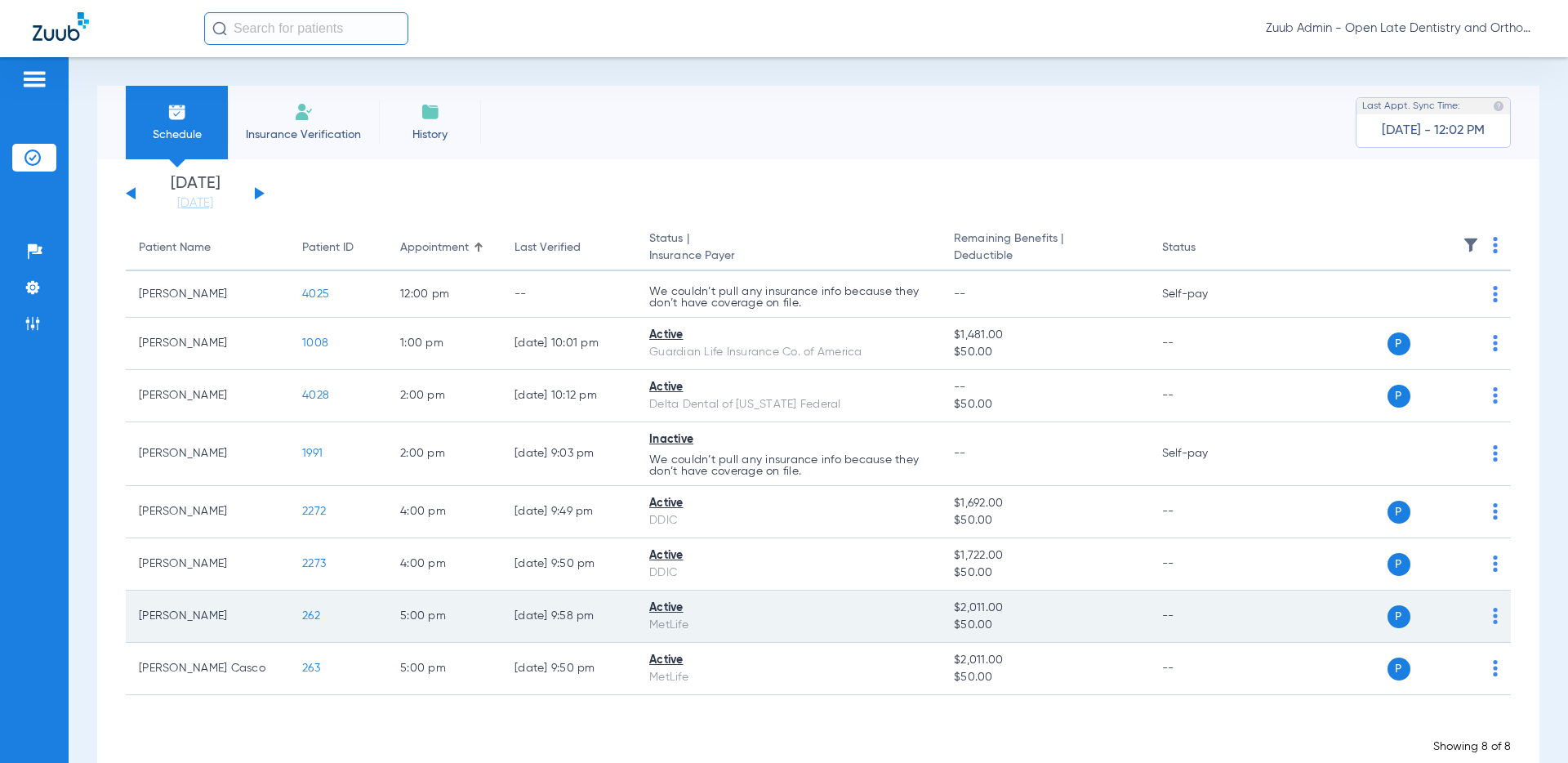
scroll to position [37, 0]
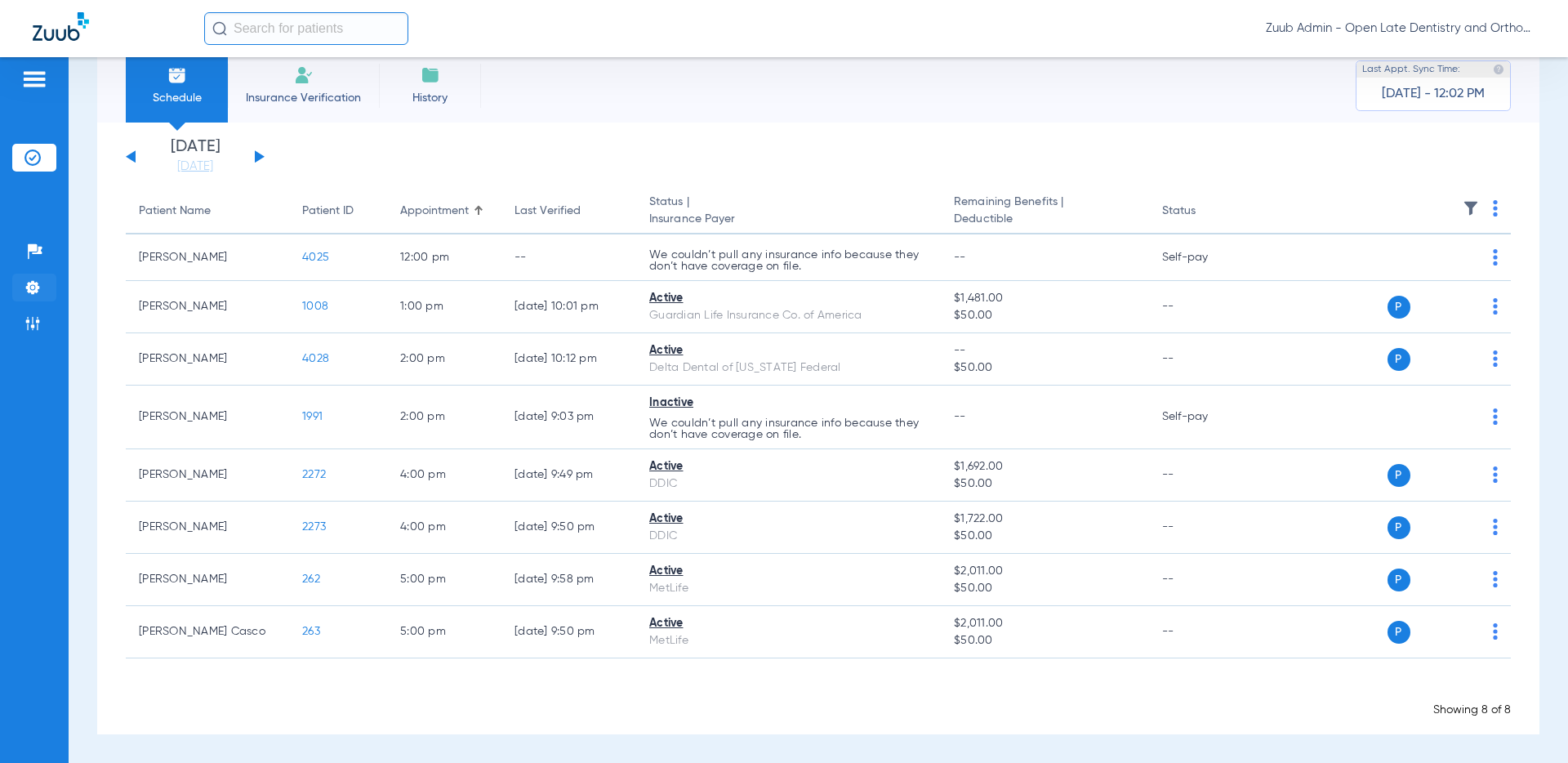
click at [44, 285] on li "Settings" at bounding box center [35, 287] width 44 height 28
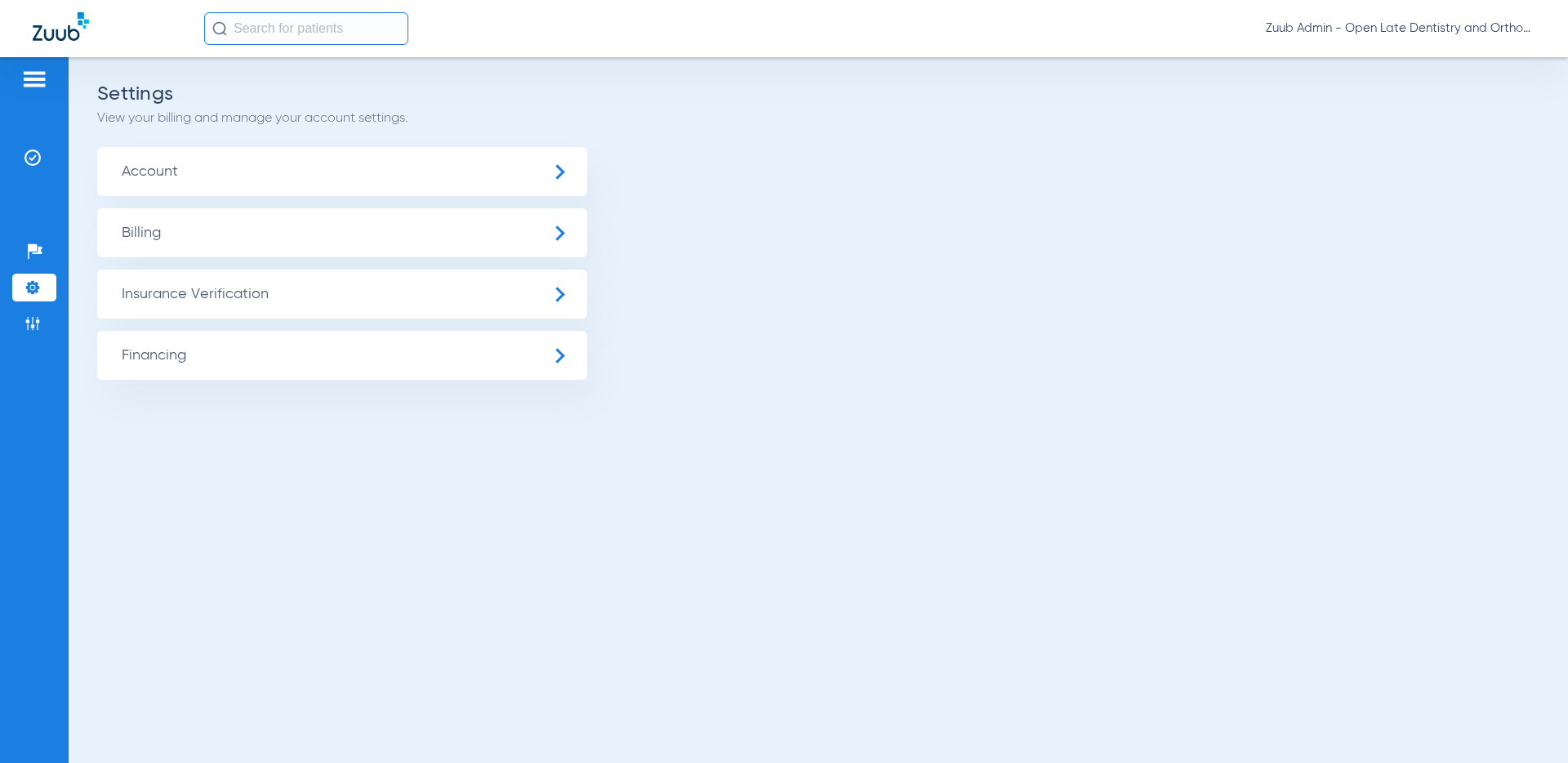
click at [134, 286] on span "Insurance Verification" at bounding box center [342, 294] width 490 height 49
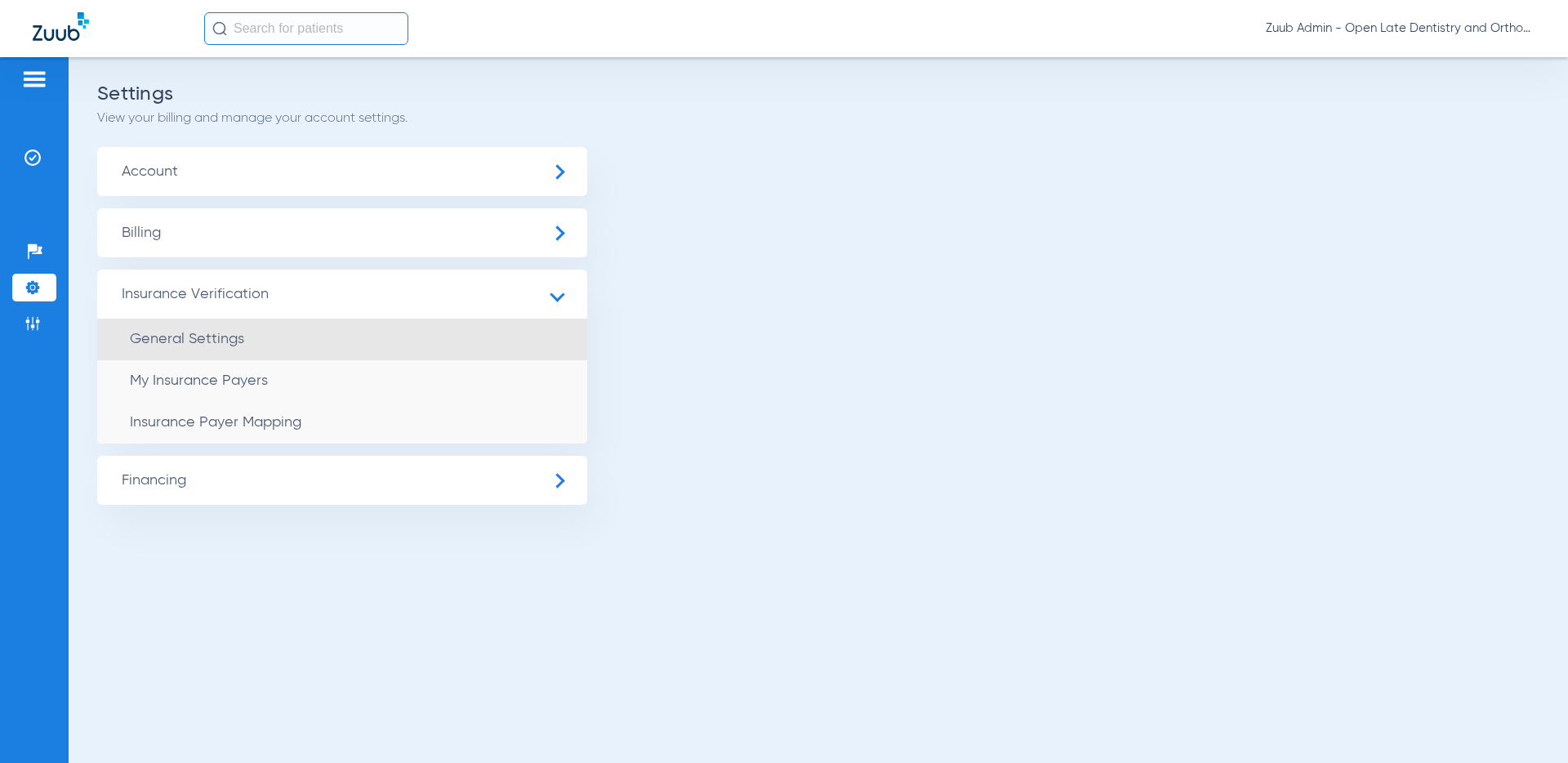
click at [206, 342] on span "General Settings" at bounding box center [186, 338] width 114 height 14
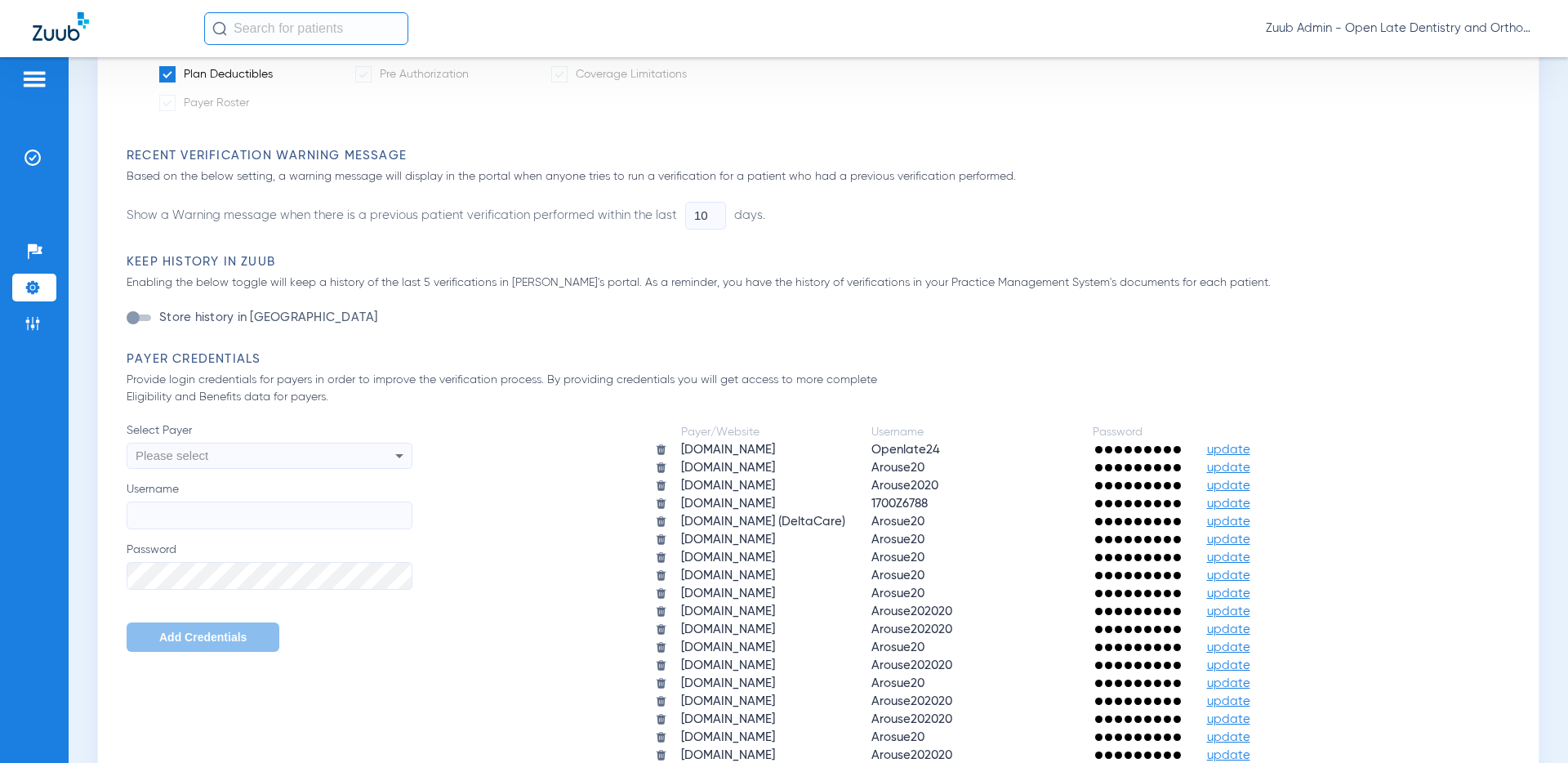
scroll to position [1261, 0]
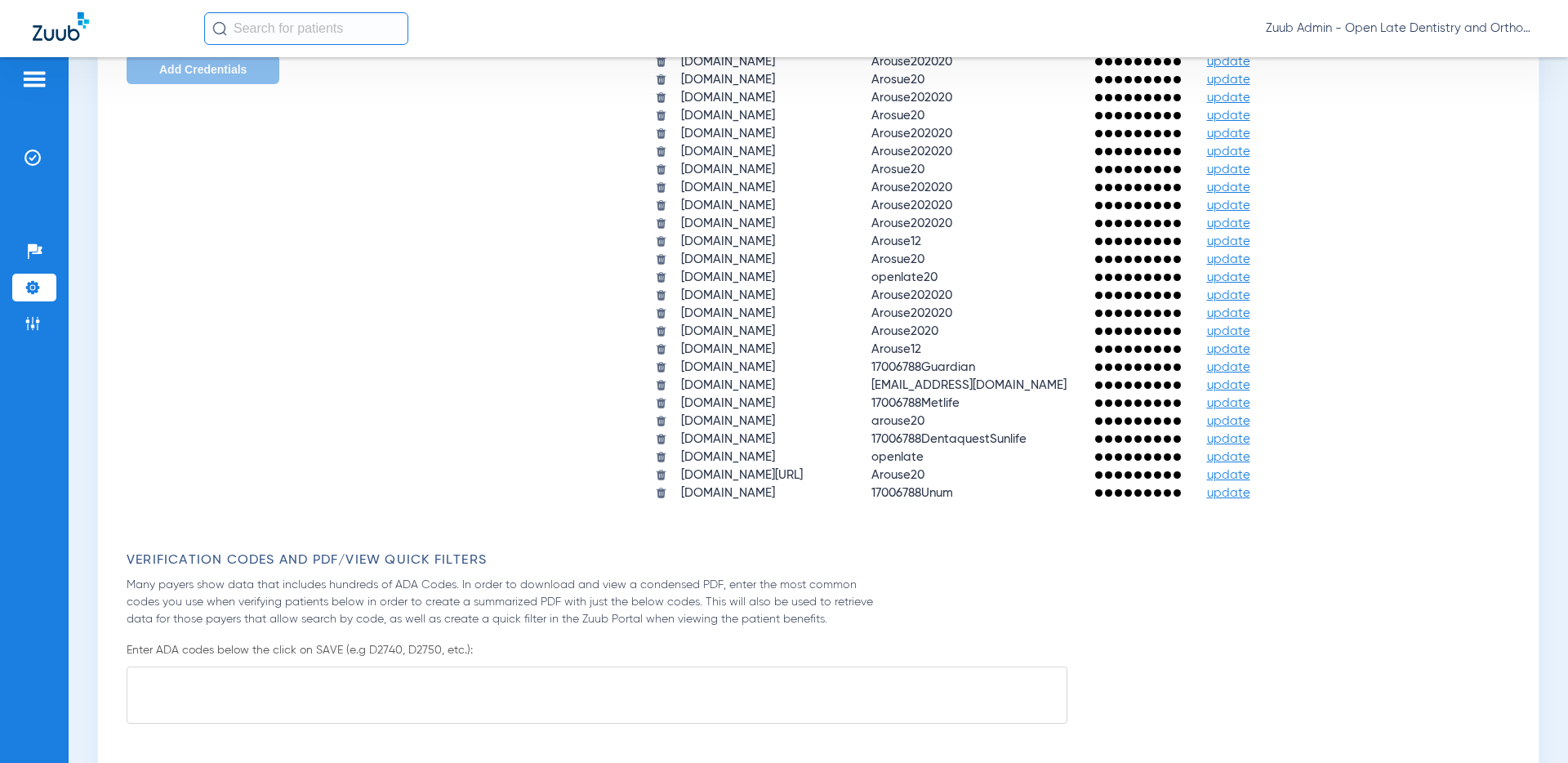
drag, startPoint x: 886, startPoint y: 494, endPoint x: 939, endPoint y: 495, distance: 53.0
click at [939, 495] on span "17006788Unum" at bounding box center [912, 493] width 82 height 13
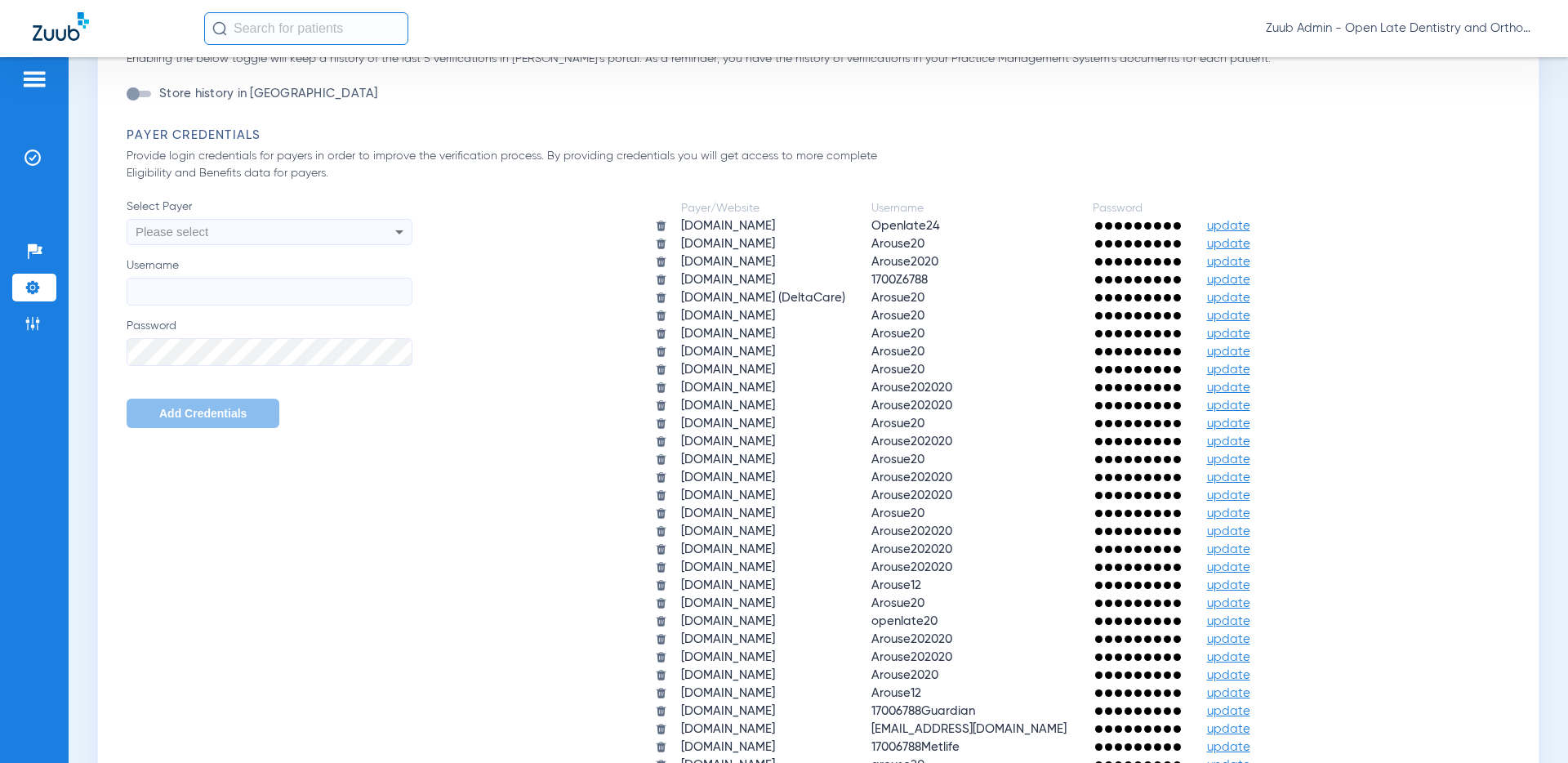
scroll to position [910, 0]
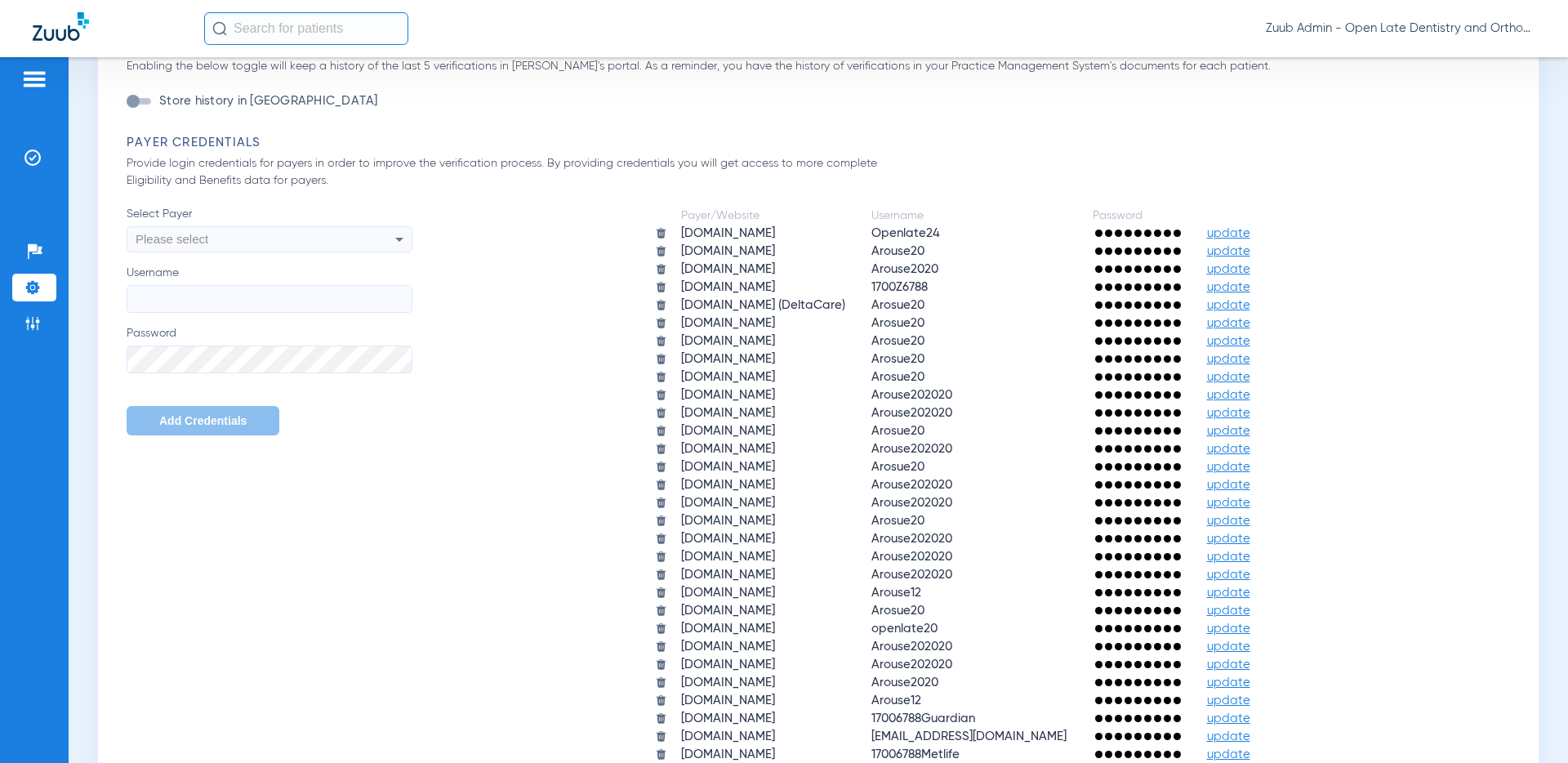
drag, startPoint x: 887, startPoint y: 282, endPoint x: 944, endPoint y: 283, distance: 57.0
click at [944, 283] on table "Payer/Website Username Password aetna.com Openlate24 update ameritas.com Arouse…" at bounding box center [966, 529] width 649 height 648
drag, startPoint x: 962, startPoint y: 284, endPoint x: 865, endPoint y: 289, distance: 97.1
click at [865, 289] on tr "cignaforhcp.cigna.com 1700Z6788 update" at bounding box center [965, 287] width 646 height 16
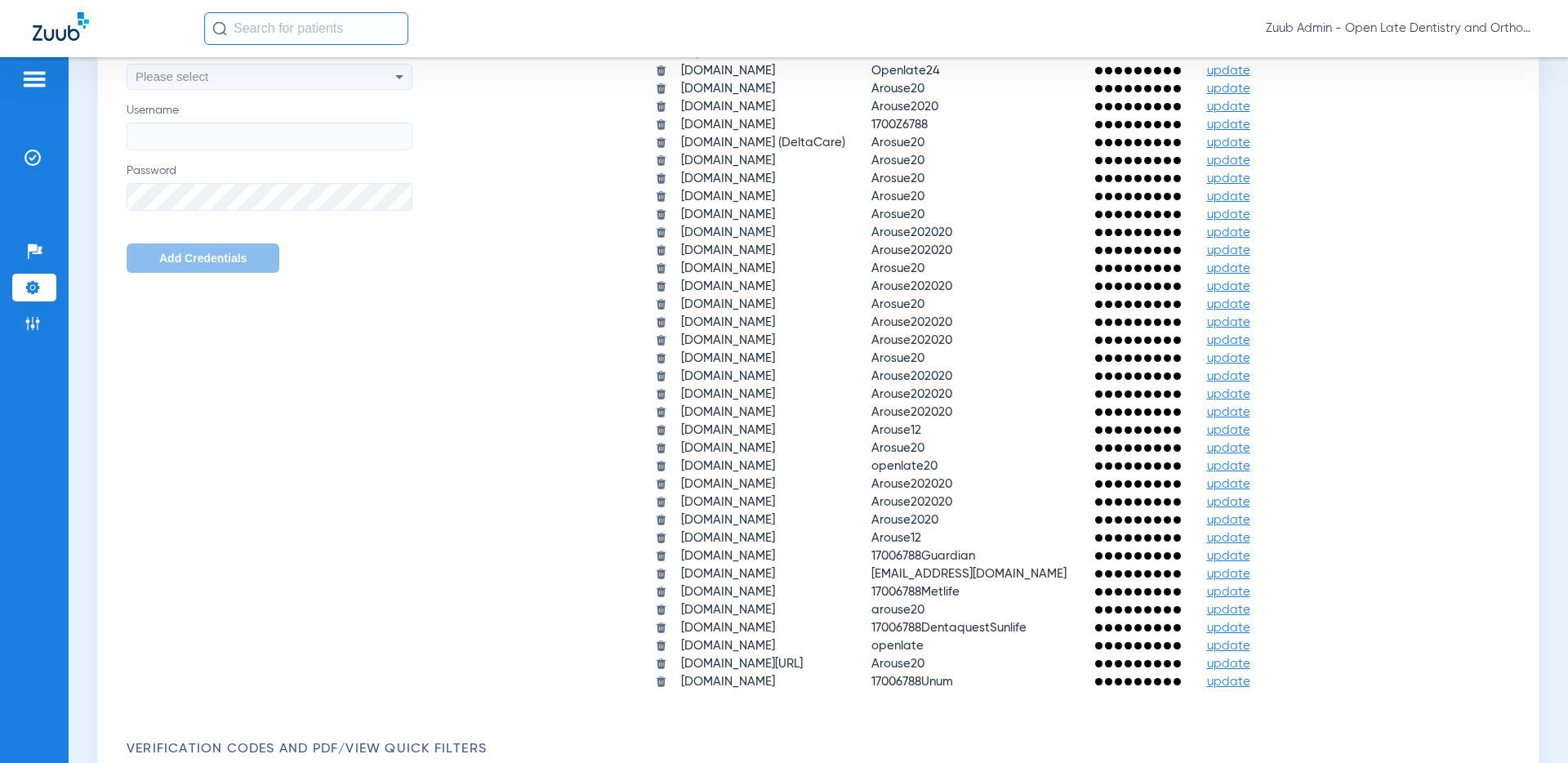
scroll to position [1105, 0]
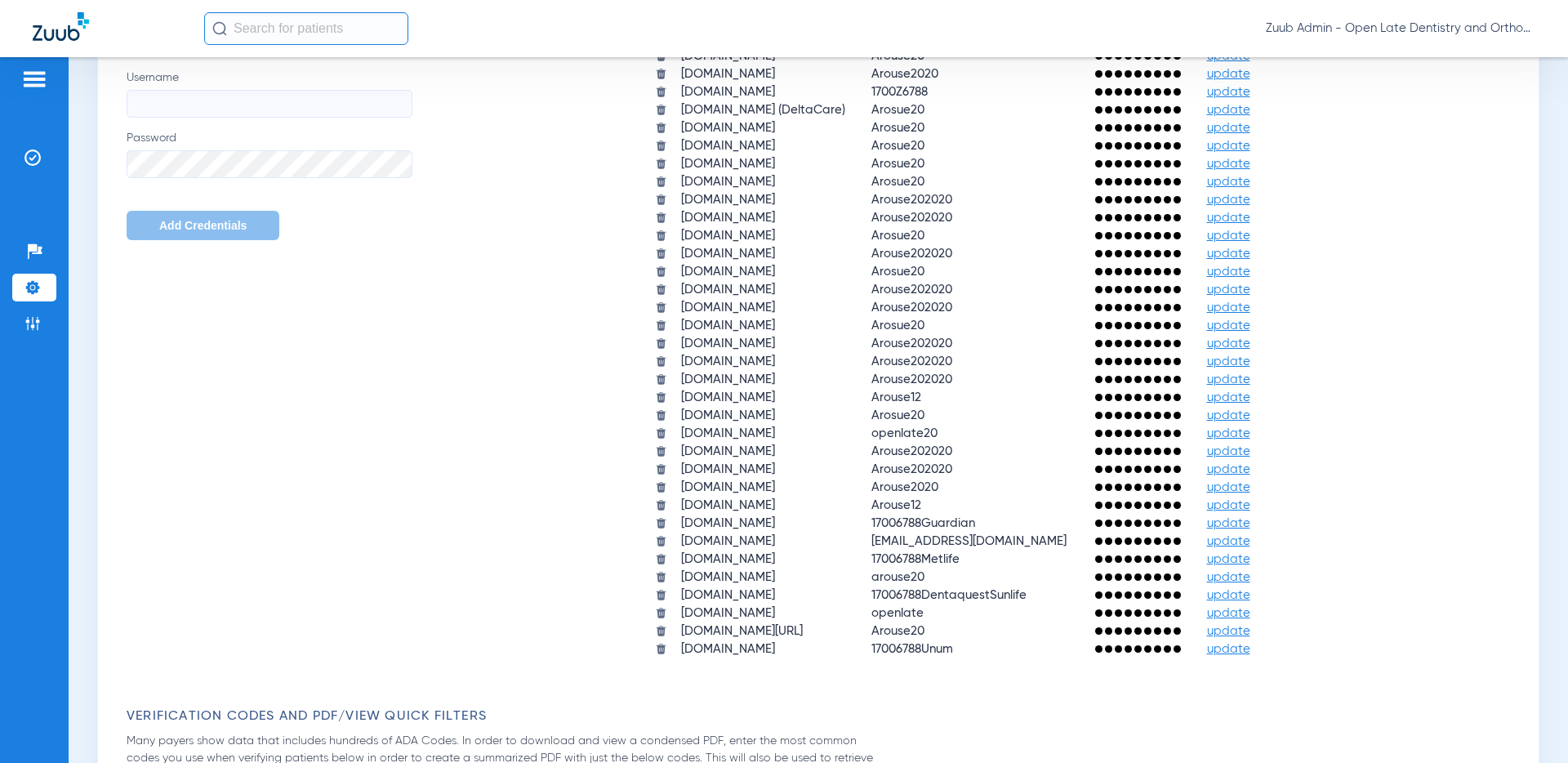
click at [38, 293] on img at bounding box center [32, 287] width 16 height 16
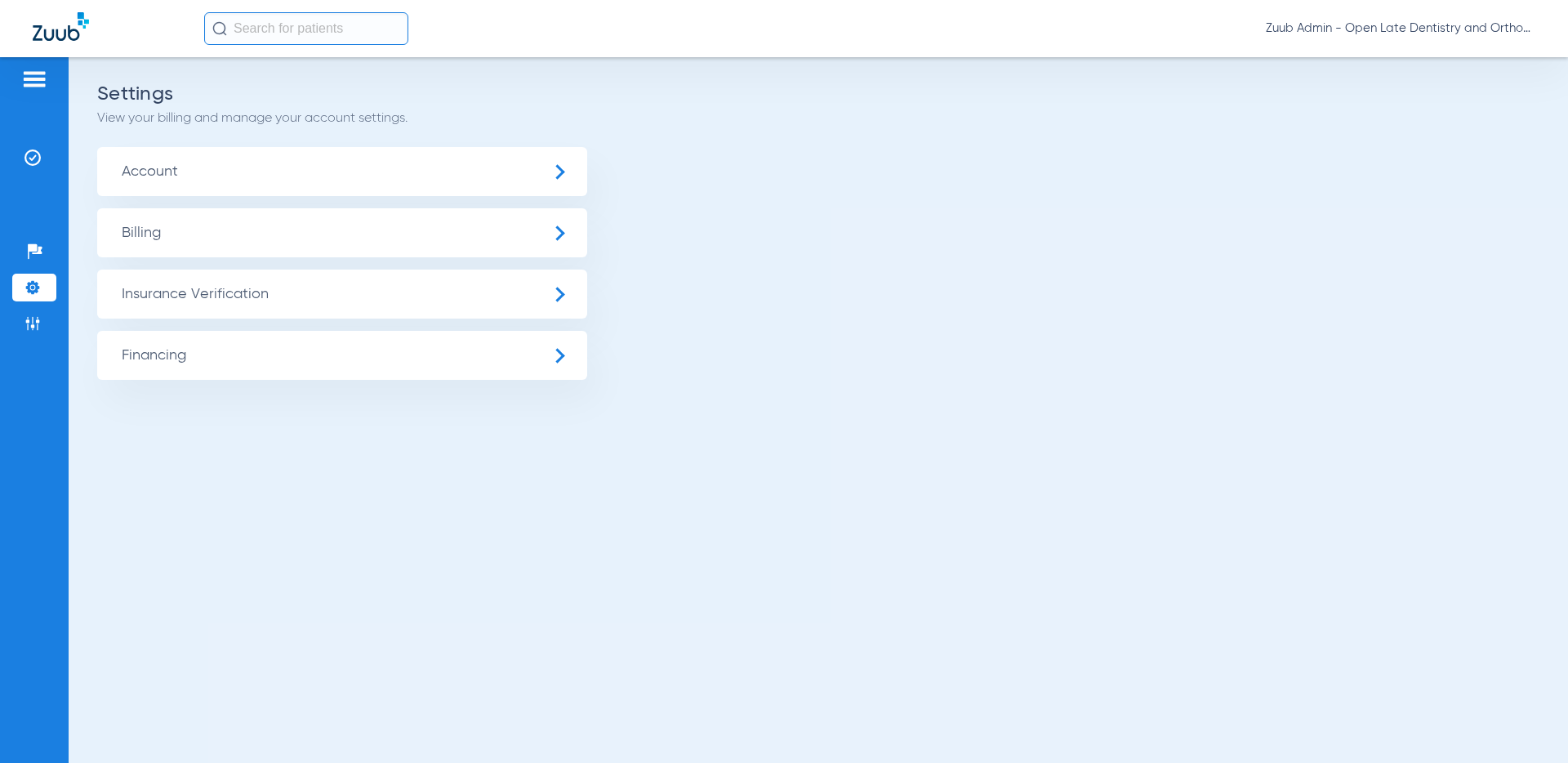
click at [177, 305] on span "Insurance Verification" at bounding box center [342, 294] width 490 height 49
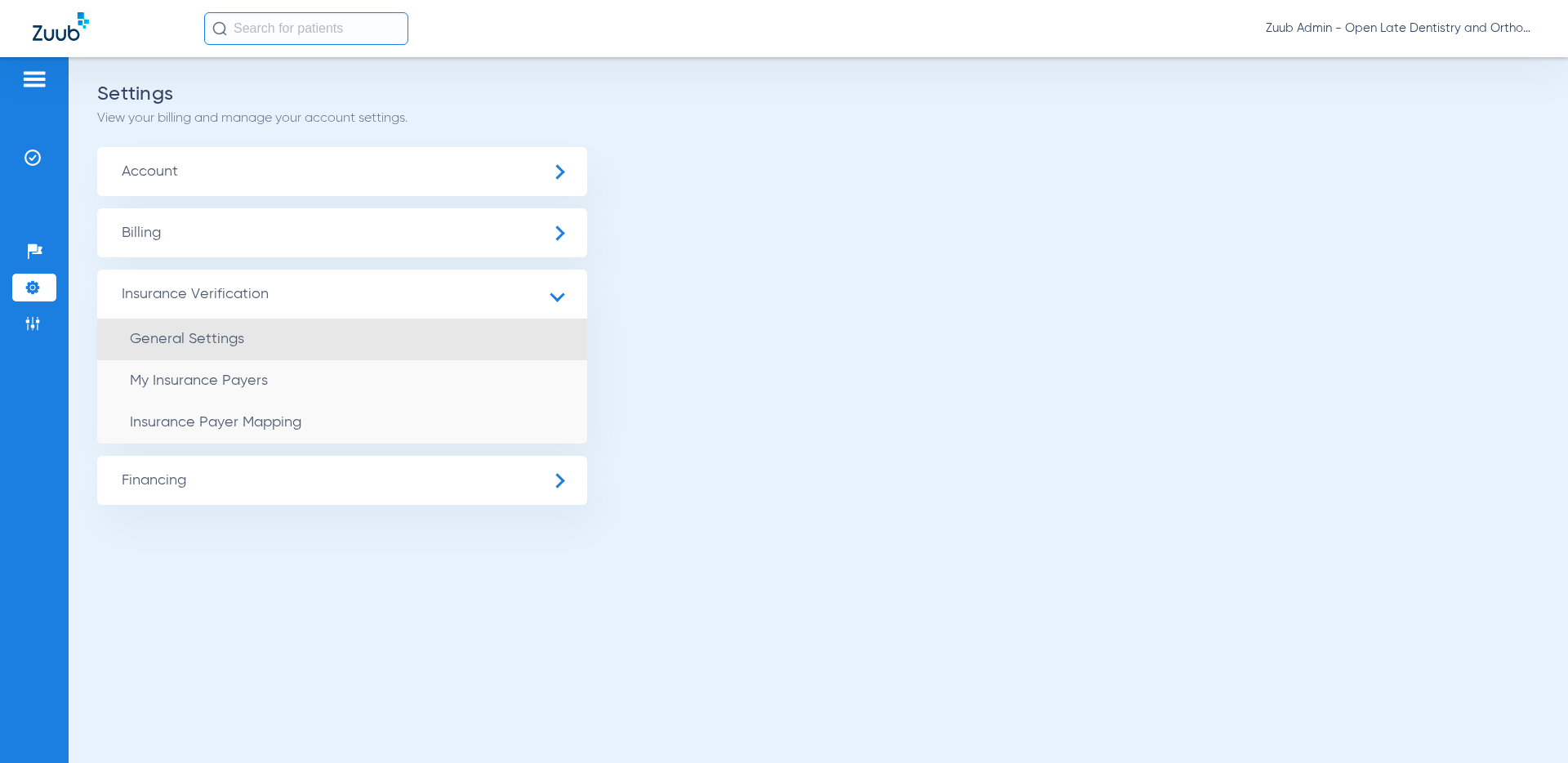
click at [183, 342] on span "General Settings" at bounding box center [186, 338] width 114 height 14
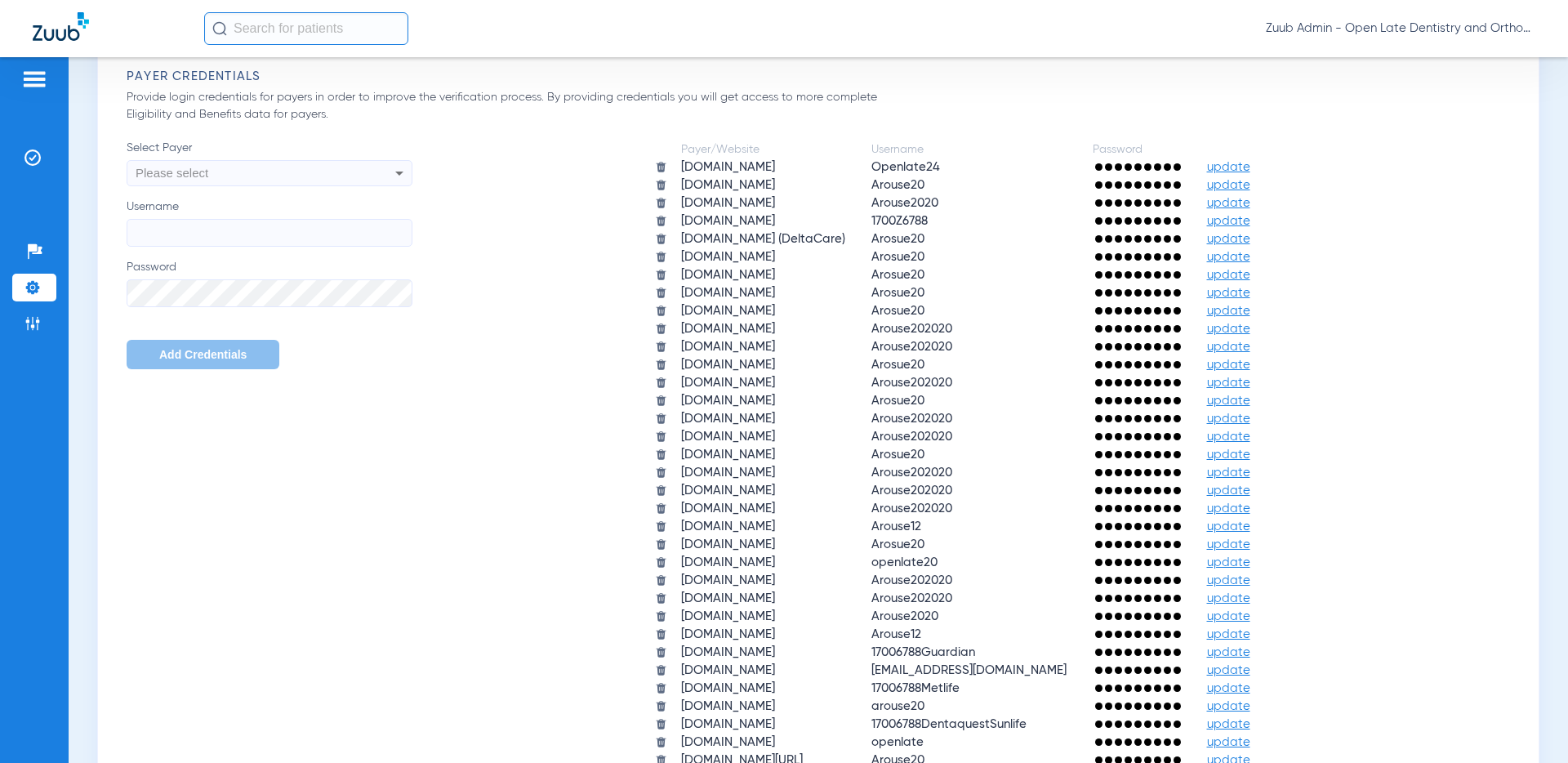
scroll to position [977, 0]
click at [1251, 291] on span "update" at bounding box center [1229, 291] width 43 height 13
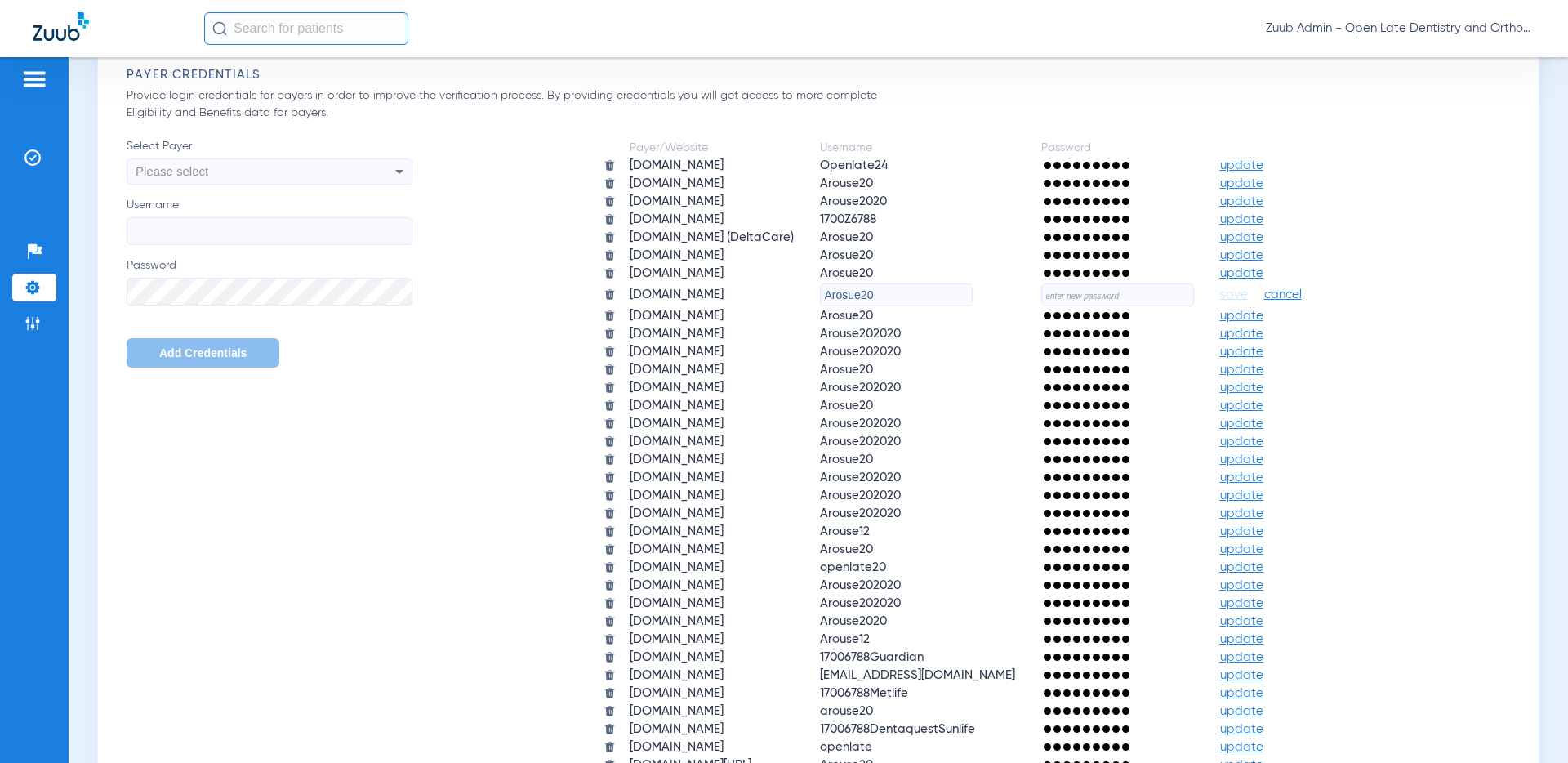
click at [431, 330] on div "Payer/Website Username Password aetna.com Openlate24 update ameritas.com Arouse…" at bounding box center [965, 466] width 1106 height 655
click at [394, 166] on icon at bounding box center [399, 171] width 19 height 19
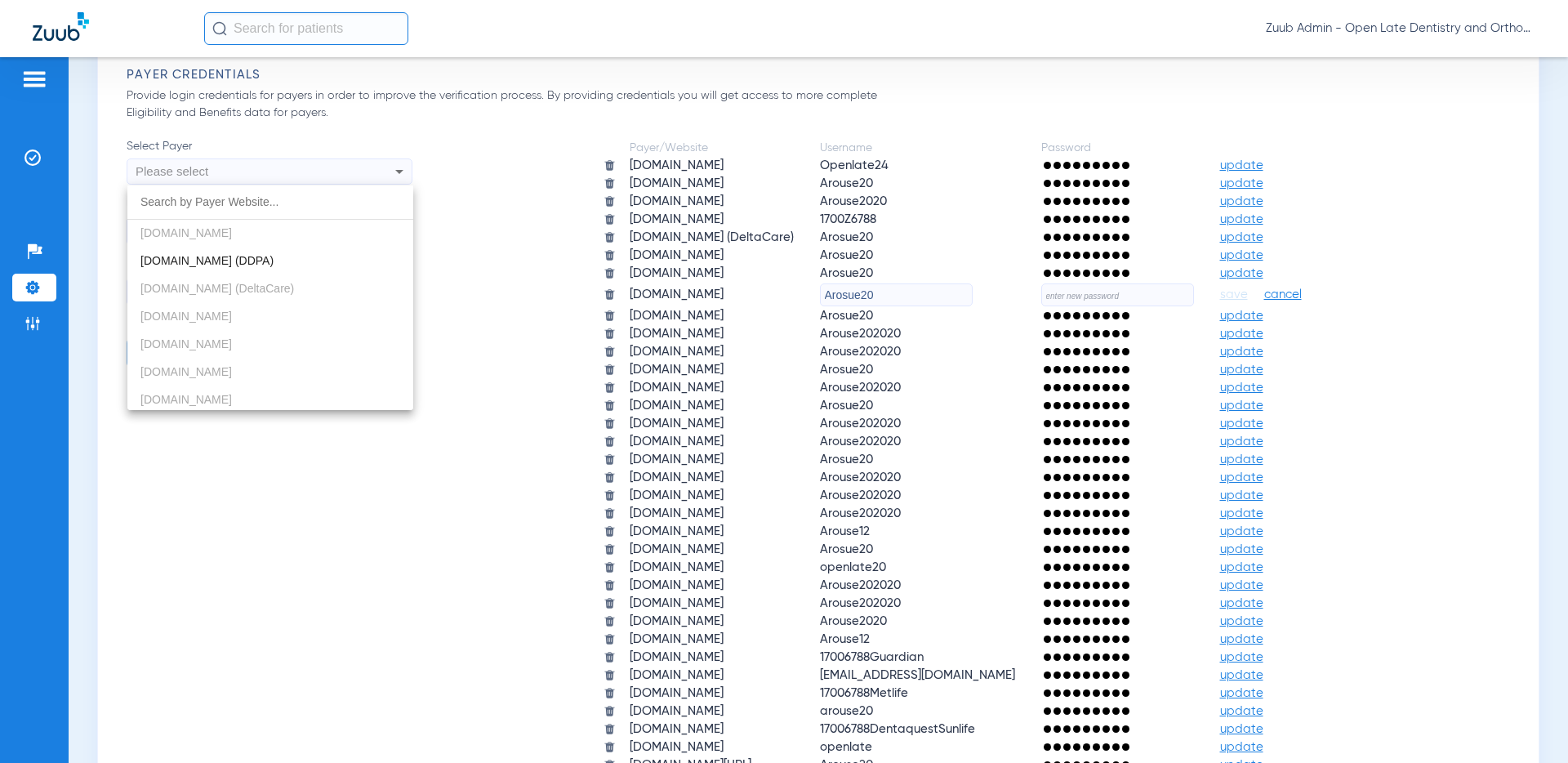
scroll to position [471, 0]
click at [240, 261] on span "deltadentalins.com (DDPA)" at bounding box center [207, 263] width 133 height 14
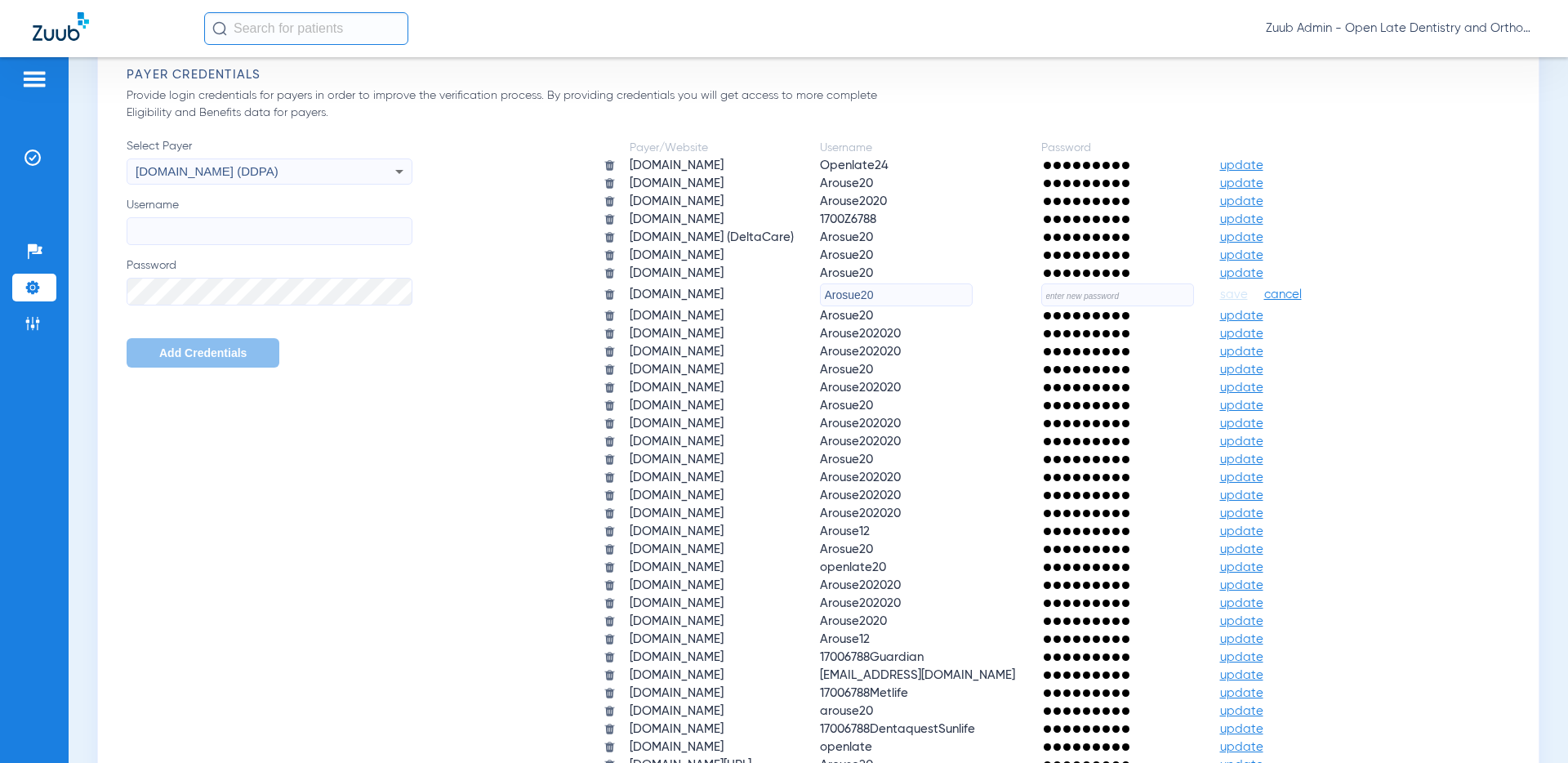
click at [210, 233] on input "Username" at bounding box center [270, 231] width 286 height 28
click at [308, 399] on div "Select Payer deltadentalins.com (DDPA) Username Password Add Credentials Payer/…" at bounding box center [822, 466] width 1392 height 655
click at [385, 166] on div "deltadentalins.com (DDPA)" at bounding box center [270, 171] width 284 height 28
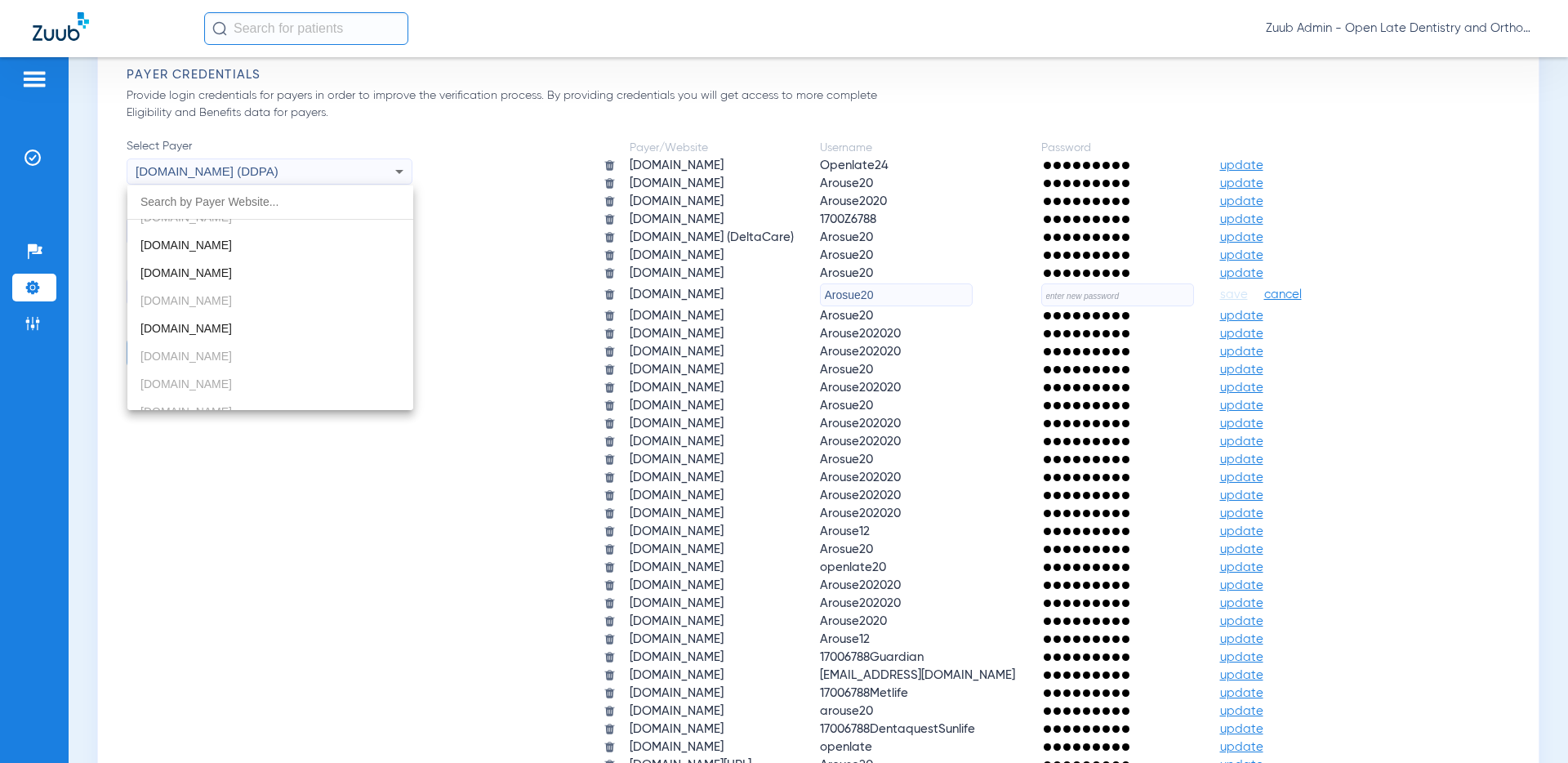
scroll to position [0, 0]
click at [378, 516] on div at bounding box center [784, 382] width 1568 height 763
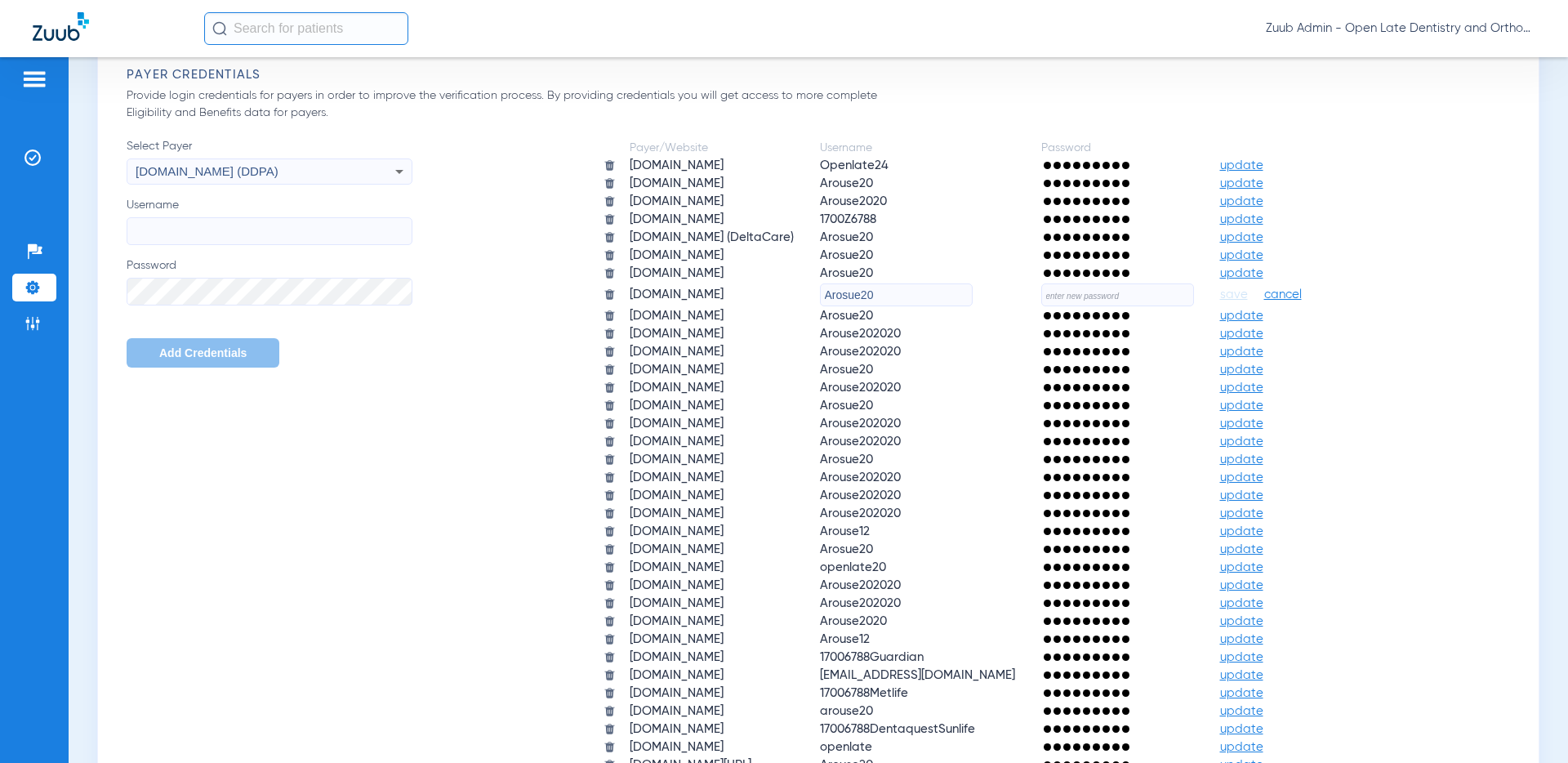
click at [399, 169] on icon at bounding box center [399, 171] width 19 height 19
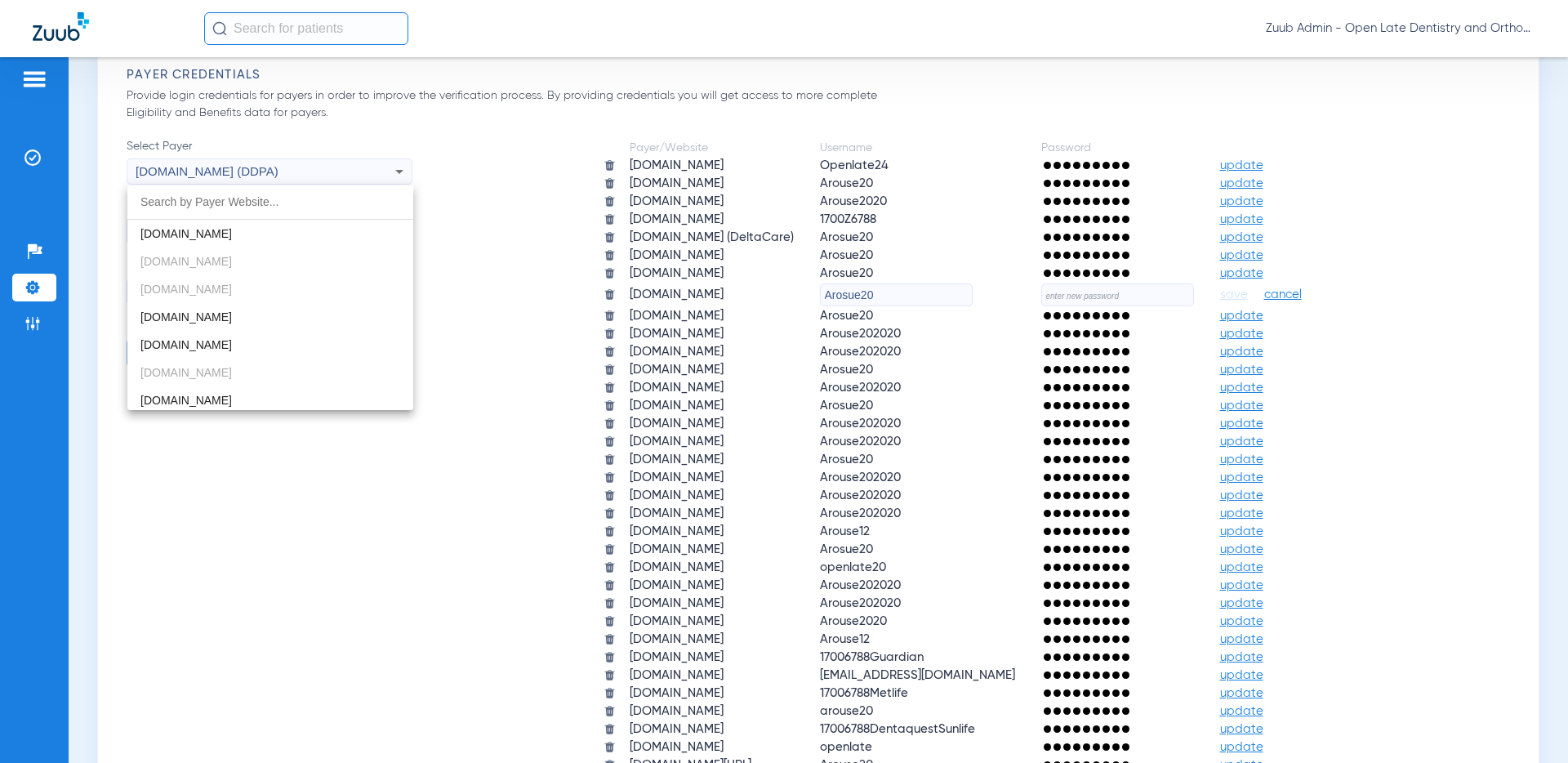
scroll to position [337, 0]
click at [238, 461] on div at bounding box center [784, 382] width 1568 height 763
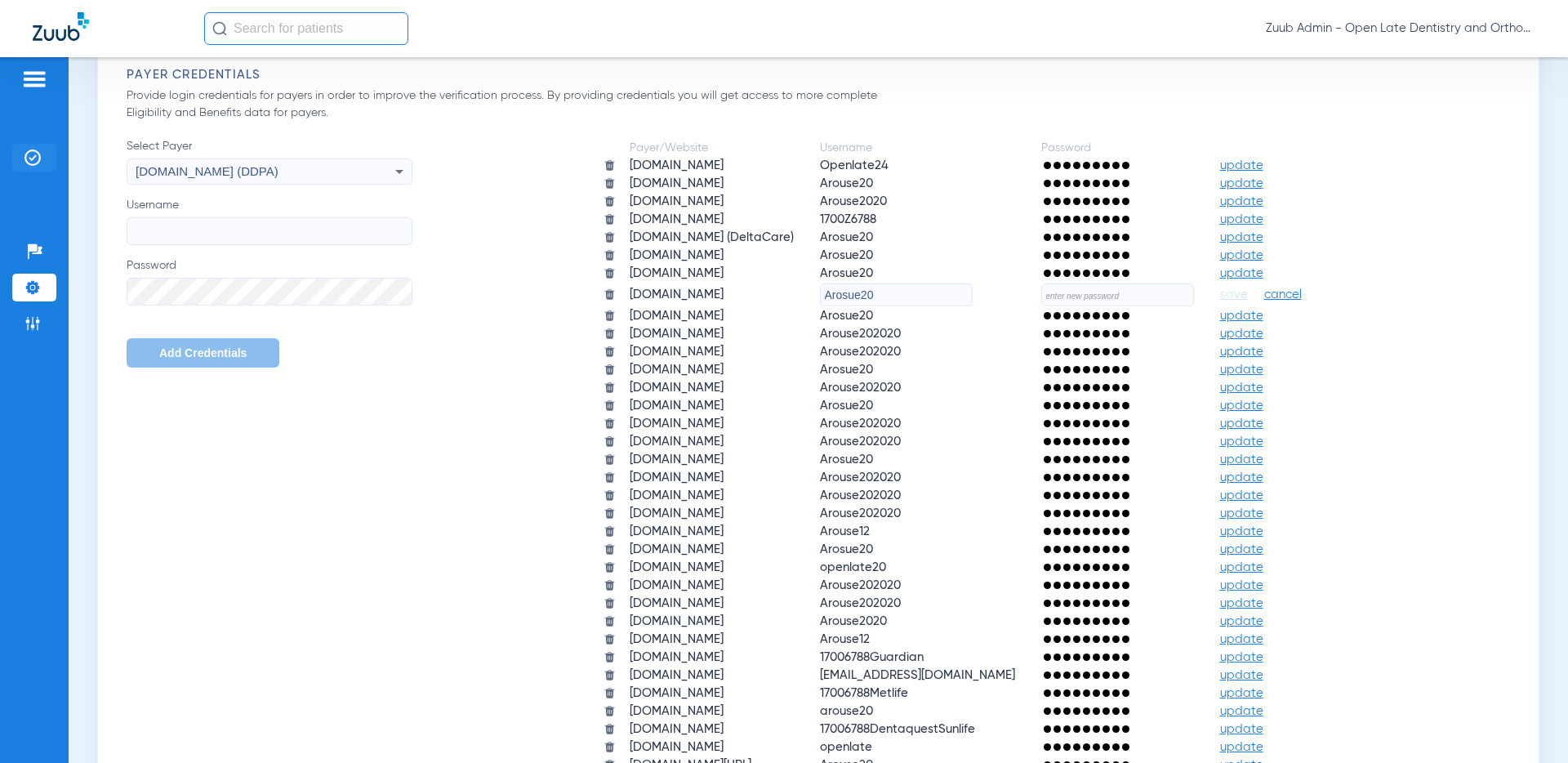
click at [30, 160] on img at bounding box center [32, 157] width 16 height 16
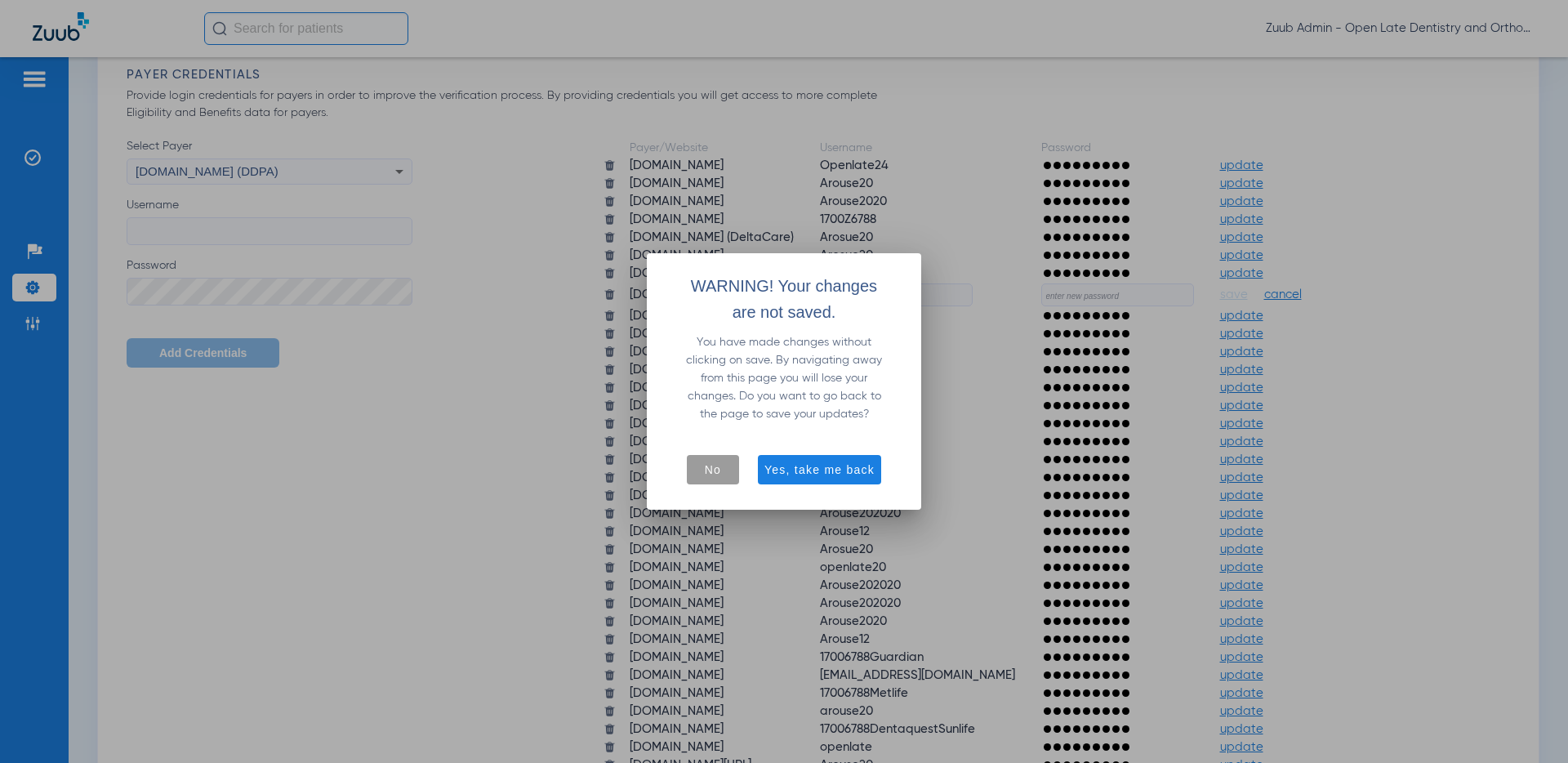
click at [700, 467] on span "button" at bounding box center [713, 469] width 52 height 40
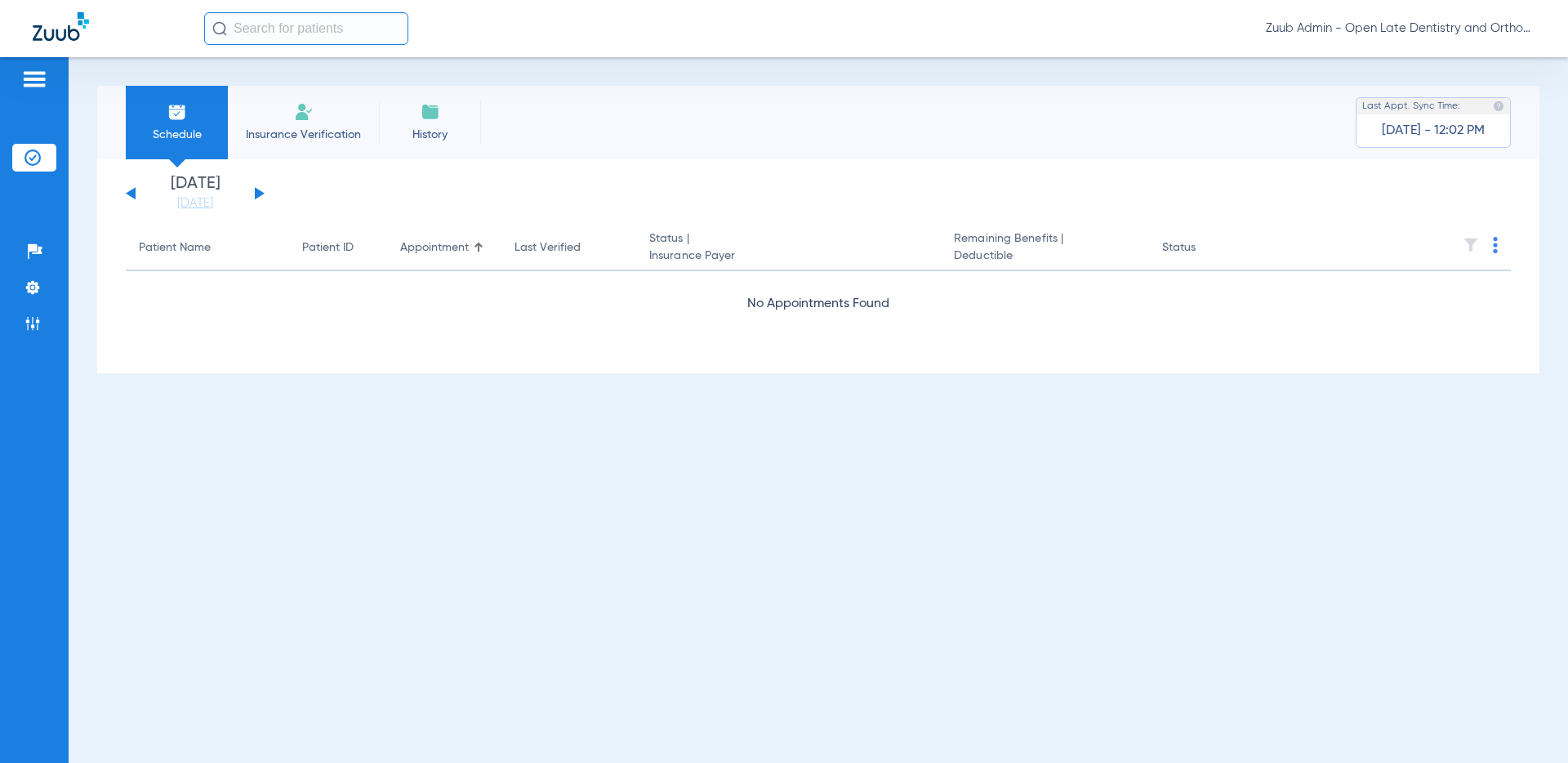
click at [257, 190] on button at bounding box center [260, 193] width 10 height 13
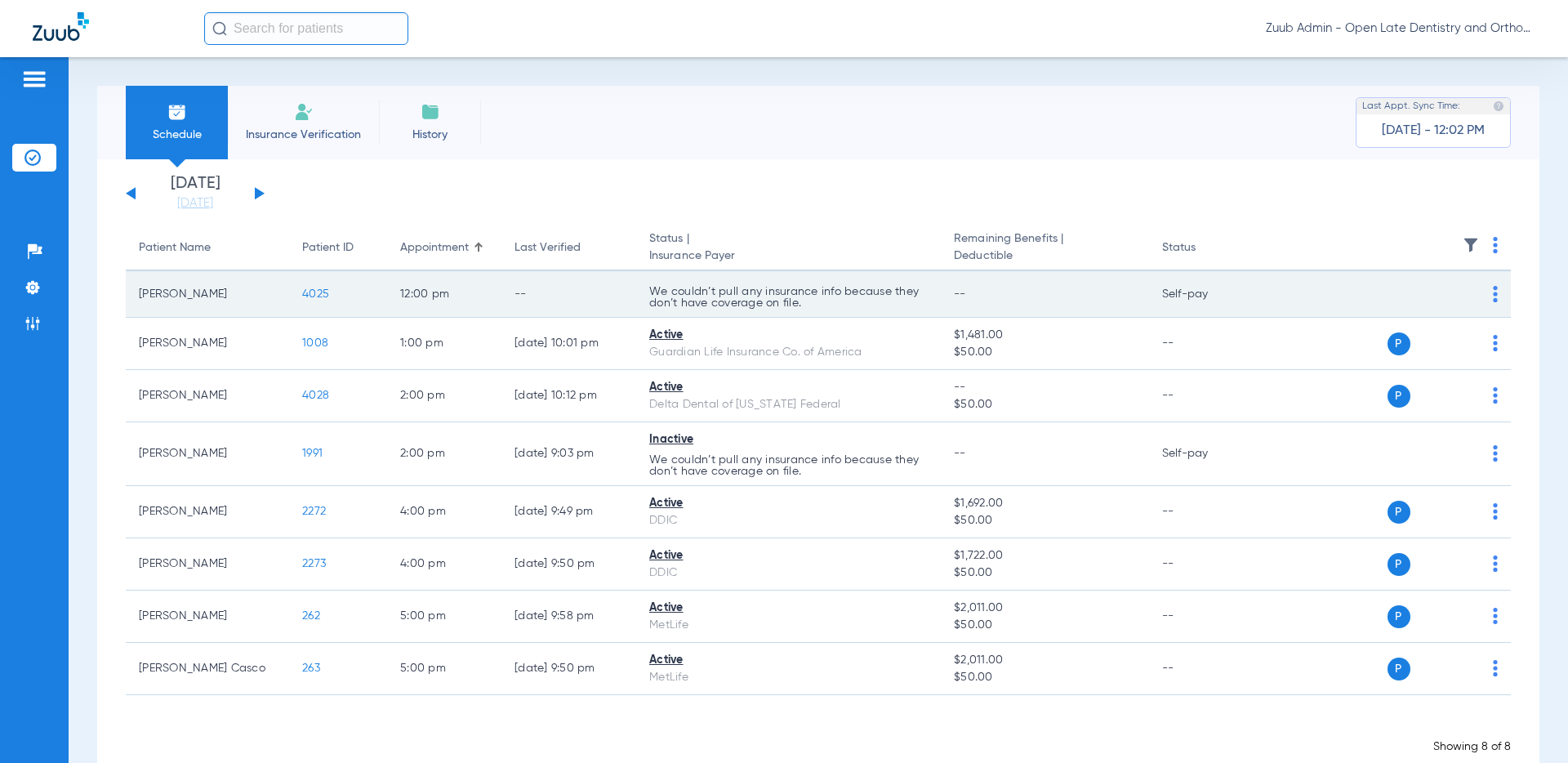
click at [315, 293] on span "4025" at bounding box center [316, 294] width 27 height 12
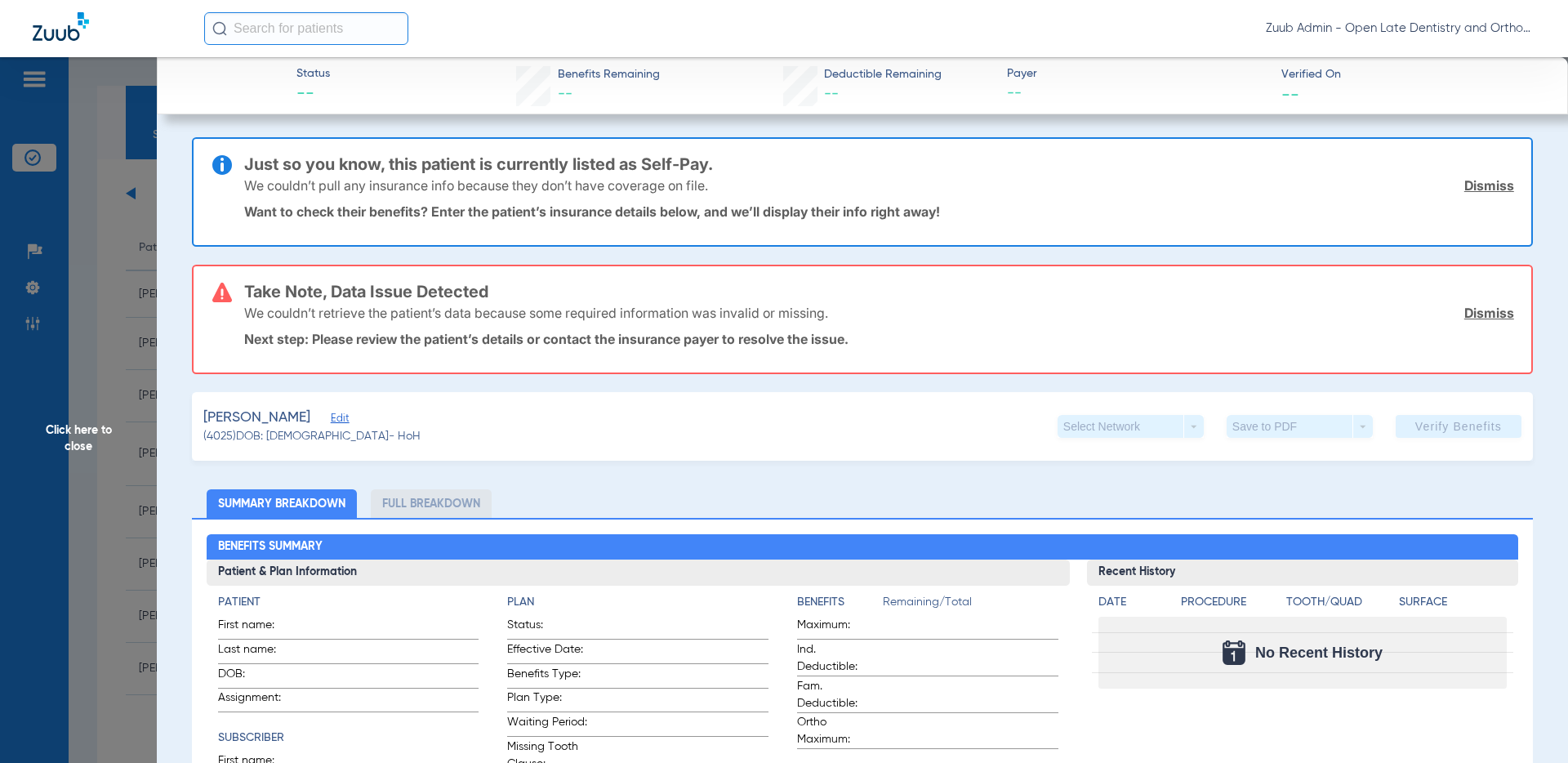
click at [346, 422] on span "Edit" at bounding box center [337, 420] width 14 height 15
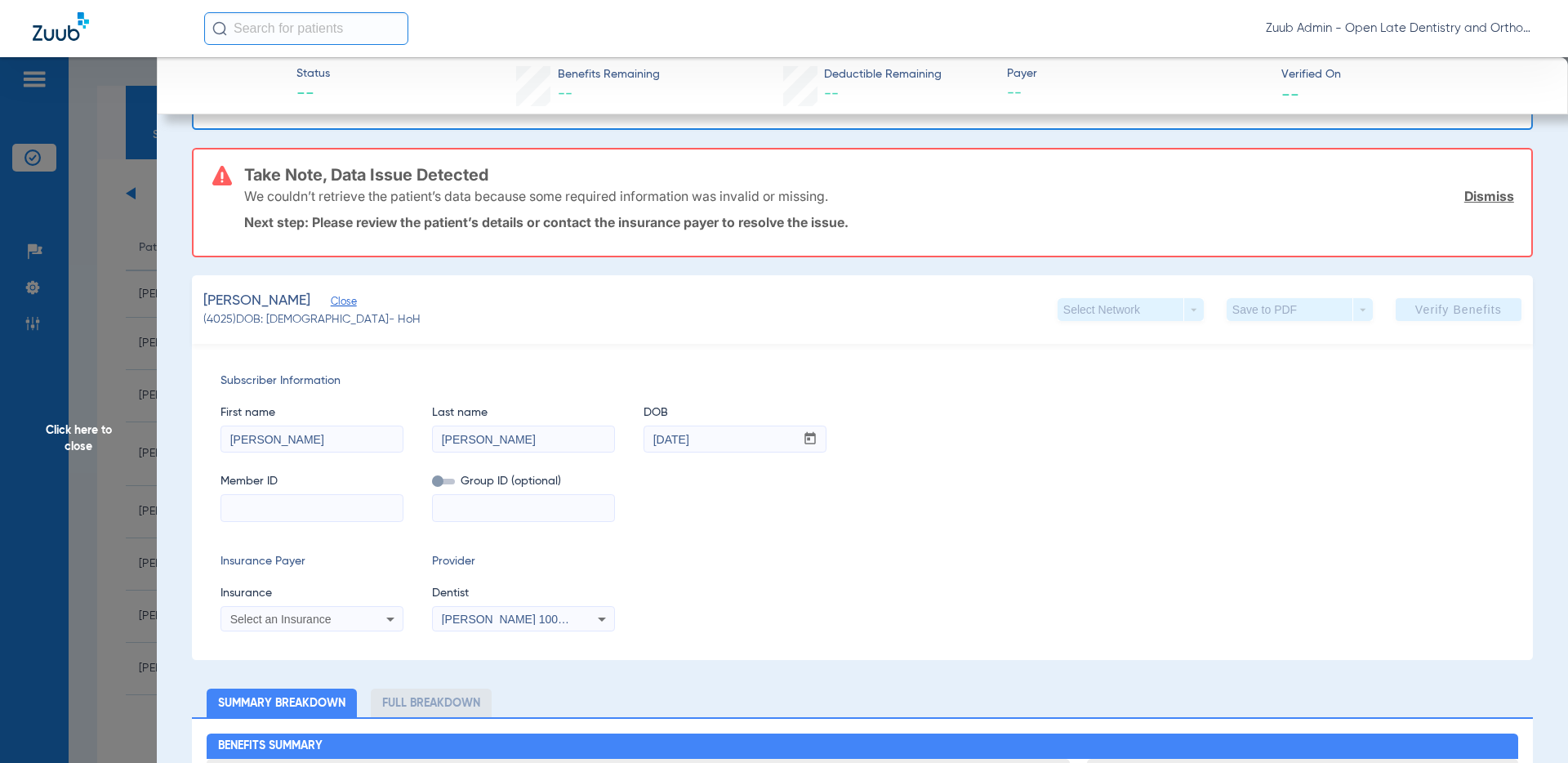
click at [343, 621] on div "Select an Insurance" at bounding box center [296, 619] width 131 height 12
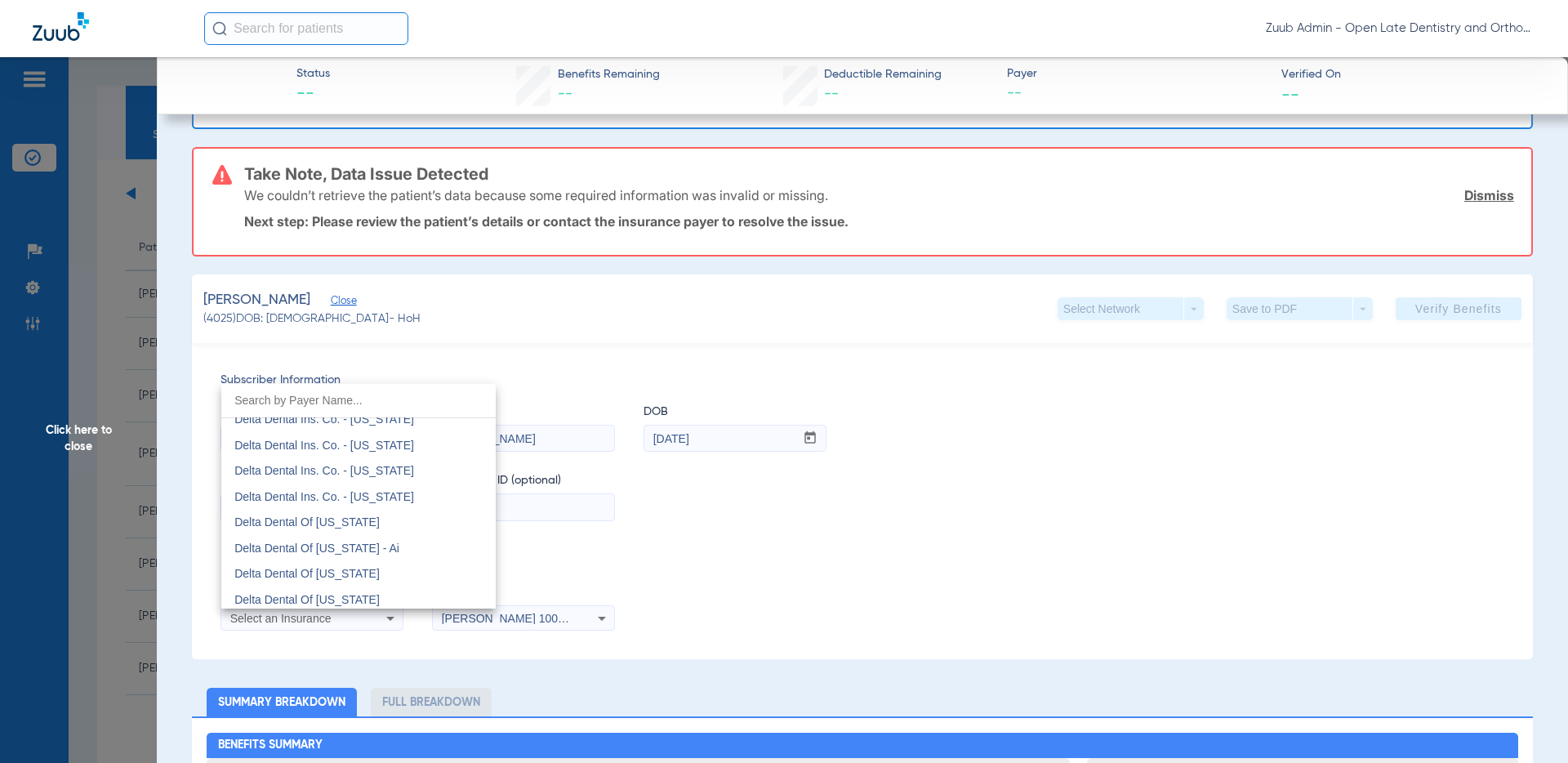
scroll to position [2949, 0]
click at [733, 569] on div at bounding box center [784, 382] width 1568 height 763
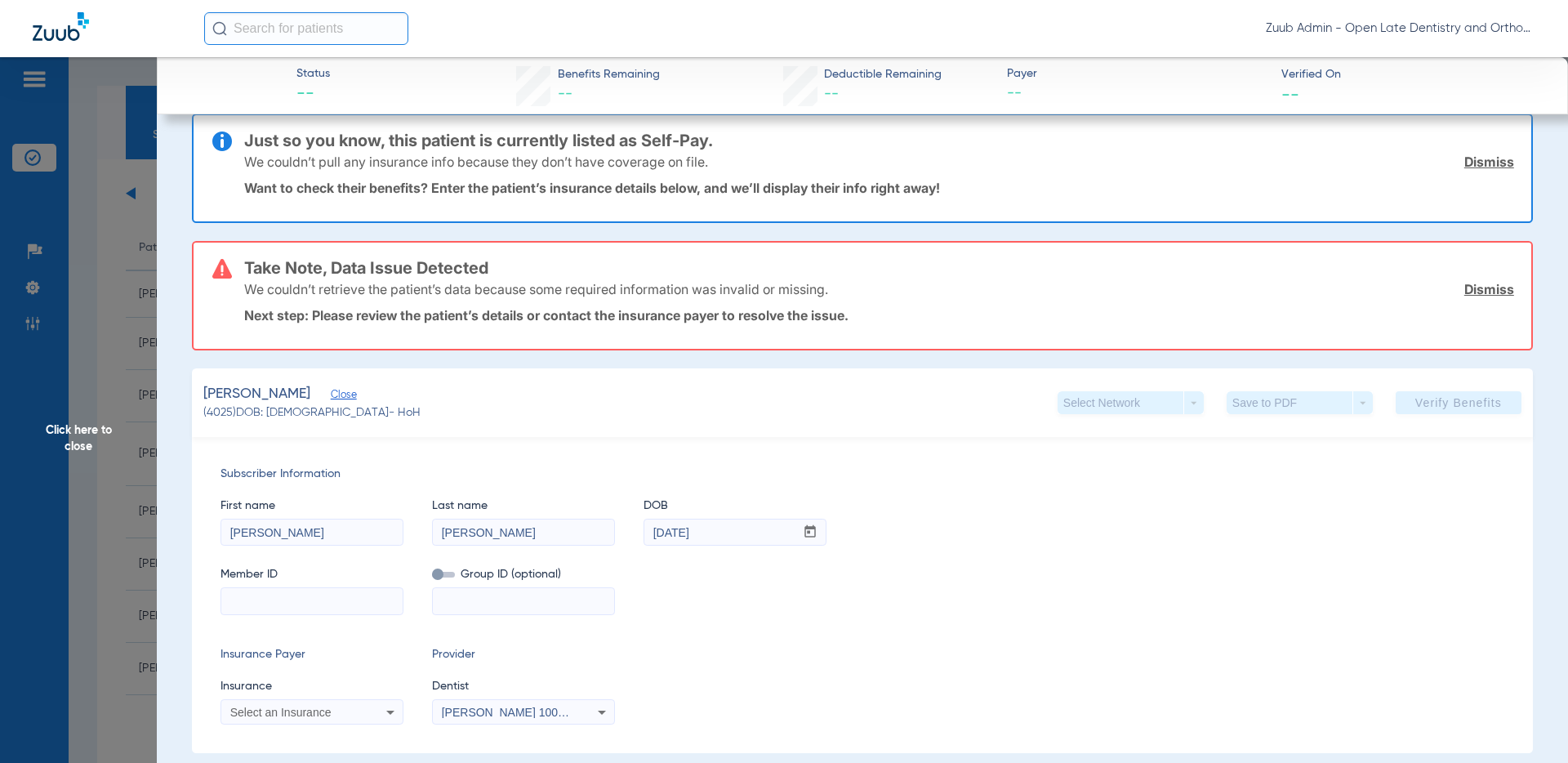
scroll to position [0, 0]
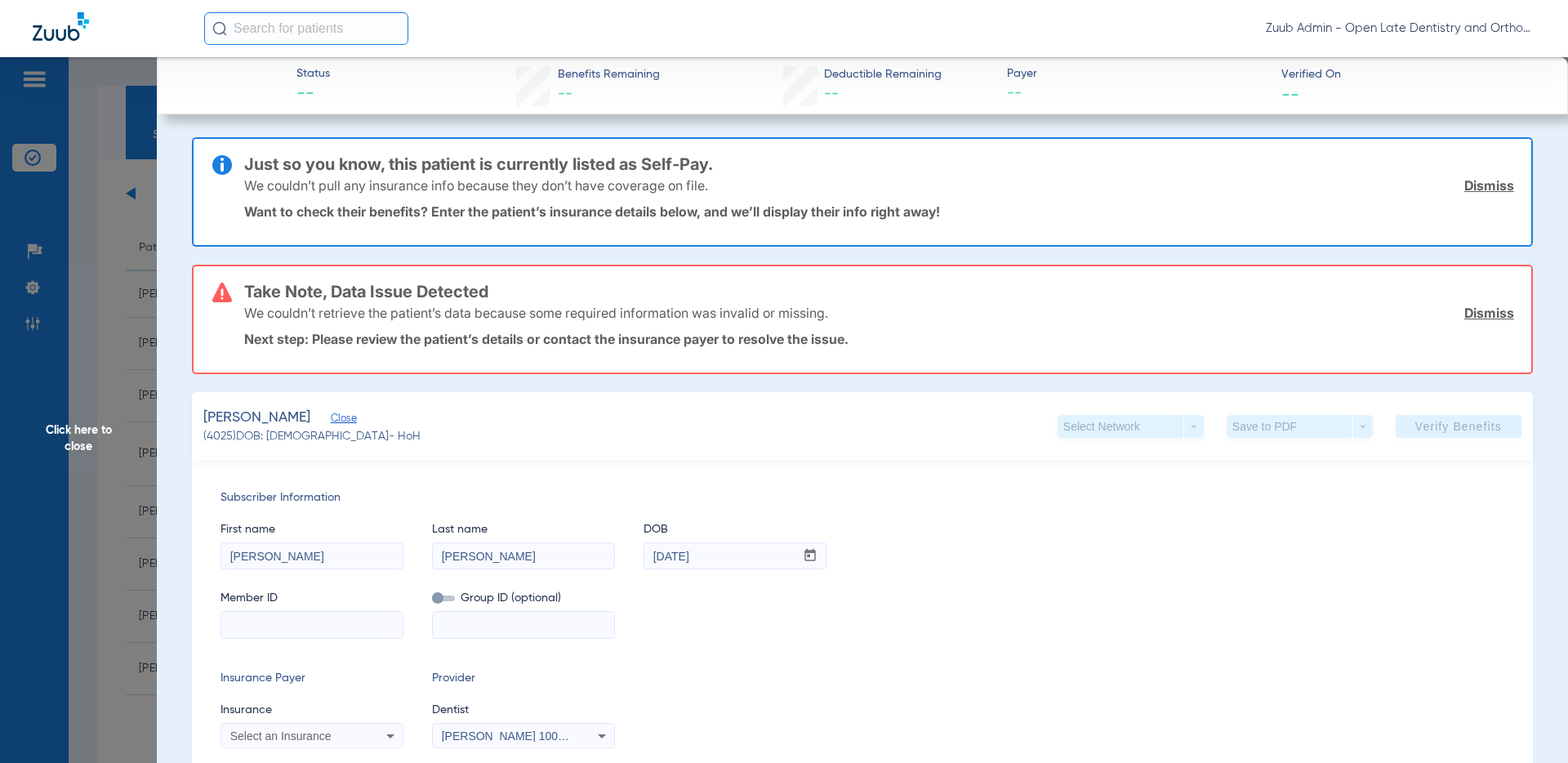
click at [92, 447] on span "Click here to close" at bounding box center [78, 438] width 157 height 763
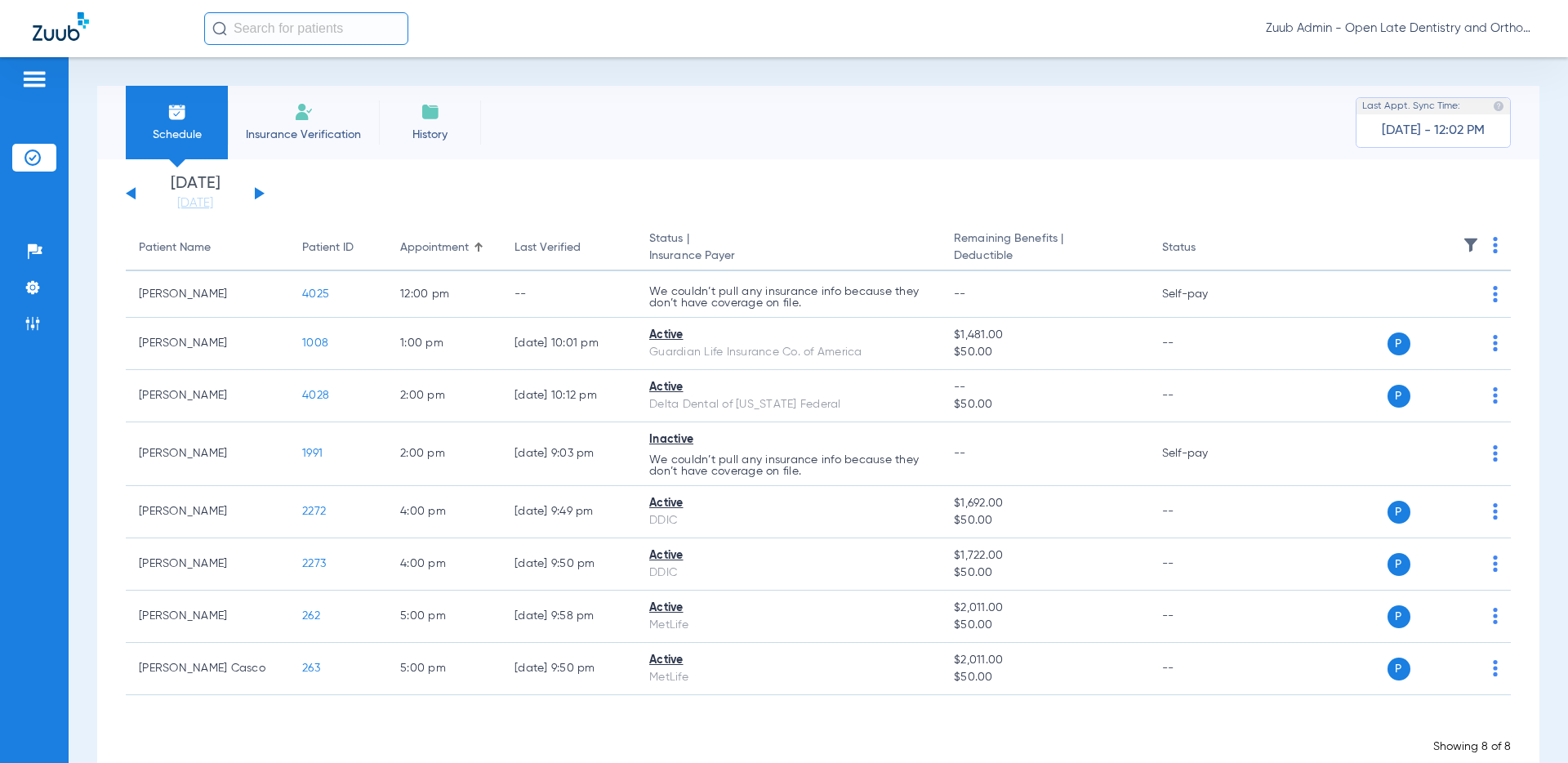
click at [326, 23] on input "text" at bounding box center [305, 29] width 204 height 33
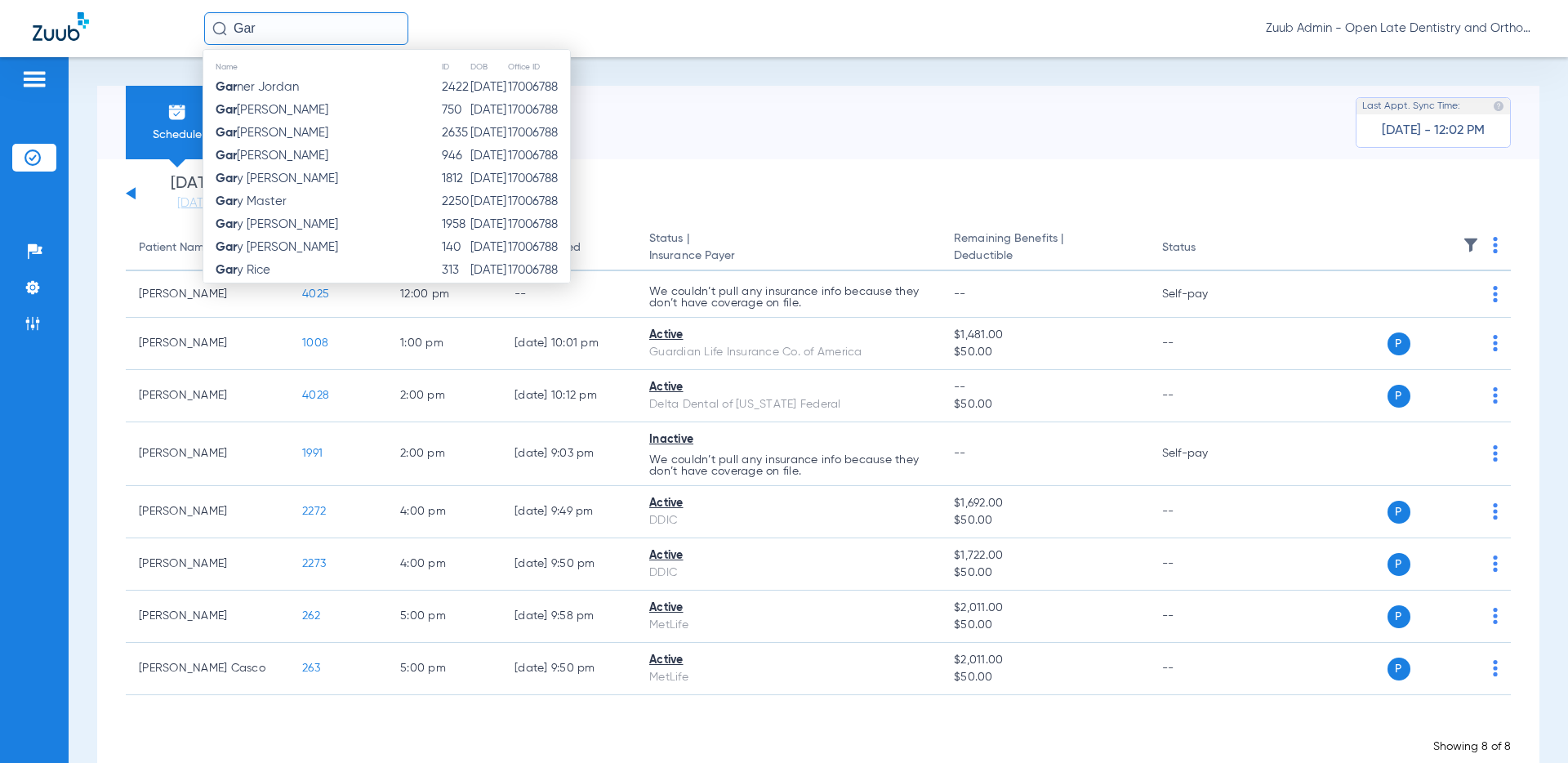
type input "Gar"
click at [796, 153] on div "Schedule Insurance Verification History Last Appt. Sync Time: Today - 12:02 PM" at bounding box center [818, 123] width 1442 height 73
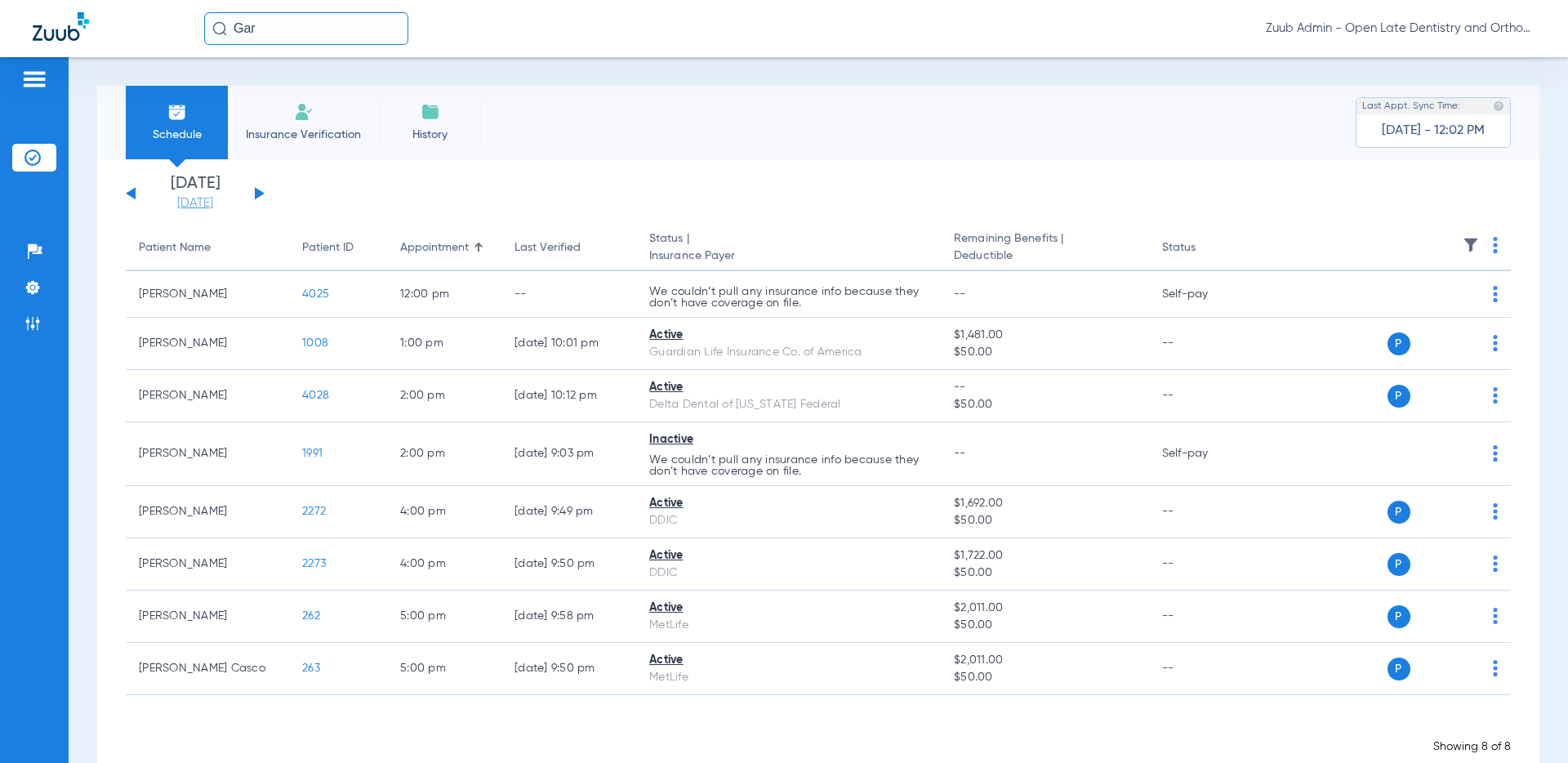
click at [185, 196] on link "08-19-2025" at bounding box center [194, 203] width 98 height 16
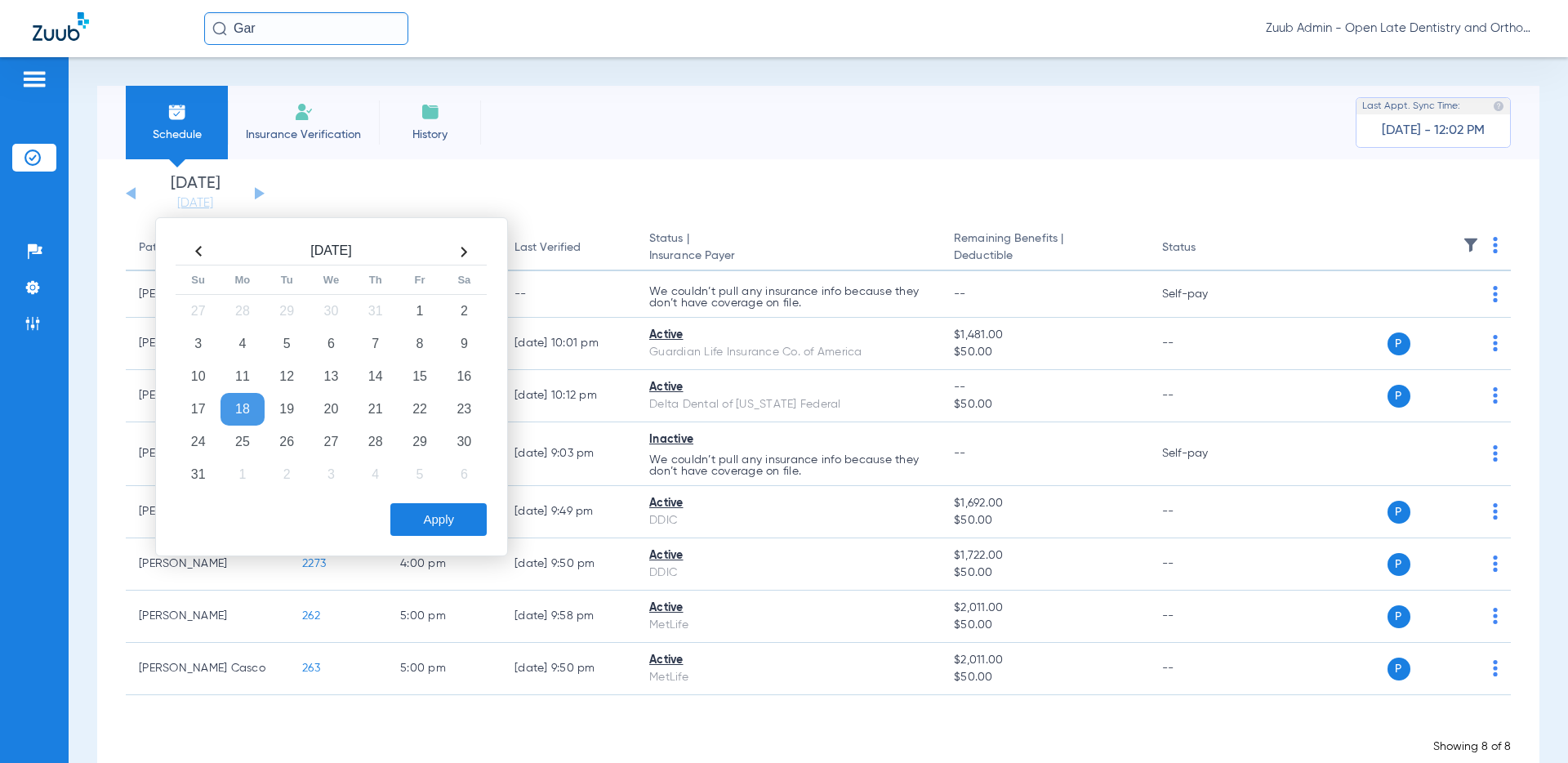
click at [196, 251] on th at bounding box center [199, 251] width 44 height 26
click at [282, 374] on td "15" at bounding box center [287, 377] width 44 height 33
click at [431, 512] on button "Apply" at bounding box center [439, 520] width 97 height 33
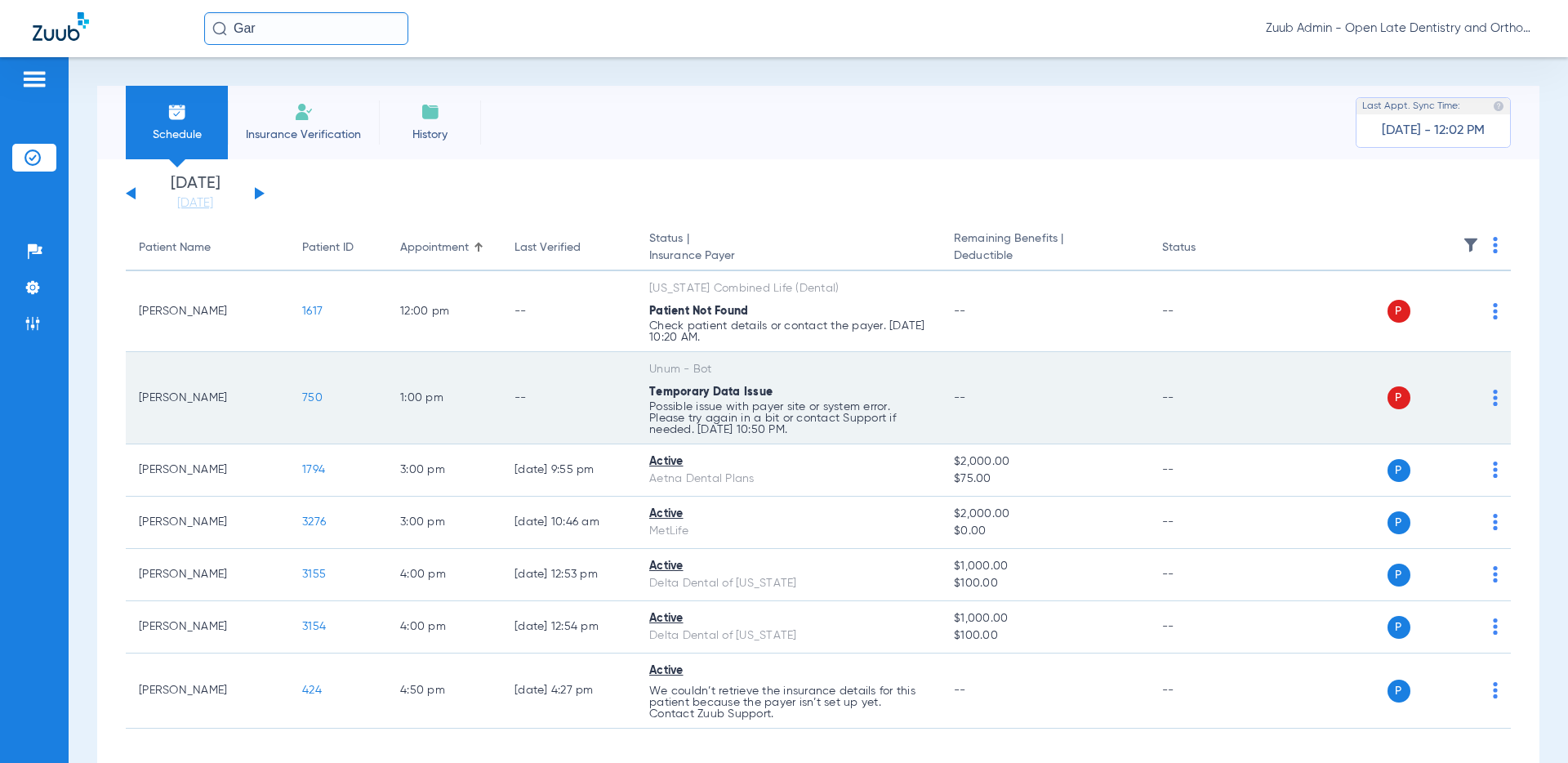
click at [310, 397] on span "750" at bounding box center [312, 398] width 20 height 12
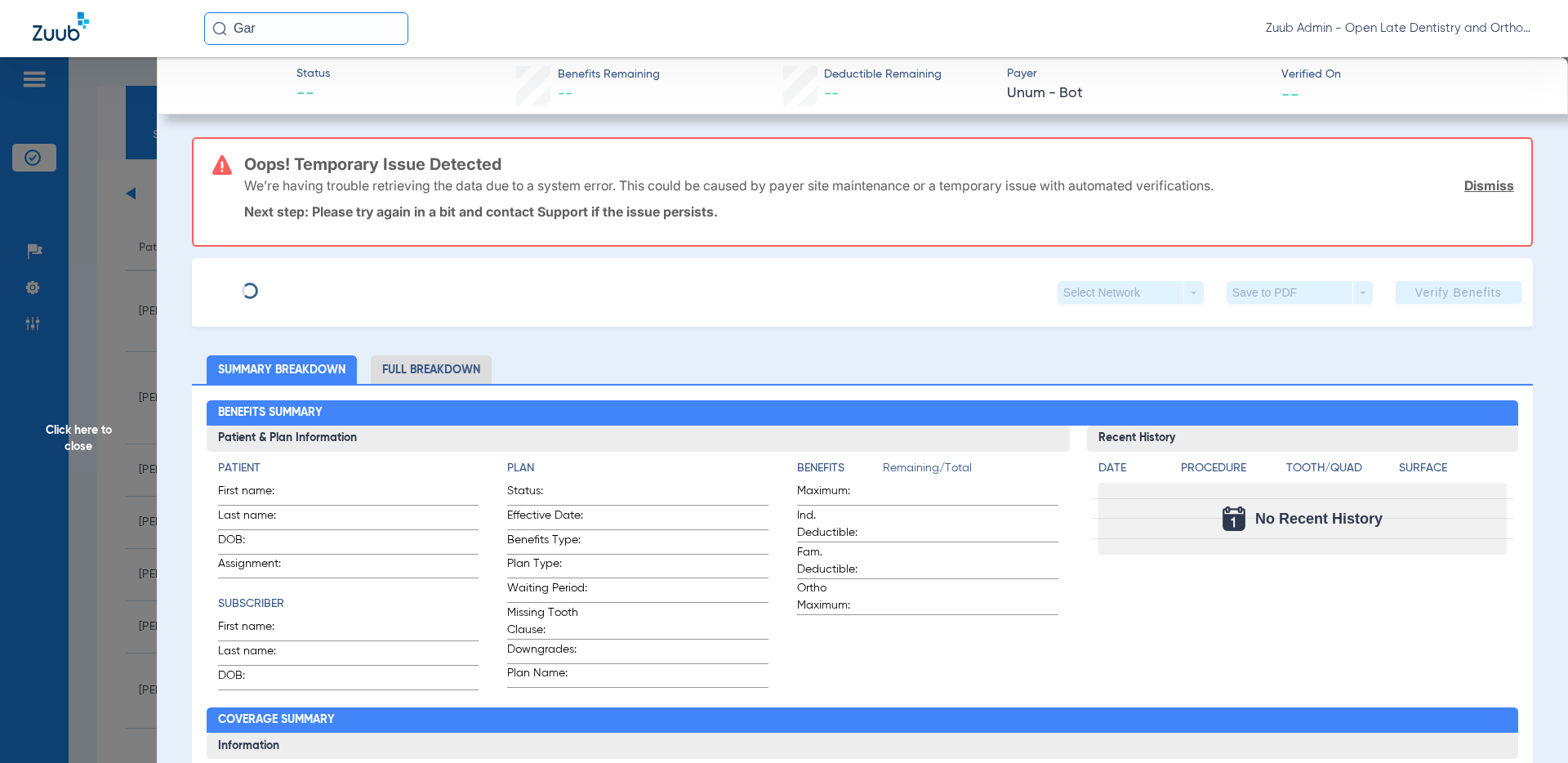
type input "Garrett"
type input "Craig"
type input "03/31/1999"
type input "6691317189"
type input "009762590001"
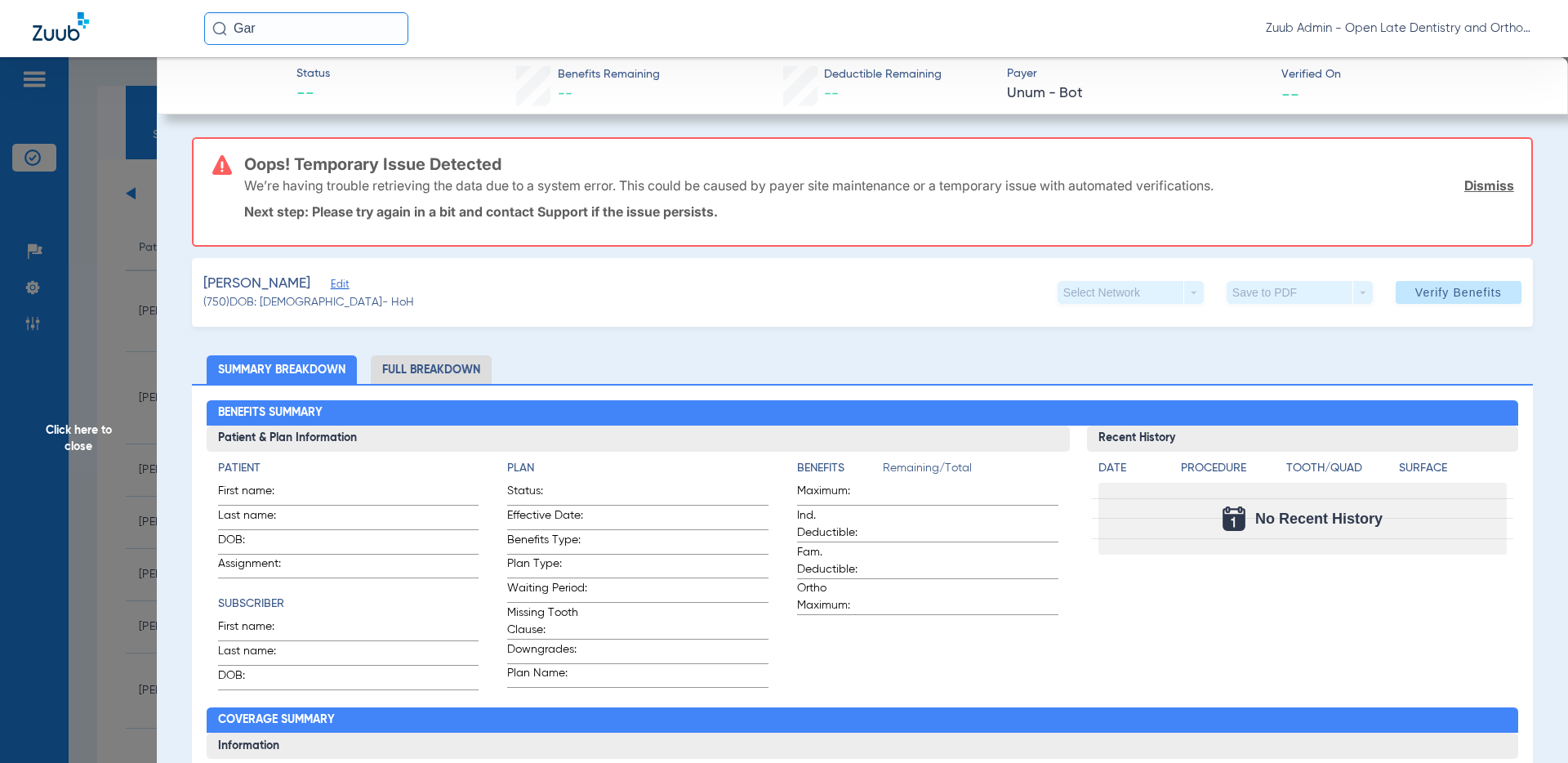
click at [330, 282] on span "Edit" at bounding box center [337, 286] width 14 height 15
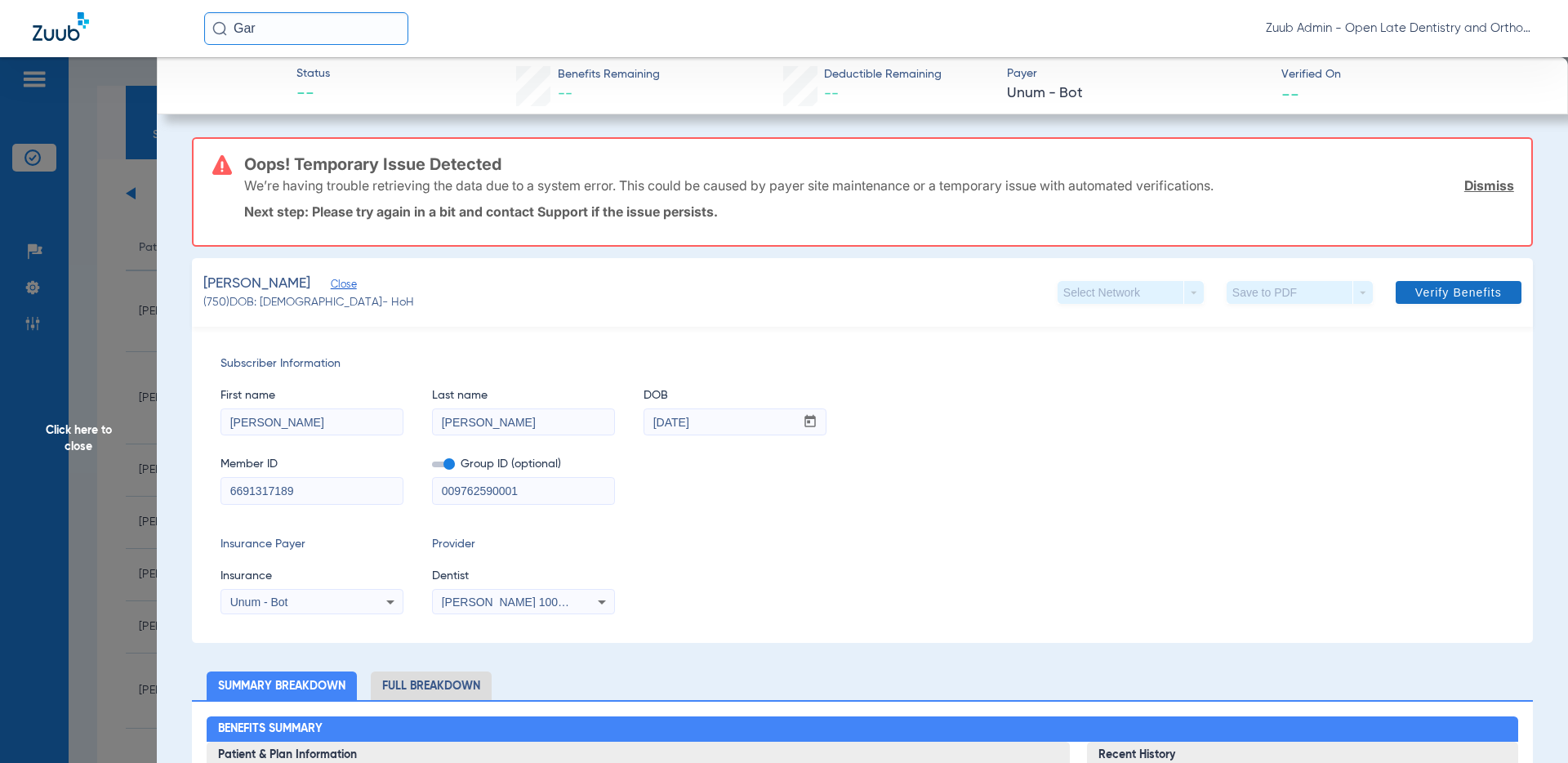
click at [1411, 291] on span at bounding box center [1459, 292] width 126 height 40
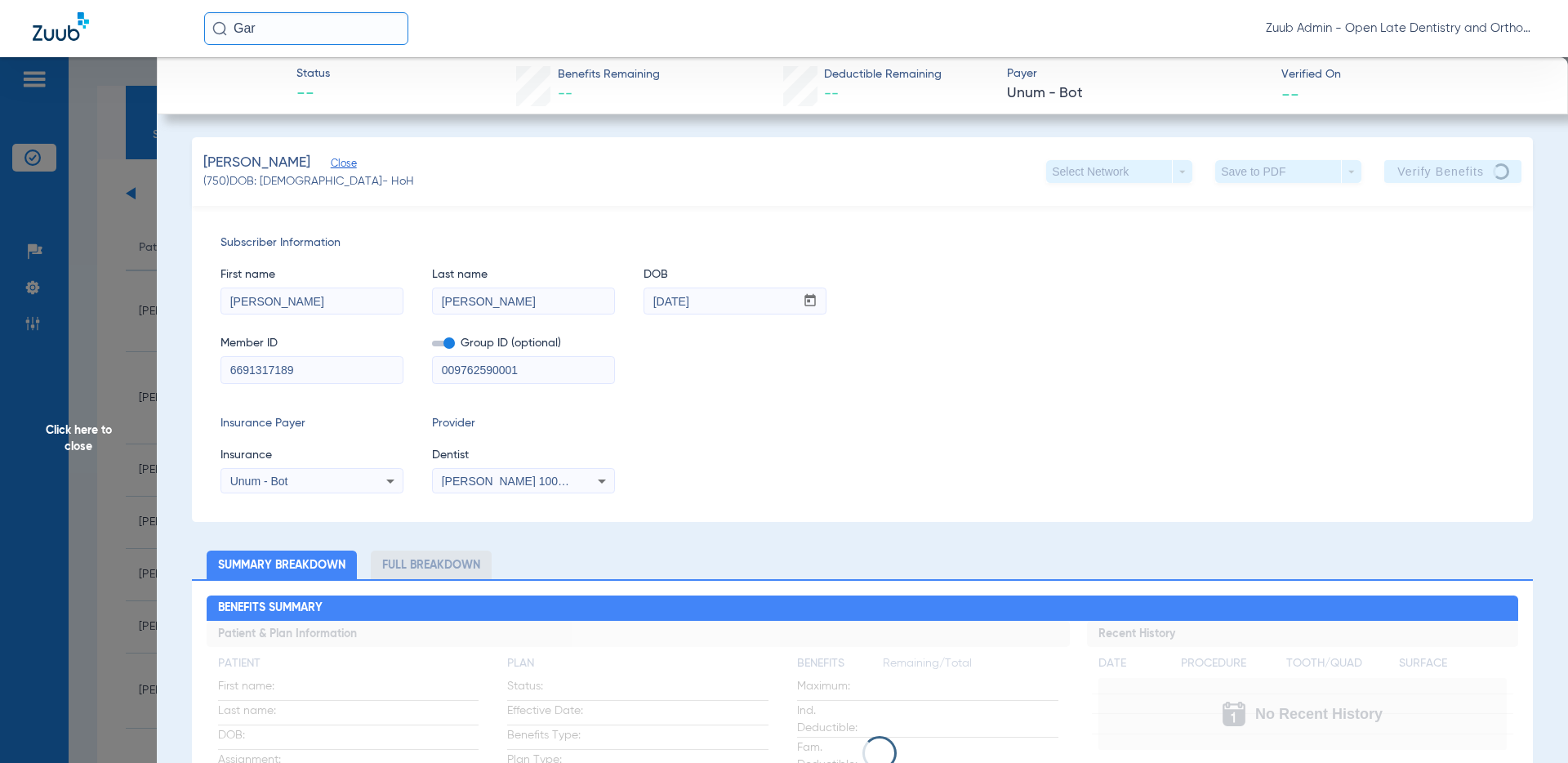
click at [313, 376] on input "6691317189" at bounding box center [312, 370] width 182 height 26
drag, startPoint x: 712, startPoint y: 291, endPoint x: 693, endPoint y: 298, distance: 20.2
click at [622, 292] on div "First name Garrett Last name Craig DOB mm / dd / yyyy 03/31/1999" at bounding box center [862, 282] width 1284 height 63
drag, startPoint x: 722, startPoint y: 299, endPoint x: 613, endPoint y: 293, distance: 109.2
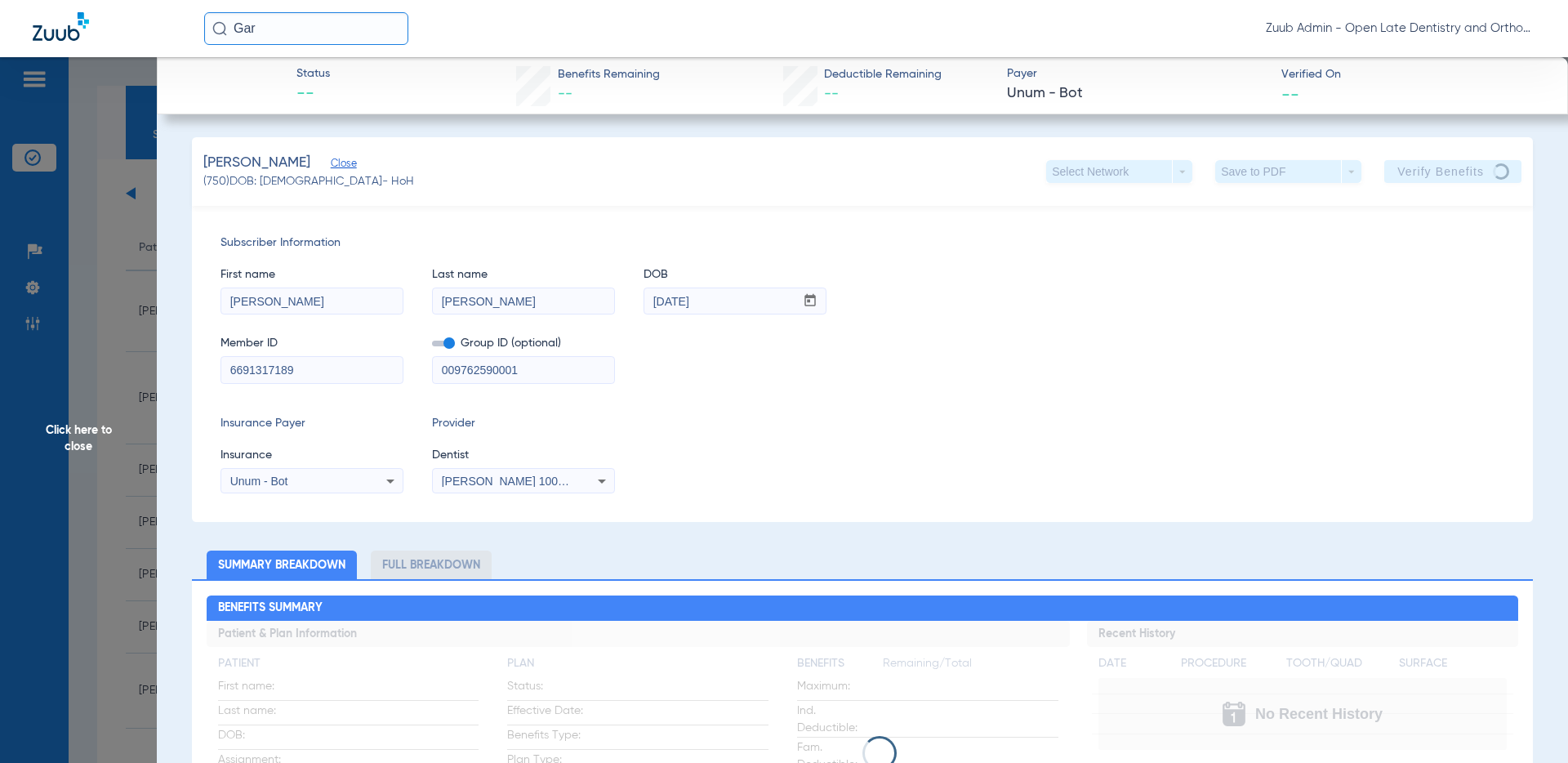
click at [613, 293] on div "First name Garrett Last name Craig DOB mm / dd / yyyy 03/31/1999" at bounding box center [862, 282] width 1284 height 63
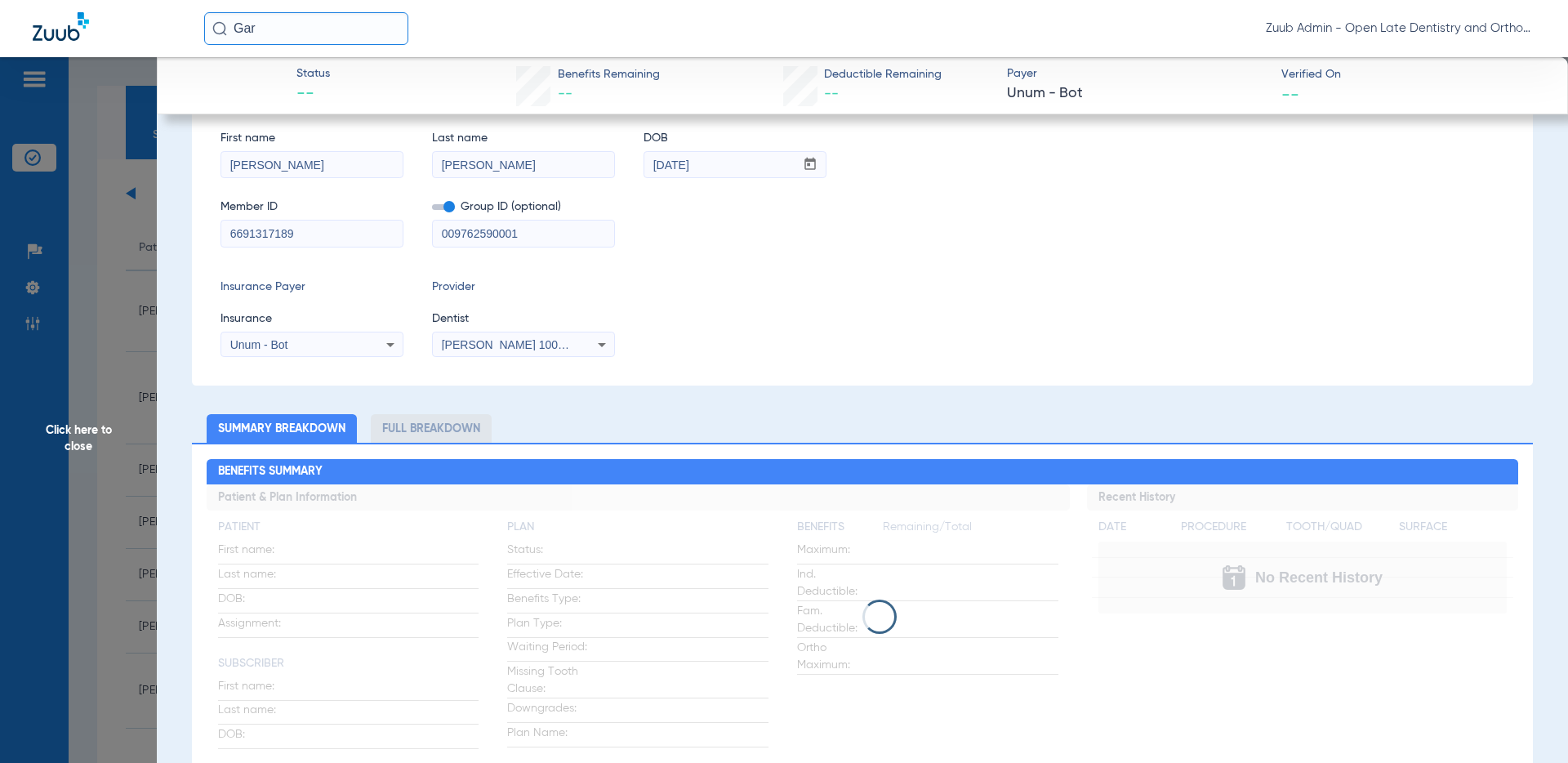
scroll to position [94, 0]
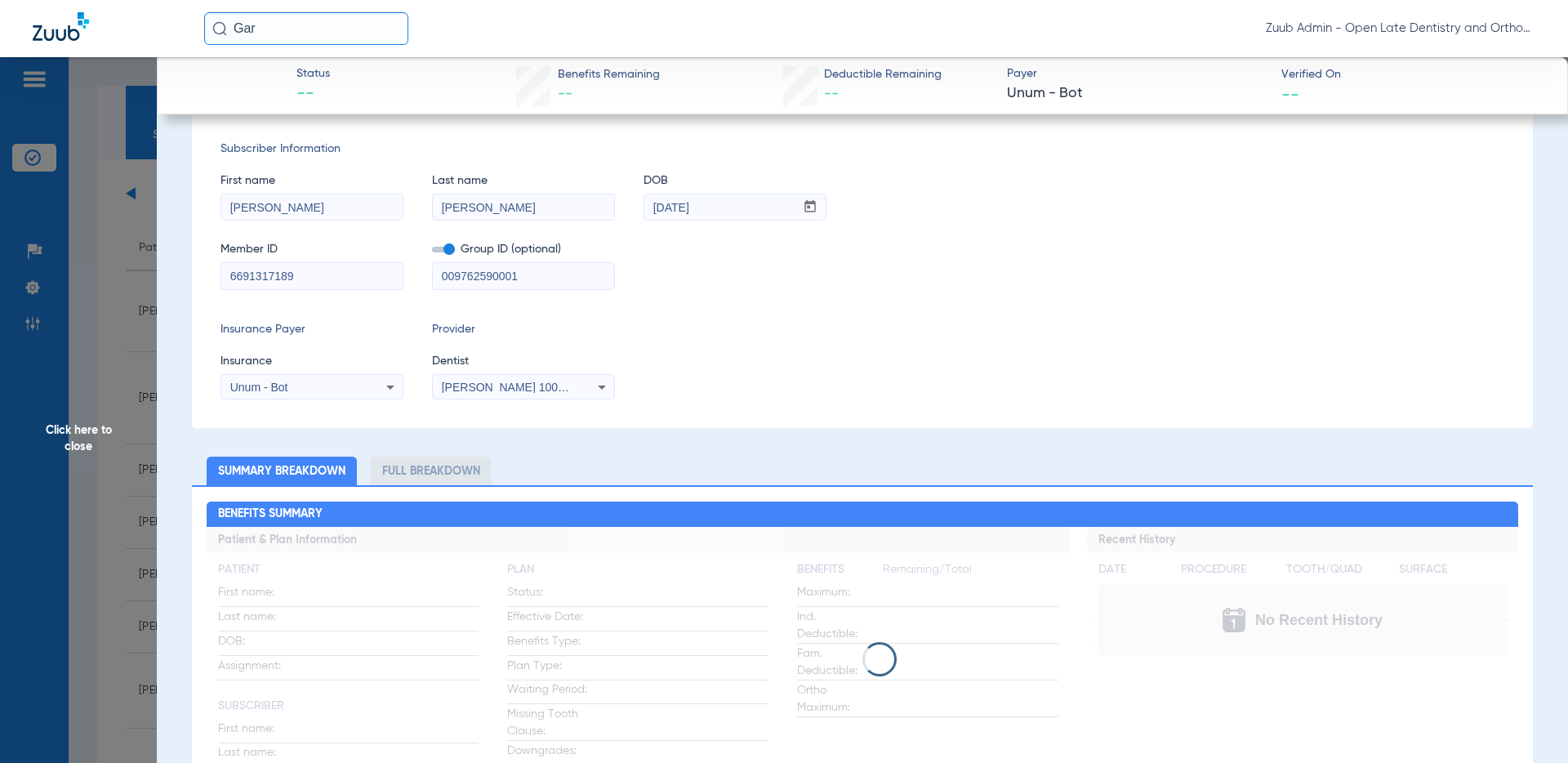
click at [82, 437] on span "Click here to close" at bounding box center [78, 438] width 157 height 763
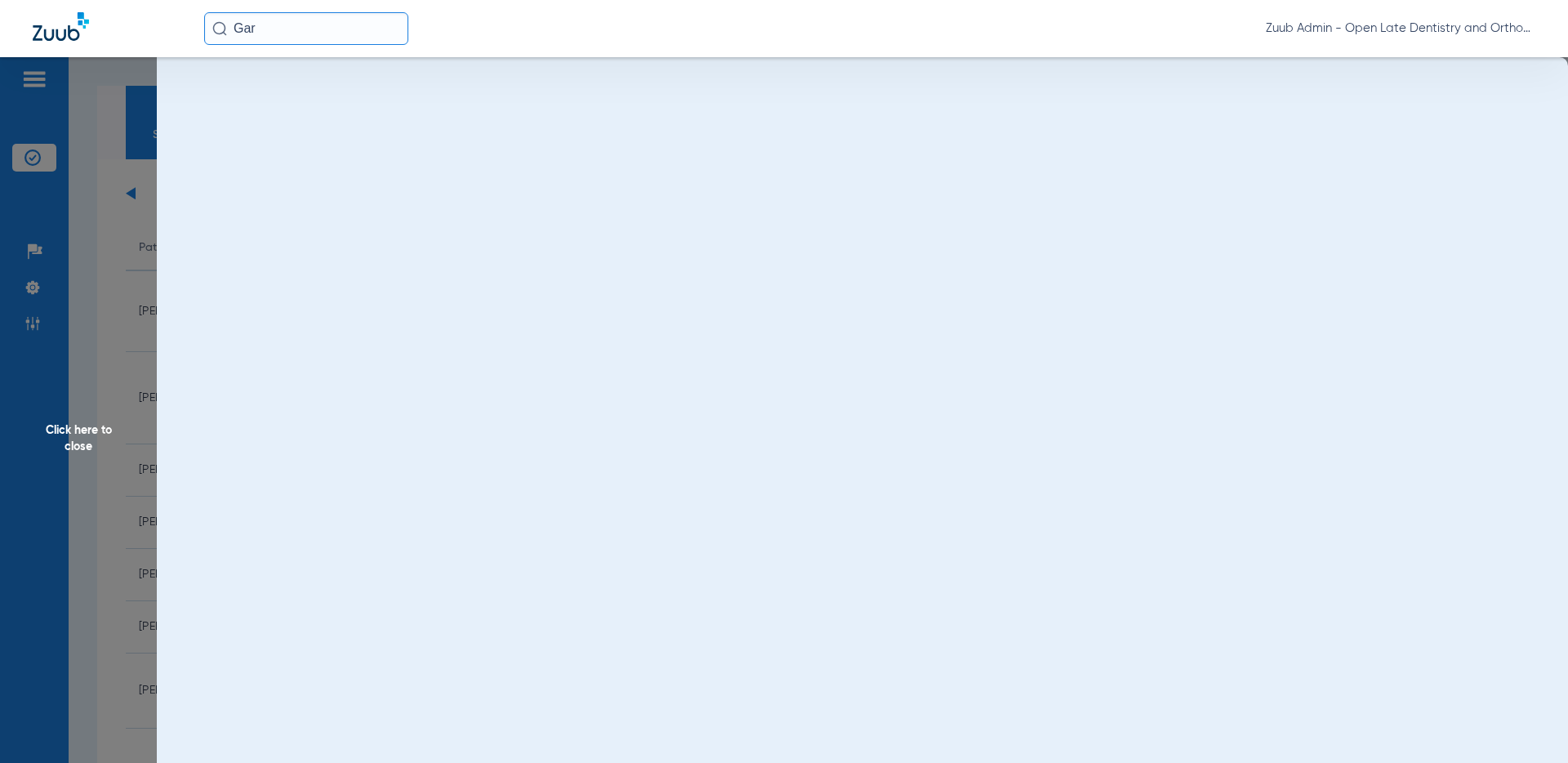
scroll to position [0, 0]
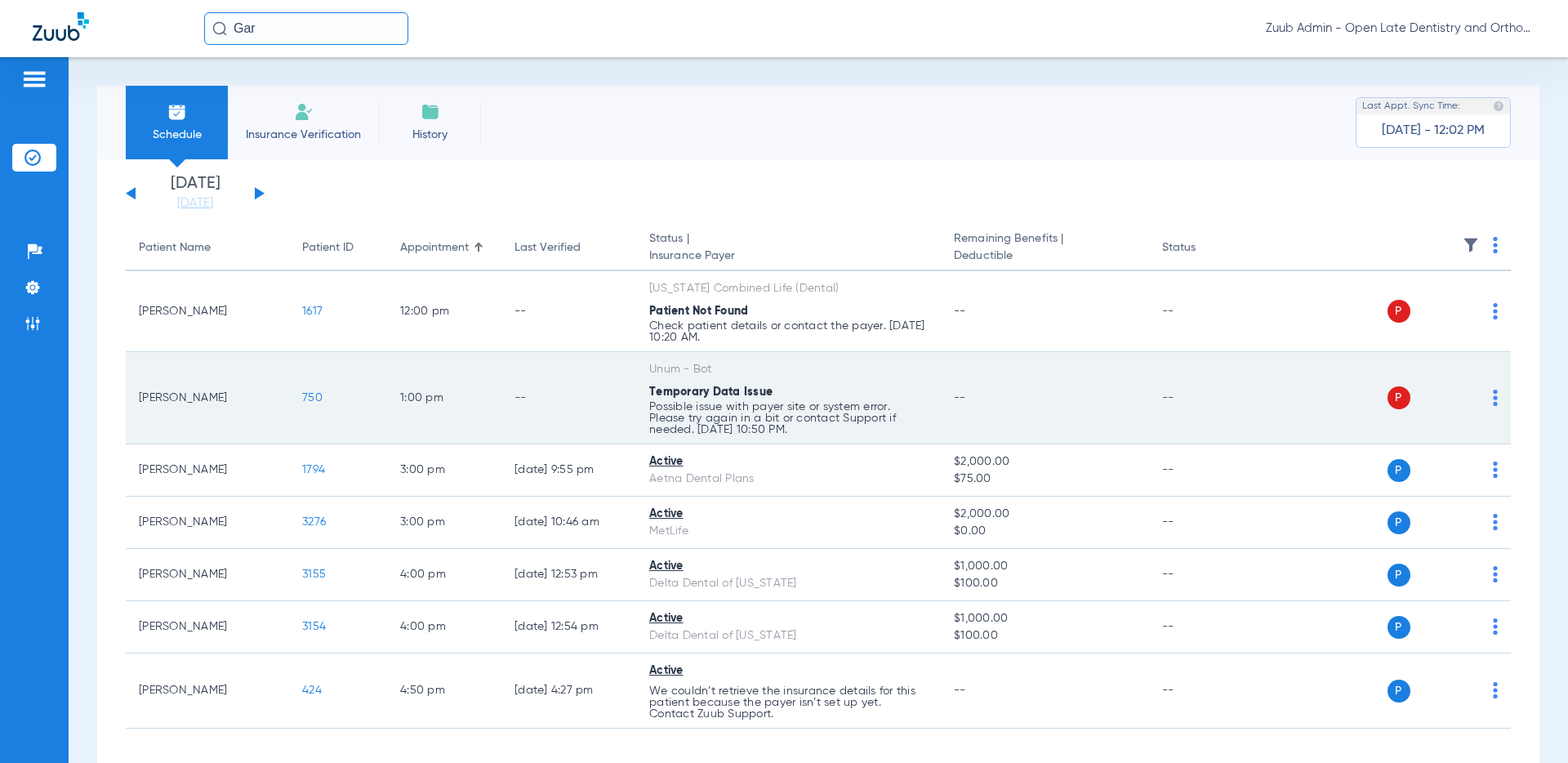
drag, startPoint x: 648, startPoint y: 388, endPoint x: 795, endPoint y: 391, distance: 147.0
click at [795, 391] on td "Unum - Bot Temporary Data Issue Possible issue with payer site or system error.…" at bounding box center [788, 398] width 304 height 93
click at [303, 395] on span "750" at bounding box center [312, 398] width 20 height 12
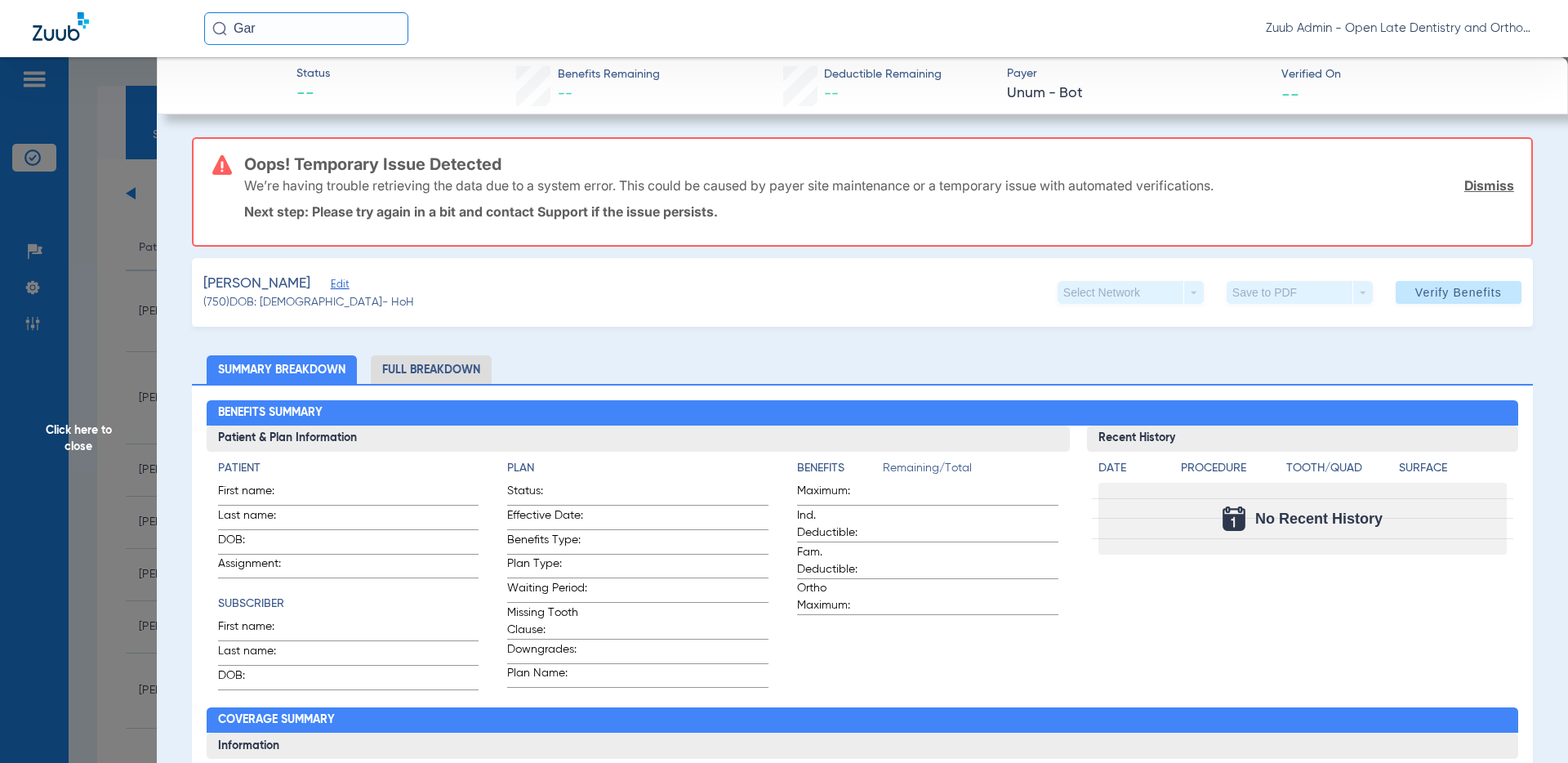
click at [73, 446] on span "Click here to close" at bounding box center [78, 438] width 157 height 763
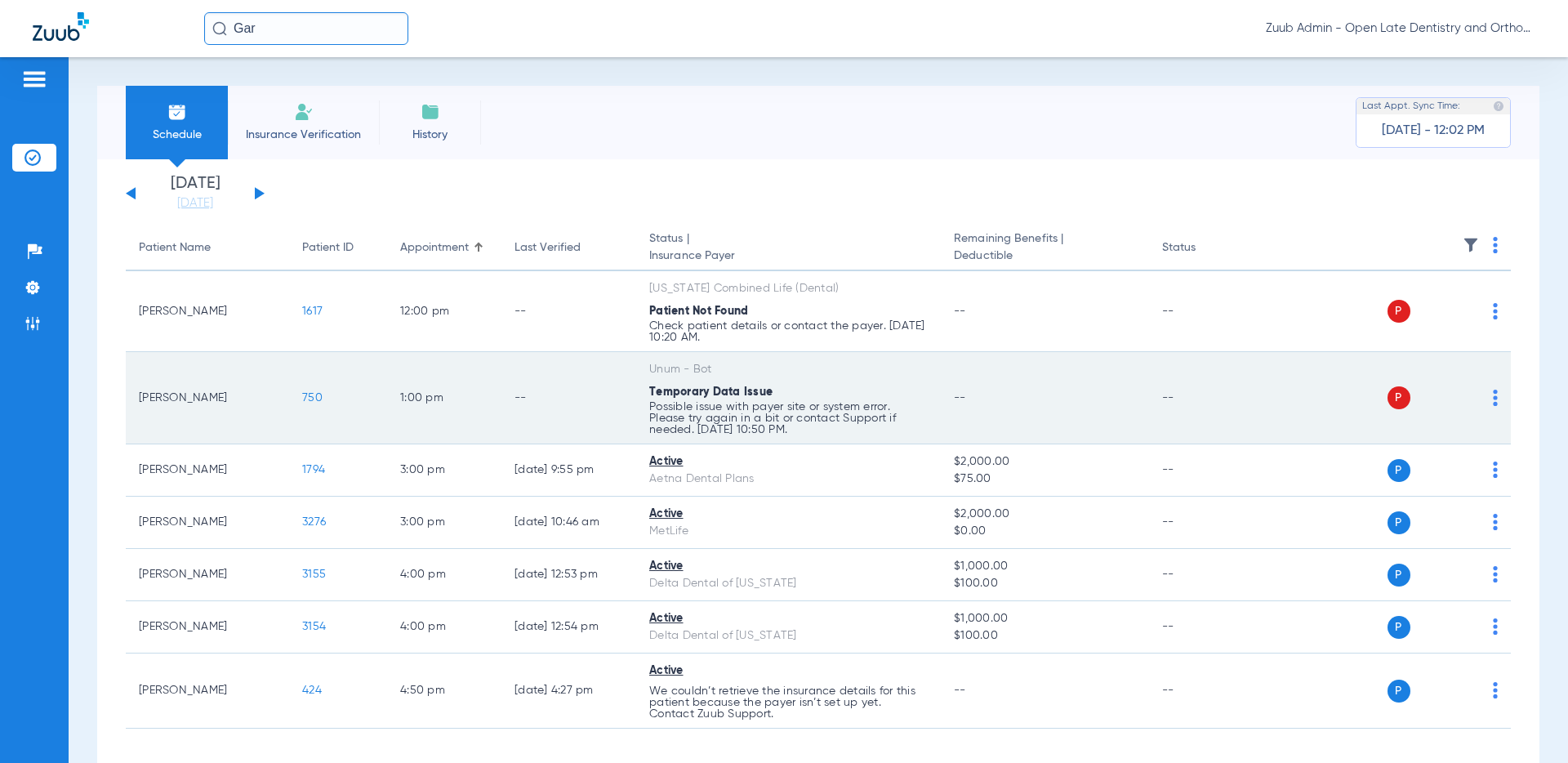
click at [1411, 398] on img at bounding box center [1496, 397] width 5 height 16
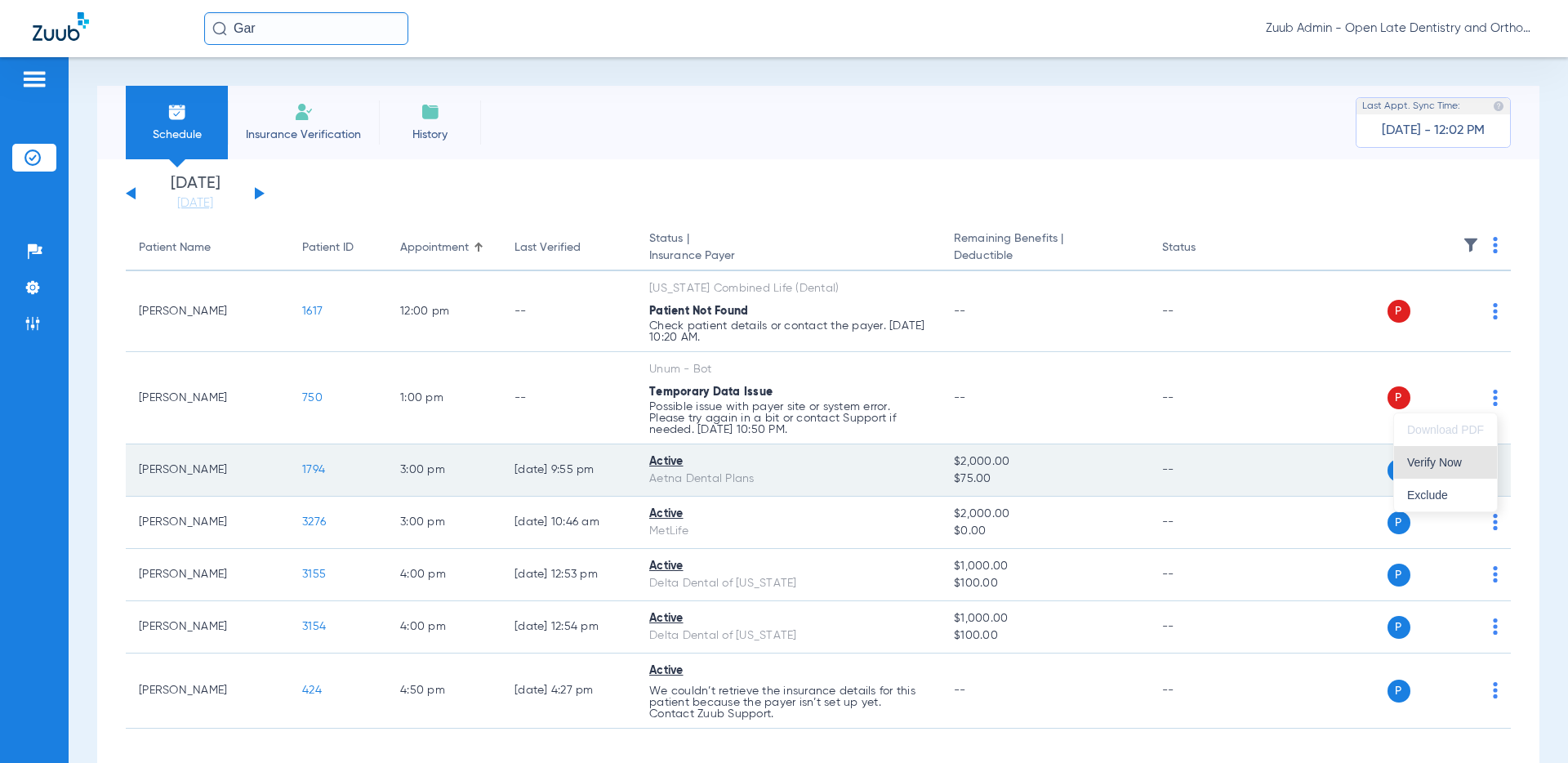
click at [1411, 454] on button "Verify Now" at bounding box center [1445, 463] width 103 height 33
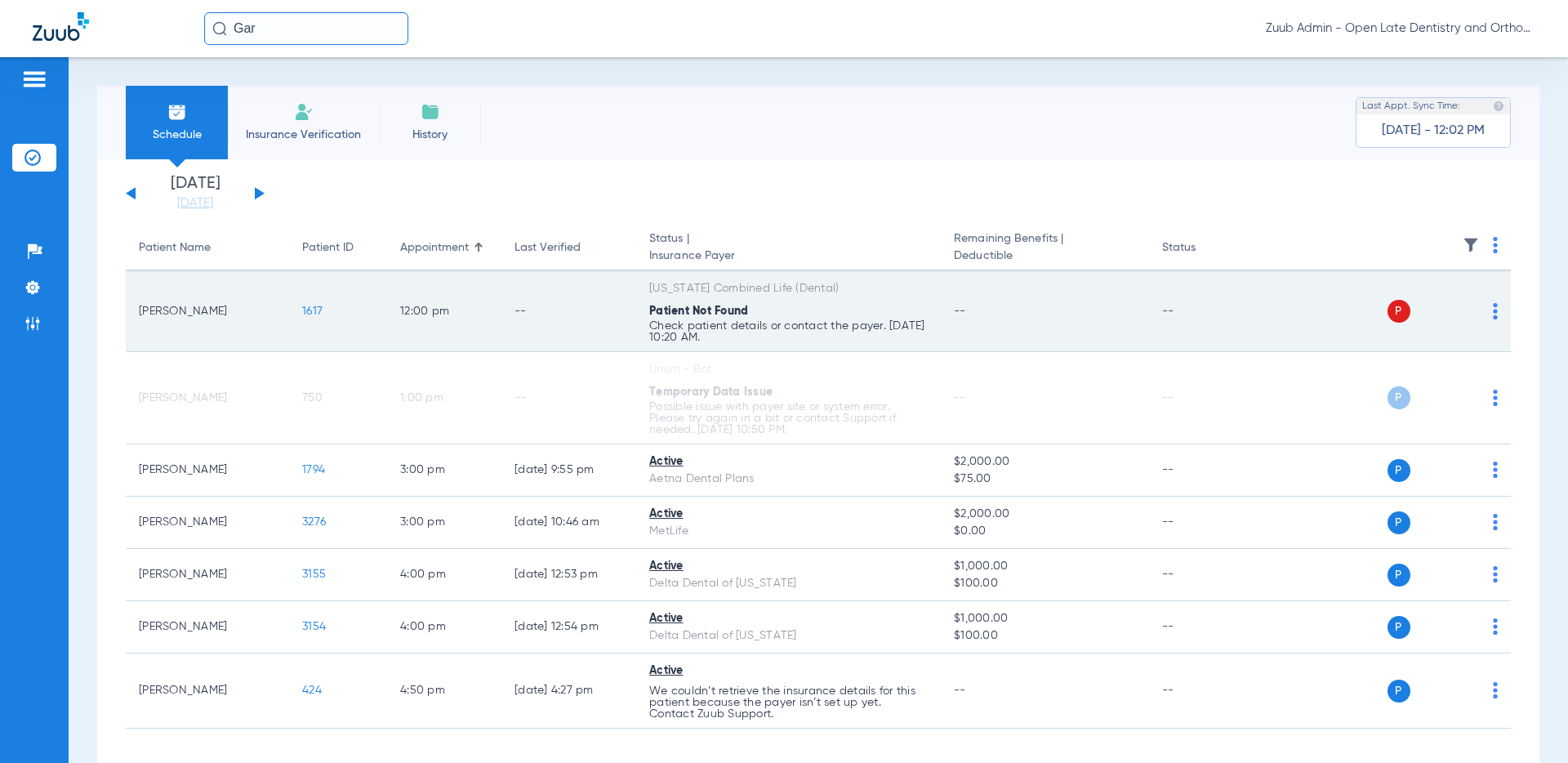
drag, startPoint x: 241, startPoint y: 315, endPoint x: 129, endPoint y: 313, distance: 112.0
click at [129, 313] on td "Cade Schramme" at bounding box center [207, 312] width 163 height 81
click at [1411, 315] on img at bounding box center [1496, 311] width 5 height 16
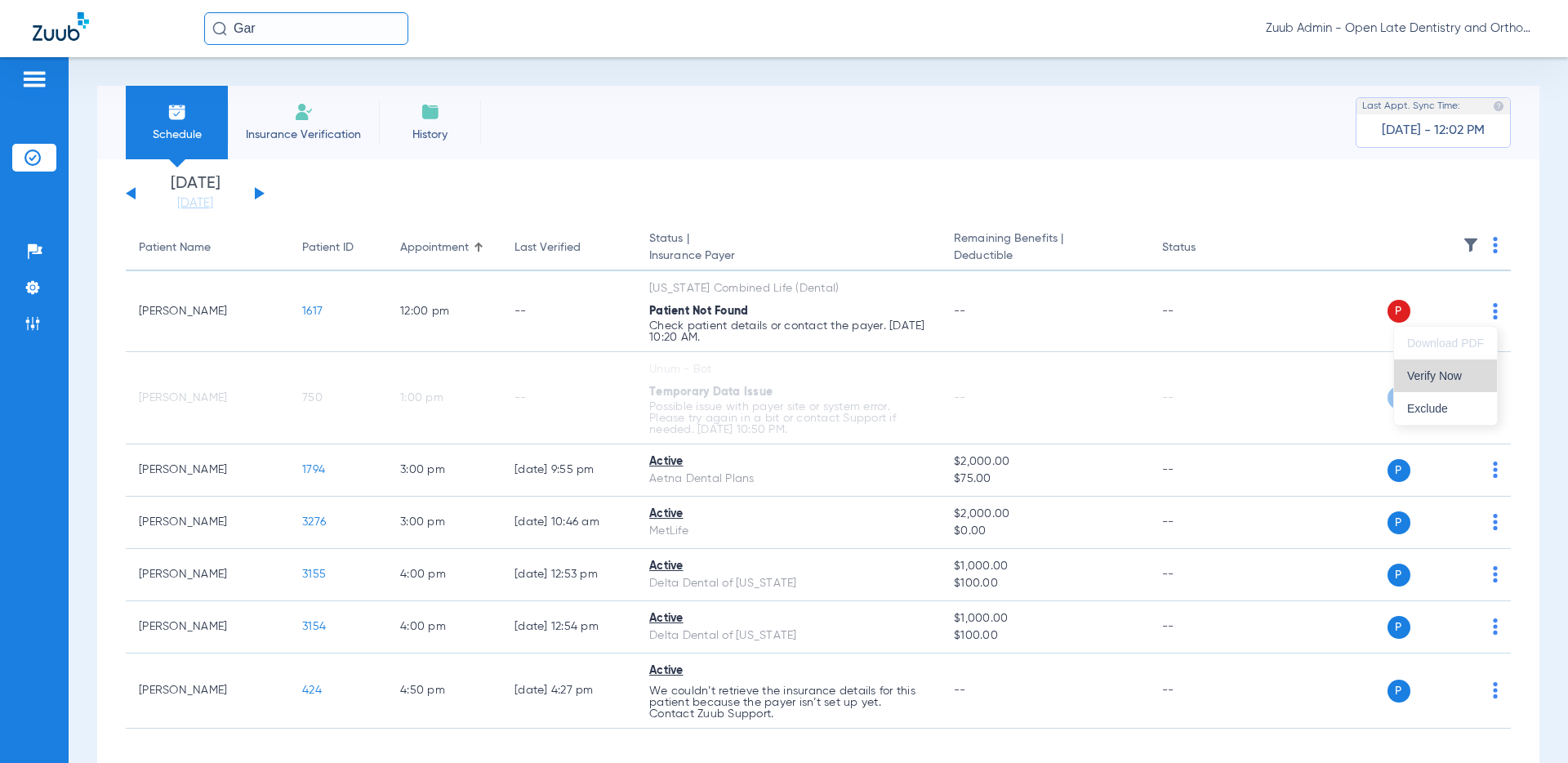
click at [1411, 371] on span "Verify Now" at bounding box center [1445, 376] width 76 height 12
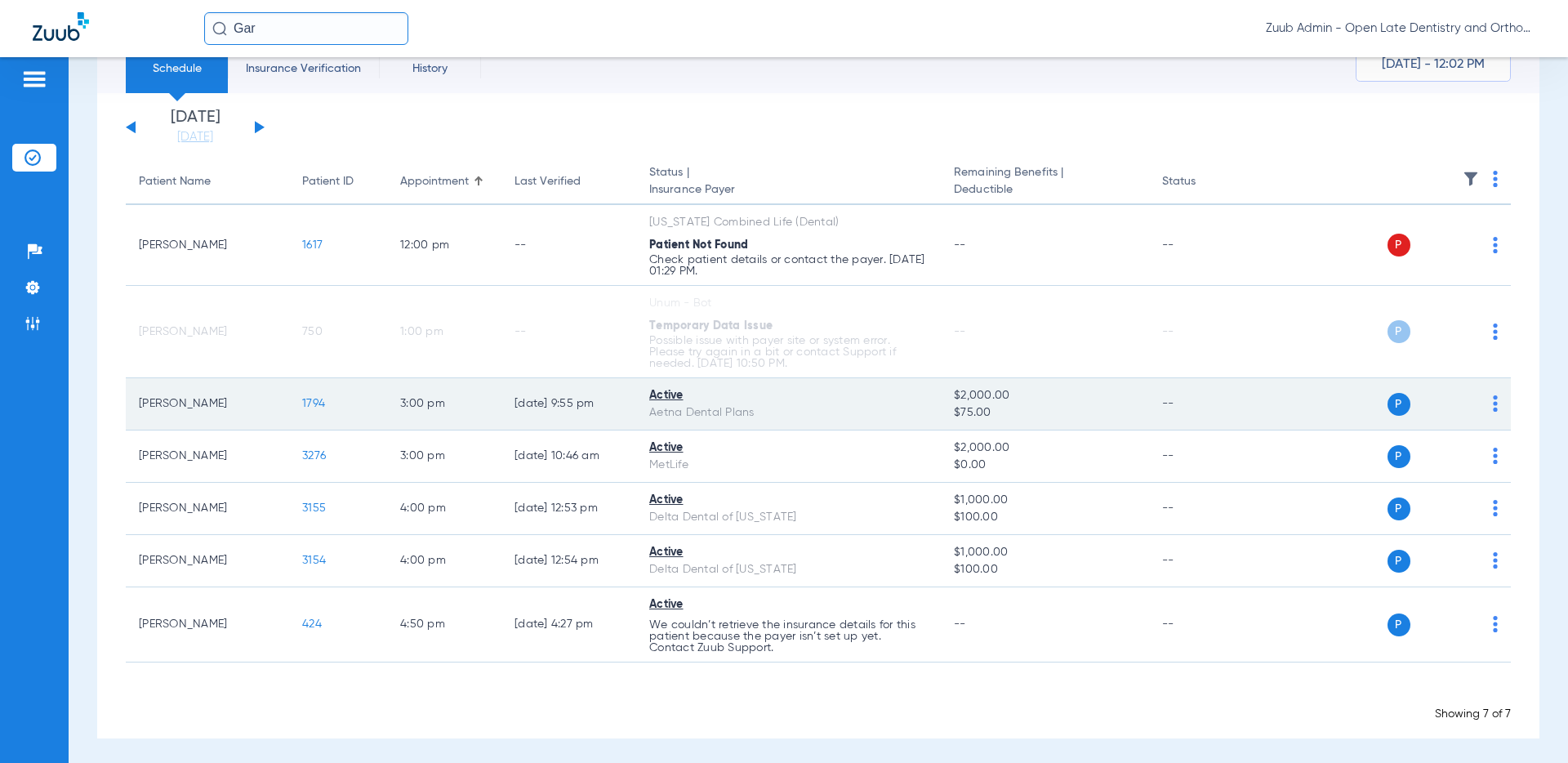
scroll to position [71, 0]
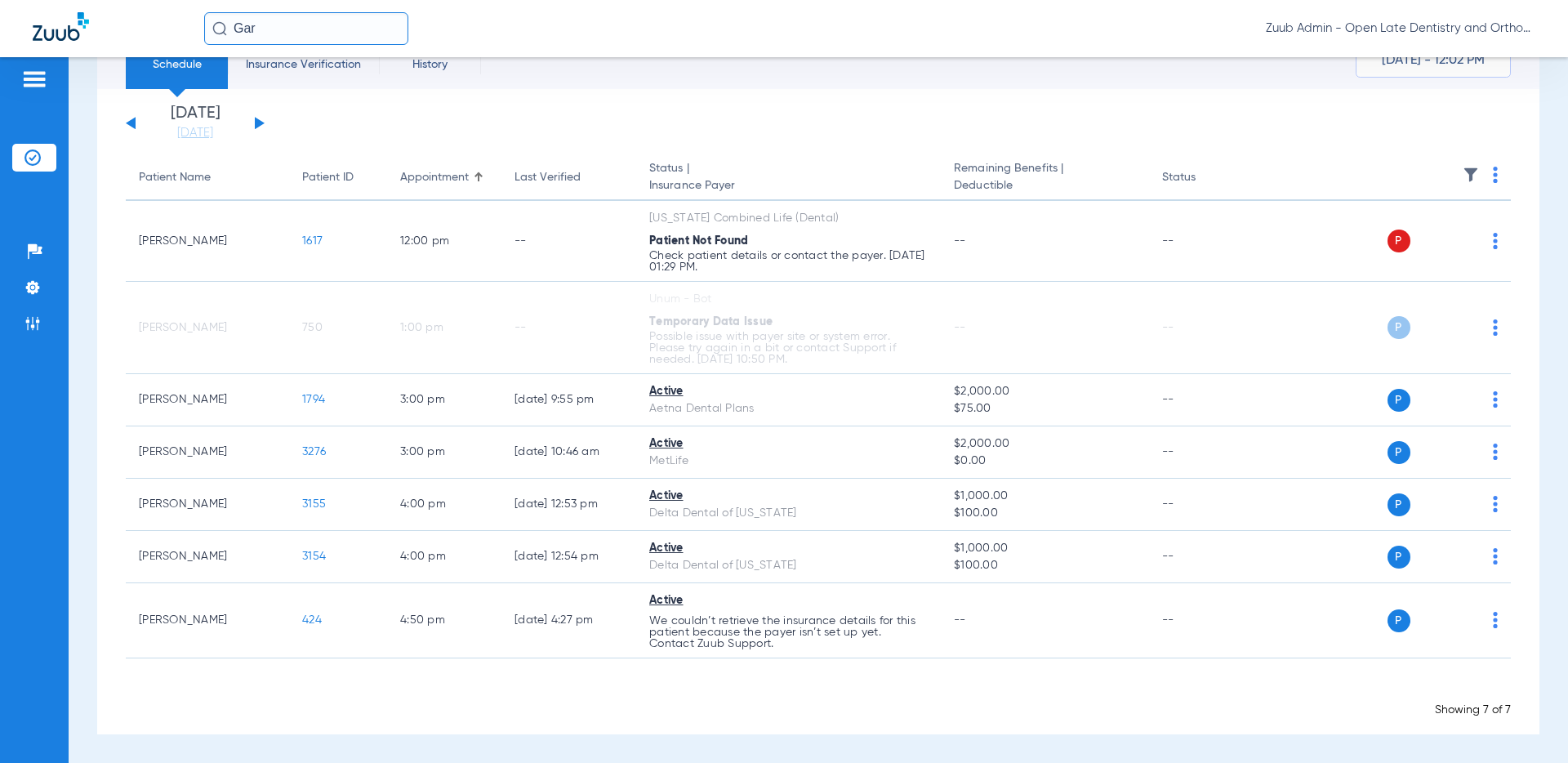
click at [325, 126] on app-single-date-navigator "Saturday 06-14-2025 Sunday 06-15-2025 Monday 06-16-2025 Tuesday 06-17-2025 Wedn…" at bounding box center [818, 123] width 1385 height 36
click at [34, 292] on img at bounding box center [32, 287] width 16 height 16
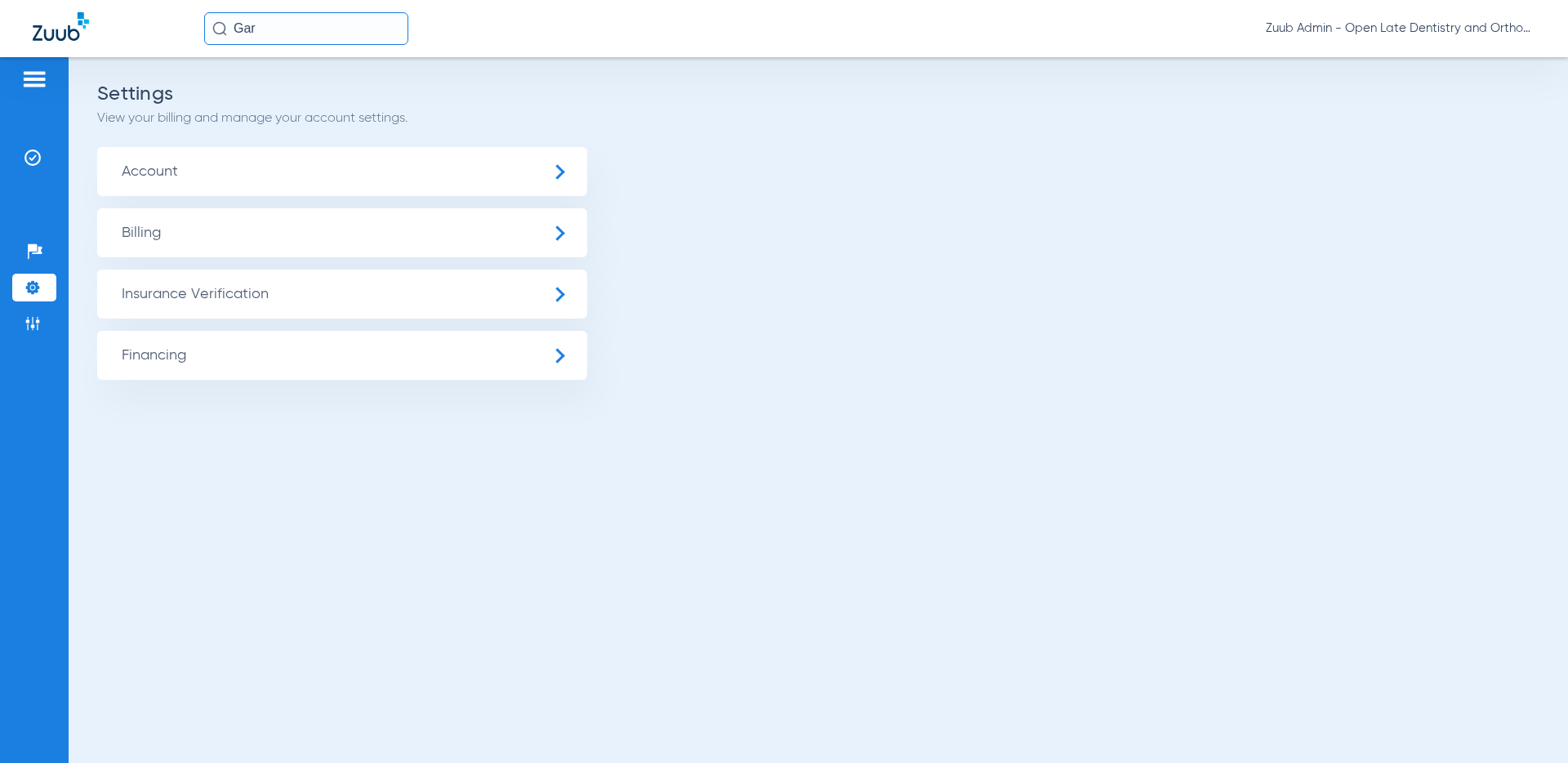
click at [145, 283] on span "Insurance Verification" at bounding box center [342, 294] width 490 height 49
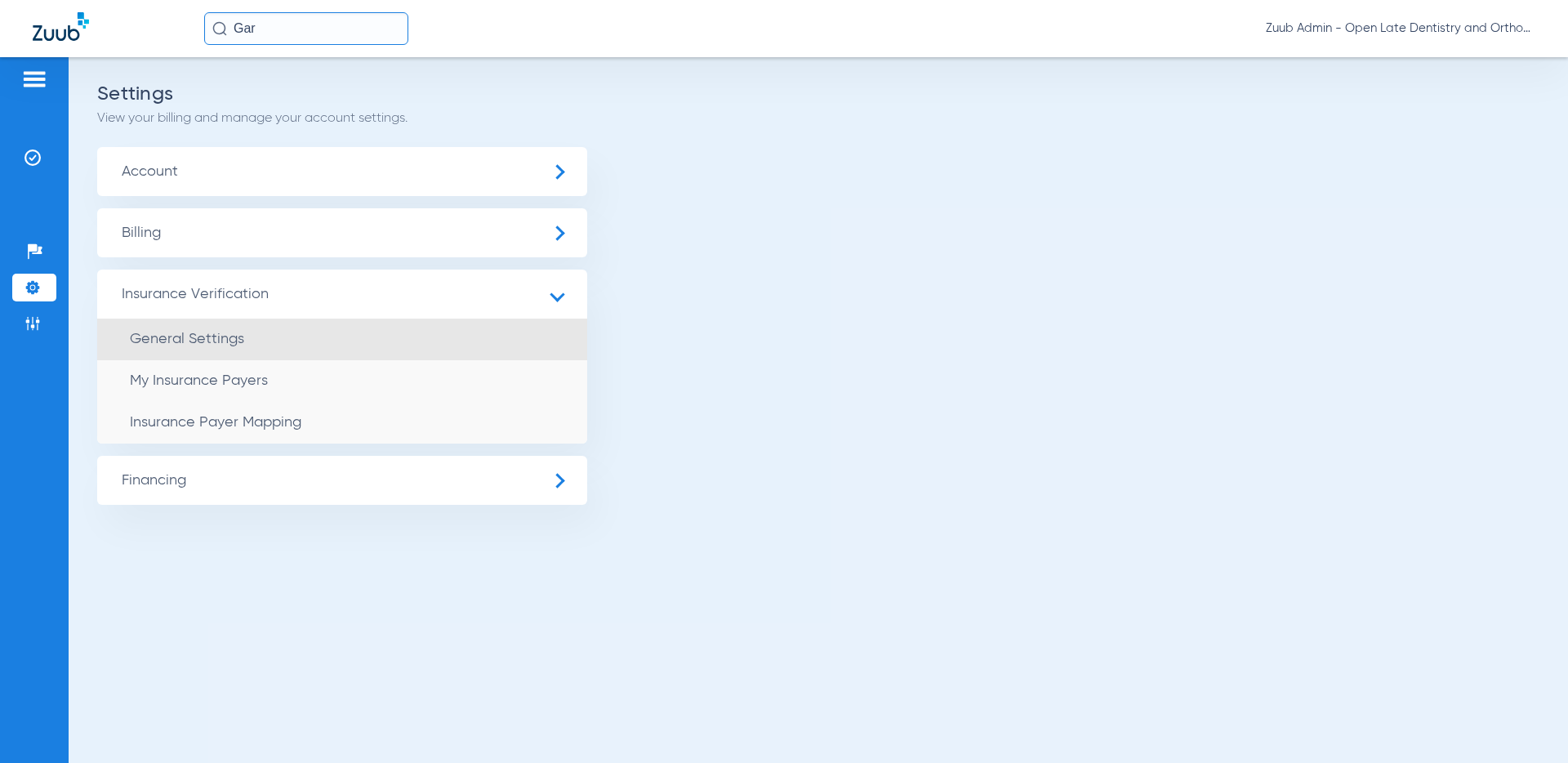
click at [226, 341] on span "General Settings" at bounding box center [186, 338] width 114 height 14
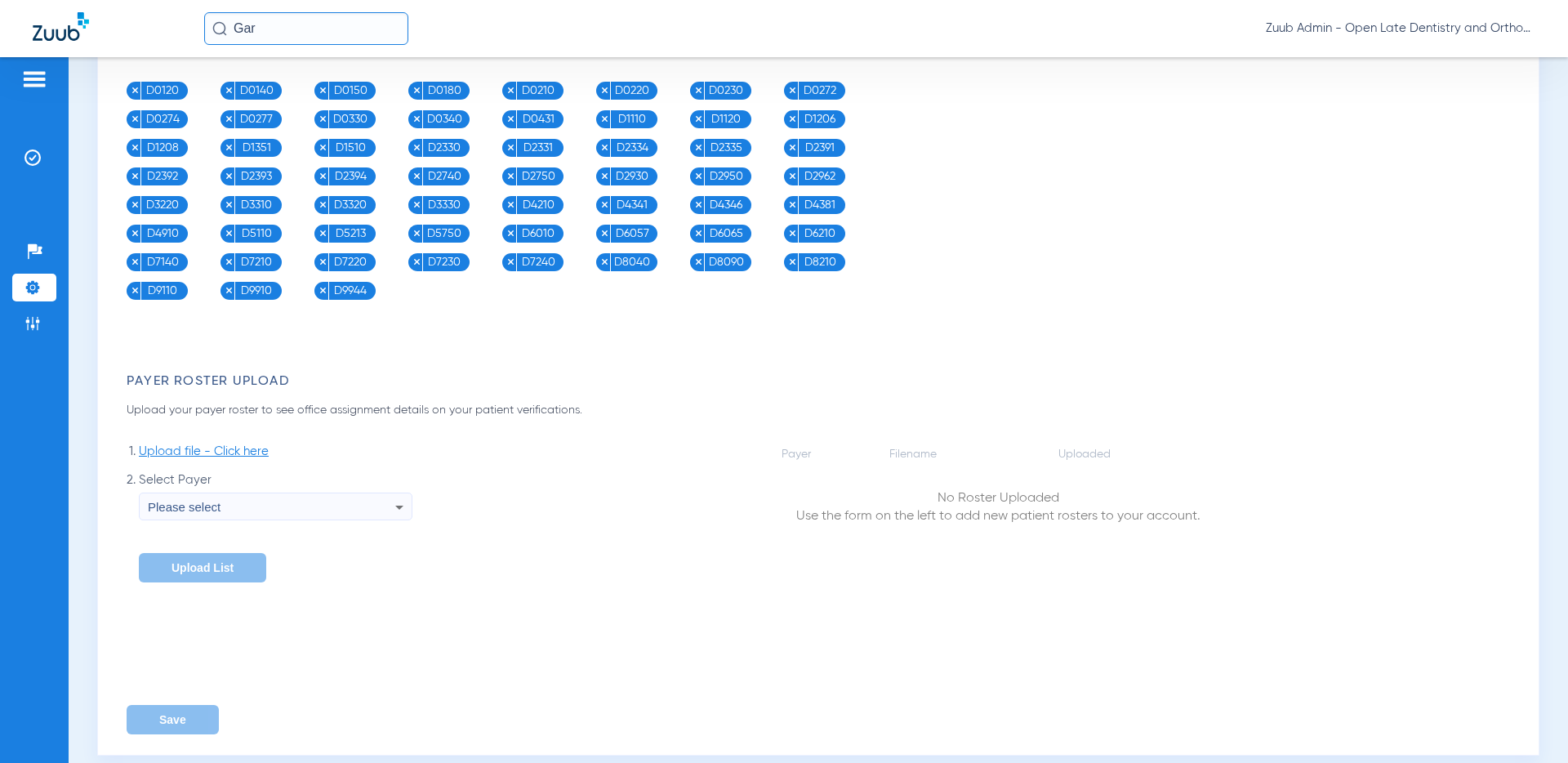
scroll to position [1970, 0]
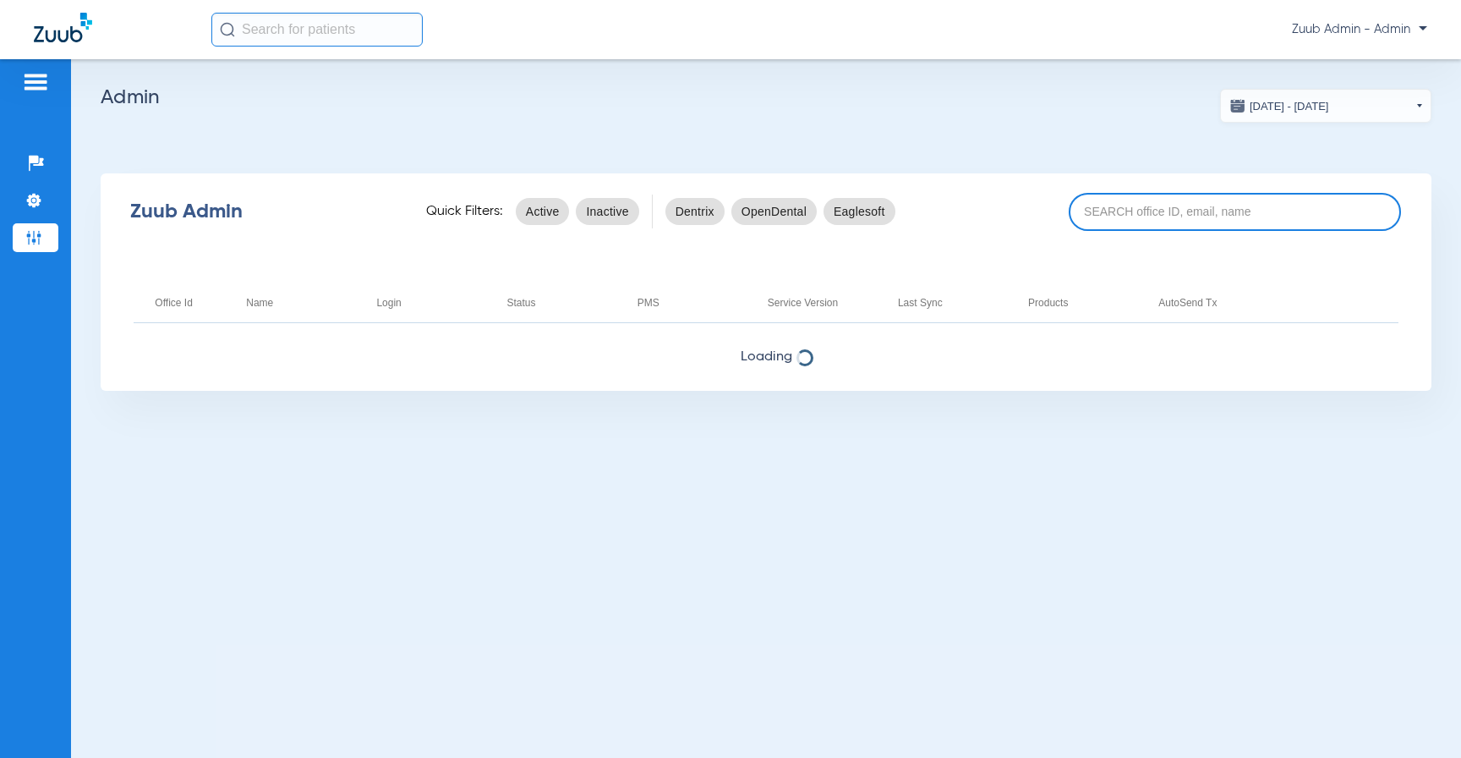
click at [1095, 215] on input at bounding box center [1235, 212] width 333 height 38
paste input "17006788"
type input "17006788"
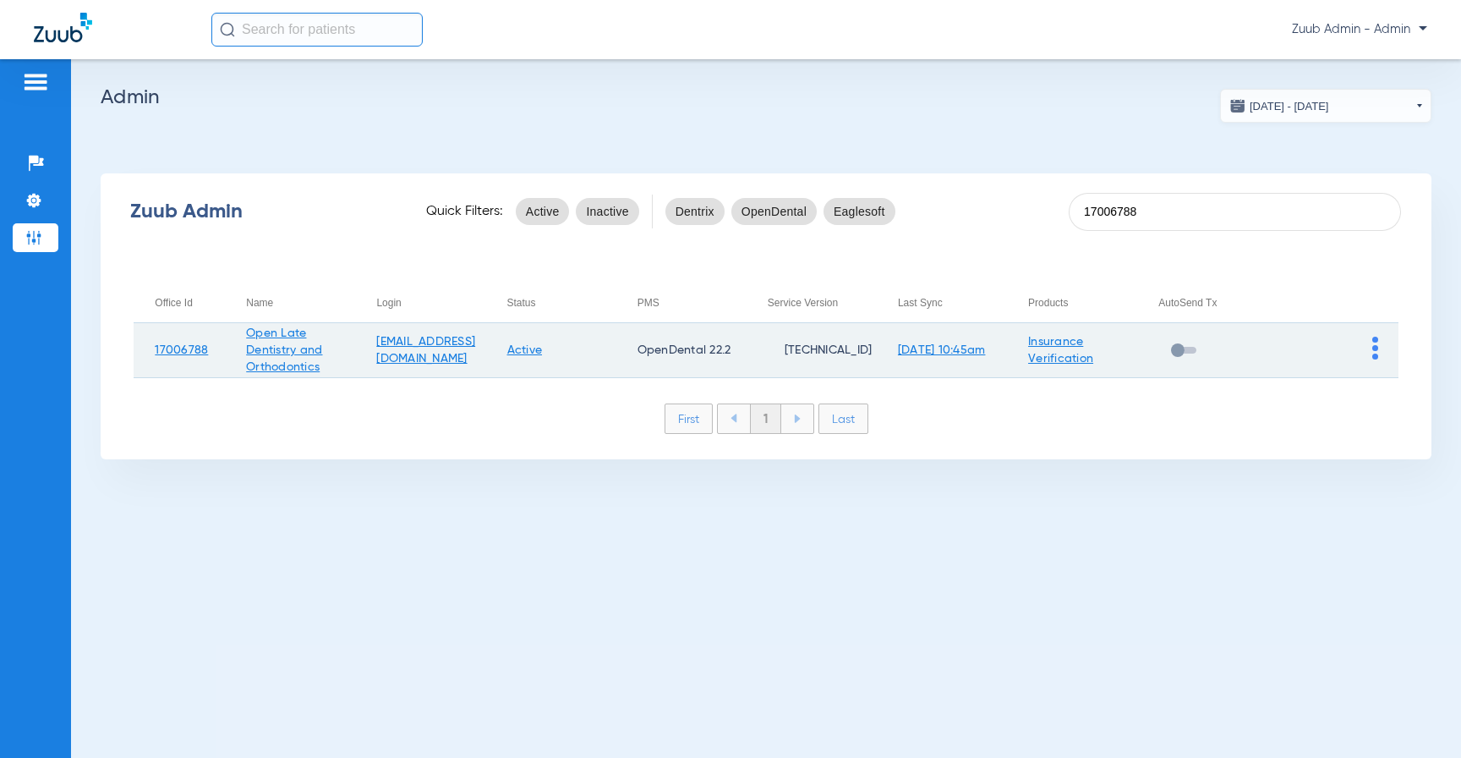
click at [1376, 343] on img at bounding box center [1375, 348] width 6 height 23
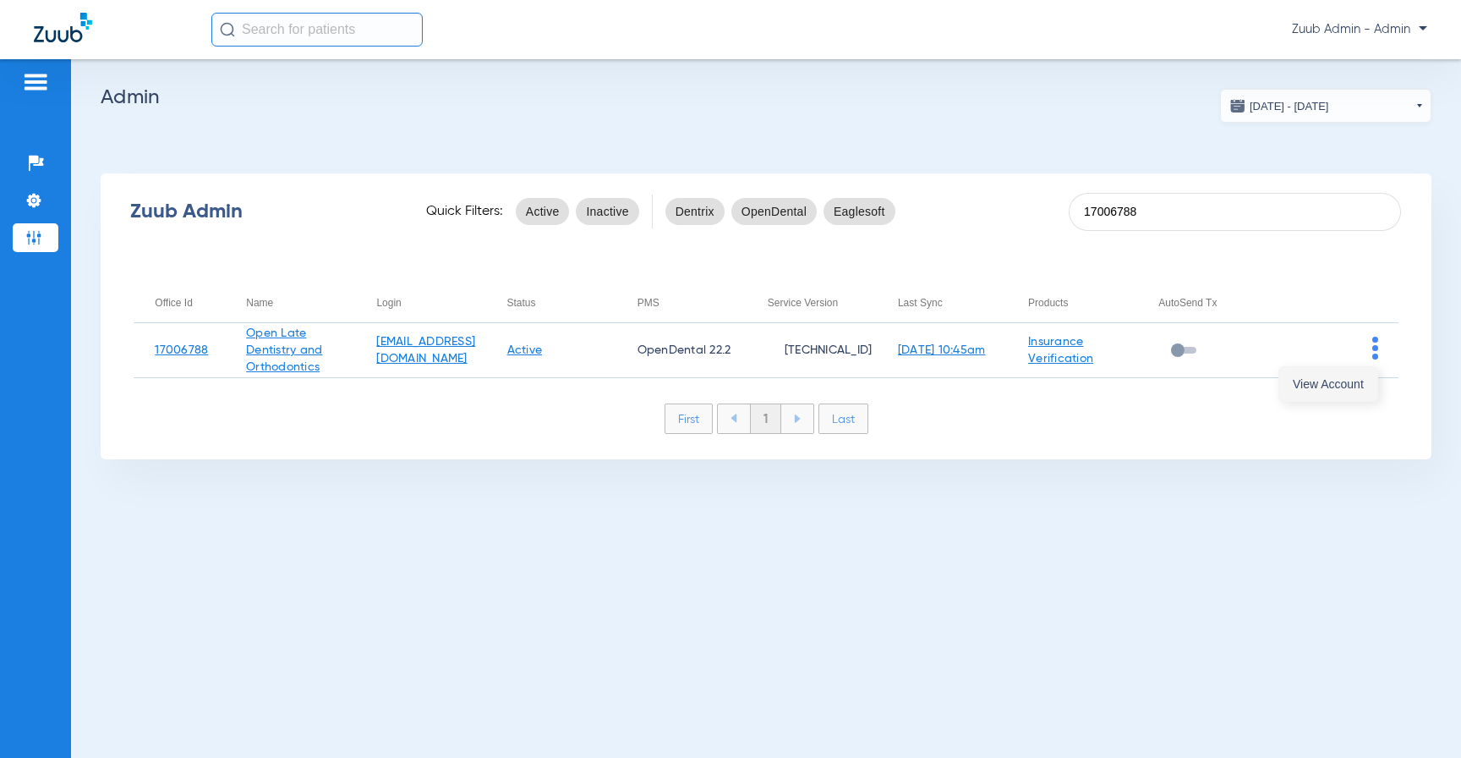
click at [1355, 378] on span "View Account" at bounding box center [1328, 384] width 71 height 12
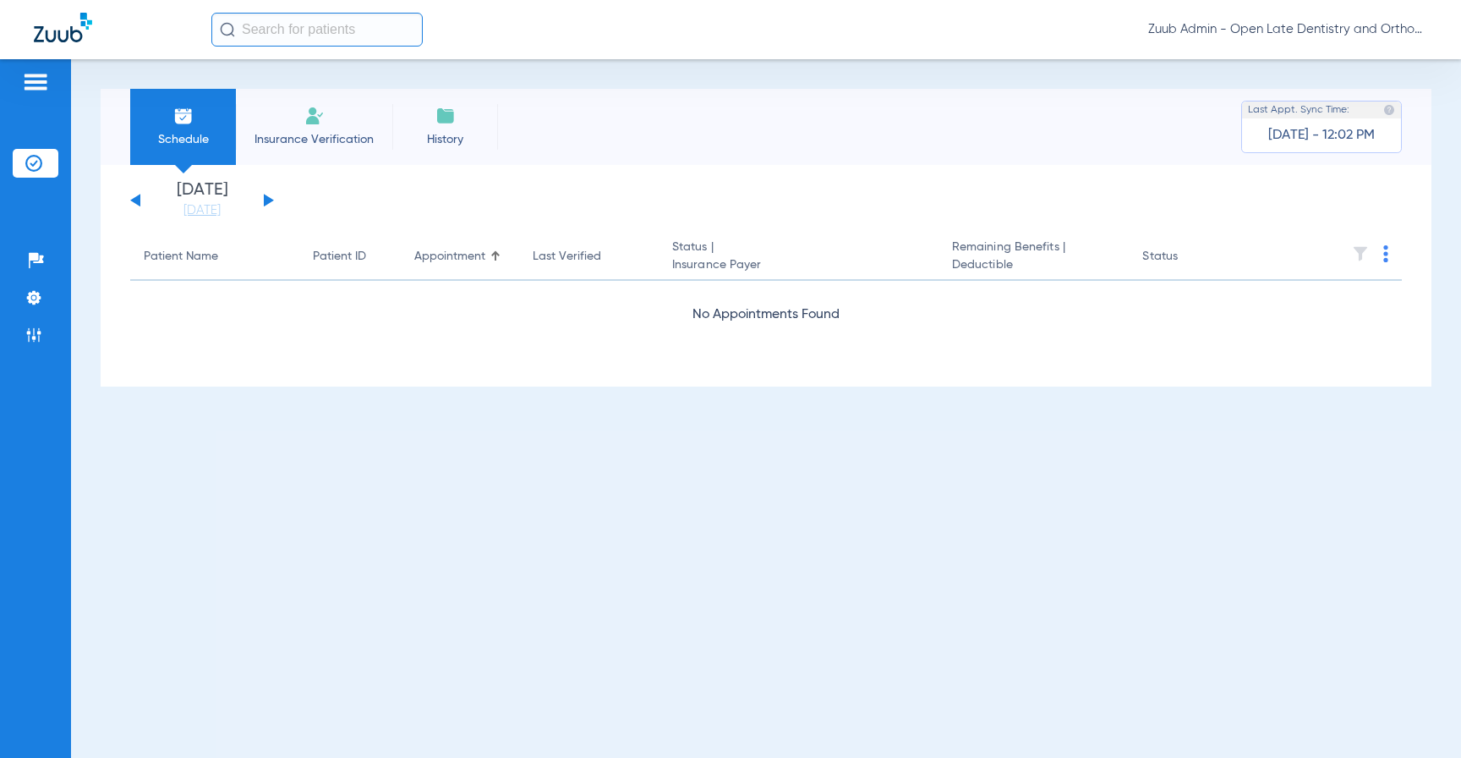
click at [274, 197] on app-single-date-navigator "Saturday 06-14-2025 Sunday 06-15-2025 Monday 06-16-2025 Tuesday 06-17-2025 Wedn…" at bounding box center [766, 200] width 1272 height 37
click at [268, 200] on button at bounding box center [269, 200] width 10 height 13
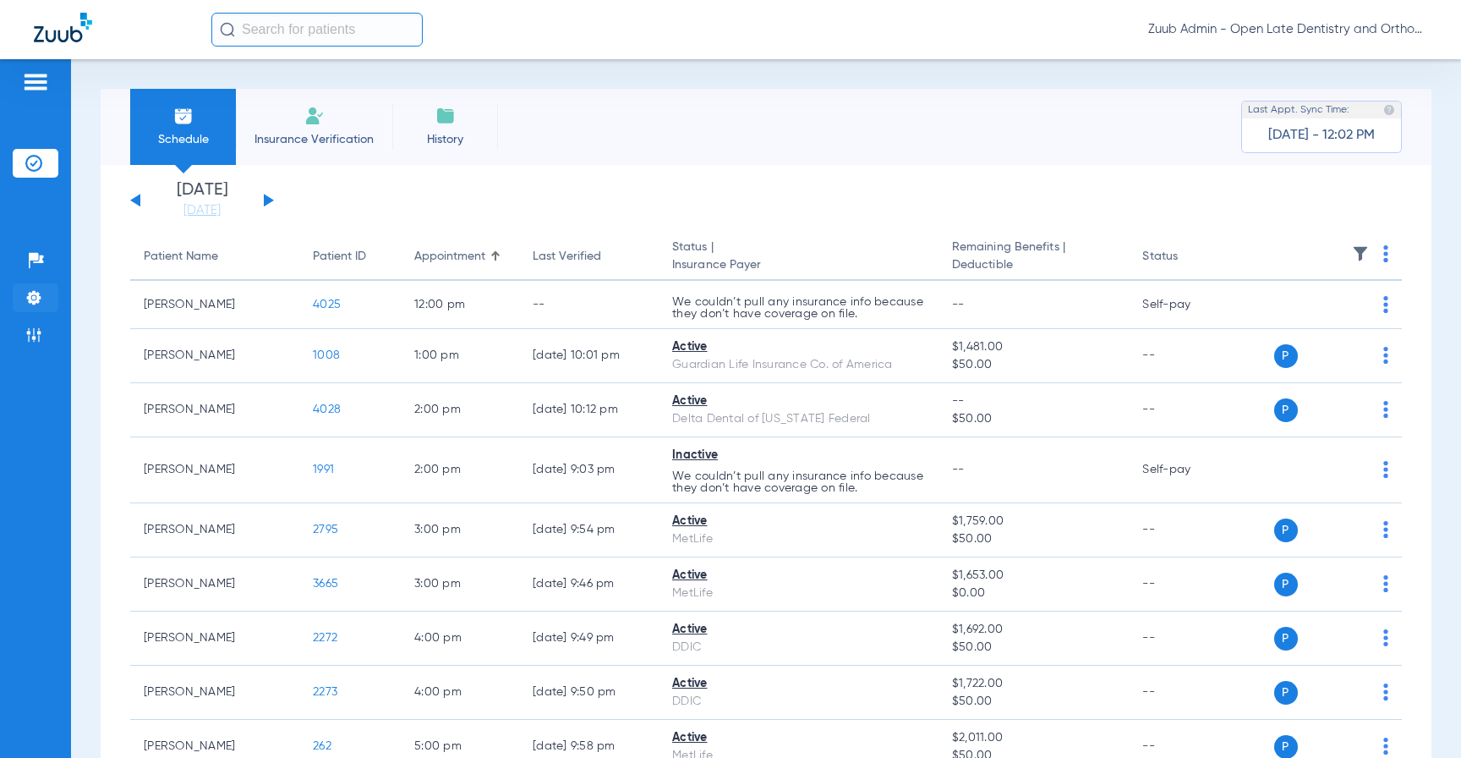
click at [29, 290] on img at bounding box center [33, 297] width 17 height 17
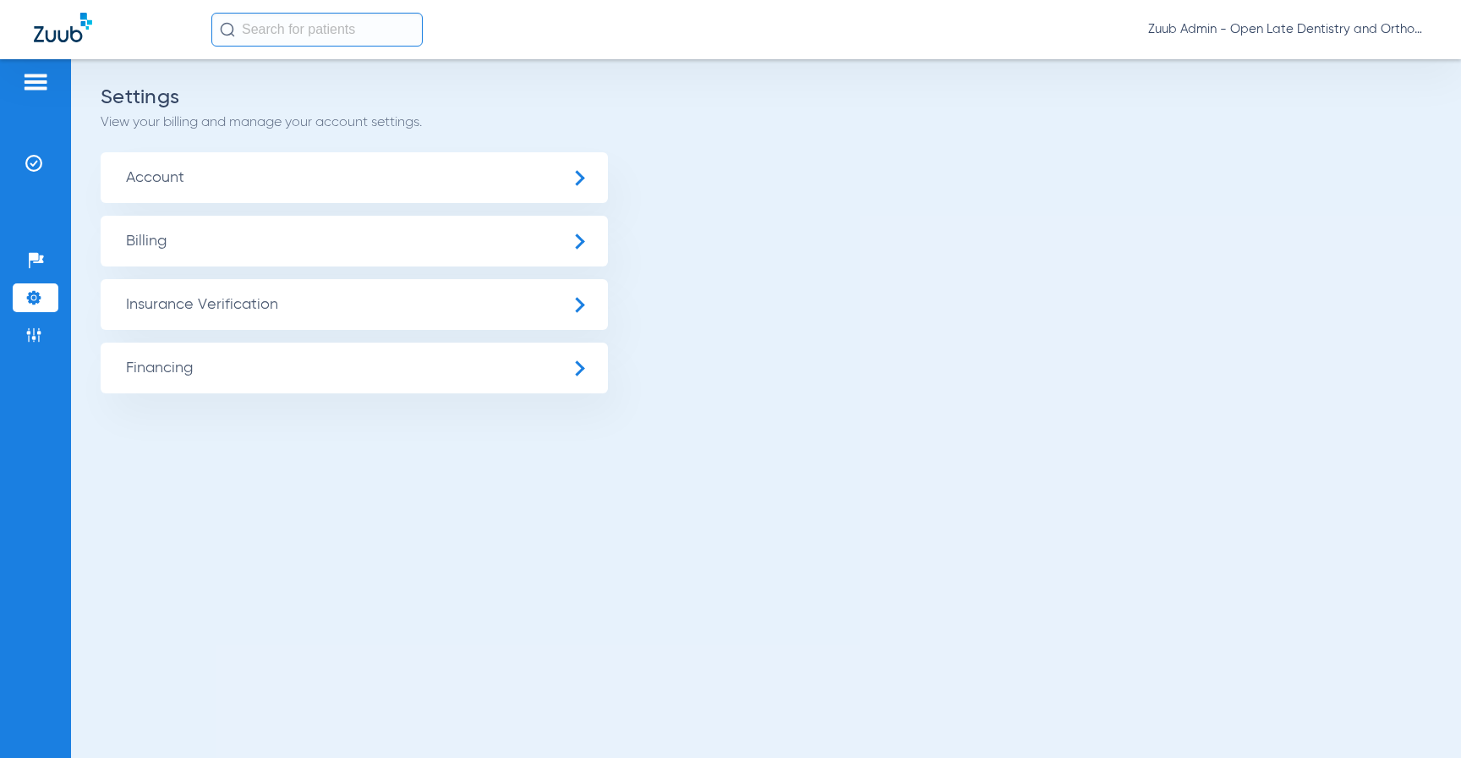
click at [219, 186] on span "Account" at bounding box center [354, 177] width 507 height 51
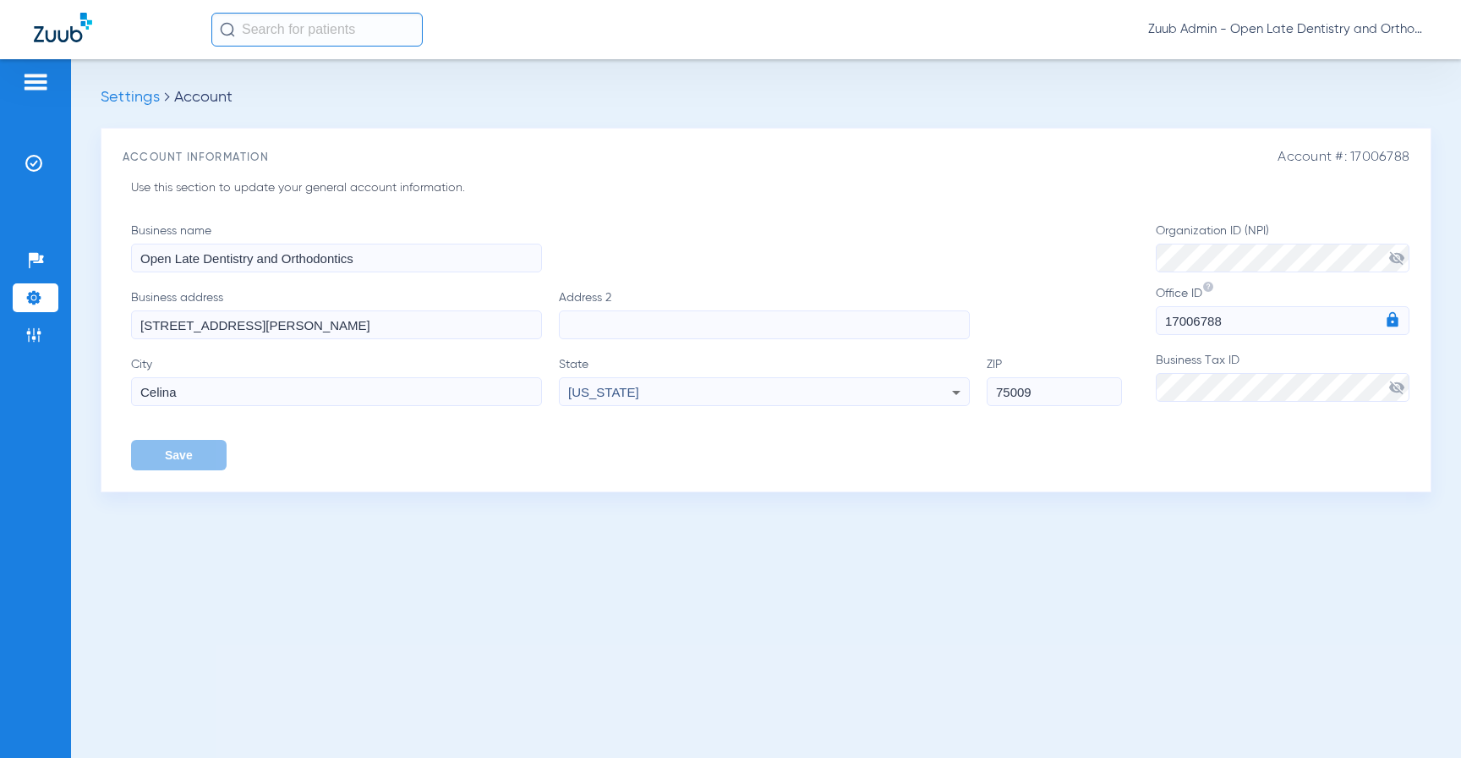
click at [1394, 386] on span "visibility_off" at bounding box center [1396, 387] width 17 height 17
click at [1040, 262] on div "Business name Open Late Dentistry and Orthodontics" at bounding box center [626, 247] width 991 height 50
click at [1396, 257] on span "visibility_off" at bounding box center [1396, 257] width 17 height 17
click at [1300, 619] on div "Settings Account Account #: 17006788 Account Information Use this section to up…" at bounding box center [766, 408] width 1390 height 698
click at [202, 452] on button "Save" at bounding box center [179, 455] width 96 height 30
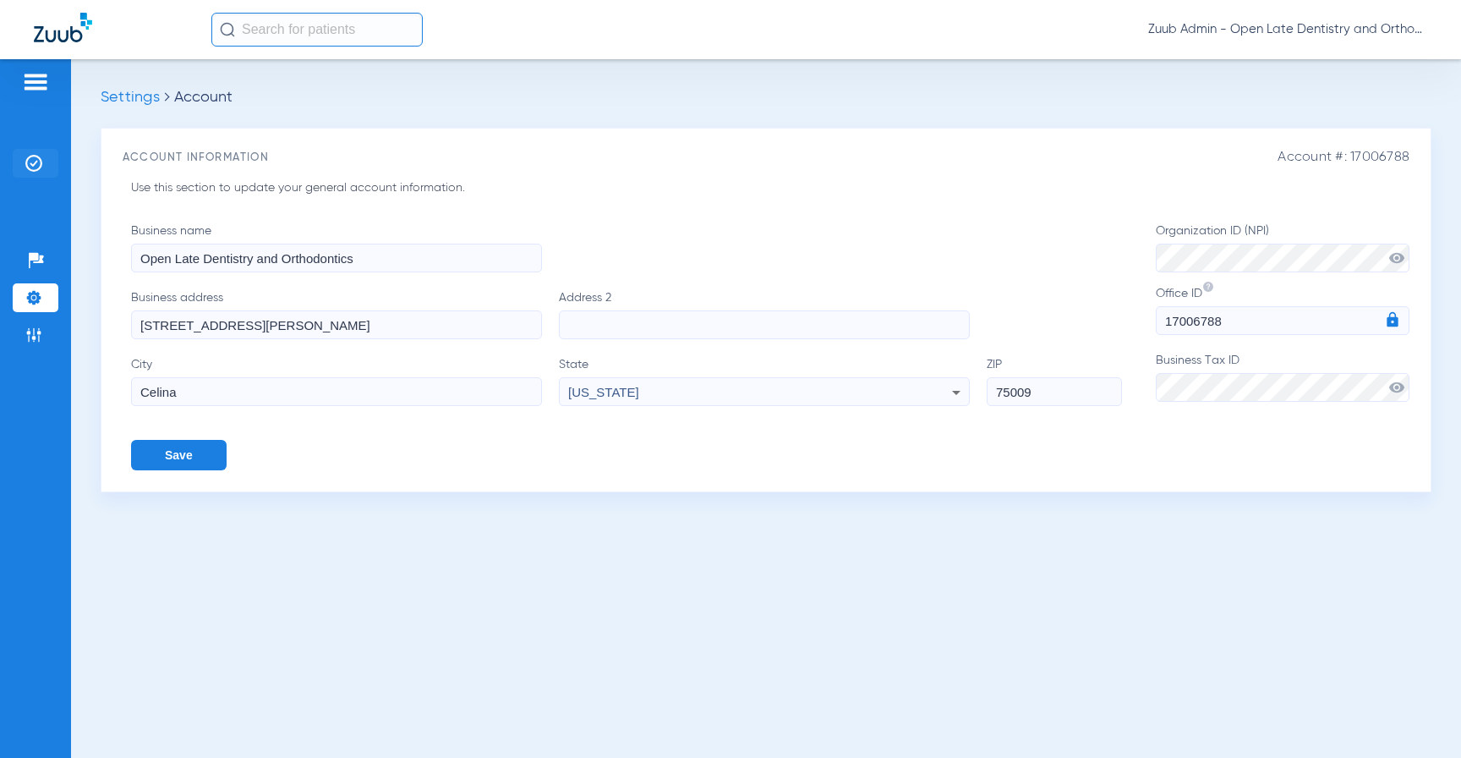
click at [33, 167] on img at bounding box center [33, 163] width 17 height 17
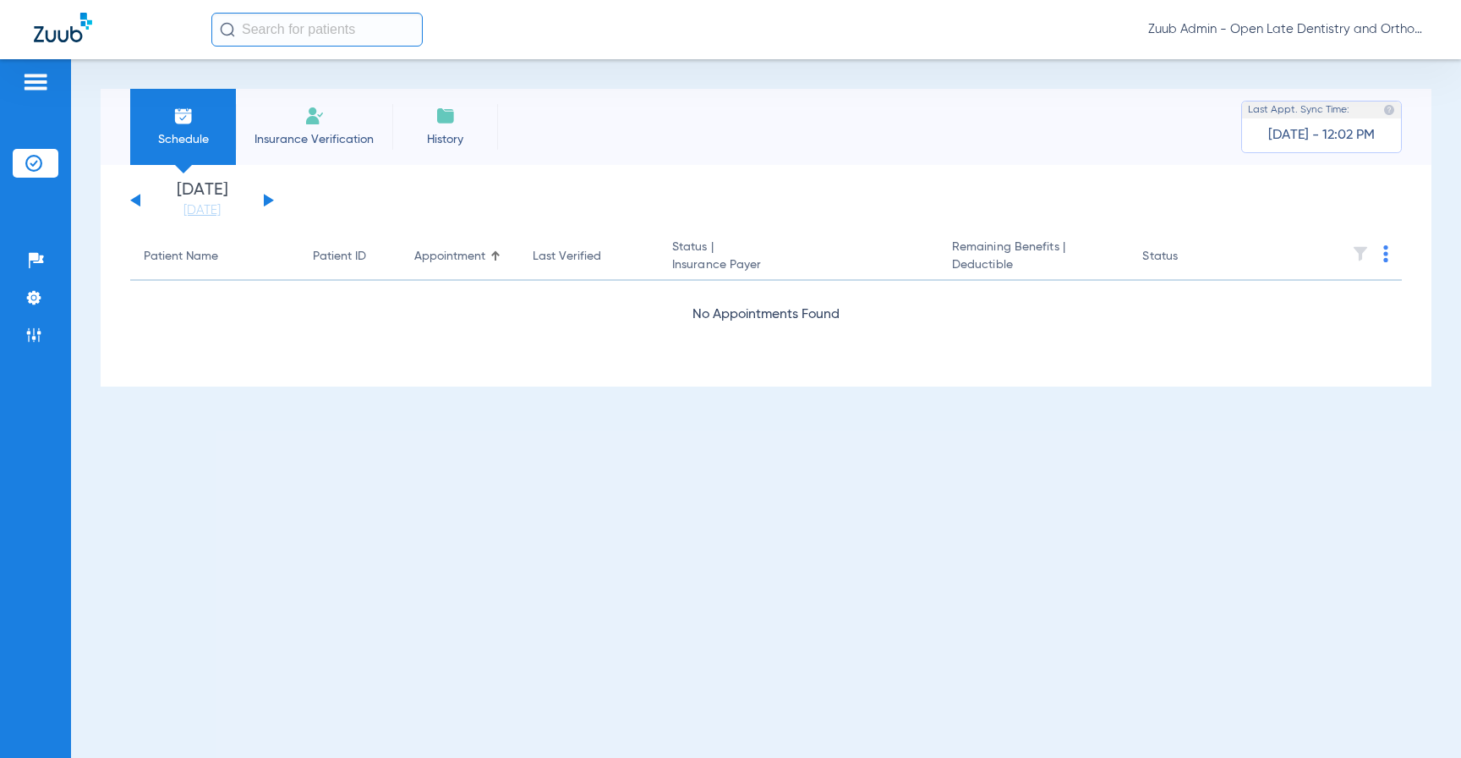
click at [266, 194] on div "Saturday 06-14-2025 Sunday 06-15-2025 Monday 06-16-2025 Tuesday 06-17-2025 Wedn…" at bounding box center [202, 200] width 144 height 37
click at [265, 199] on button at bounding box center [269, 200] width 10 height 13
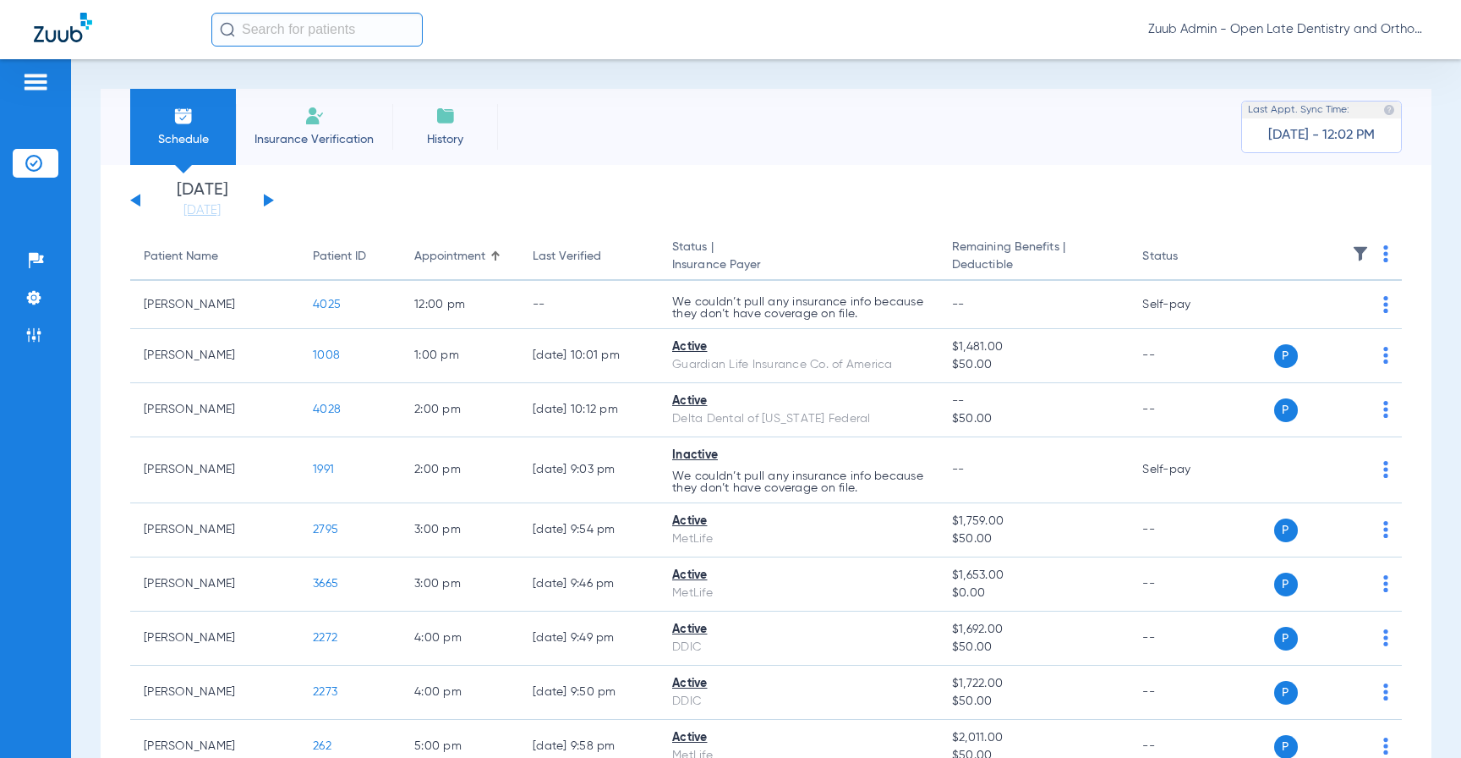
click at [266, 196] on button at bounding box center [269, 200] width 10 height 13
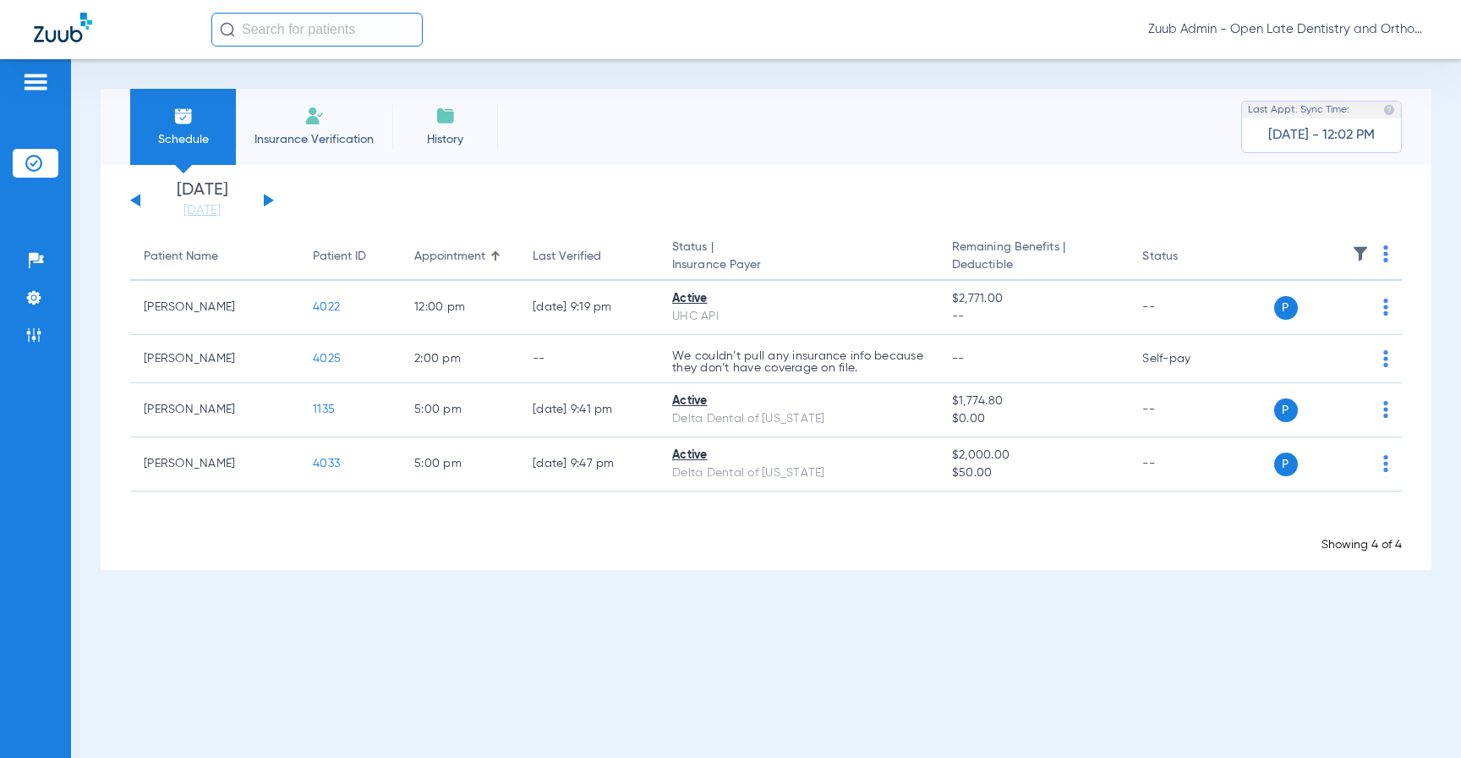
click at [266, 196] on button at bounding box center [269, 200] width 10 height 13
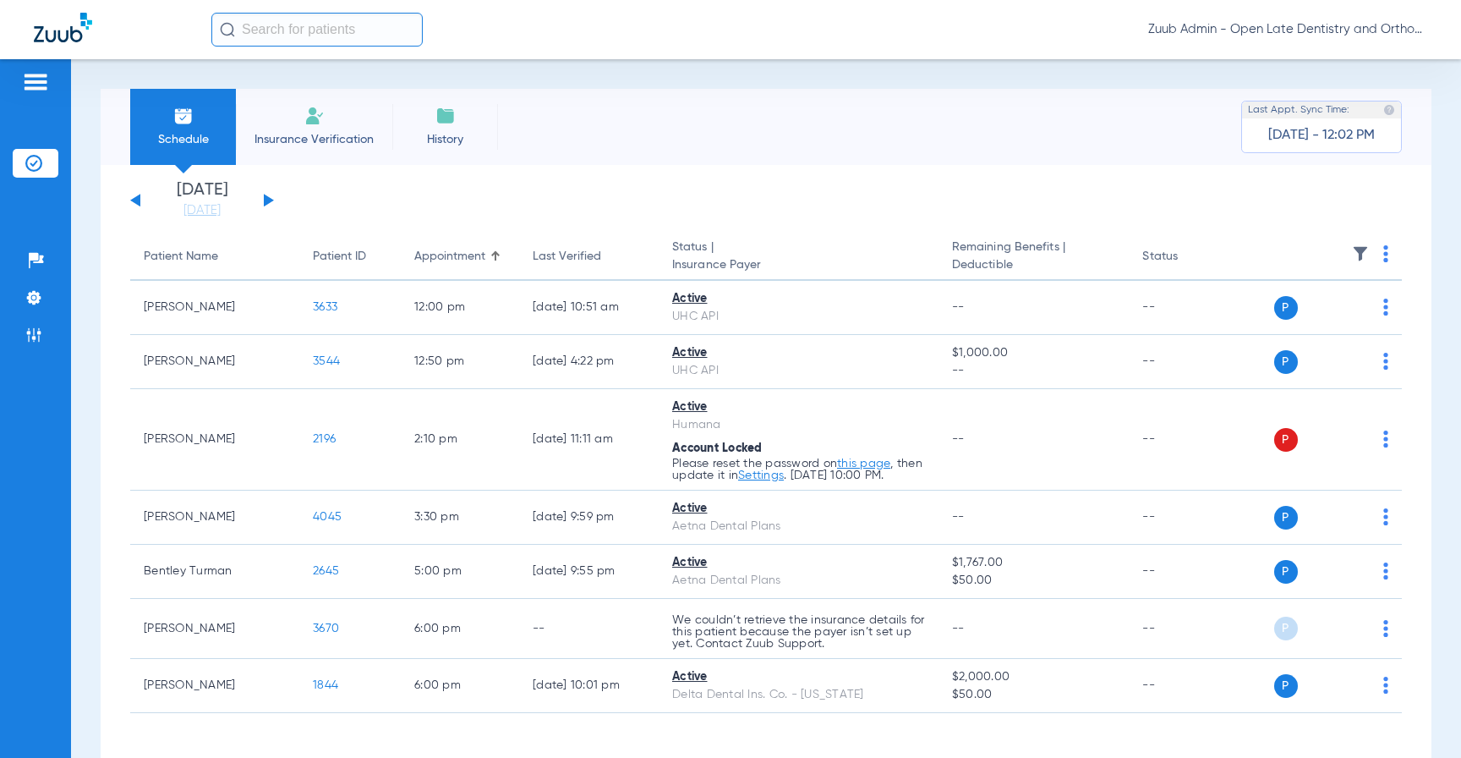
click at [134, 199] on button at bounding box center [135, 200] width 10 height 13
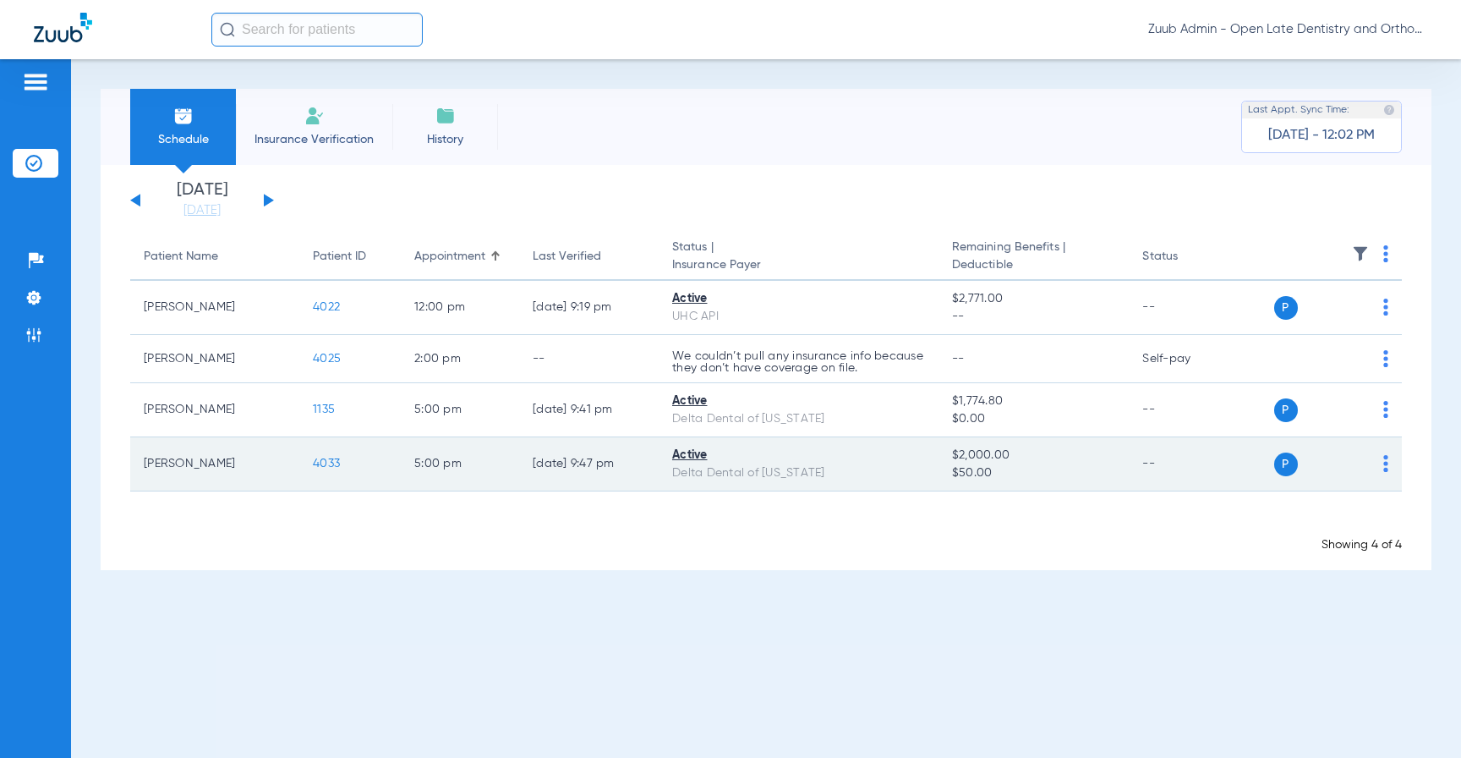
click at [321, 458] on span "4033" at bounding box center [326, 463] width 27 height 12
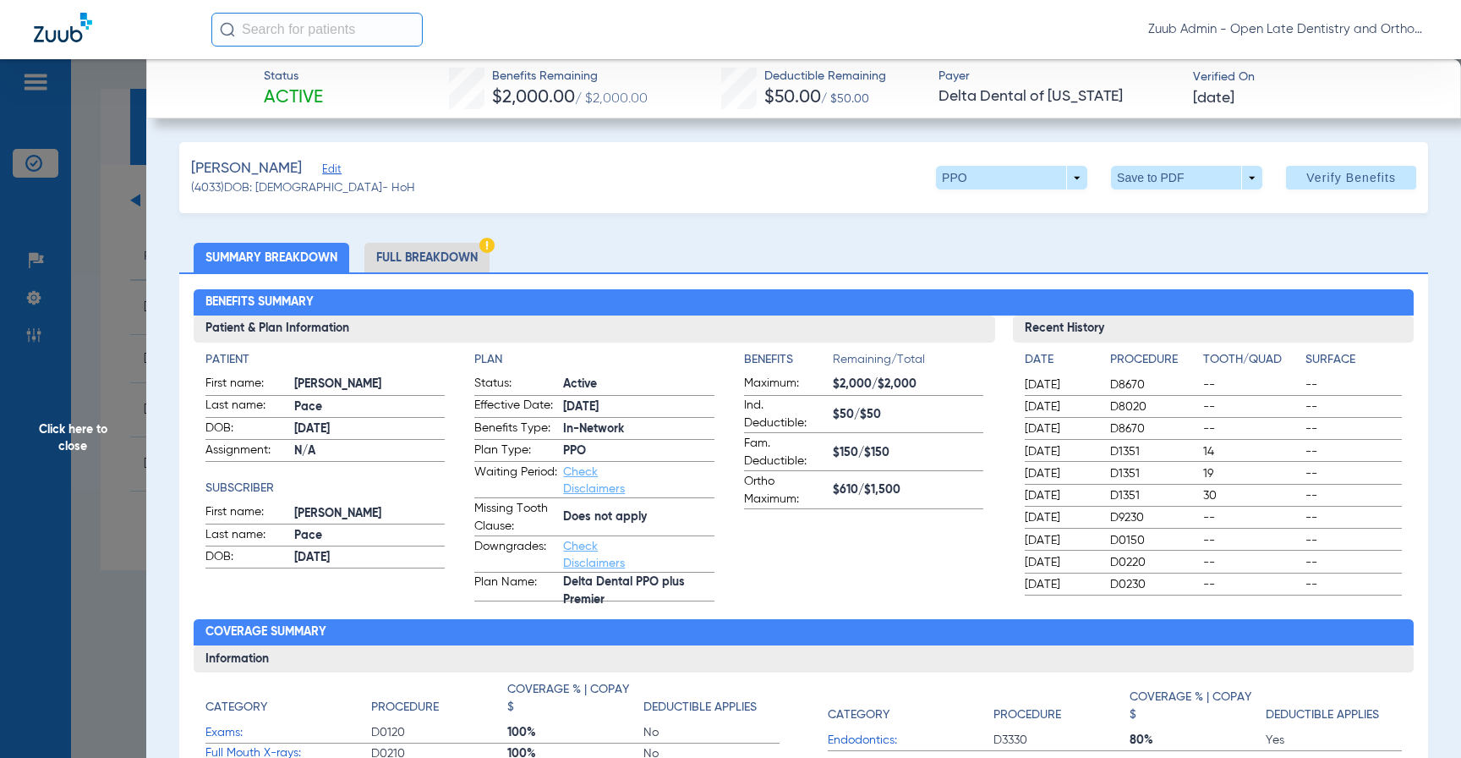
click at [83, 448] on span "Click here to close" at bounding box center [73, 438] width 146 height 758
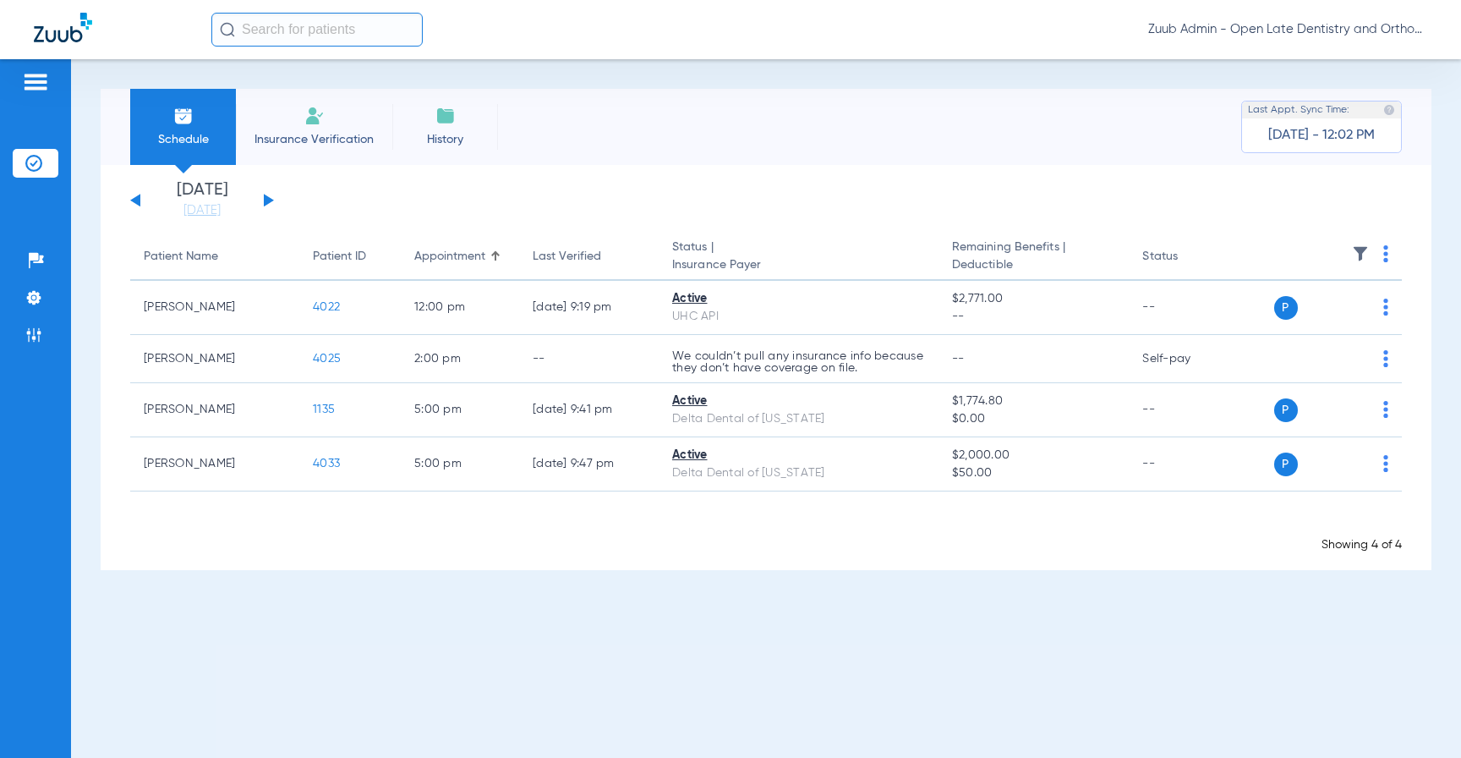
click at [349, 25] on input "text" at bounding box center [316, 30] width 211 height 34
click at [205, 211] on link "08-20-2025" at bounding box center [201, 210] width 101 height 17
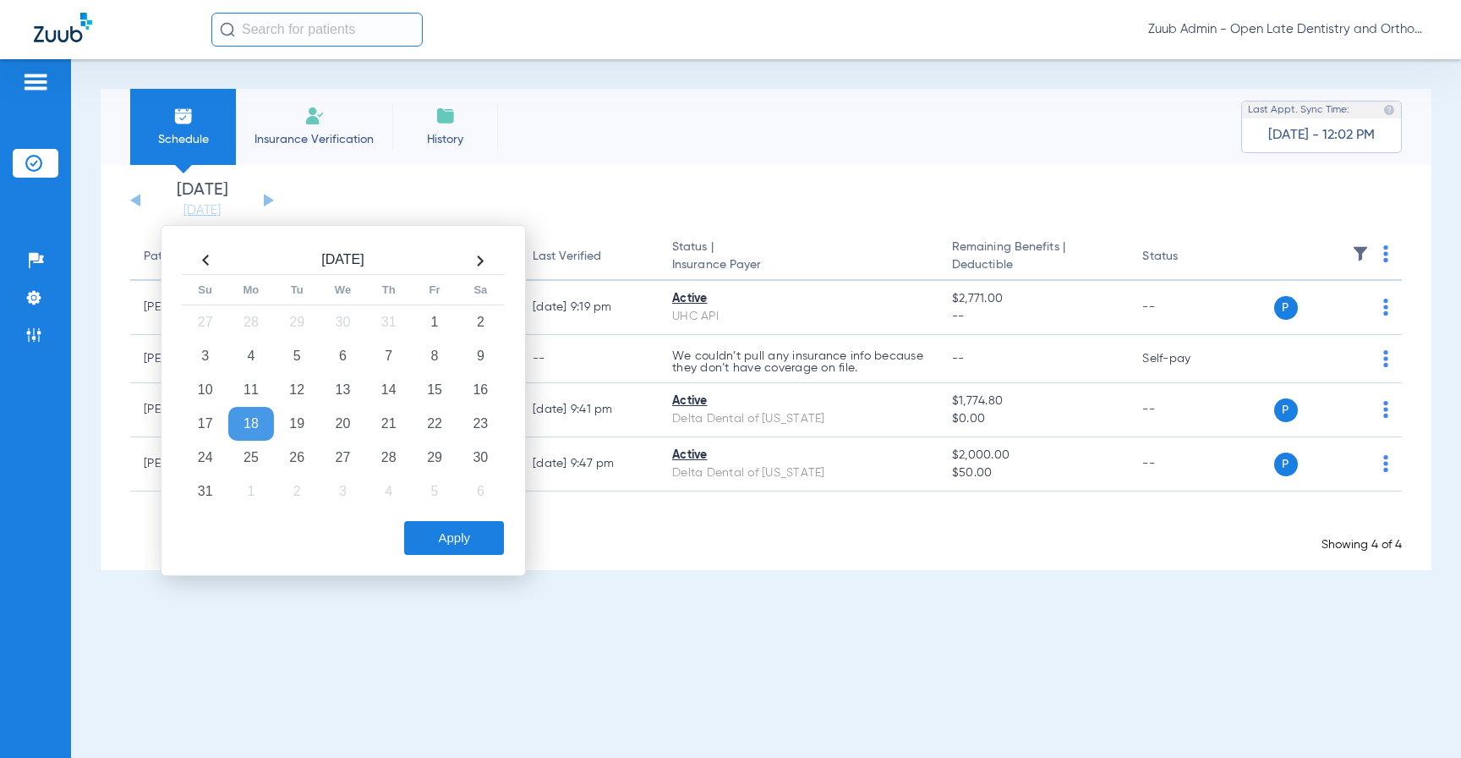
drag, startPoint x: 449, startPoint y: 195, endPoint x: 473, endPoint y: 199, distance: 23.9
click at [449, 195] on app-single-date-navigator "Saturday 06-14-2025 Sunday 06-15-2025 Monday 06-16-2025 Tuesday 06-17-2025 Wedn…" at bounding box center [766, 200] width 1272 height 37
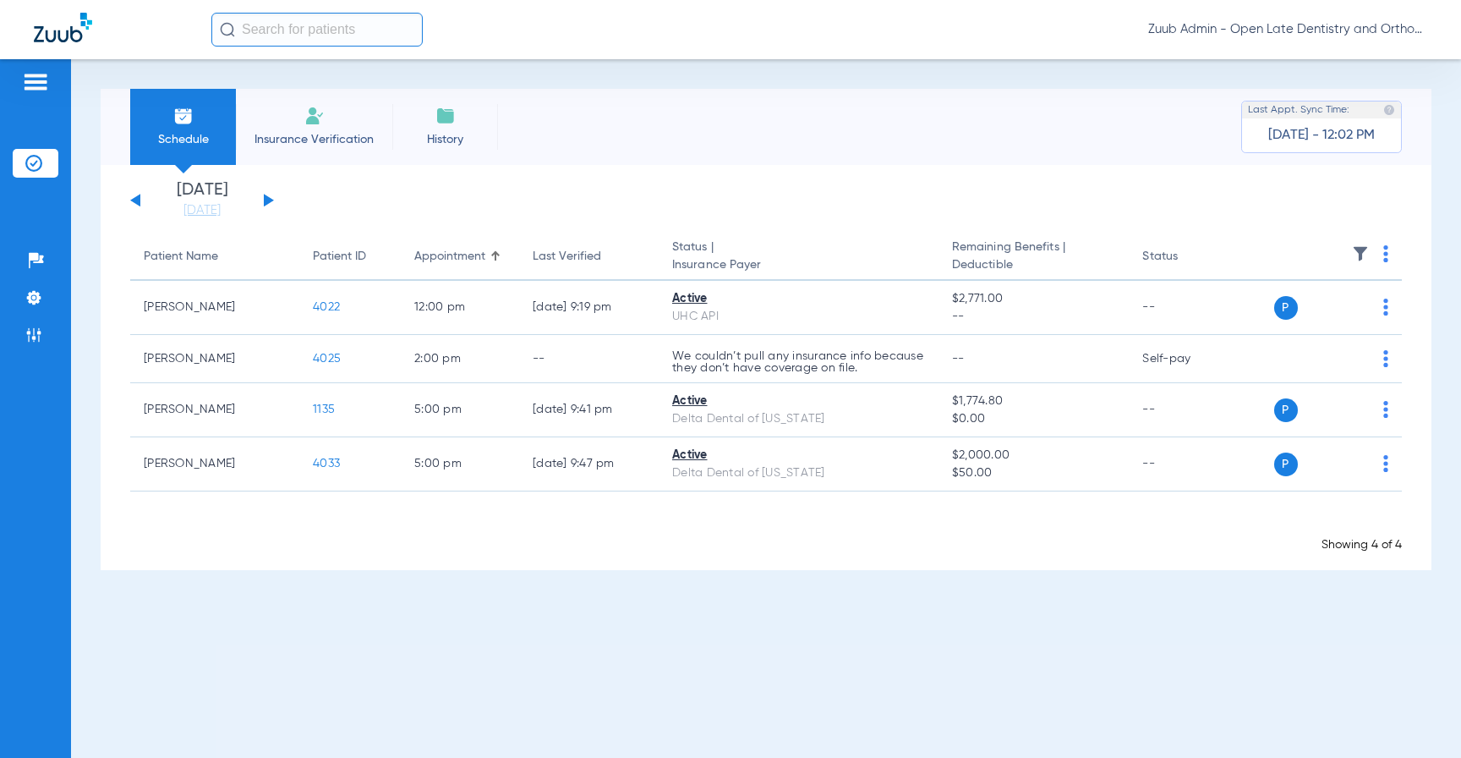
click at [308, 27] on input "text" at bounding box center [316, 30] width 211 height 34
click at [354, 34] on input "text" at bounding box center [316, 30] width 211 height 34
paste input "Virginia Pedrozo"
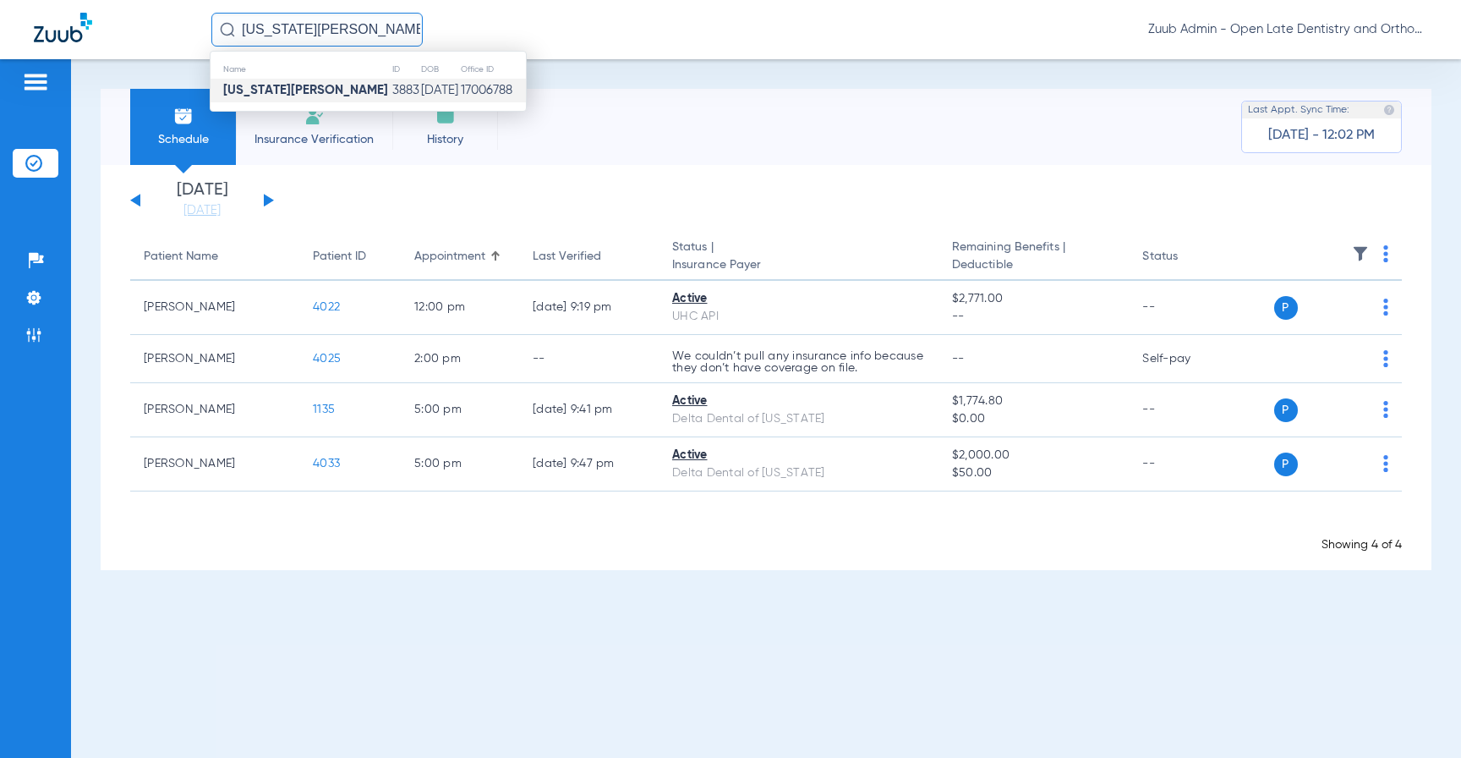
type input "Virginia Pedrozo"
click at [333, 97] on td "Virginia Pedrozo" at bounding box center [301, 91] width 181 height 24
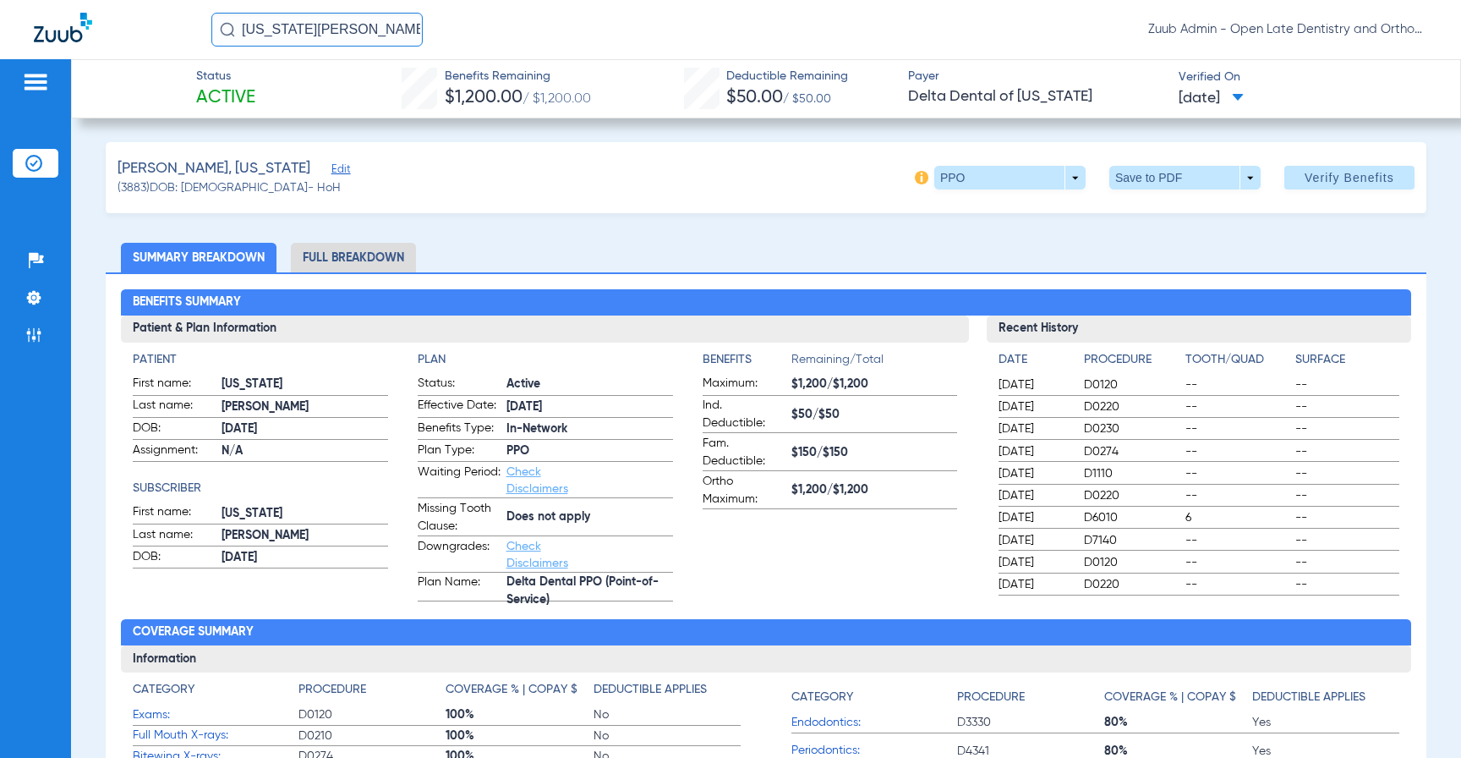
drag, startPoint x: 1192, startPoint y: 101, endPoint x: 1258, endPoint y: 103, distance: 66.0
click at [1258, 103] on div "Status Active Benefits Remaining $1,200.00 / $1,200.00 Deductible Remaining $50…" at bounding box center [766, 88] width 1390 height 59
click at [37, 167] on img at bounding box center [33, 163] width 17 height 17
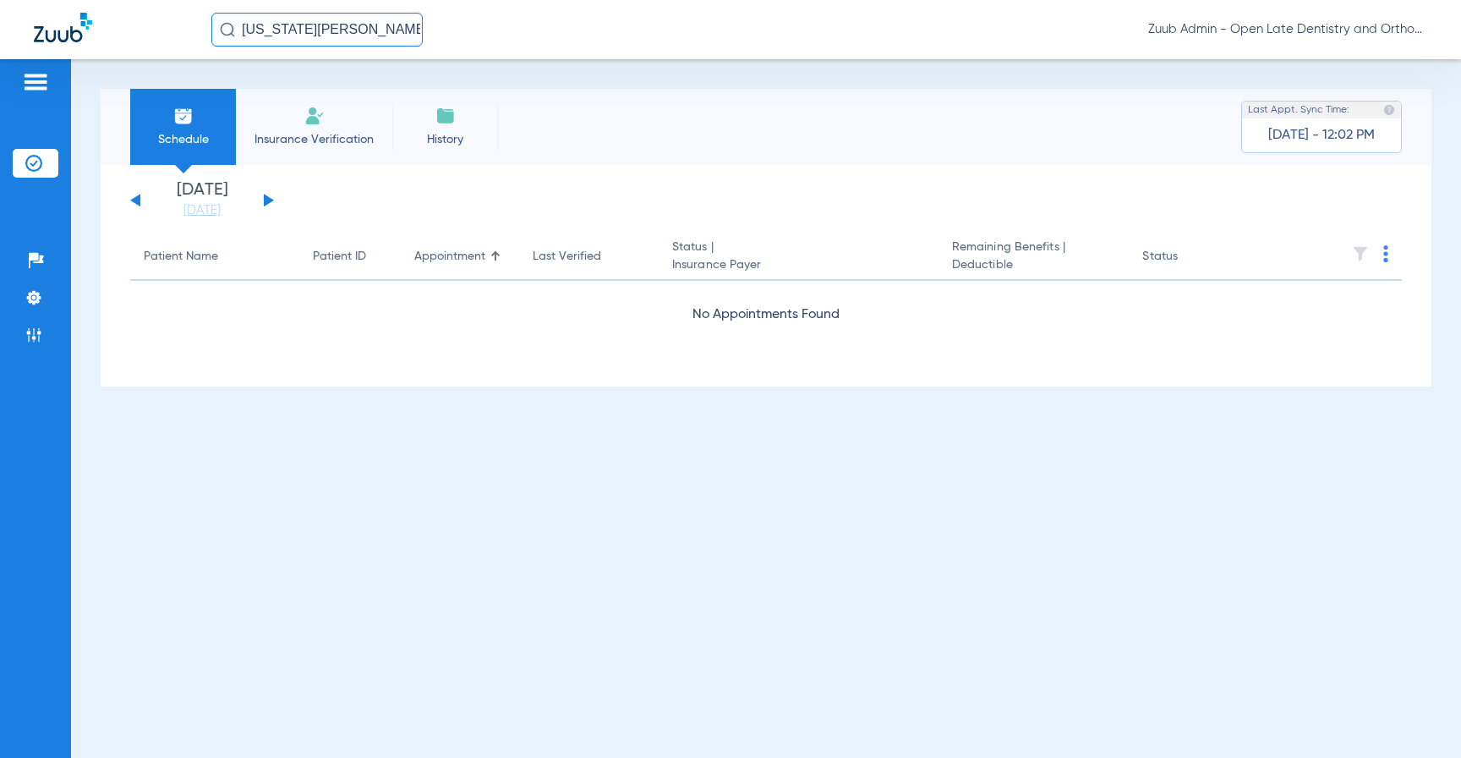
click at [316, 145] on span "Insurance Verification" at bounding box center [314, 139] width 131 height 17
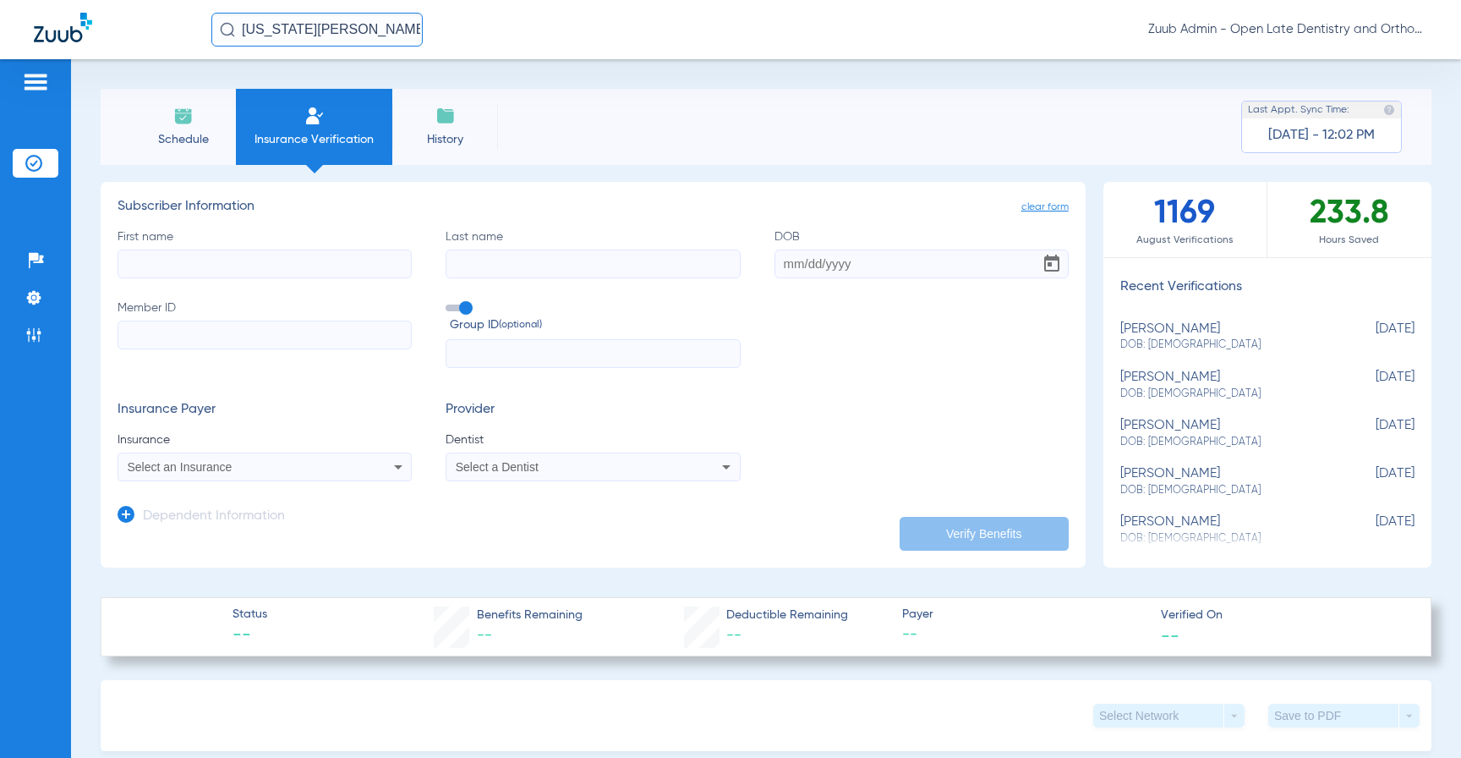
drag, startPoint x: 24, startPoint y: 295, endPoint x: 85, endPoint y: 302, distance: 61.3
click at [25, 295] on li "Settings" at bounding box center [36, 297] width 46 height 29
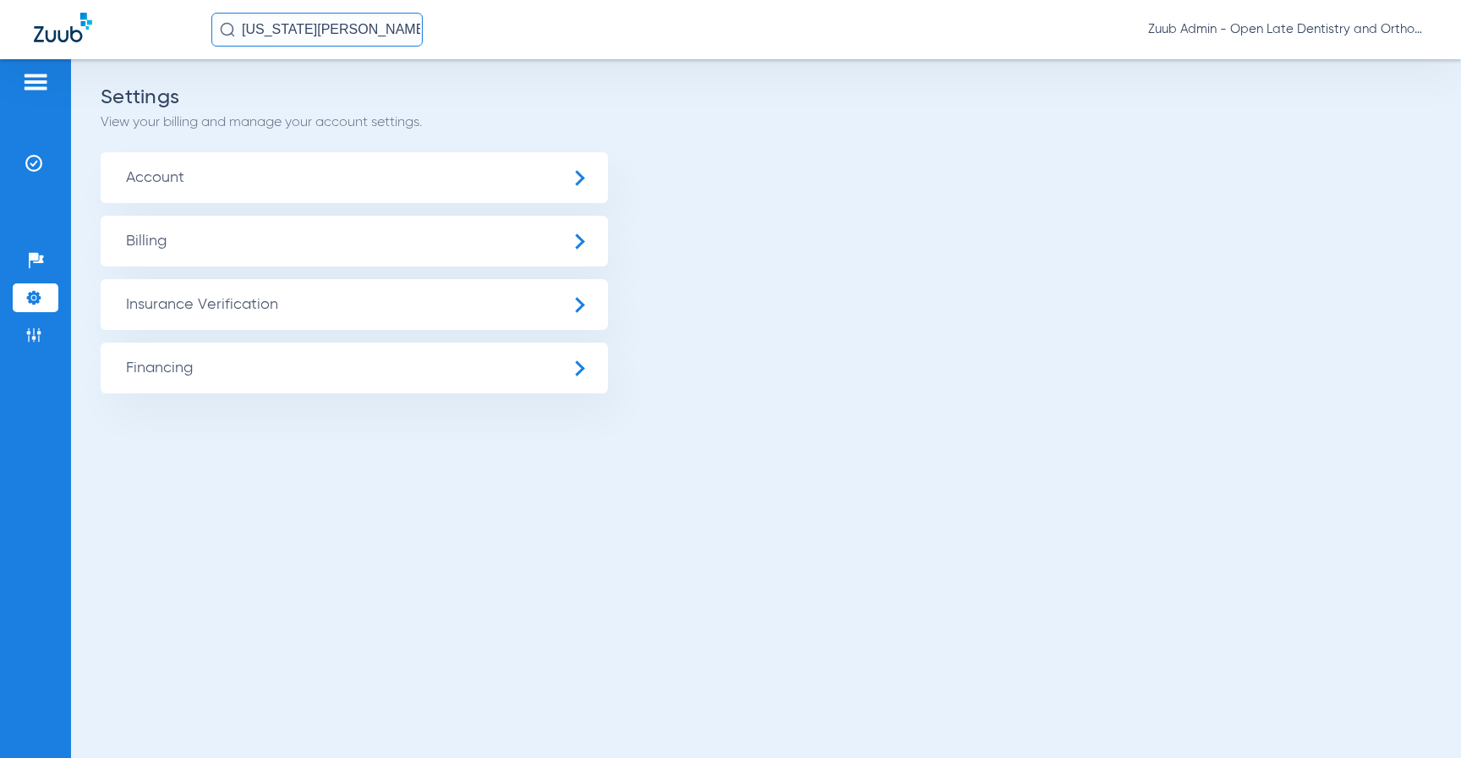
click at [286, 324] on span "Insurance Verification" at bounding box center [354, 304] width 507 height 51
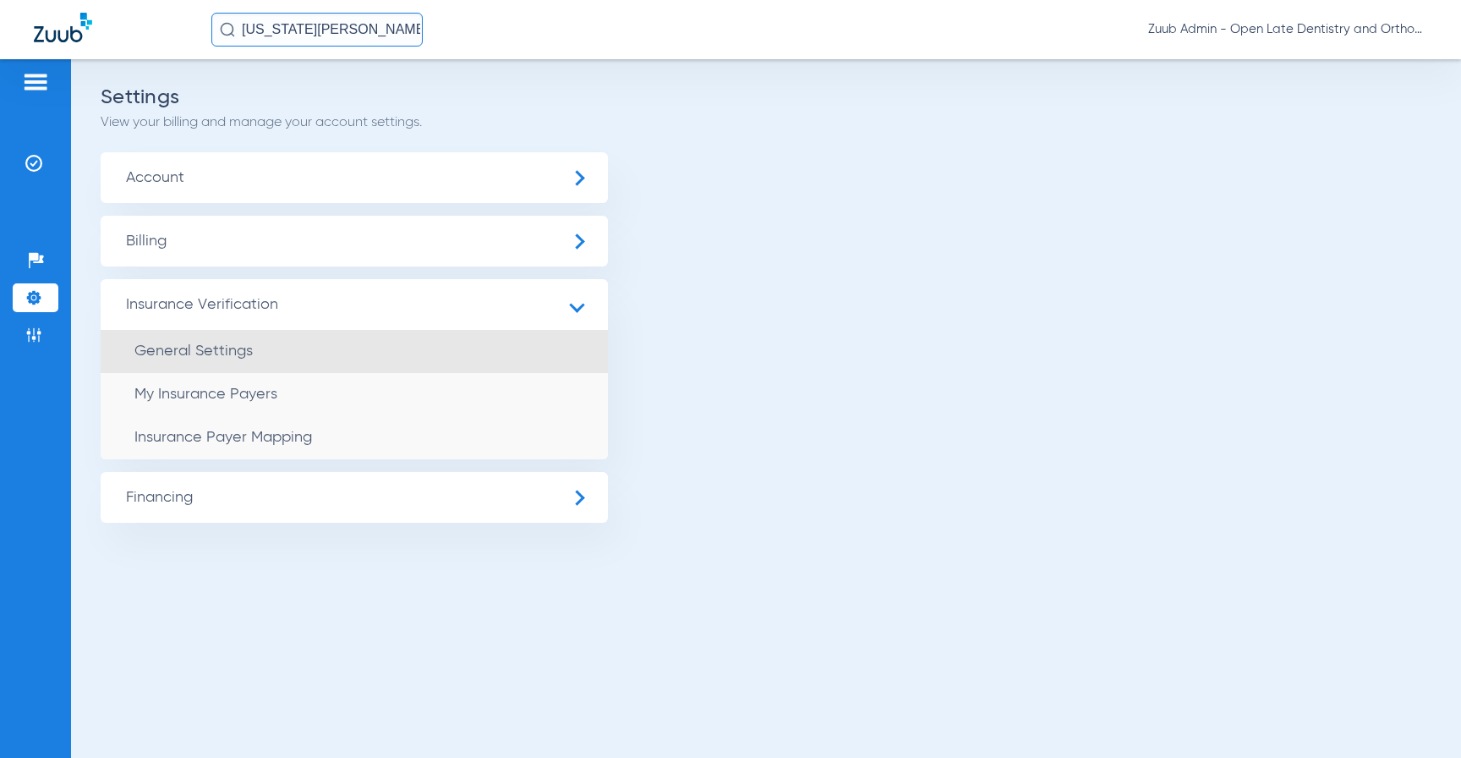
click at [282, 355] on li "General Settings" at bounding box center [354, 351] width 507 height 43
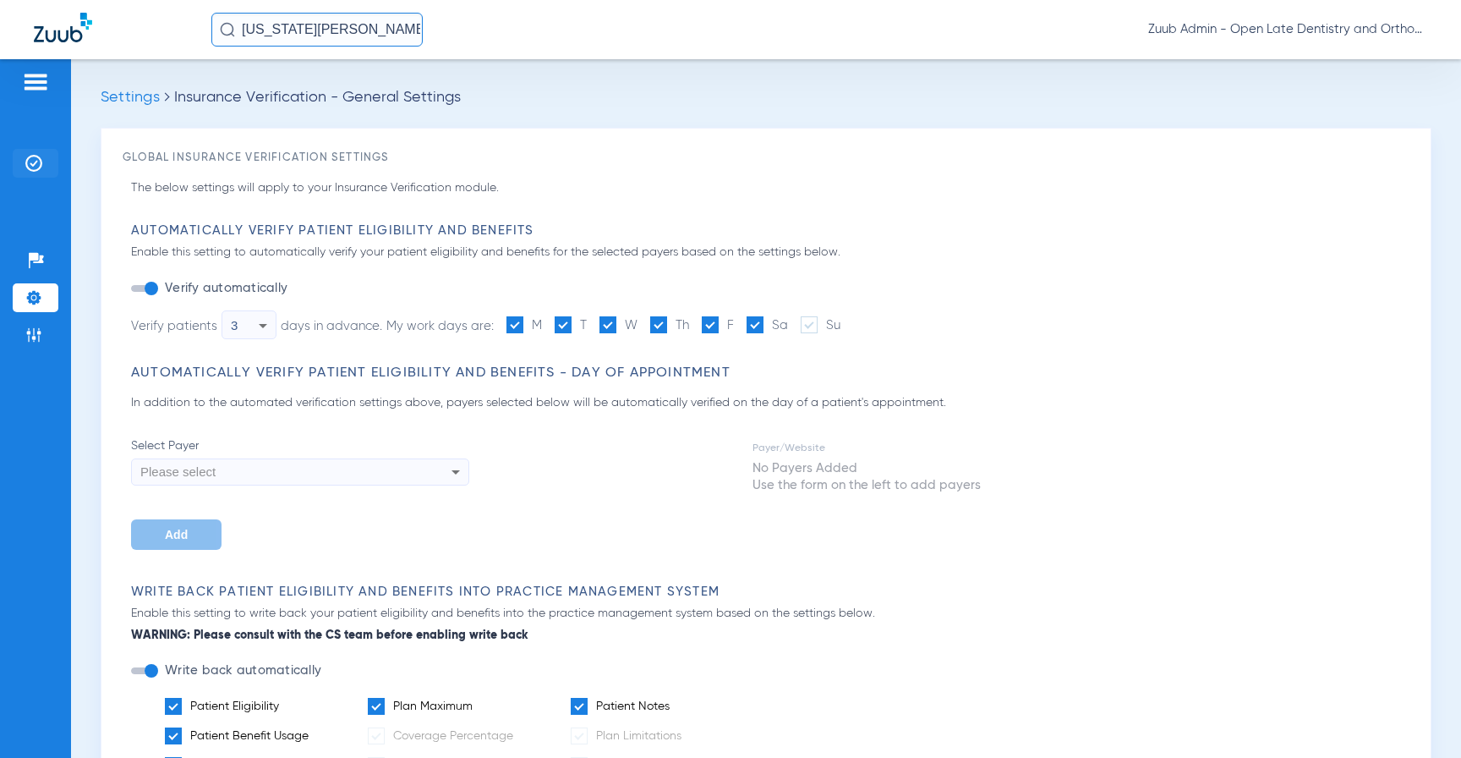
click at [30, 156] on img at bounding box center [33, 163] width 17 height 17
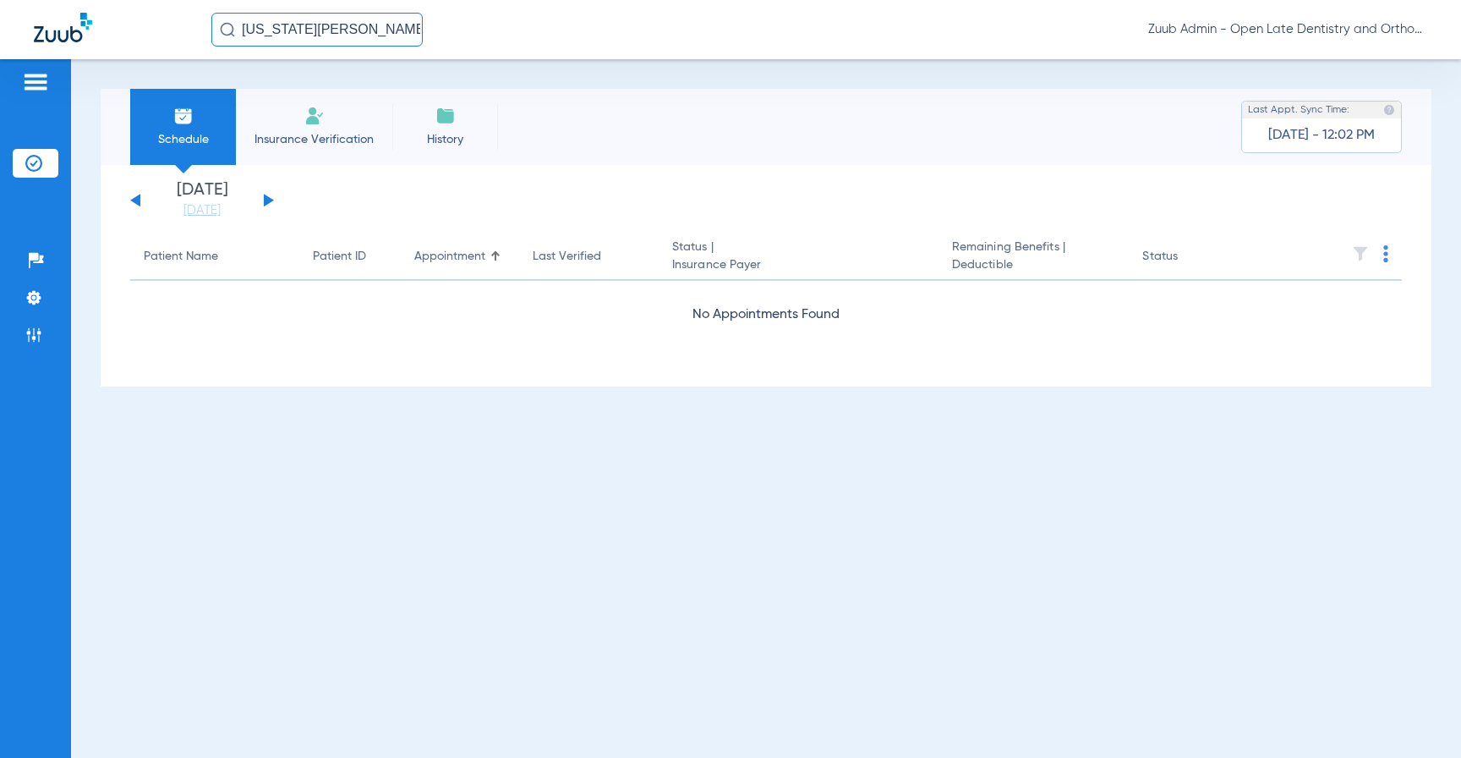
click at [264, 198] on button at bounding box center [269, 200] width 10 height 13
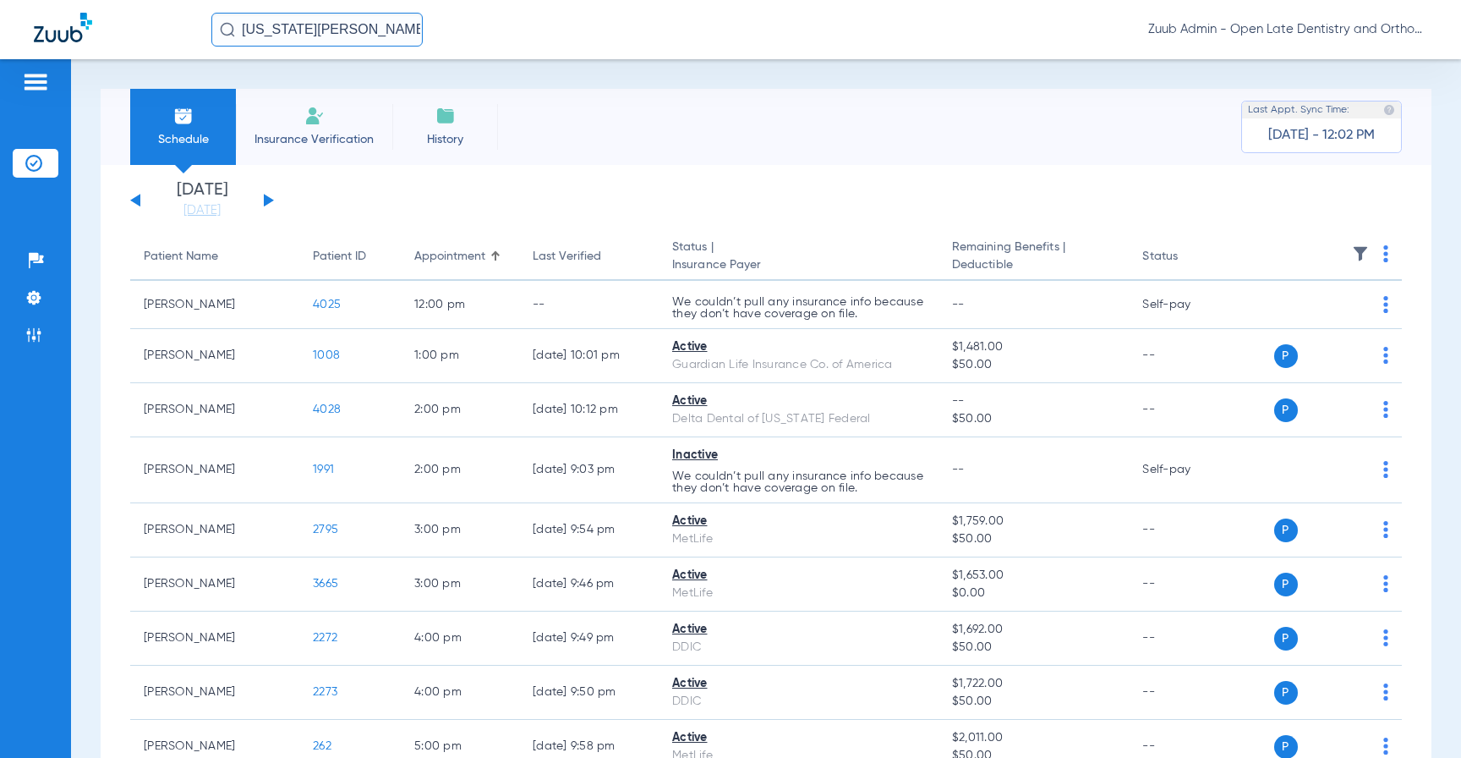
click at [266, 199] on button at bounding box center [269, 200] width 10 height 13
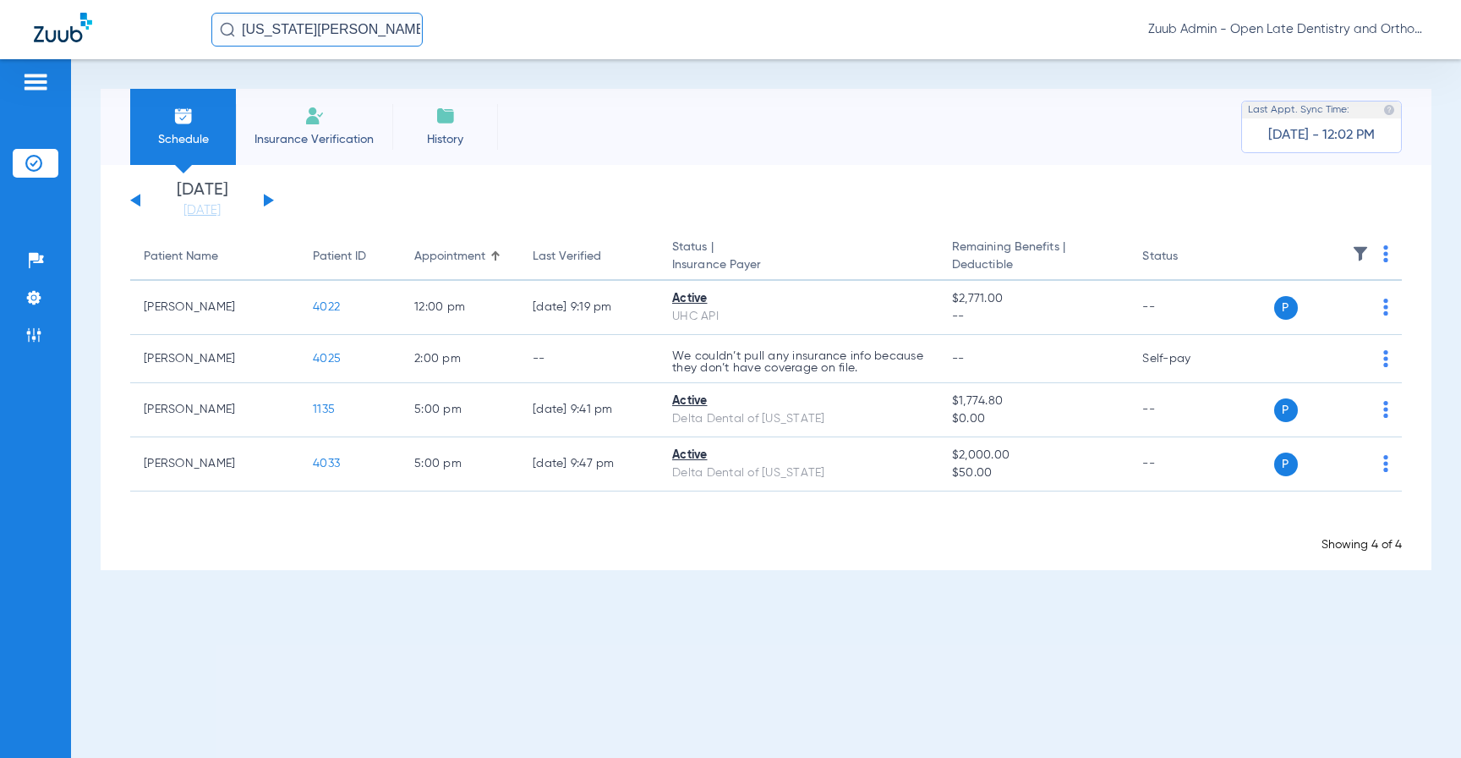
click at [267, 200] on button at bounding box center [269, 200] width 10 height 13
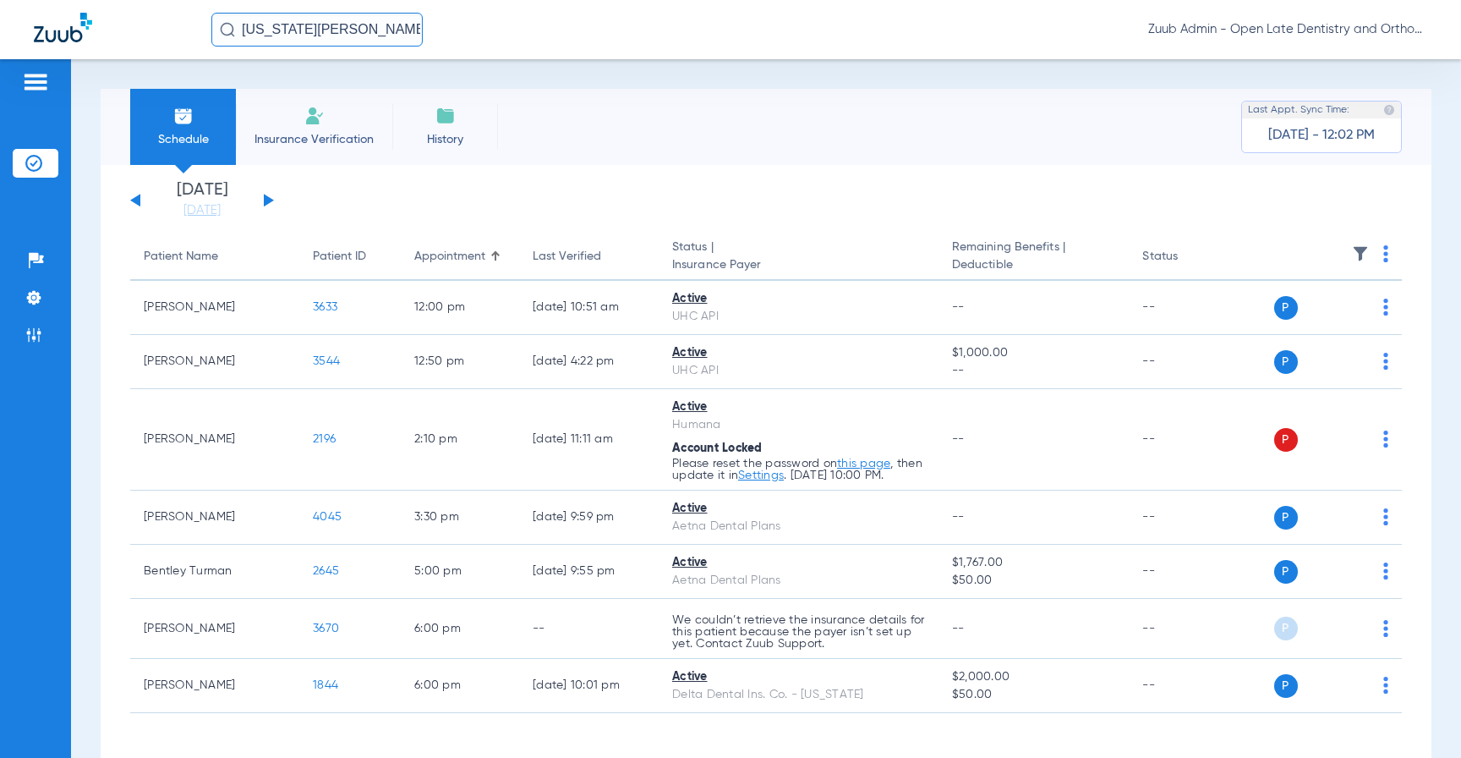
click at [267, 200] on button at bounding box center [269, 200] width 10 height 13
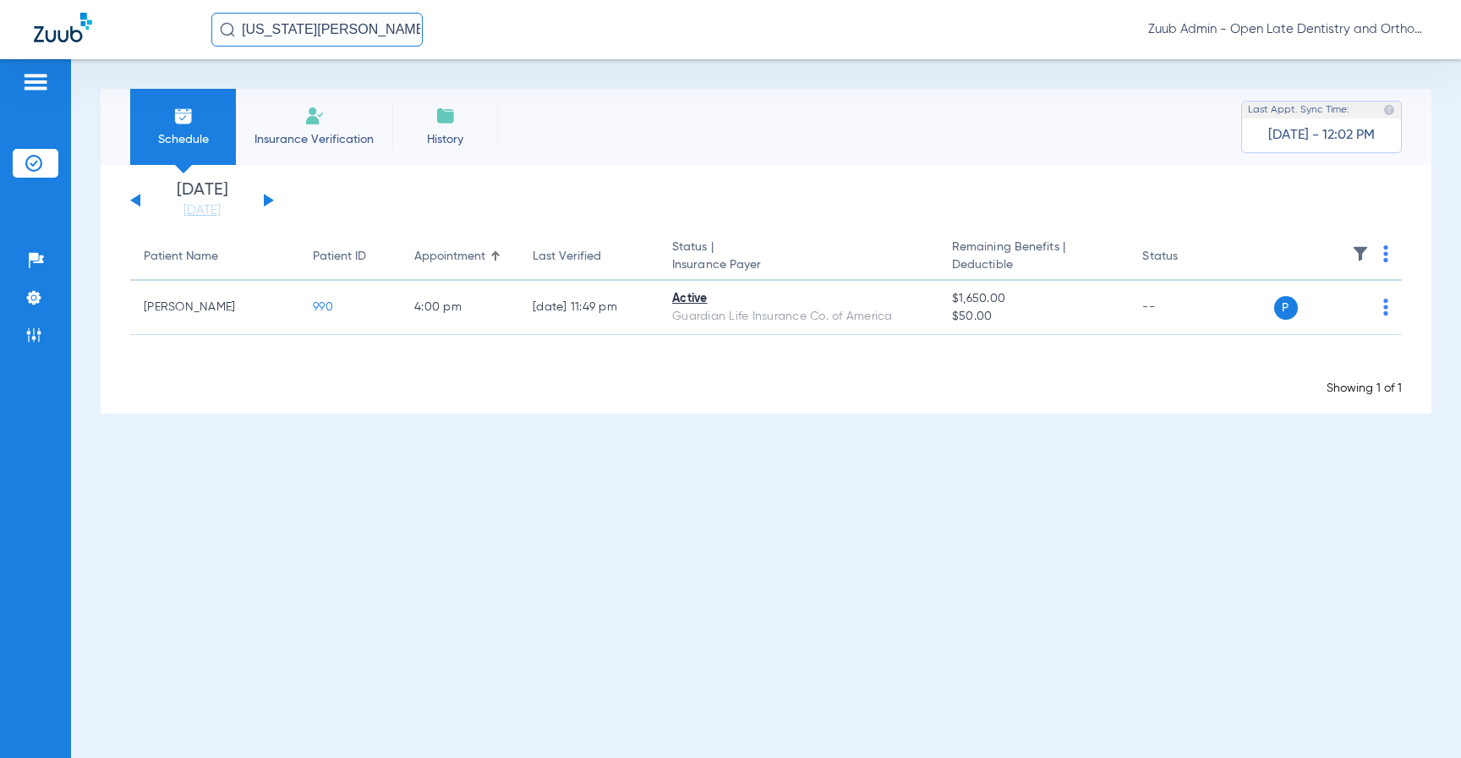
click at [267, 200] on button at bounding box center [269, 200] width 10 height 13
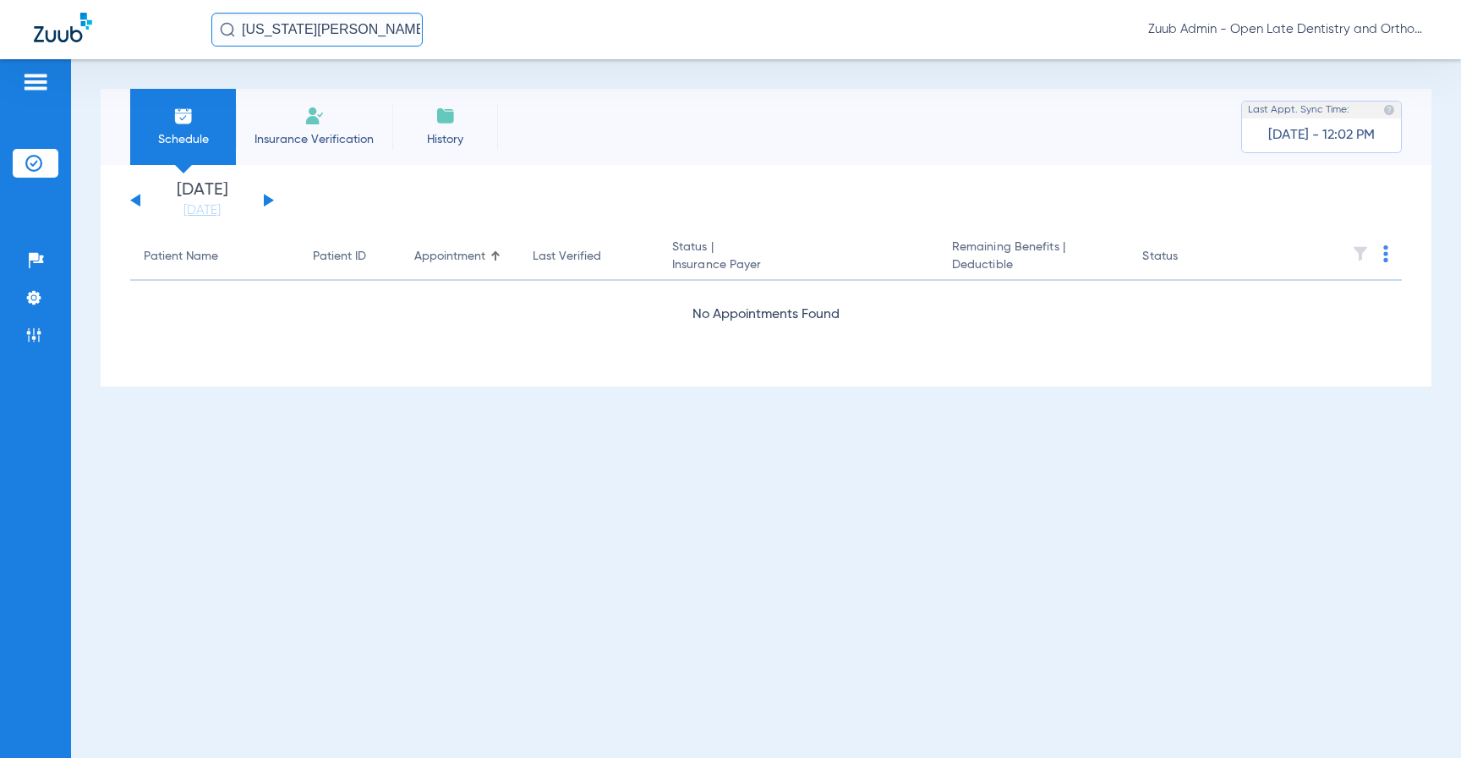
click at [267, 200] on button at bounding box center [269, 200] width 10 height 13
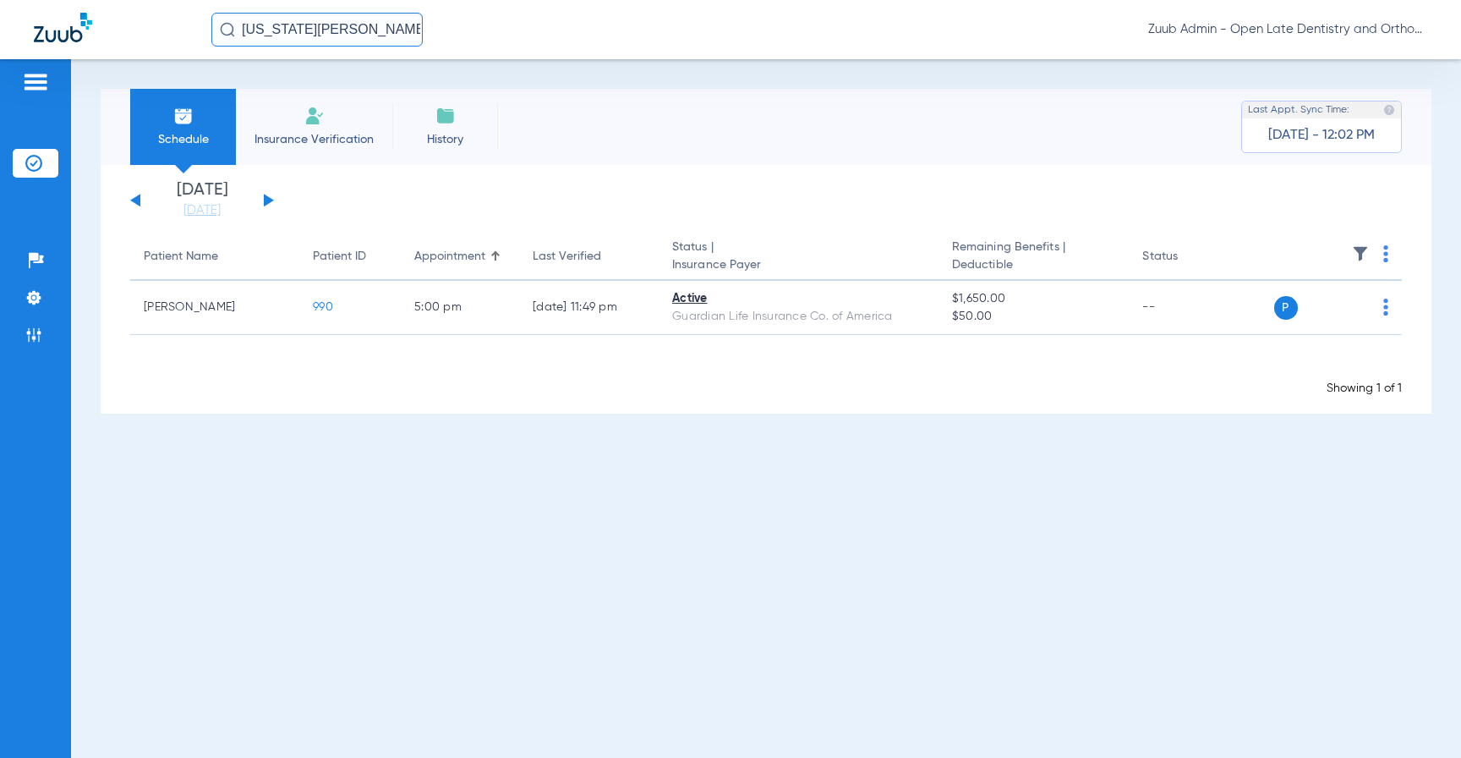
click at [267, 200] on button at bounding box center [269, 200] width 10 height 13
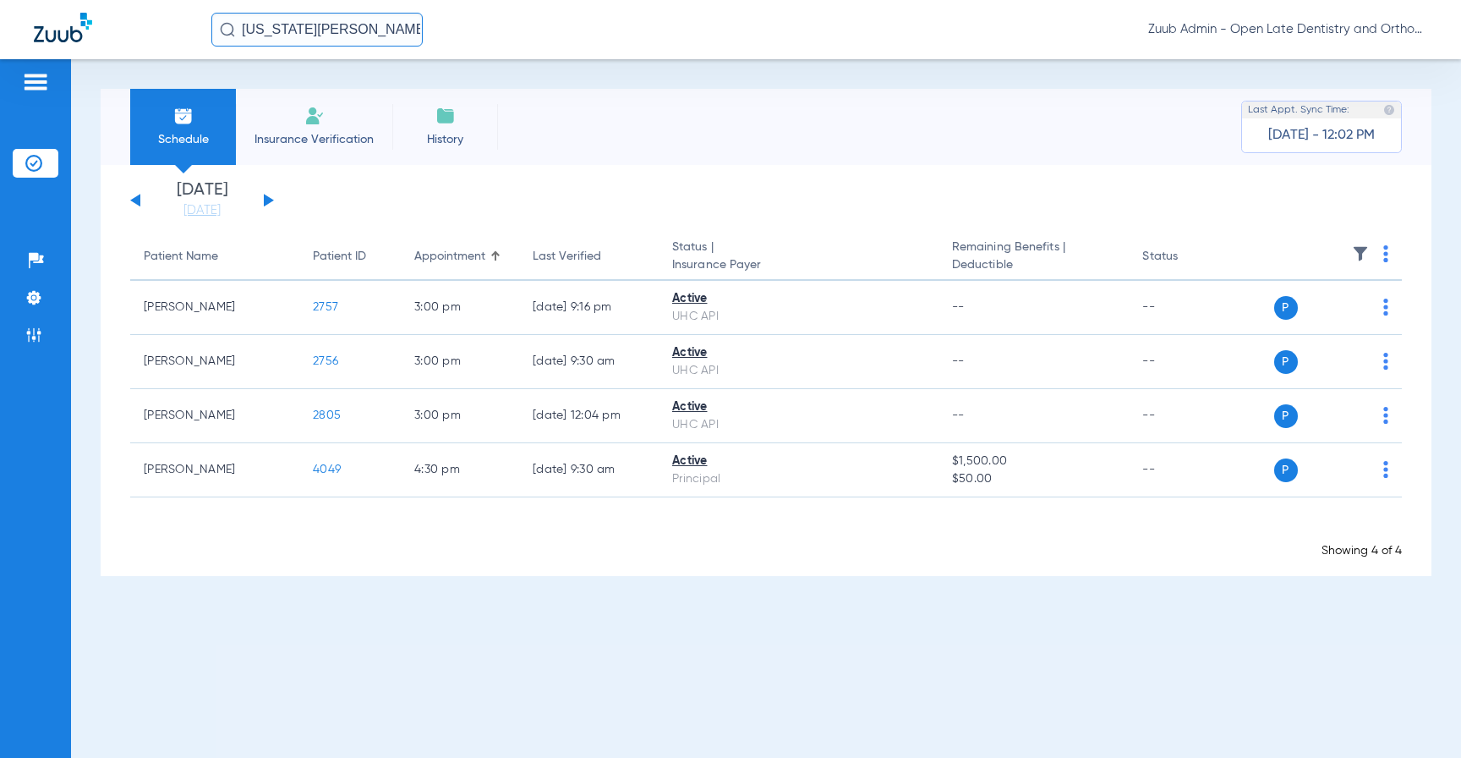
click at [267, 200] on button at bounding box center [269, 200] width 10 height 13
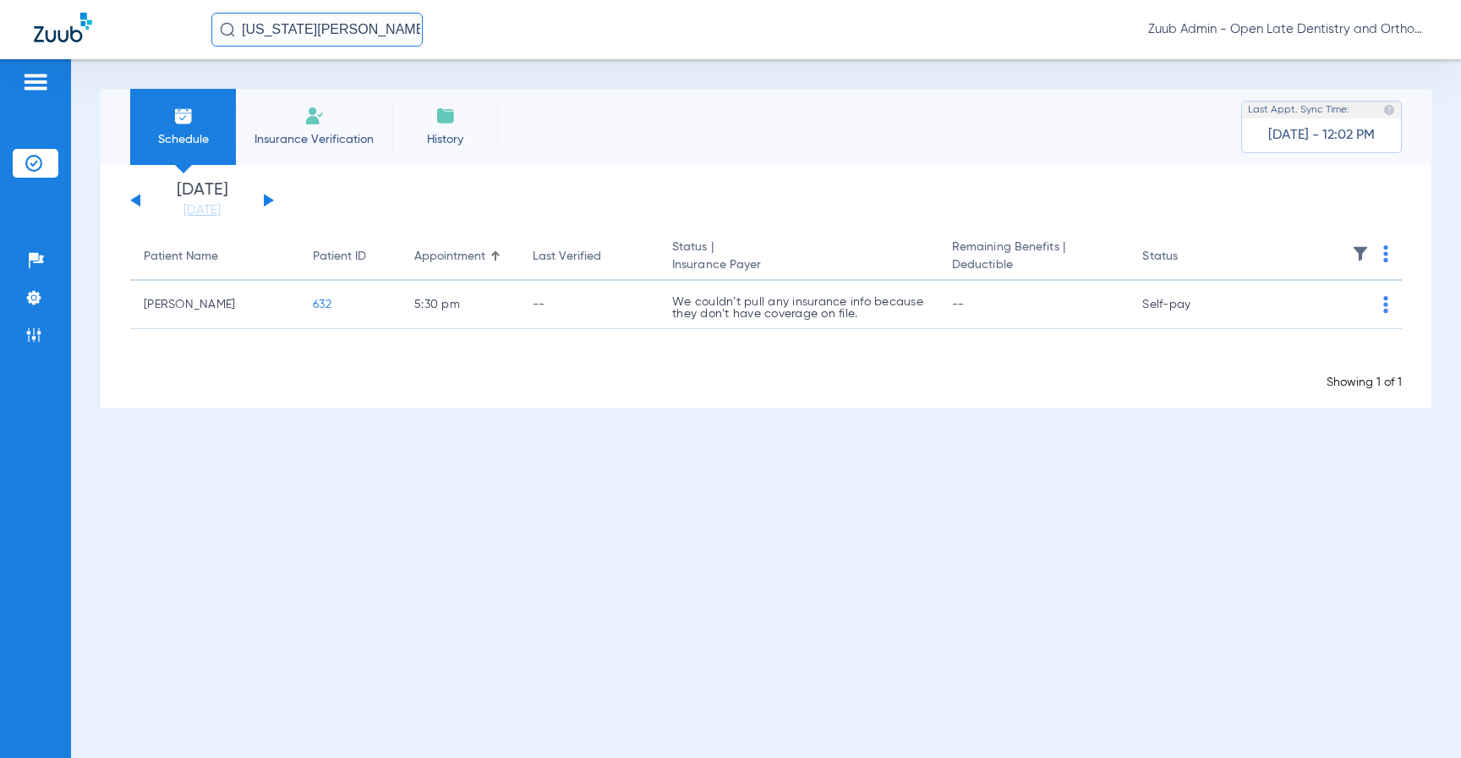
click at [267, 200] on button at bounding box center [269, 200] width 10 height 13
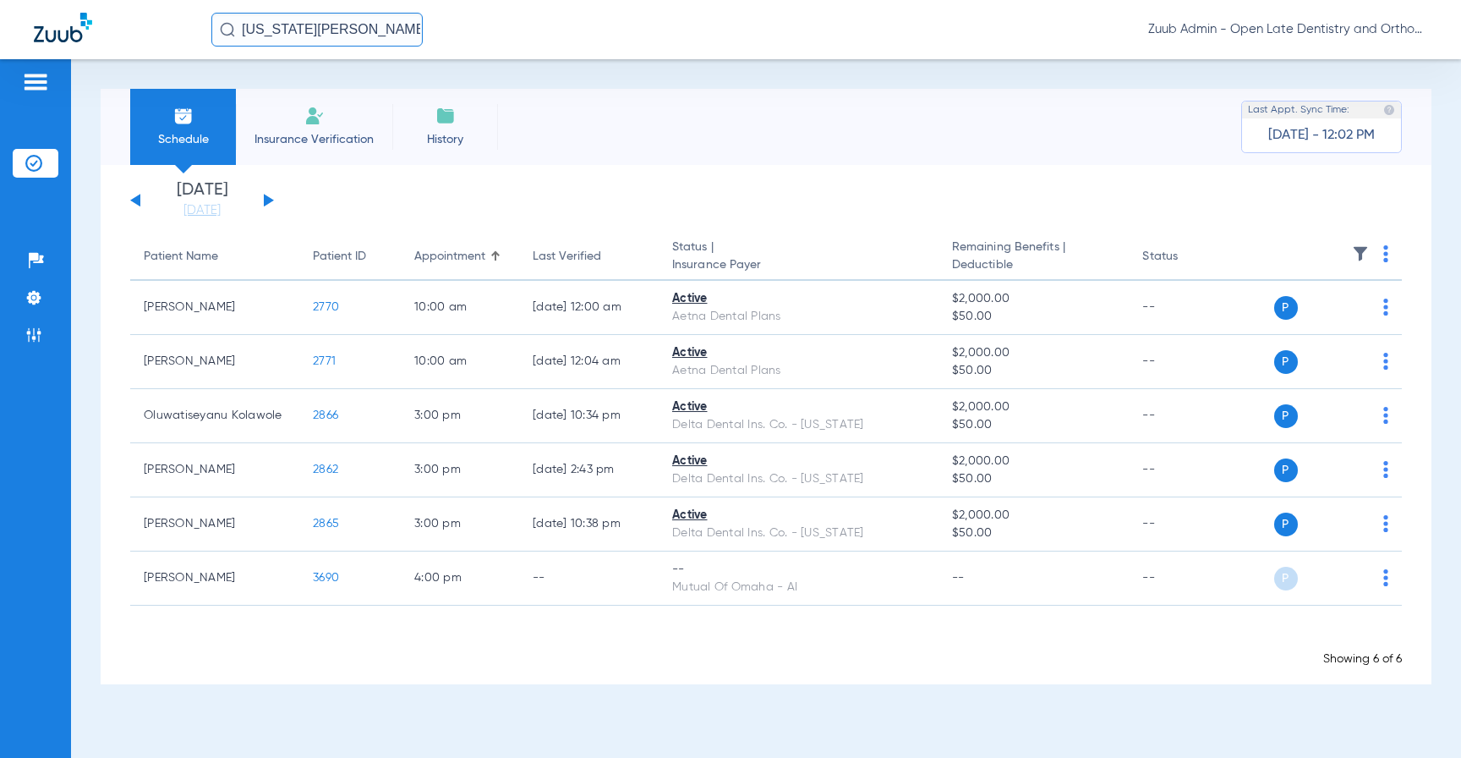
click at [267, 200] on button at bounding box center [269, 200] width 10 height 13
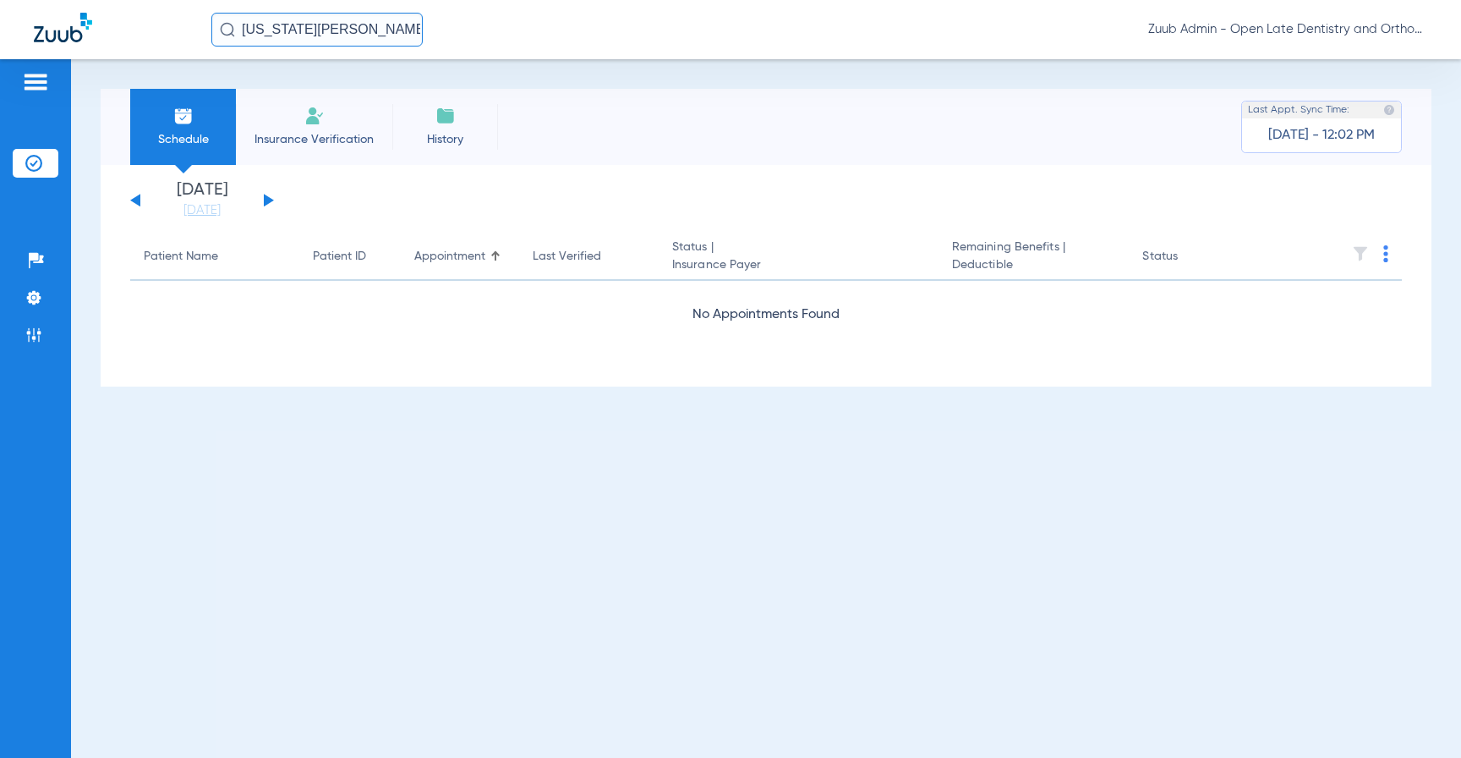
click at [266, 200] on button at bounding box center [269, 200] width 10 height 13
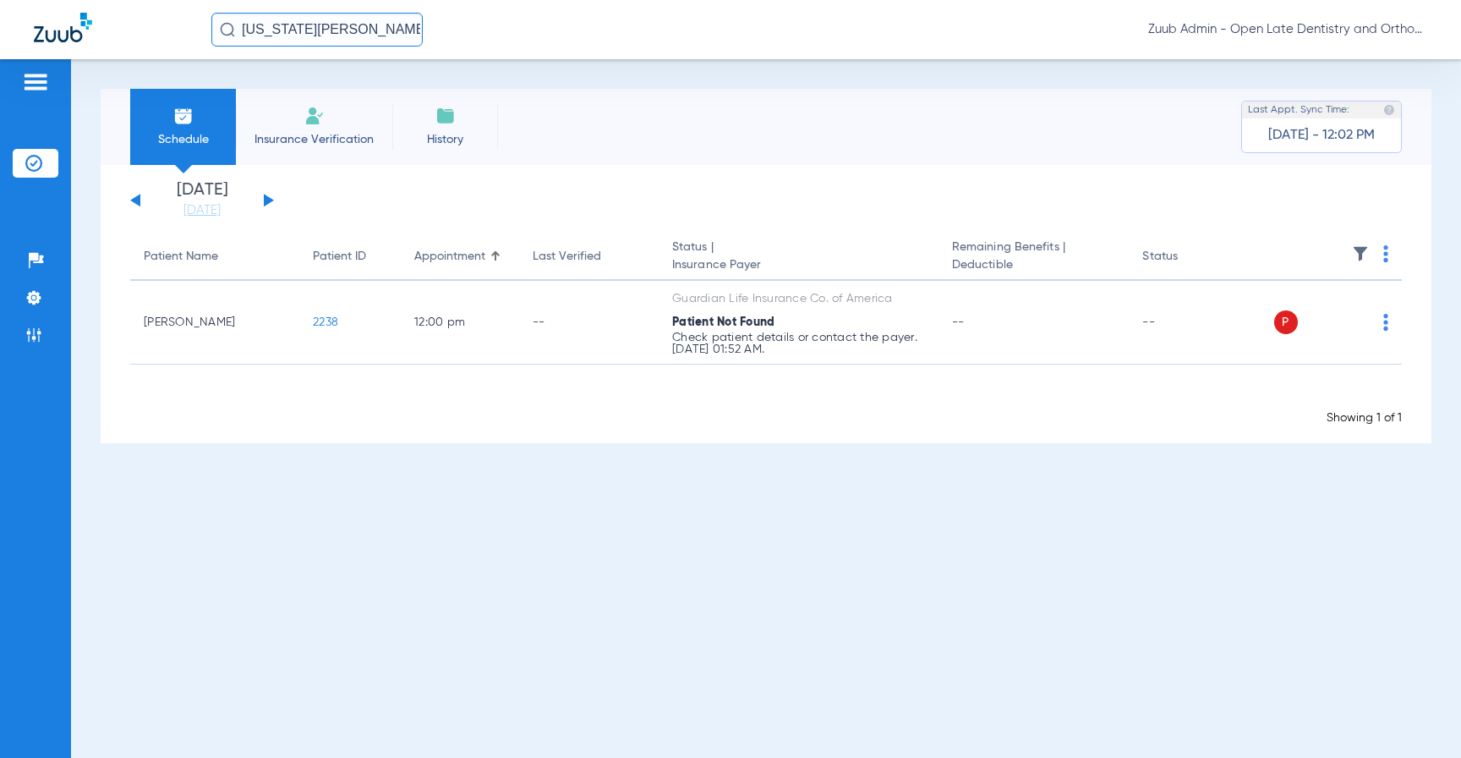
click at [269, 200] on button at bounding box center [269, 200] width 10 height 13
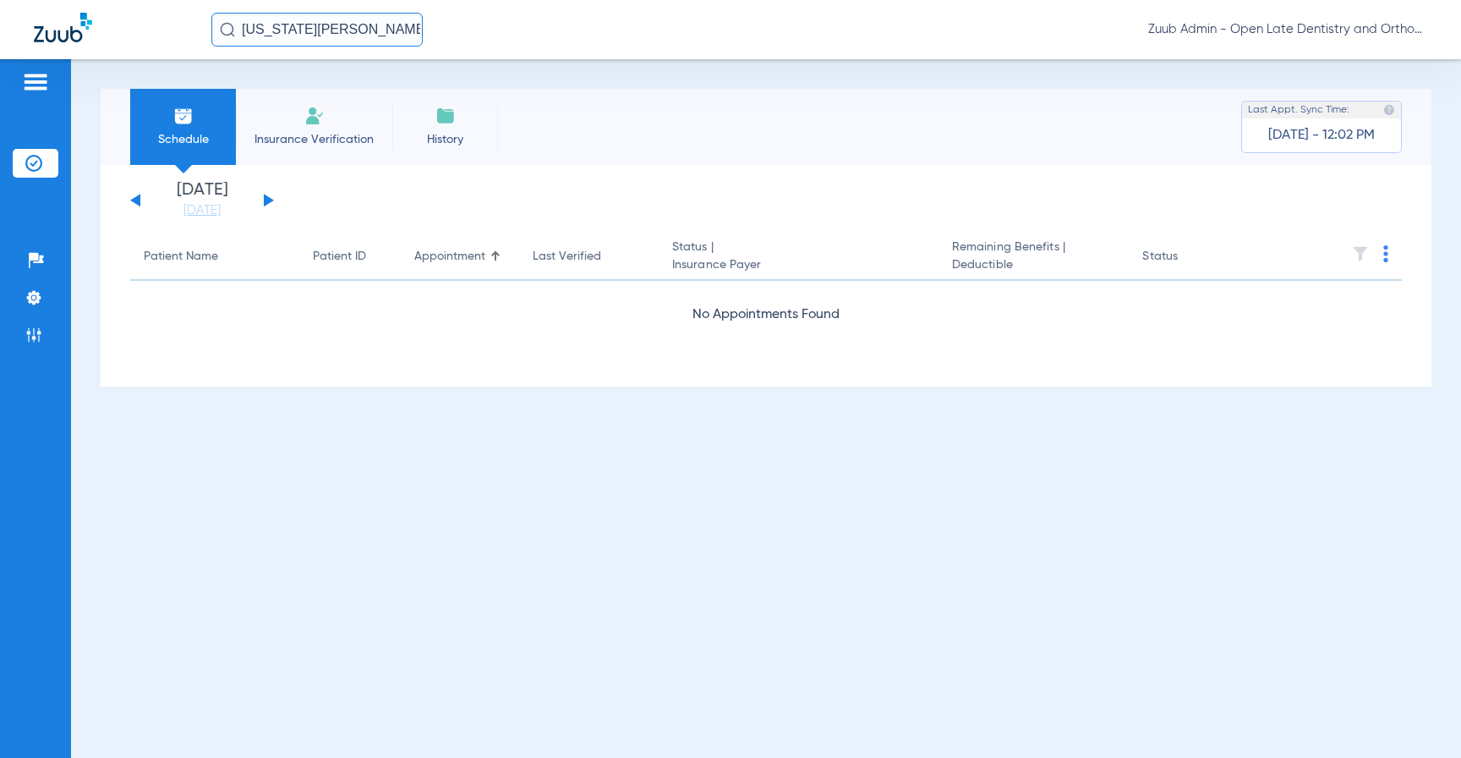
click at [269, 200] on button at bounding box center [269, 200] width 10 height 13
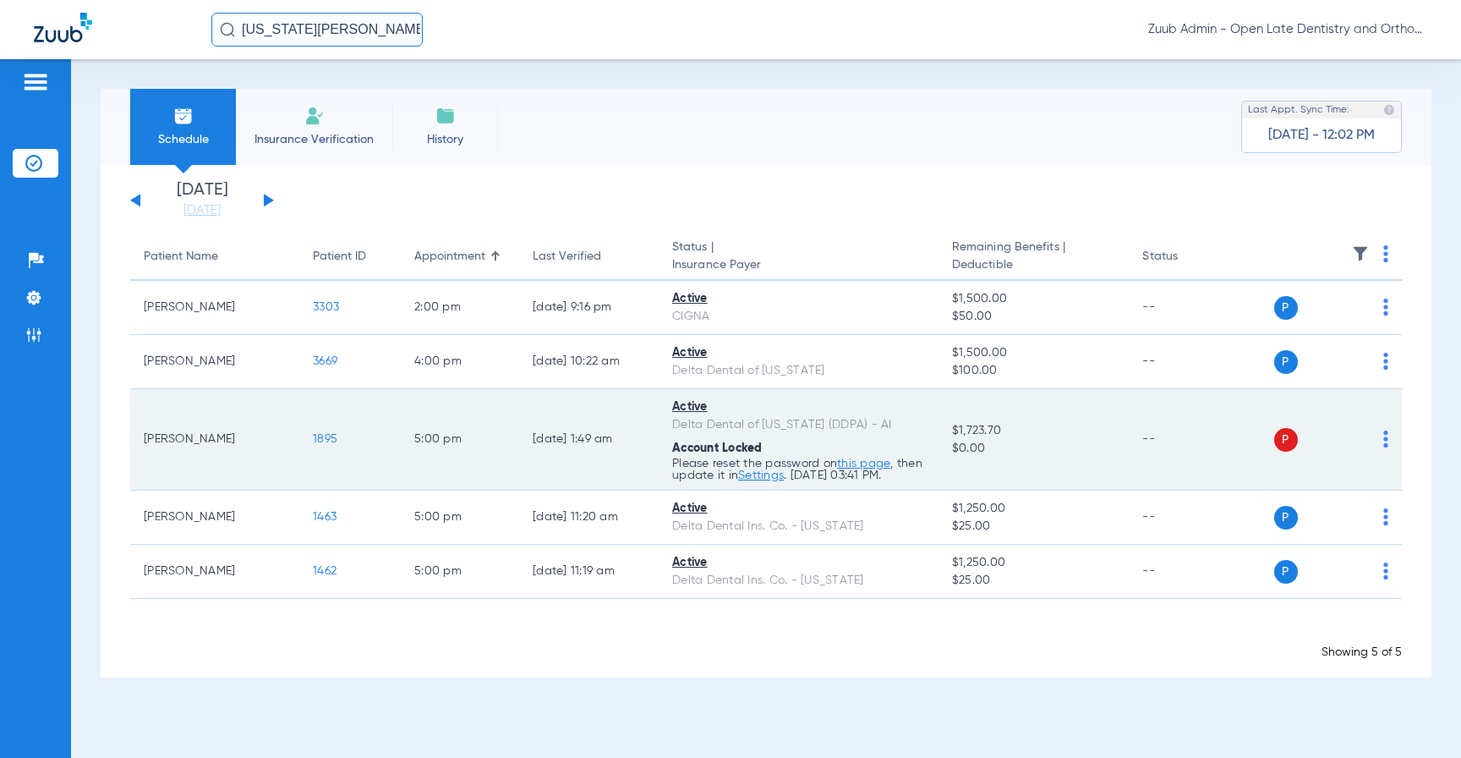
drag, startPoint x: 765, startPoint y: 451, endPoint x: 670, endPoint y: 450, distance: 95.6
click at [670, 450] on td "Active Delta Dental of New Jersey (DDPA) - AI Account Locked Please reset the p…" at bounding box center [799, 439] width 280 height 101
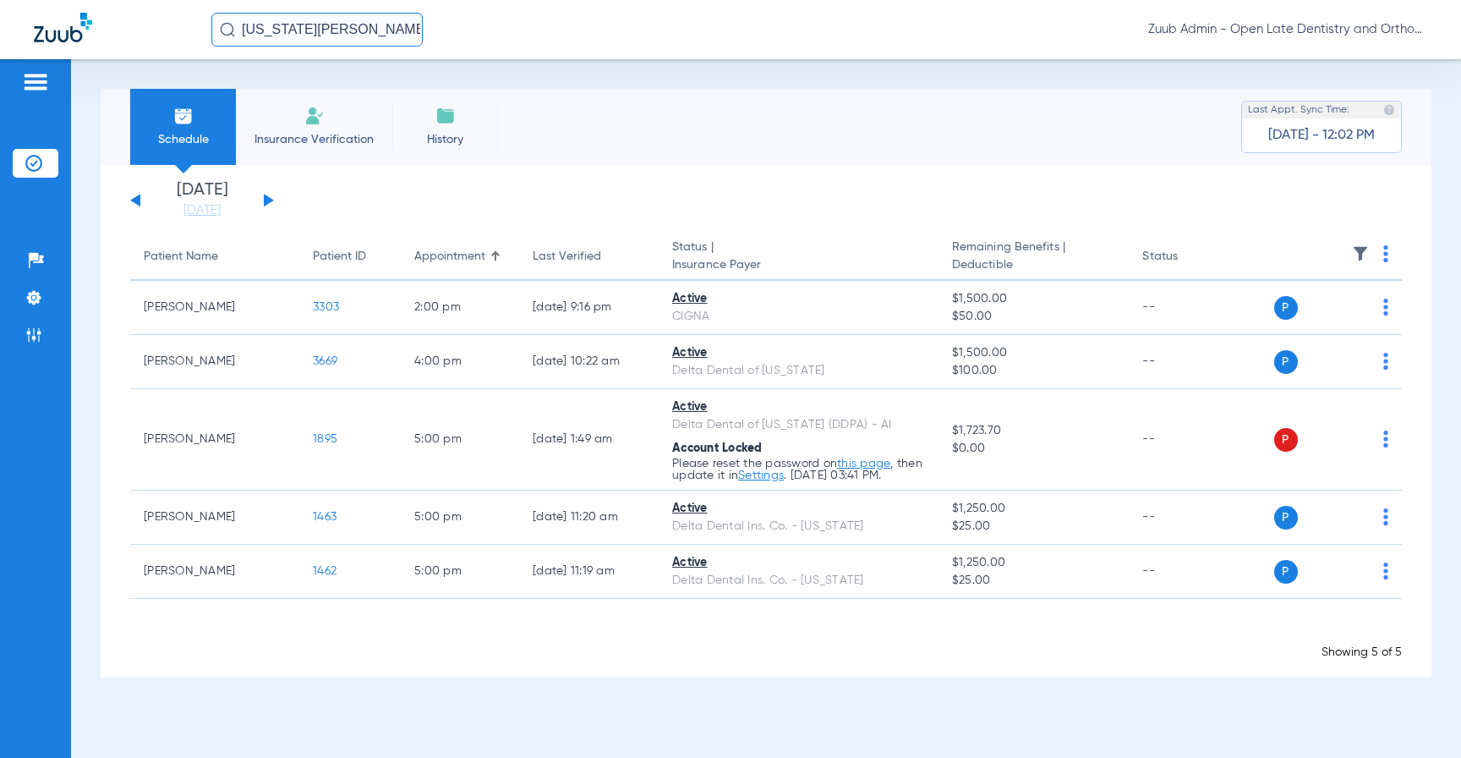
click at [269, 200] on button at bounding box center [269, 200] width 10 height 13
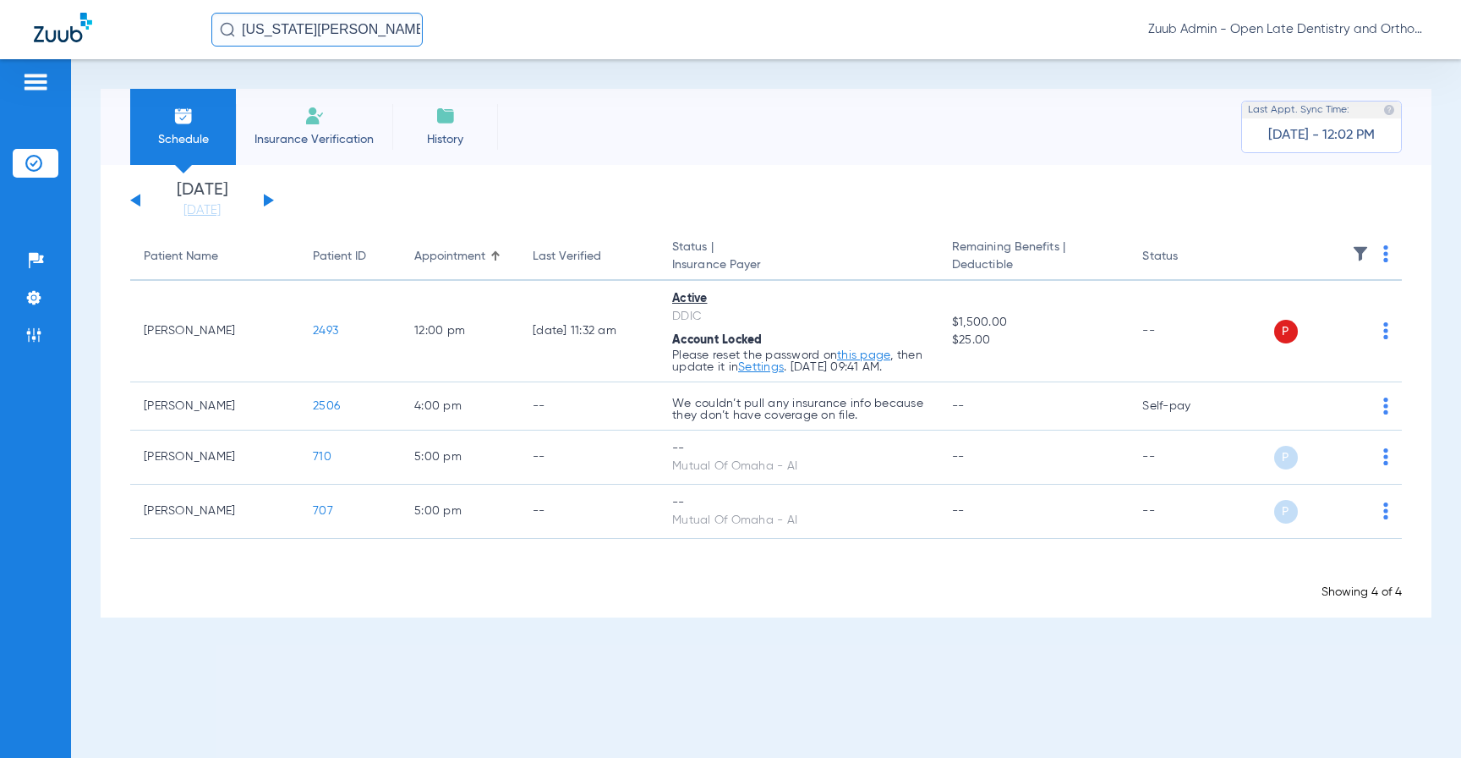
click at [269, 200] on button at bounding box center [269, 200] width 10 height 13
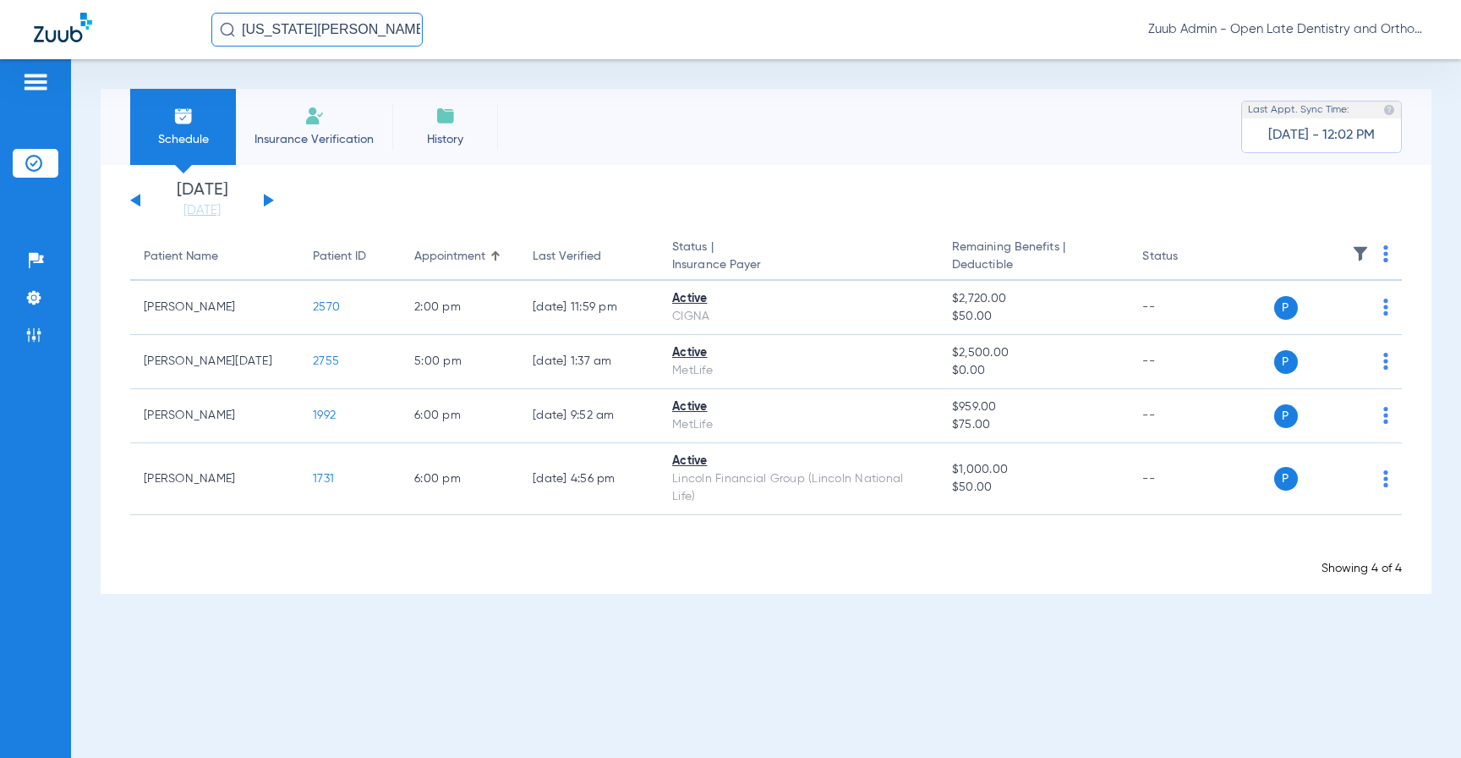
click at [269, 200] on button at bounding box center [269, 200] width 10 height 13
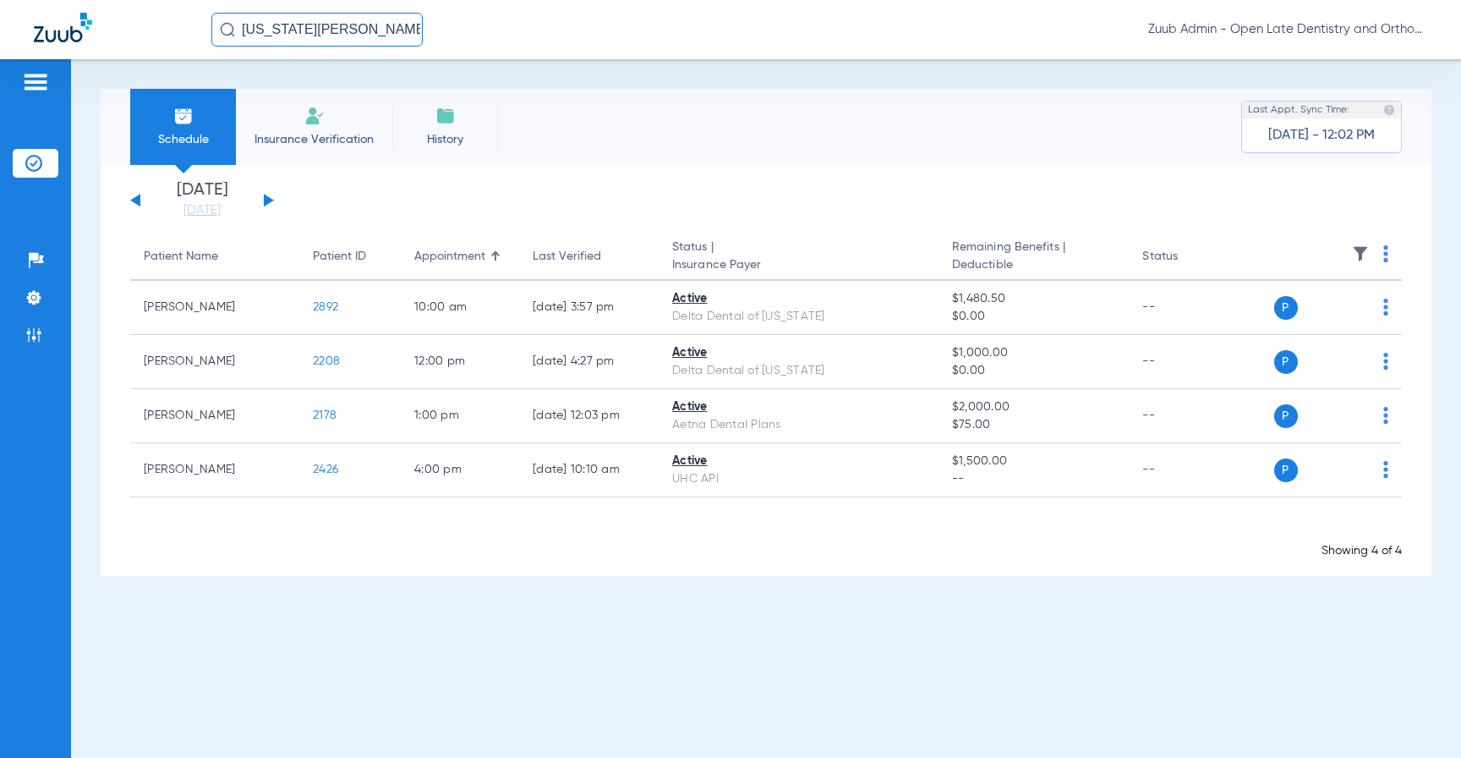
click at [269, 200] on button at bounding box center [269, 200] width 10 height 13
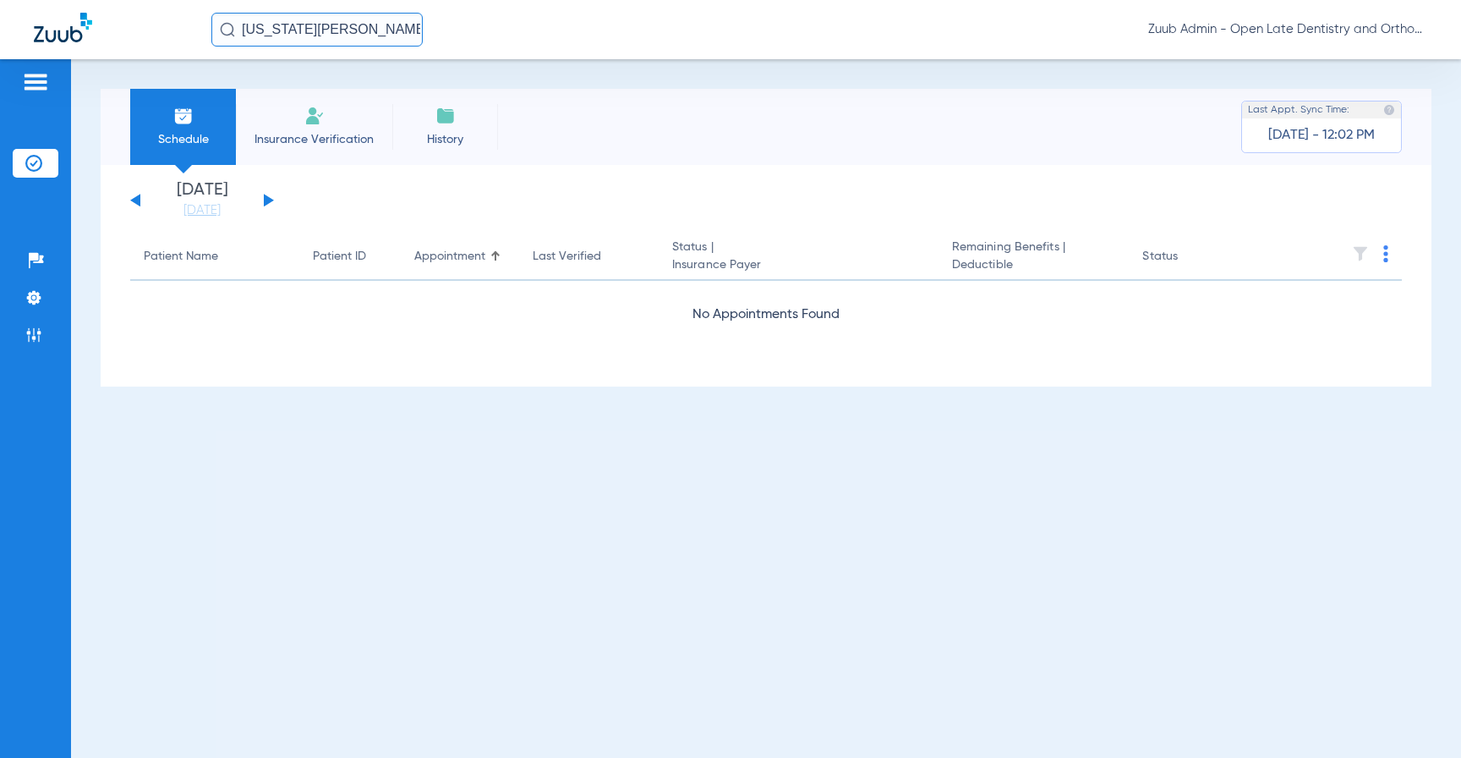
click at [139, 198] on button at bounding box center [135, 200] width 10 height 13
click at [137, 198] on button at bounding box center [135, 200] width 10 height 13
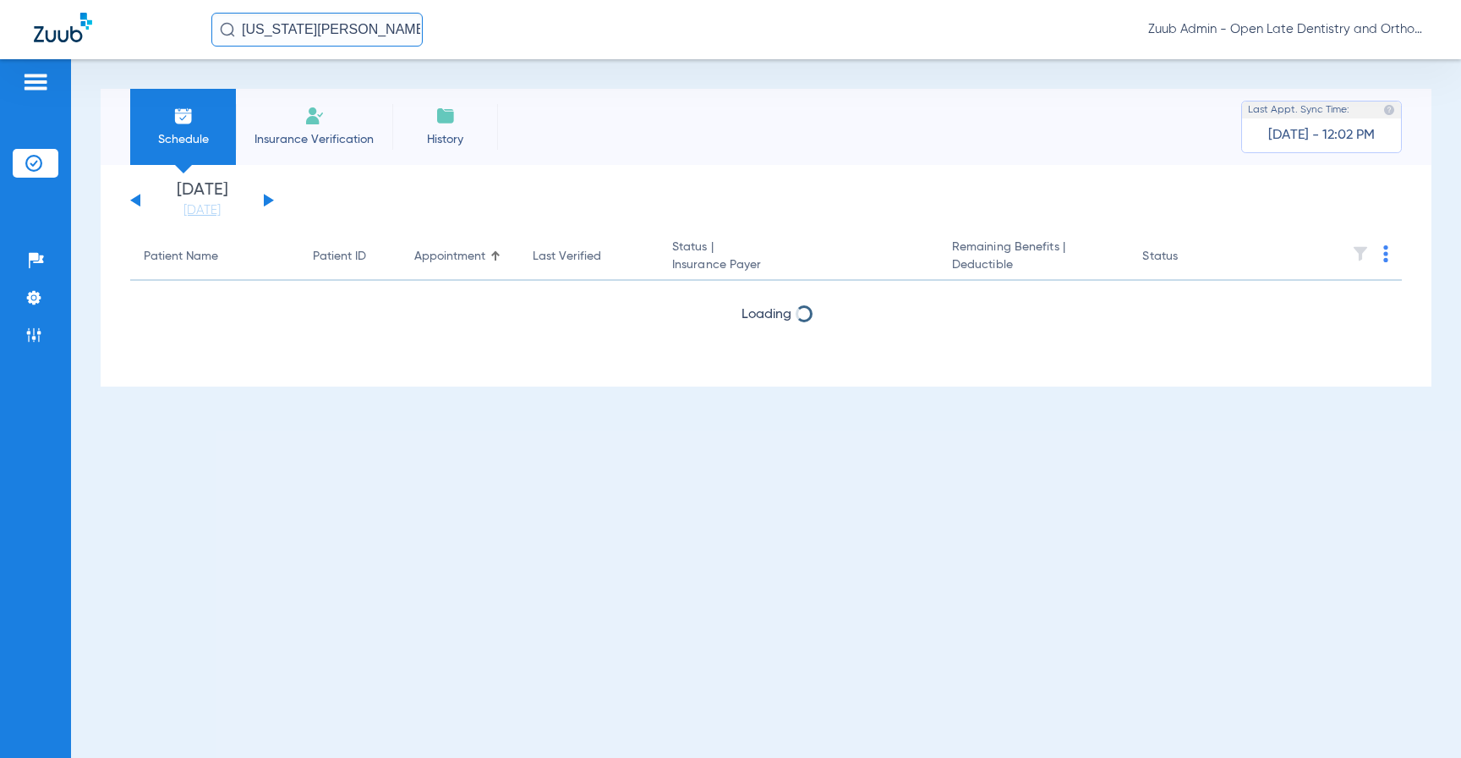
click at [137, 198] on button at bounding box center [135, 200] width 10 height 13
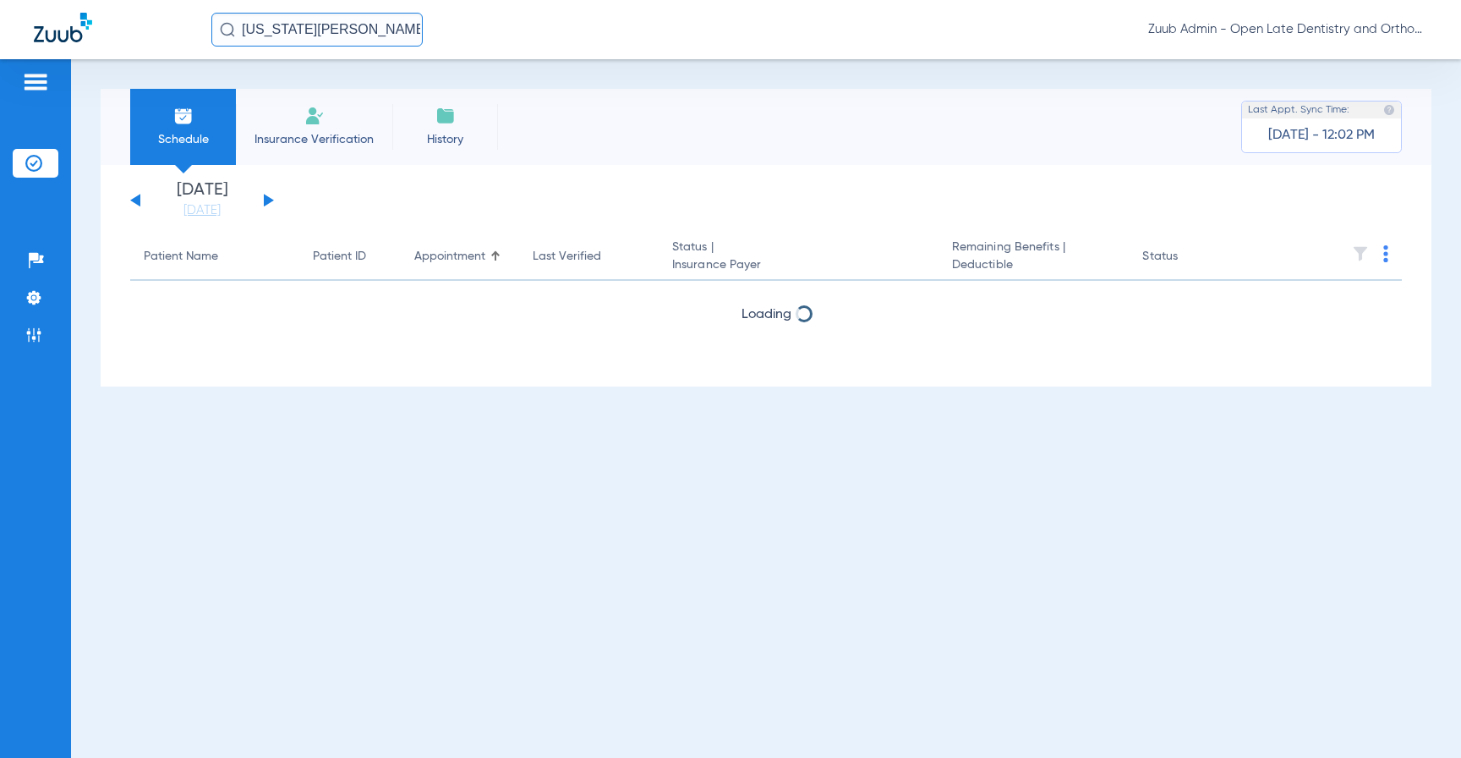
click at [137, 198] on button at bounding box center [135, 200] width 10 height 13
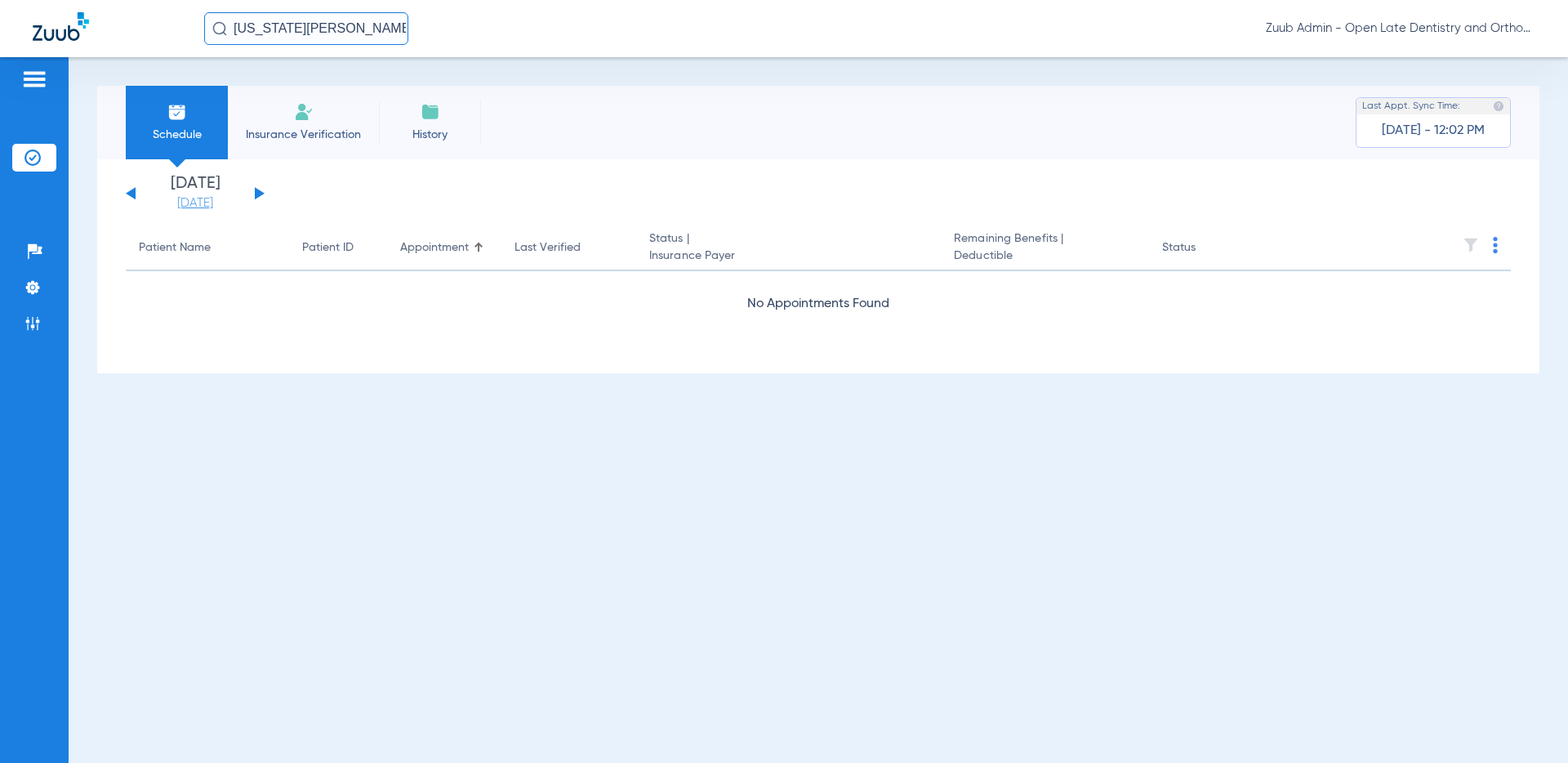
click at [179, 203] on link "08-24-2025" at bounding box center [194, 203] width 98 height 16
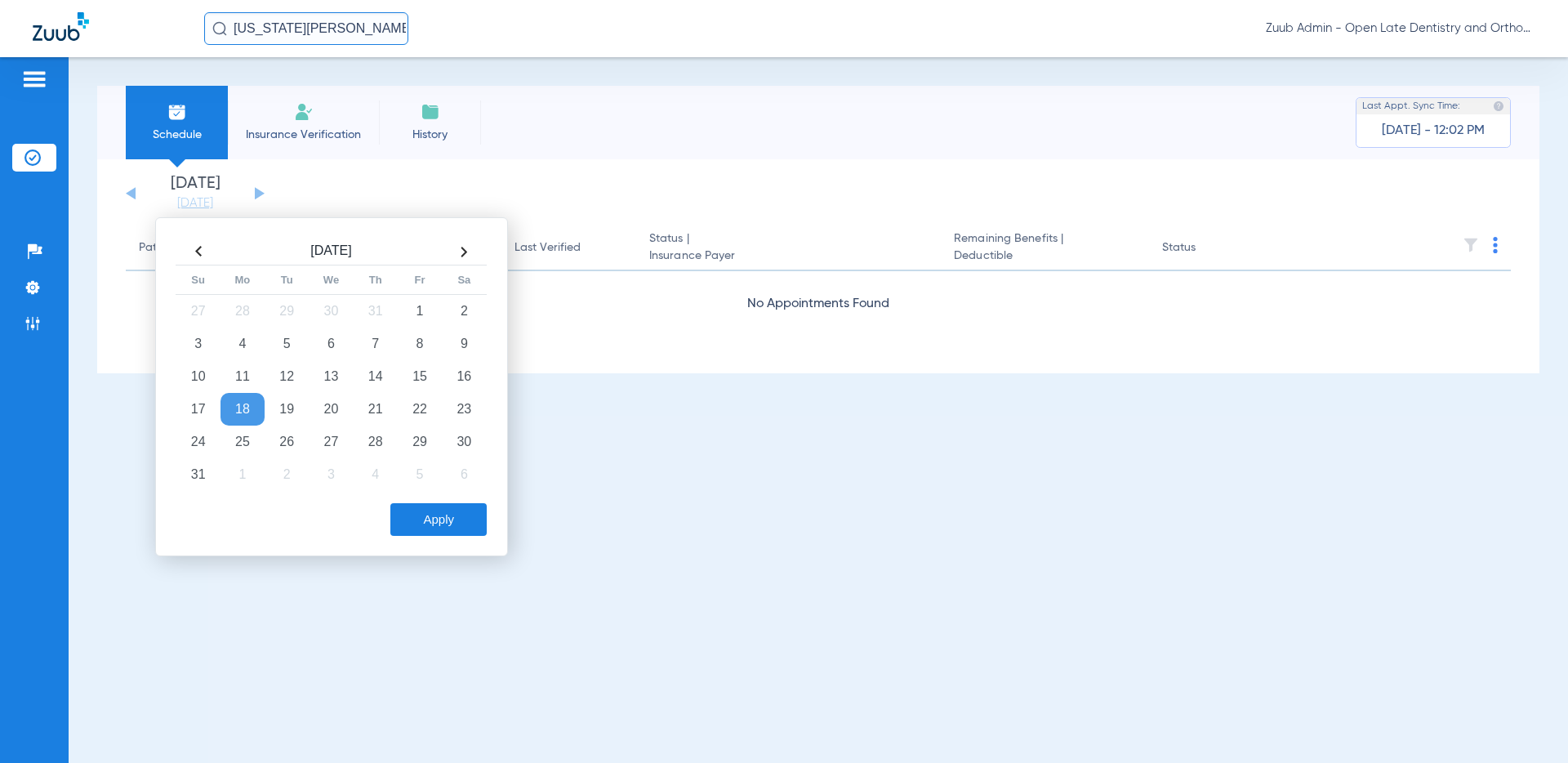
click at [200, 253] on th at bounding box center [199, 251] width 44 height 26
click at [252, 382] on td "14" at bounding box center [242, 377] width 44 height 33
click at [424, 526] on button "Apply" at bounding box center [439, 520] width 97 height 33
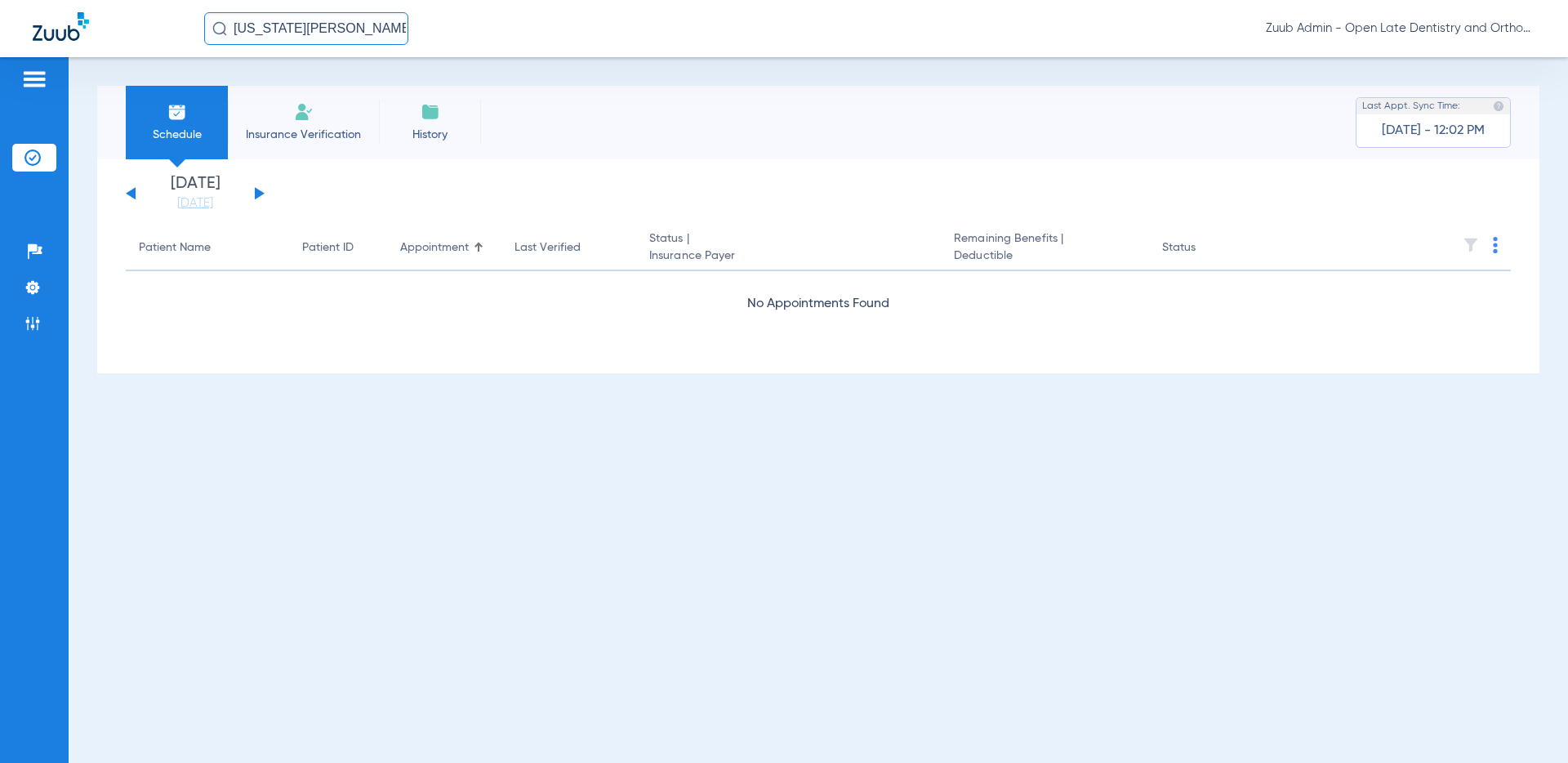
click at [259, 193] on button at bounding box center [260, 193] width 10 height 13
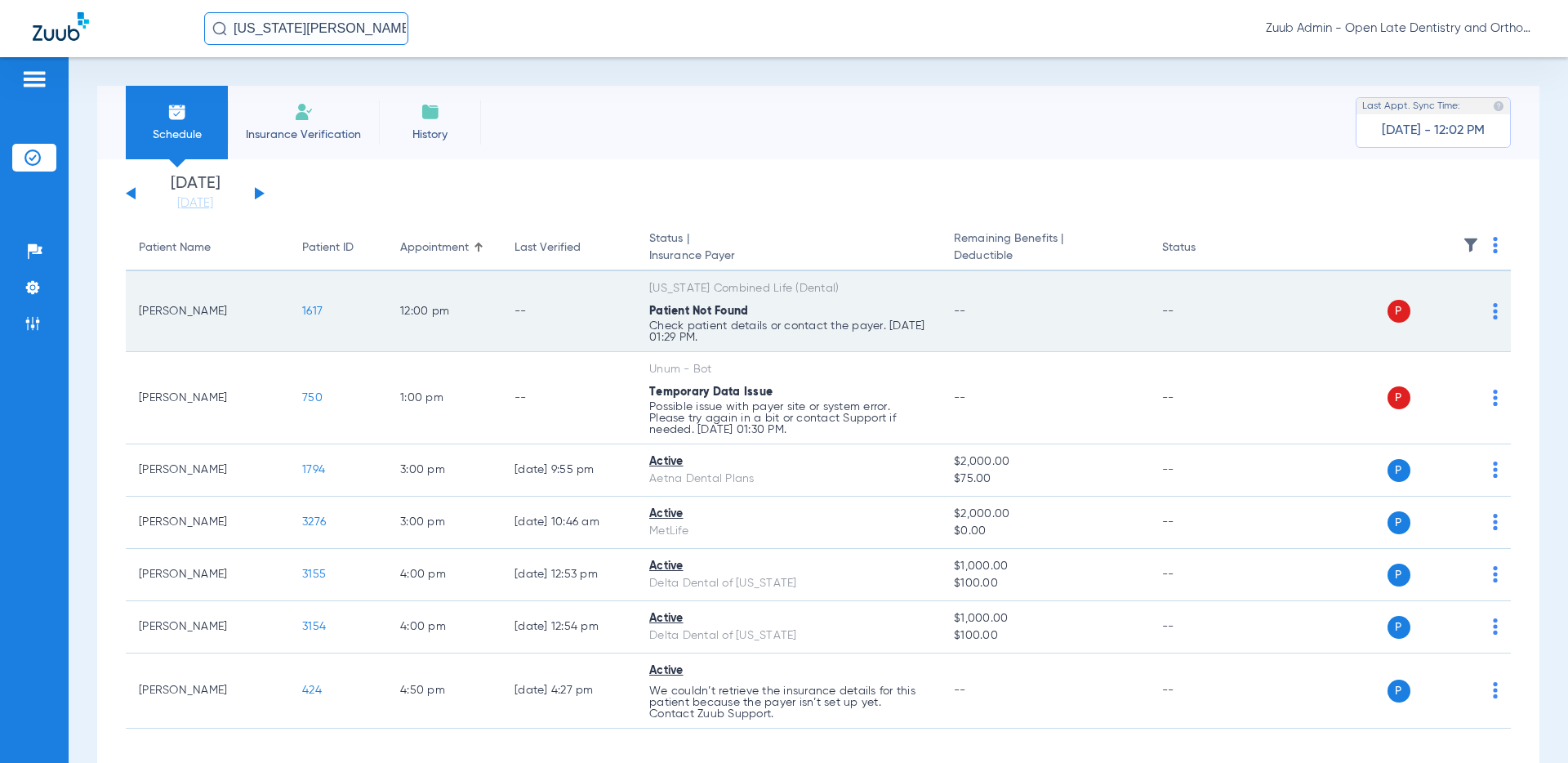
click at [313, 309] on span "1617" at bounding box center [312, 311] width 20 height 12
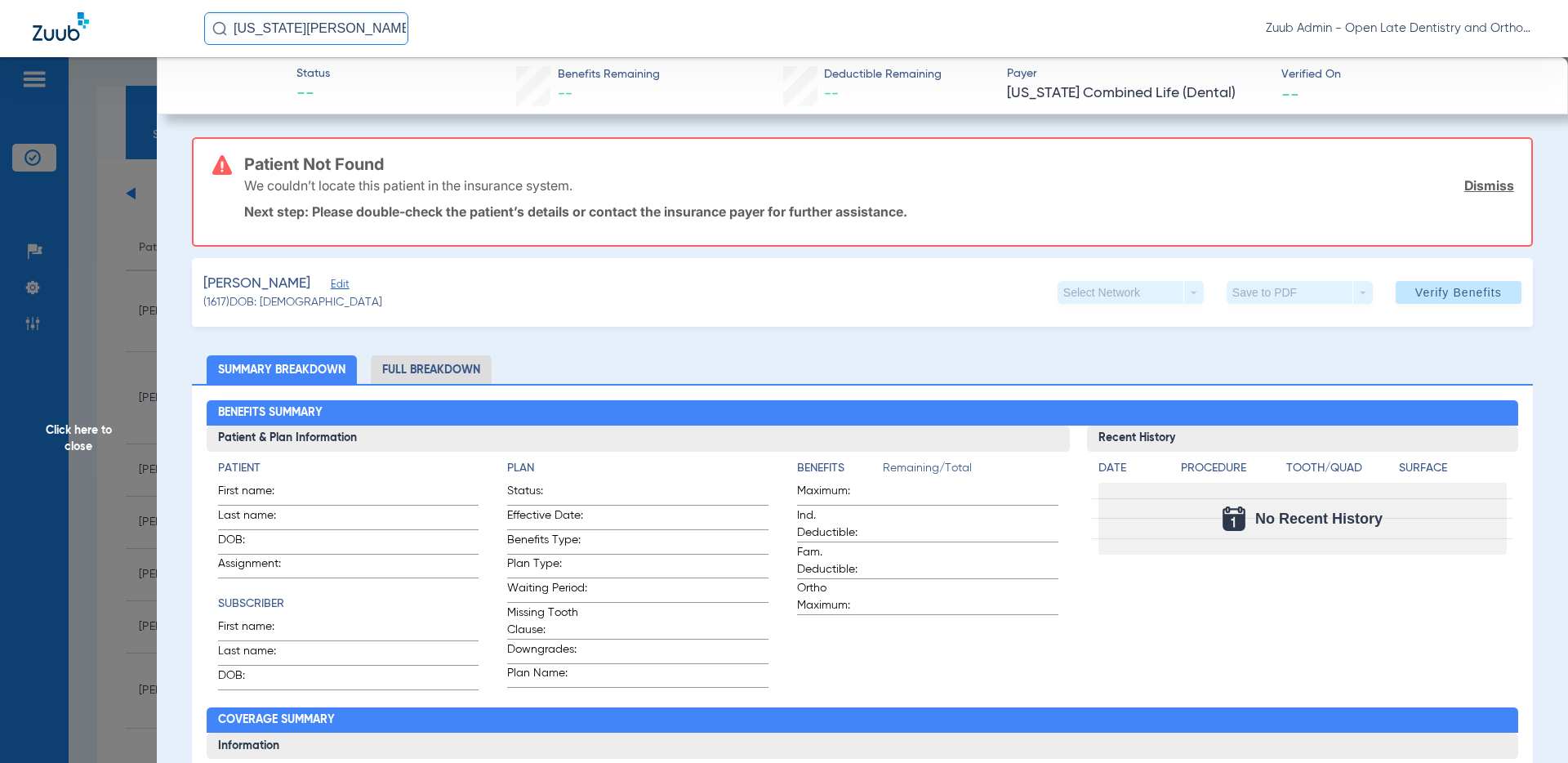
click at [346, 281] on span "Edit" at bounding box center [337, 286] width 14 height 15
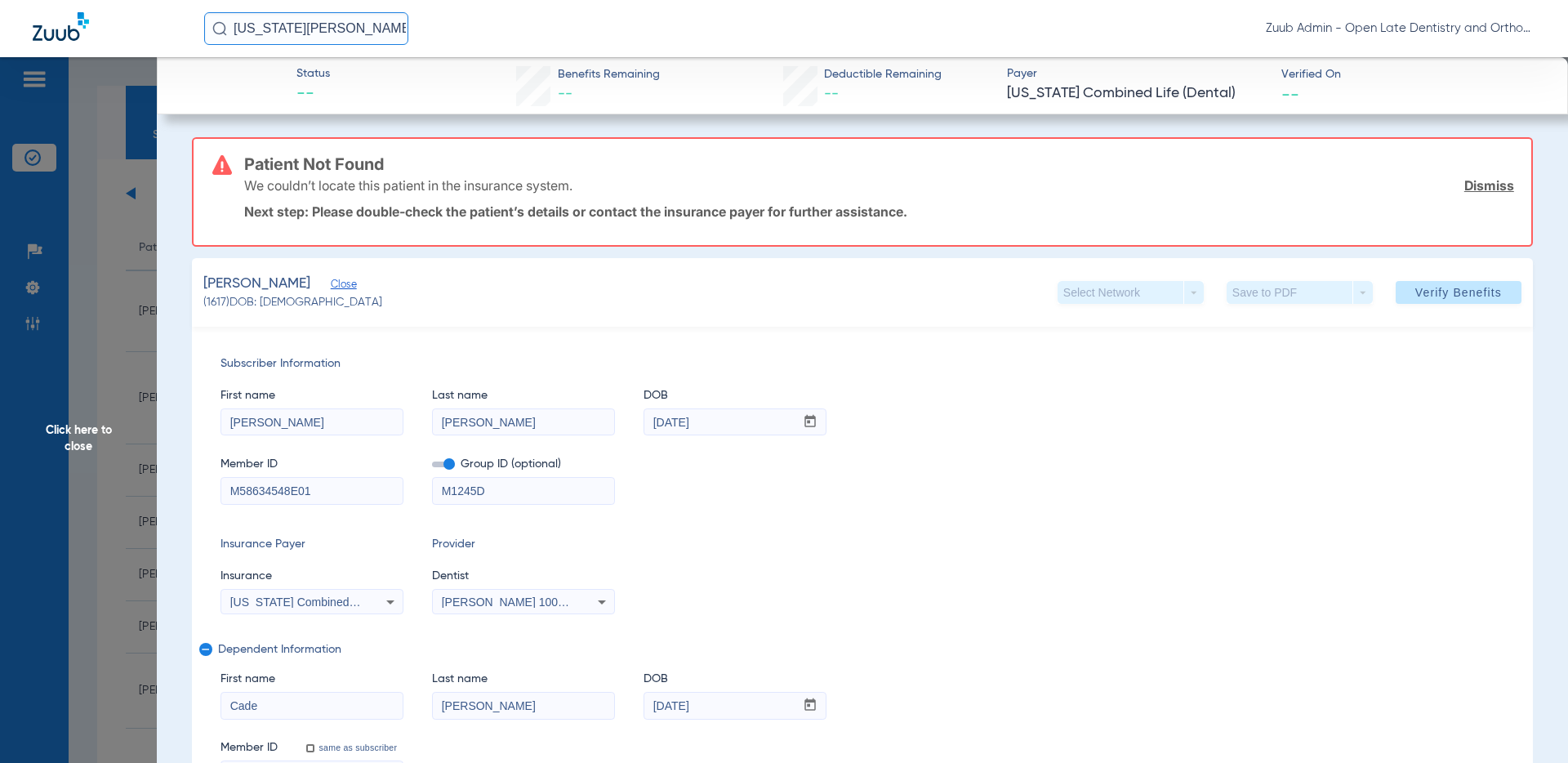
scroll to position [70, 0]
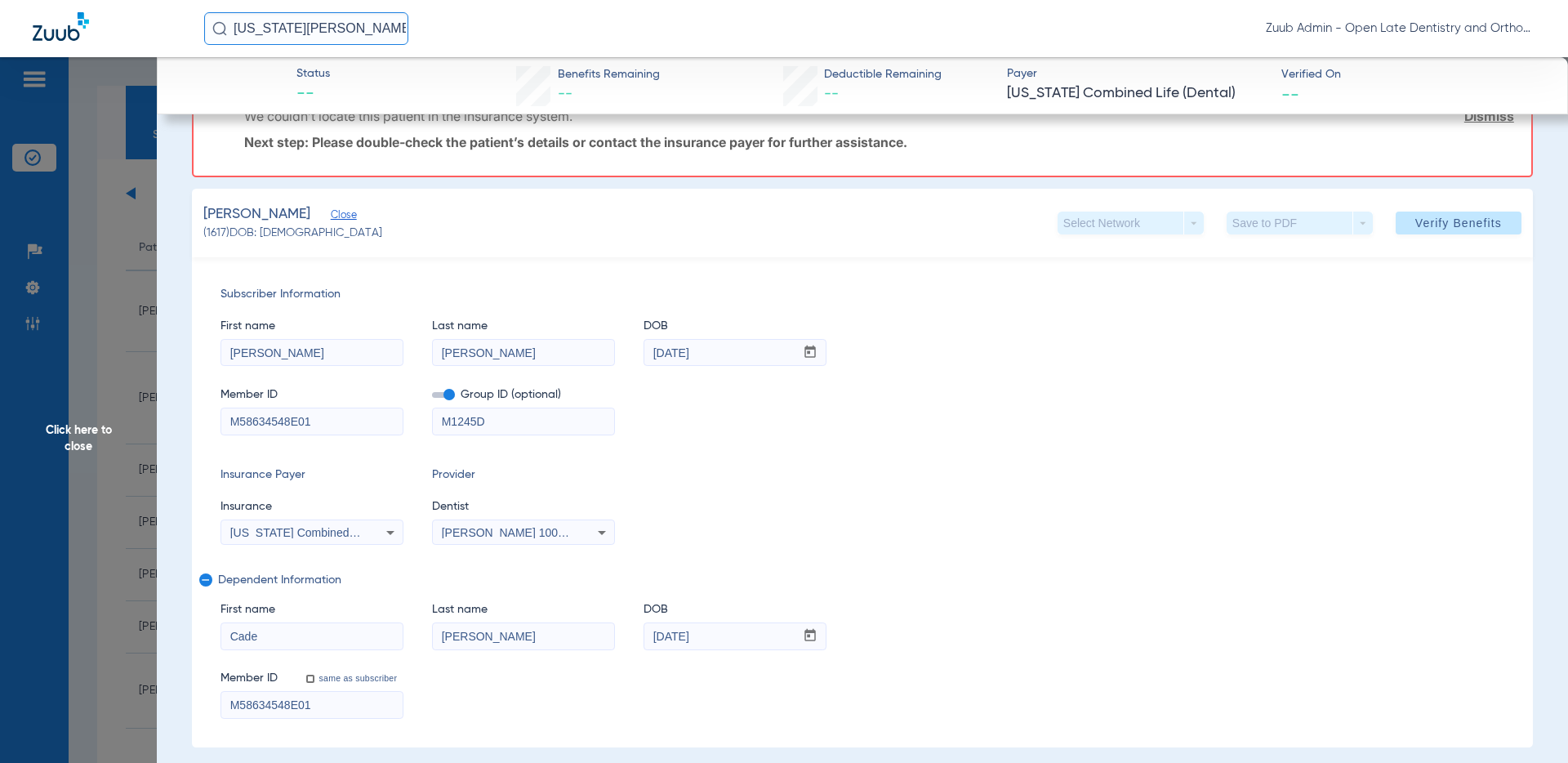
click at [384, 531] on icon at bounding box center [390, 532] width 19 height 19
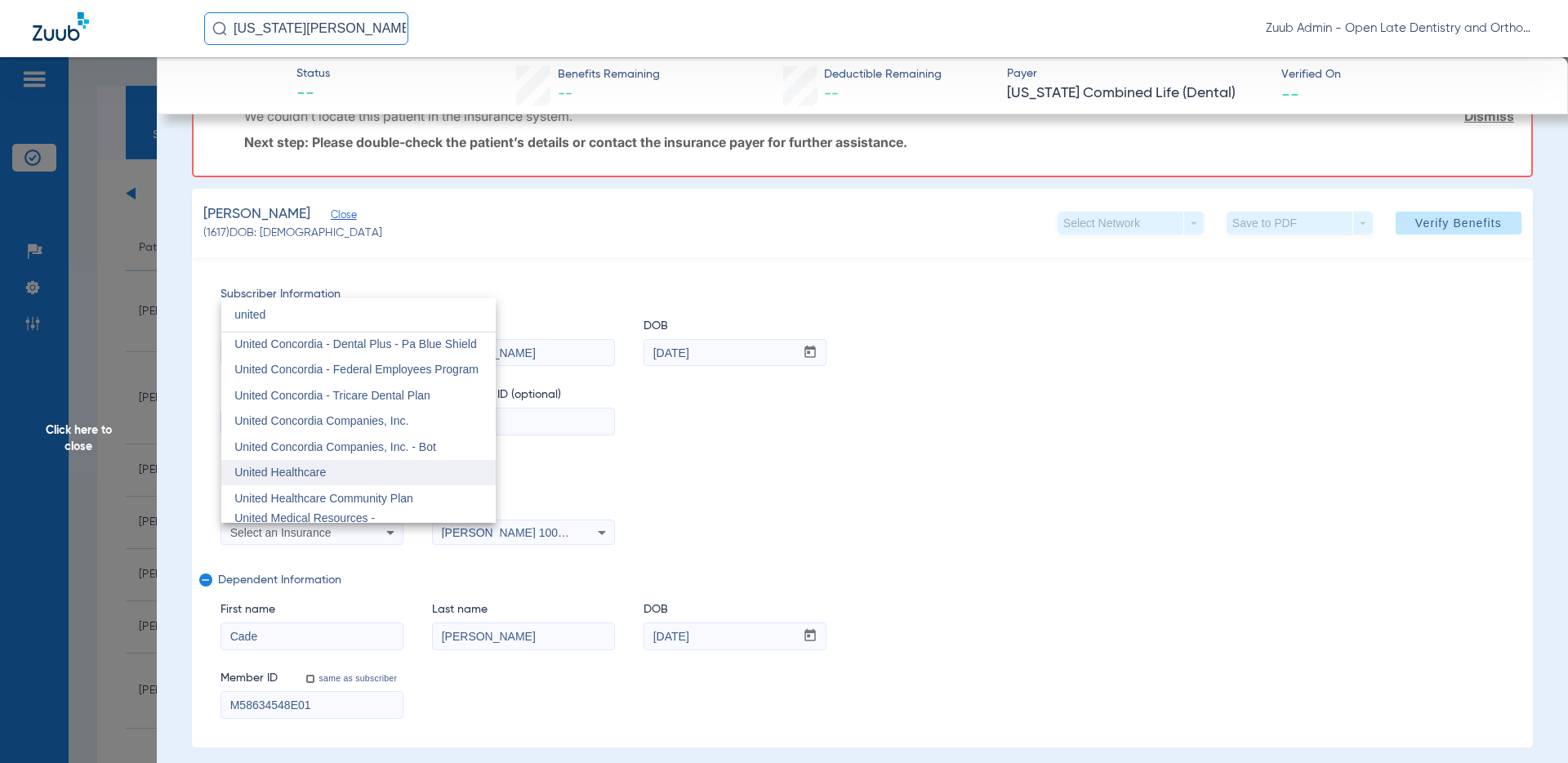
scroll to position [0, 0]
type input "united"
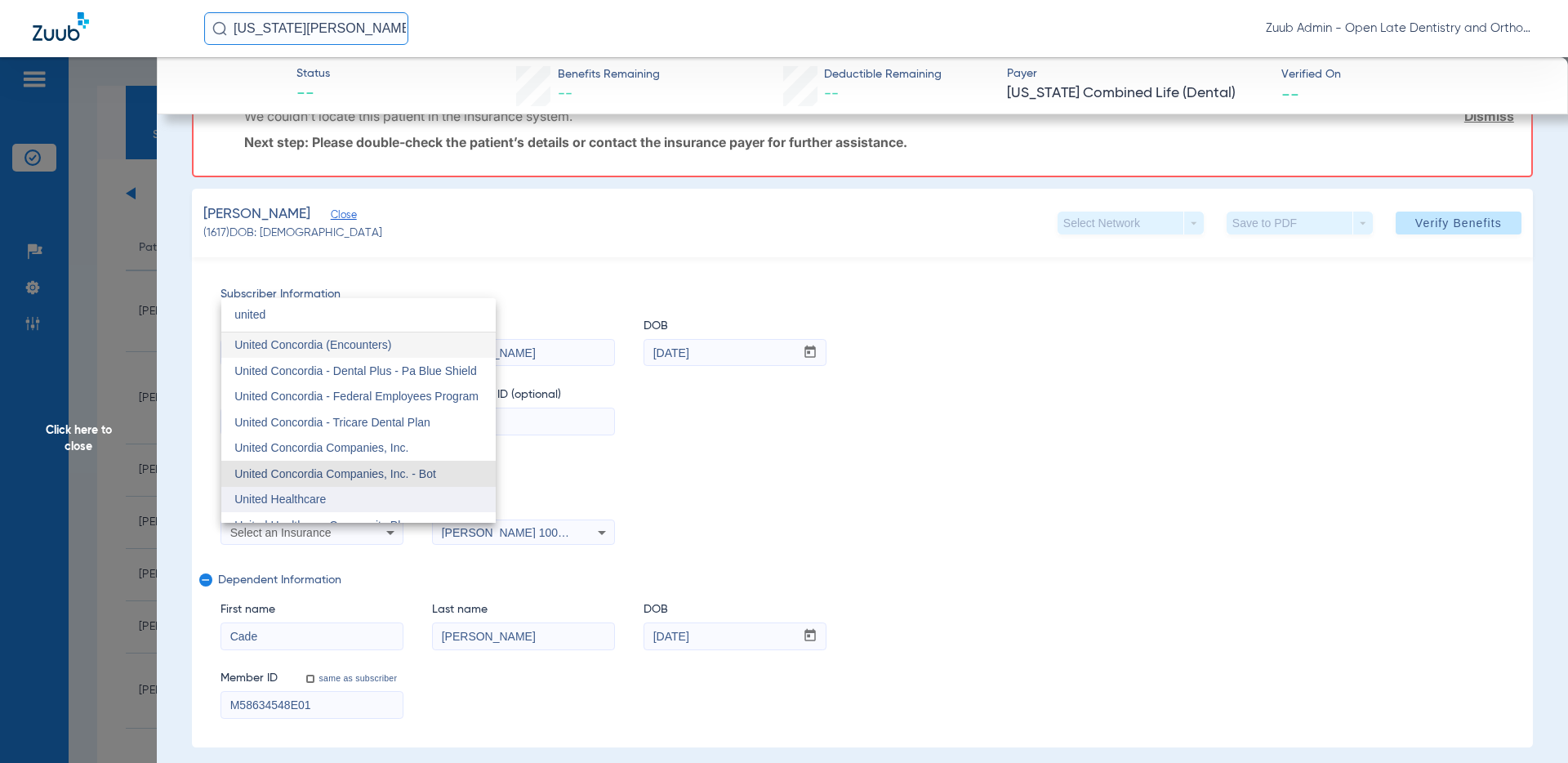
click at [342, 466] on mat-option "United Concordia Companies, Inc. - Bot" at bounding box center [358, 473] width 274 height 26
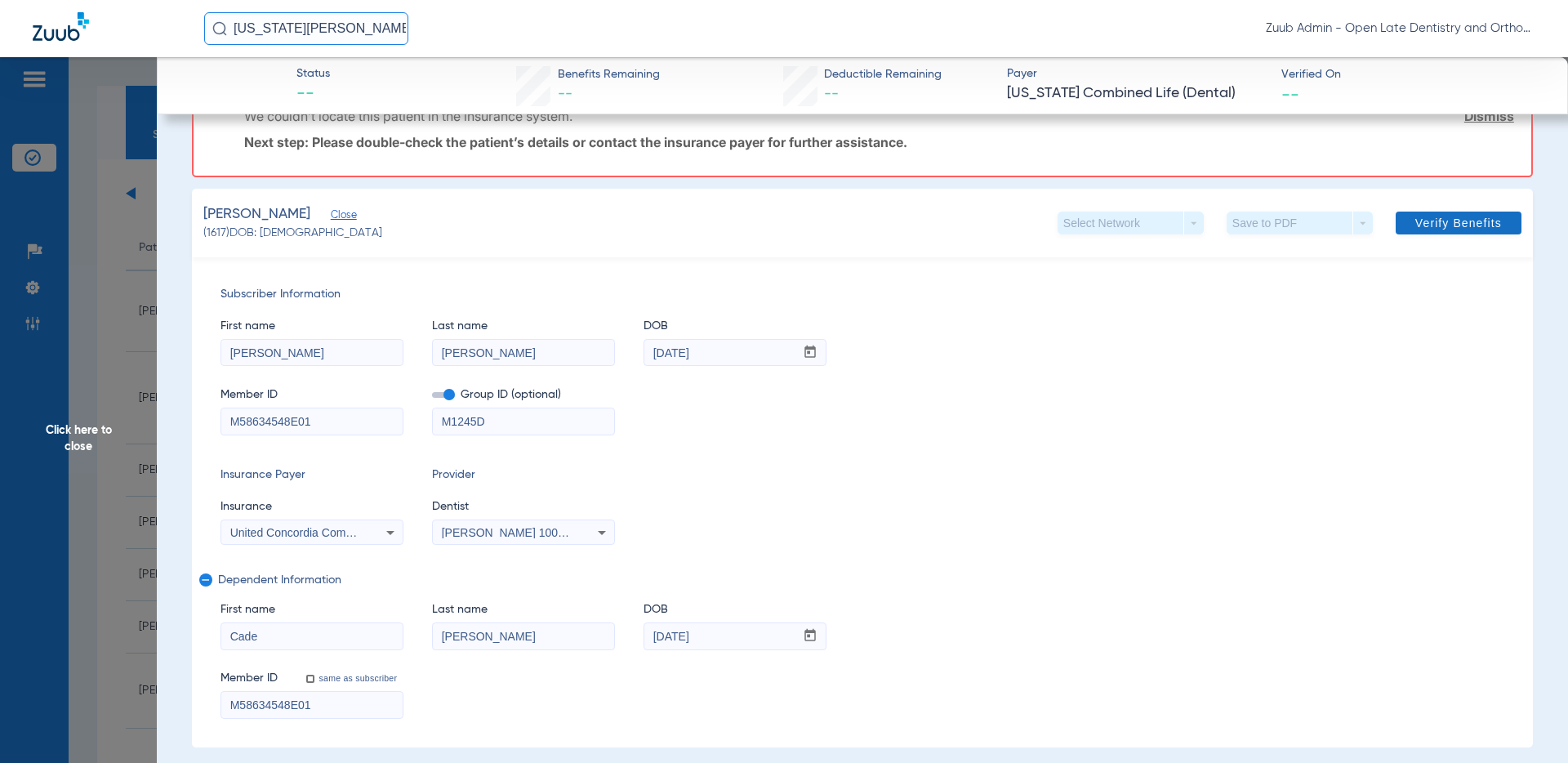
click at [1411, 220] on span "Verify Benefits" at bounding box center [1459, 223] width 87 height 14
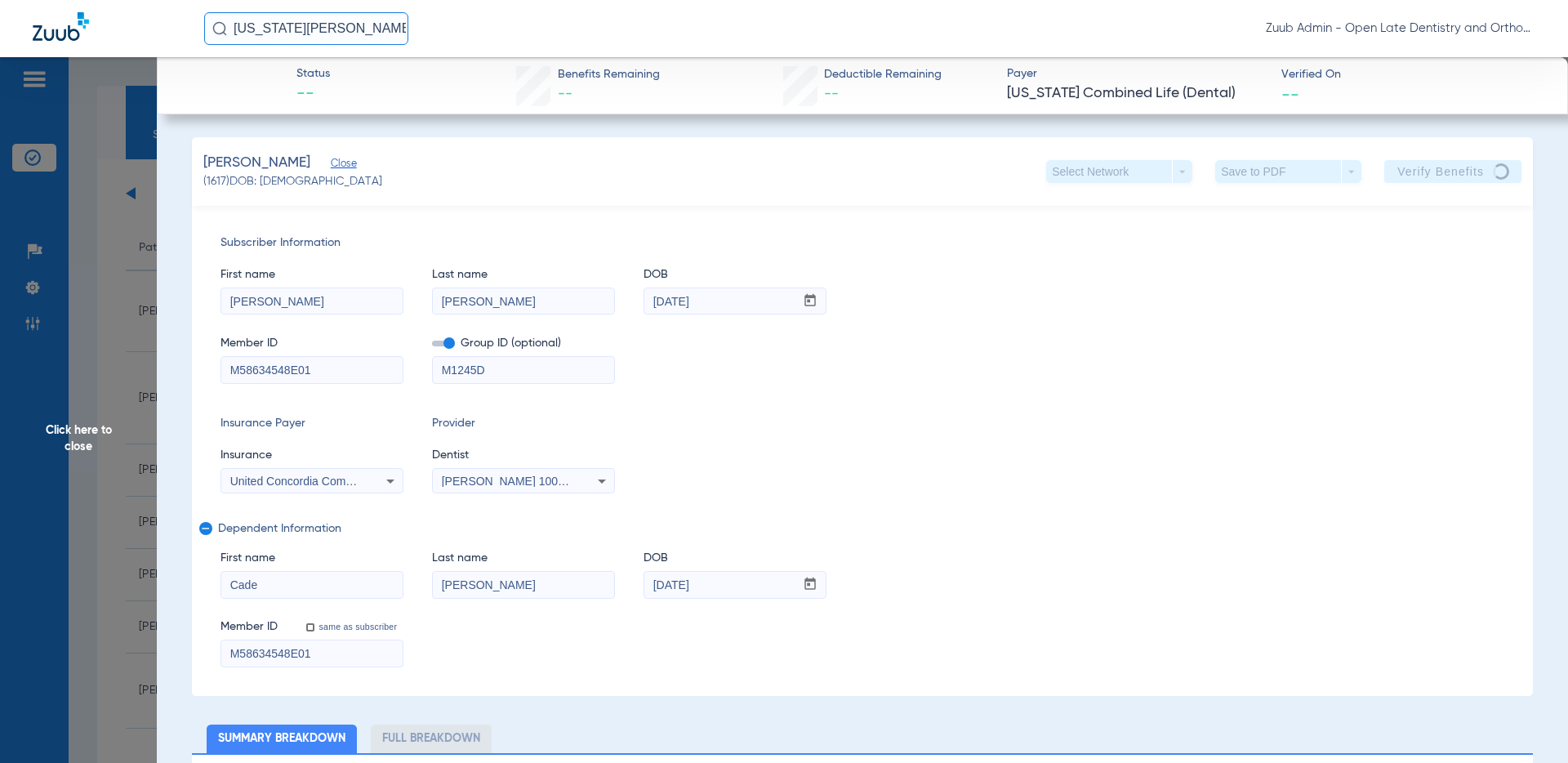
click at [80, 428] on span "Click here to close" at bounding box center [78, 438] width 157 height 763
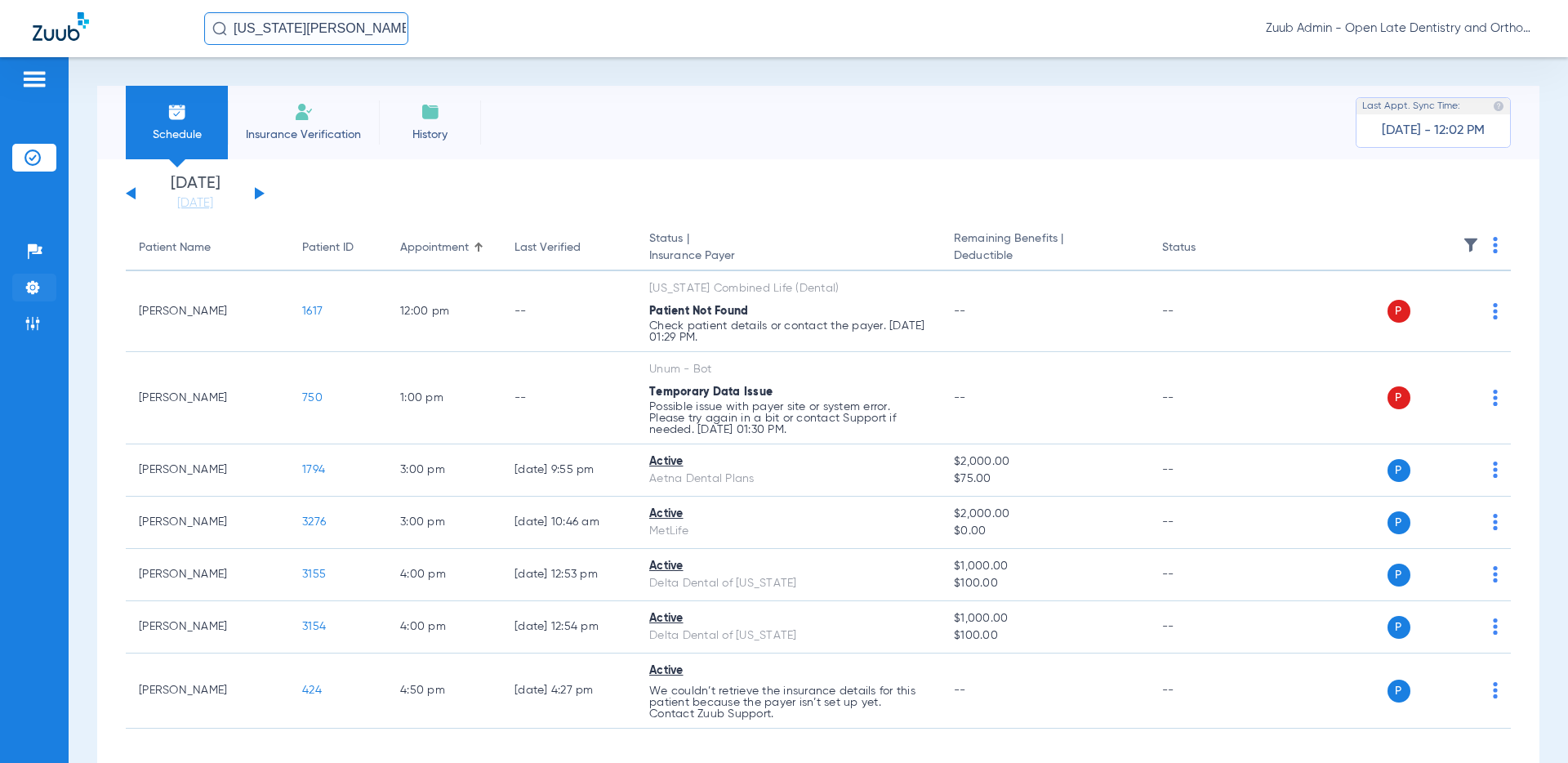
click at [37, 286] on img at bounding box center [32, 287] width 16 height 16
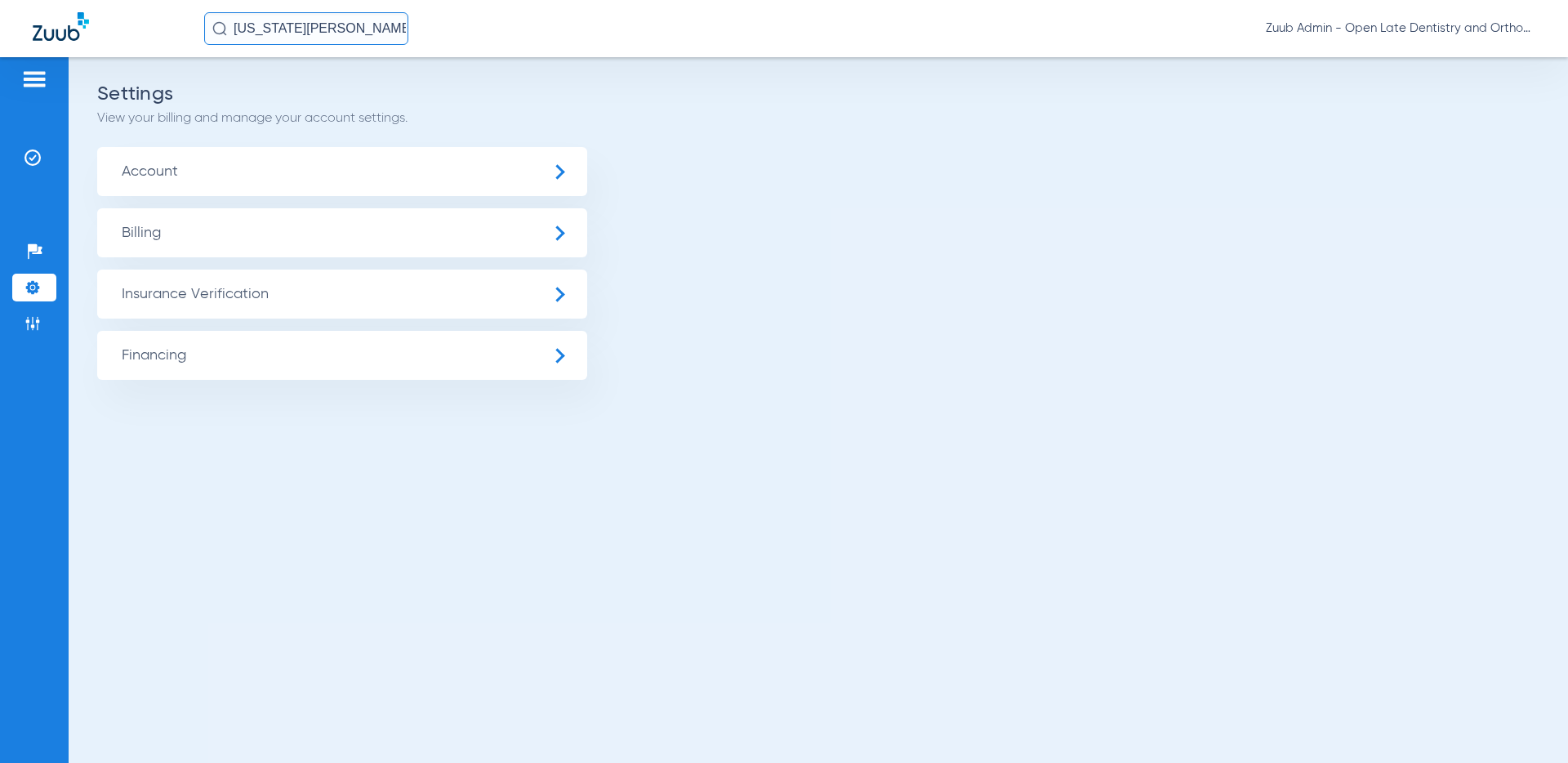
click at [237, 301] on span "Insurance Verification" at bounding box center [342, 294] width 490 height 49
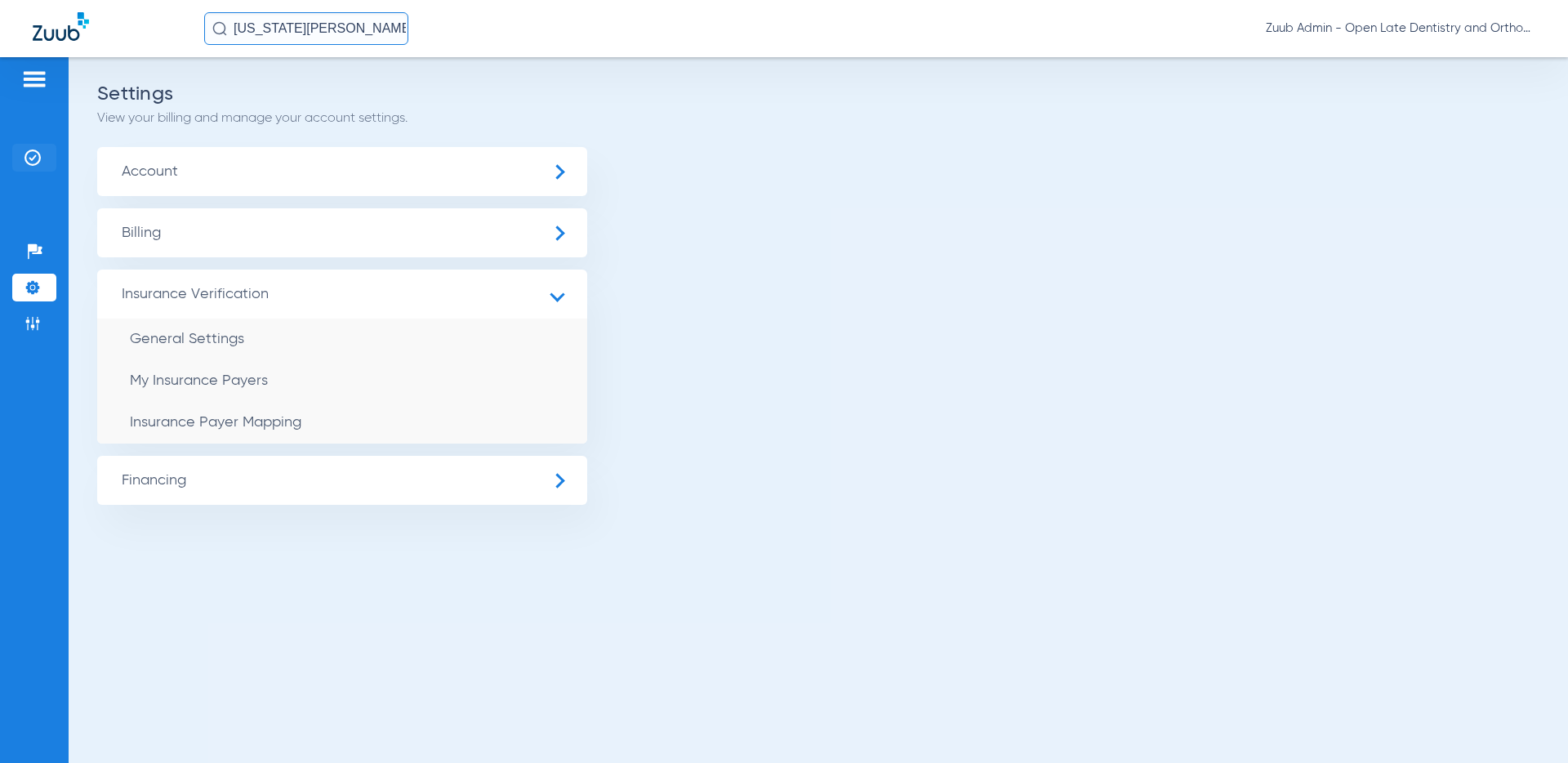
click at [37, 156] on img at bounding box center [32, 157] width 16 height 16
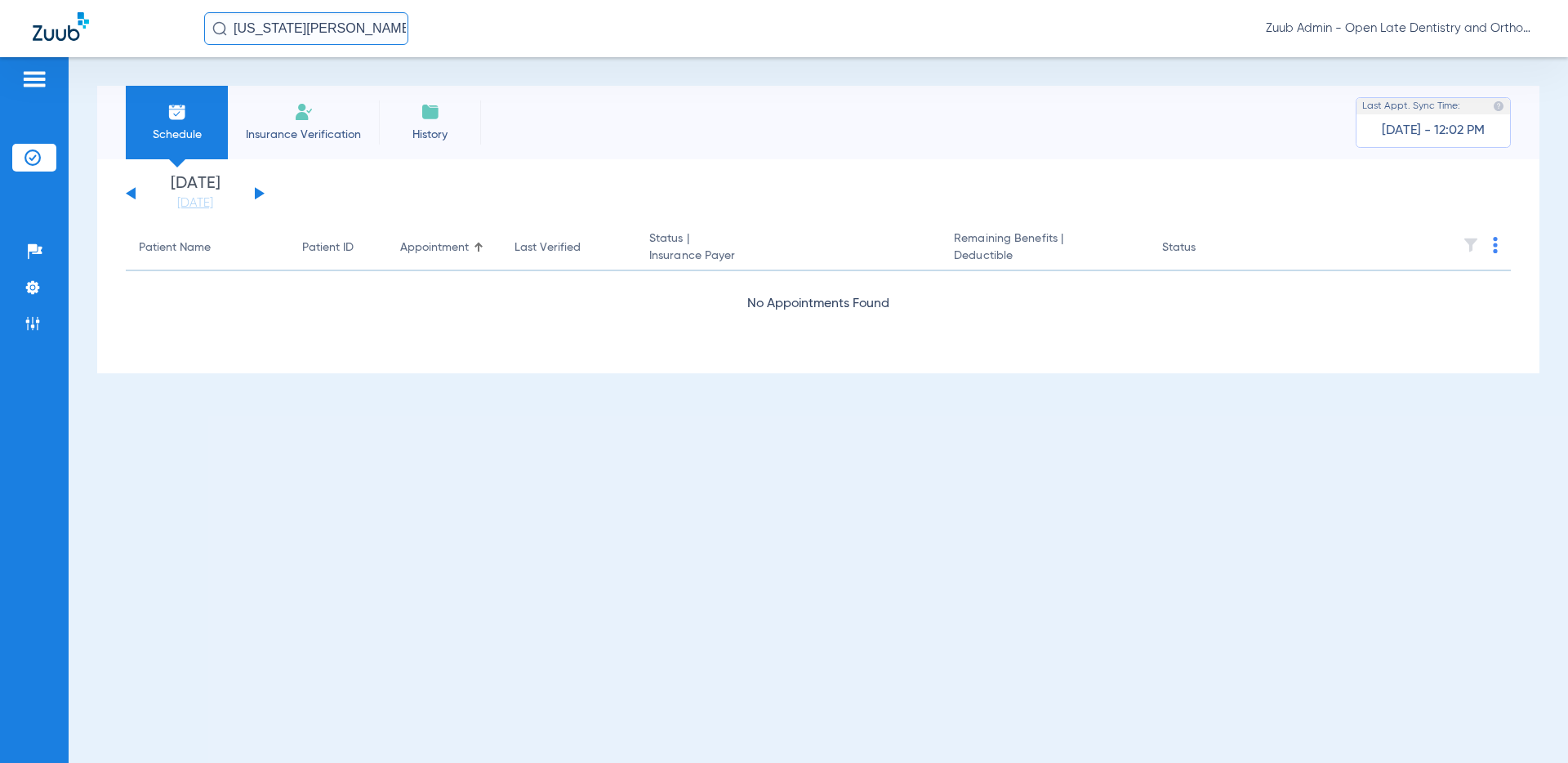
click at [352, 29] on input "Virginia Pedrozo" at bounding box center [305, 29] width 204 height 33
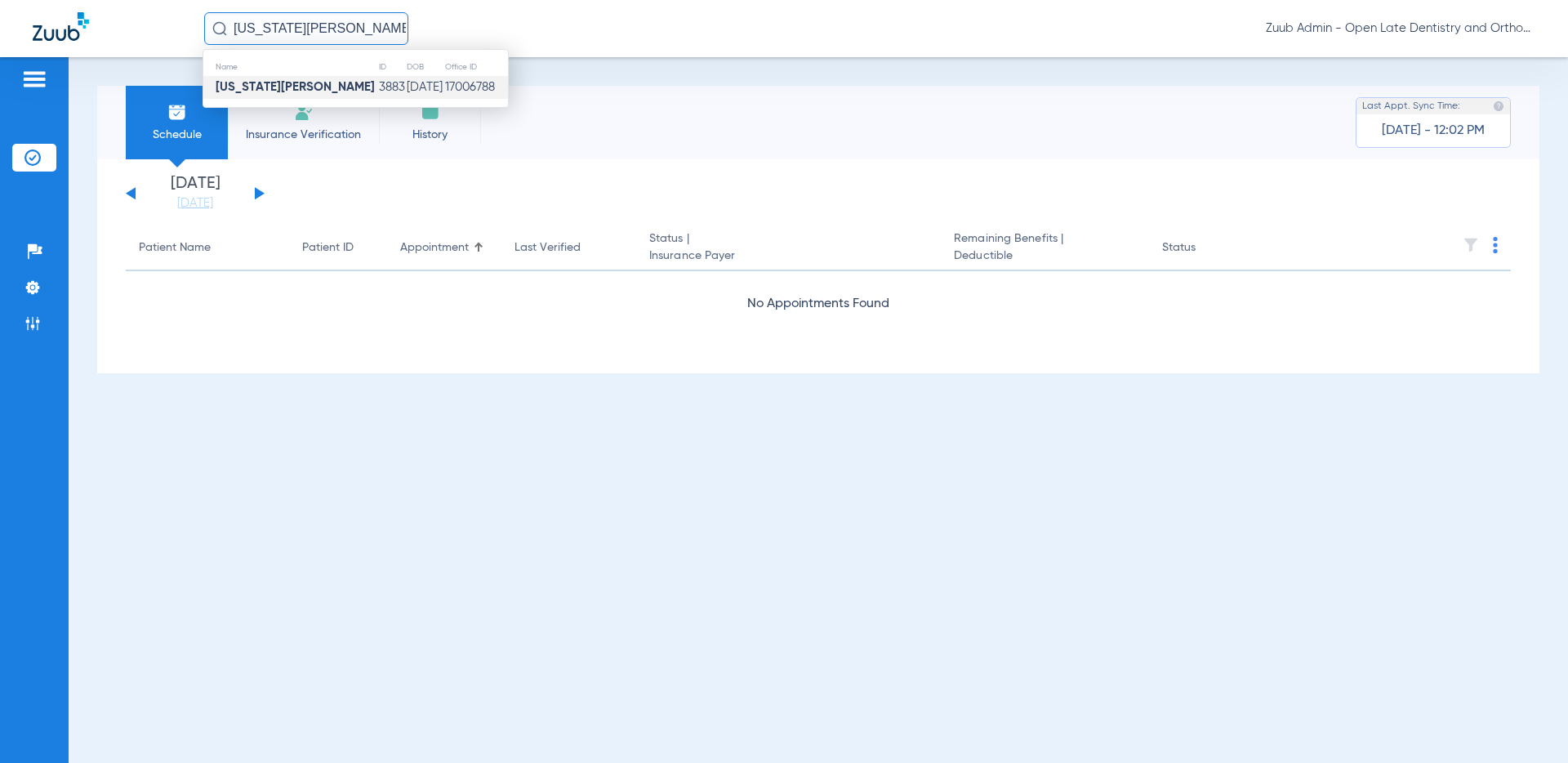
click at [547, 553] on div "Schedule Insurance Verification History Last Appt. Sync Time: Today - 12:02 PM …" at bounding box center [818, 410] width 1499 height 706
